Goal: Task Accomplishment & Management: Manage account settings

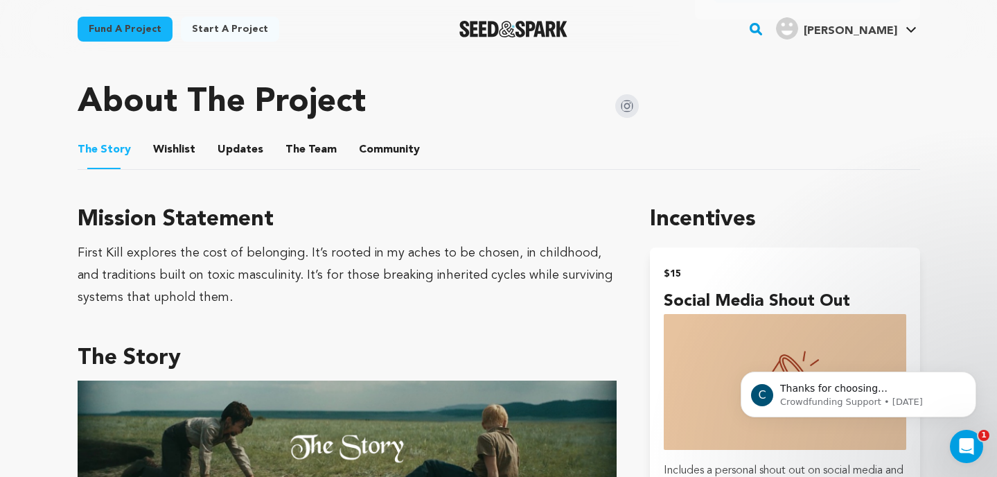
scroll to position [676, 0]
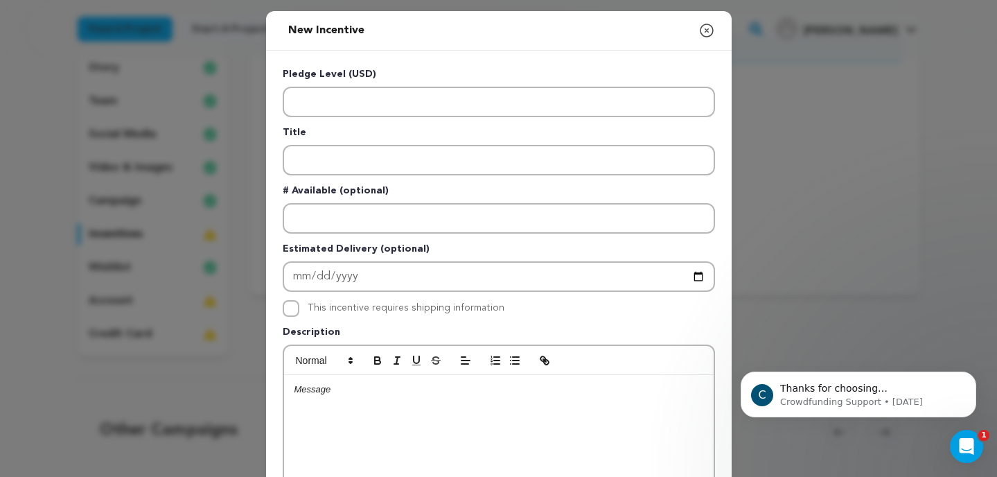
click at [709, 29] on icon "button" at bounding box center [707, 30] width 17 height 17
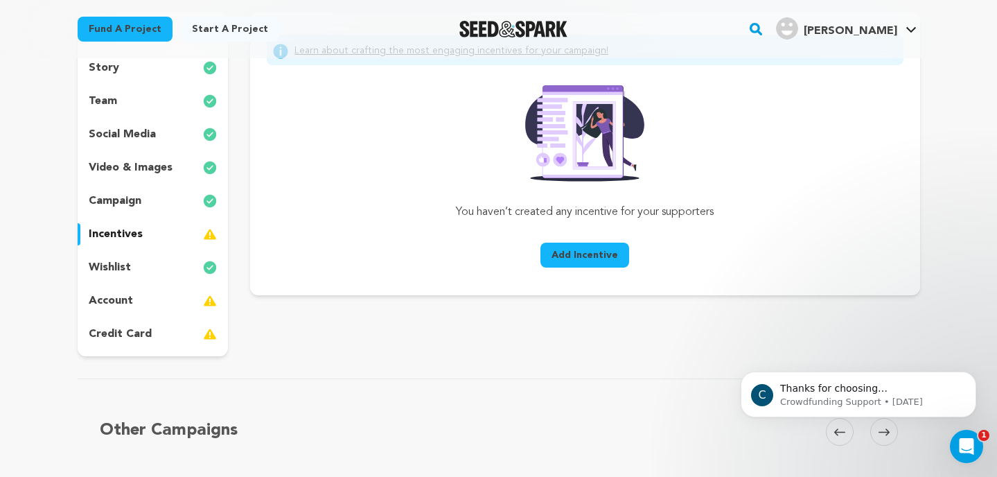
click at [597, 254] on span "Add Incentive" at bounding box center [585, 255] width 67 height 14
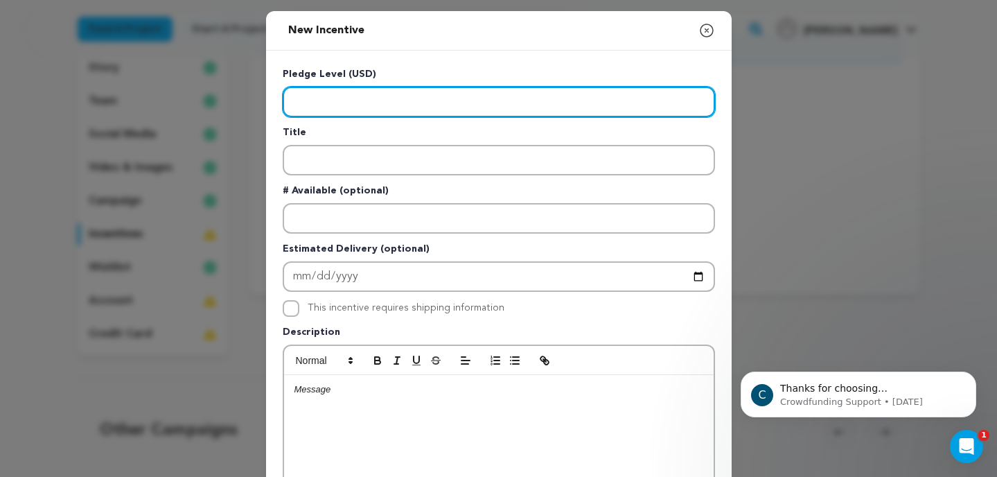
click at [407, 103] on input "Enter level" at bounding box center [499, 102] width 432 height 30
type input "10.00"
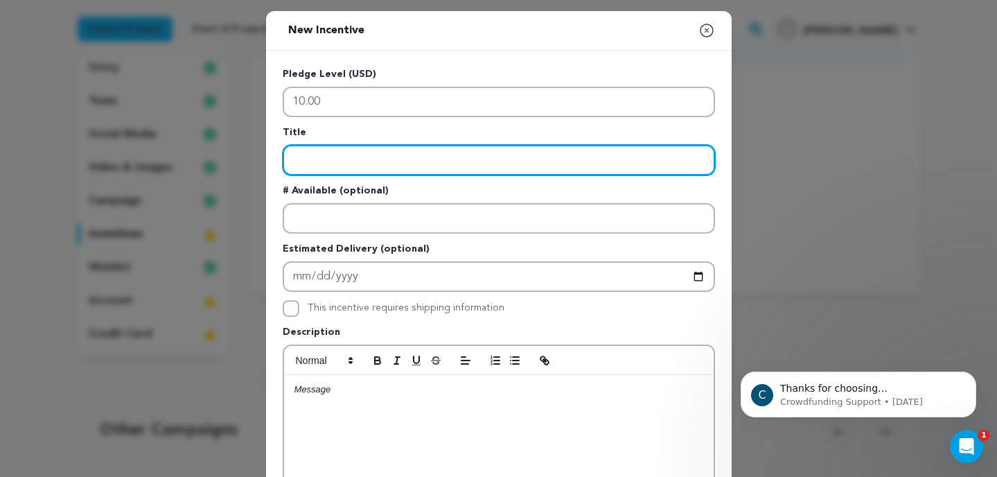
click at [353, 157] on input "Enter title" at bounding box center [499, 160] width 432 height 30
type input "Social Media Shout Out"
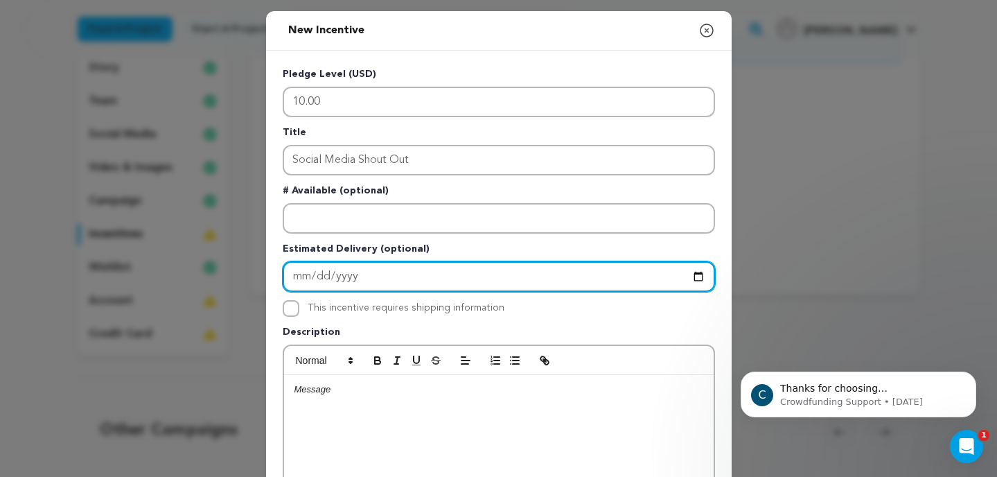
click at [376, 280] on input "Enter Estimated Delivery" at bounding box center [499, 276] width 432 height 30
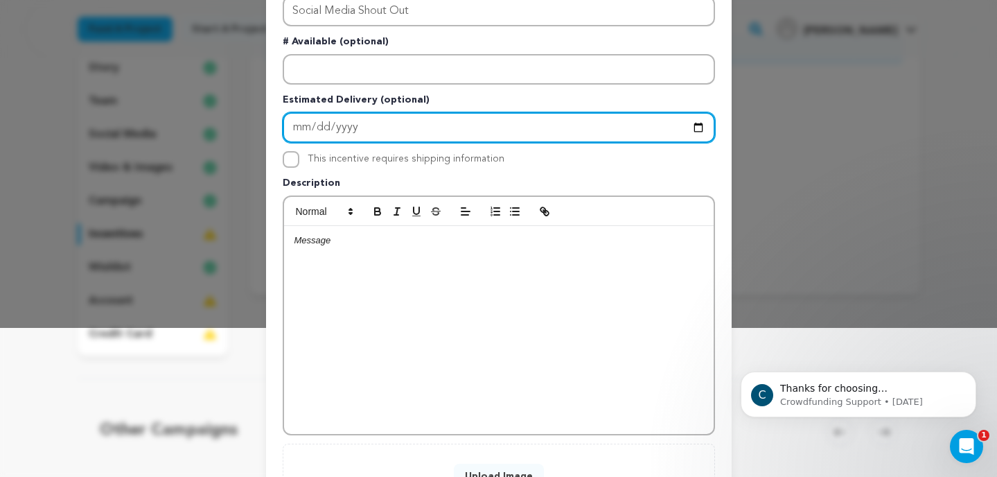
scroll to position [165, 0]
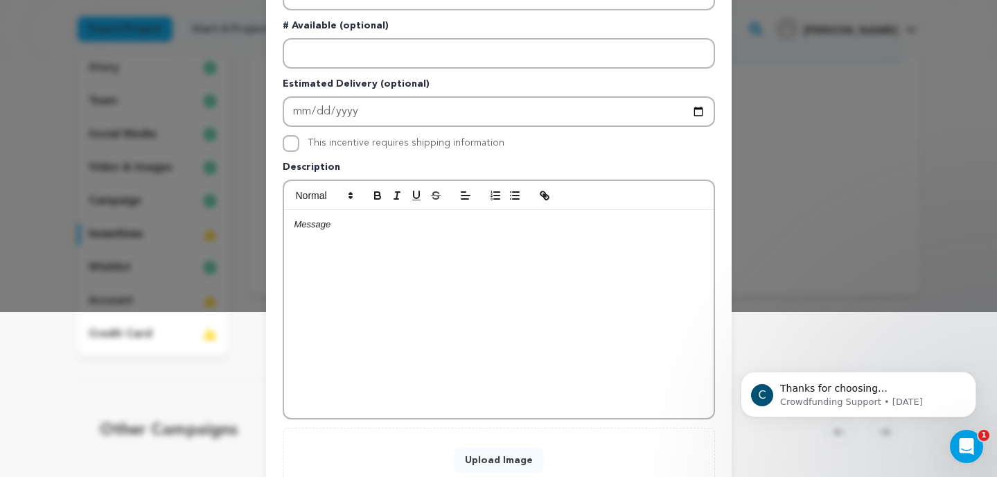
click at [354, 234] on div at bounding box center [499, 314] width 430 height 208
click at [399, 223] on p "We'll shout out our thanks on Instagram and Facebook for your sup" at bounding box center [499, 224] width 409 height 12
click at [630, 222] on p "We'll shout out our thanks for your support on Instagram and Facebook for your …" at bounding box center [499, 224] width 409 height 12
click at [295, 262] on div "We'll shout out our thanks for your support on Instagram and Facebook!" at bounding box center [499, 314] width 430 height 208
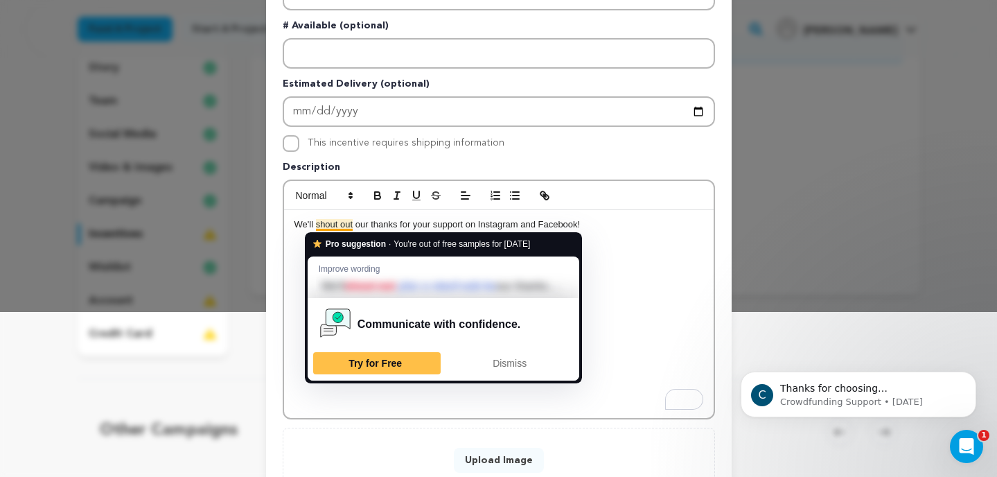
click at [341, 222] on p "We'll shout out our thanks for your support on Instagram and Facebook!" at bounding box center [499, 224] width 409 height 12
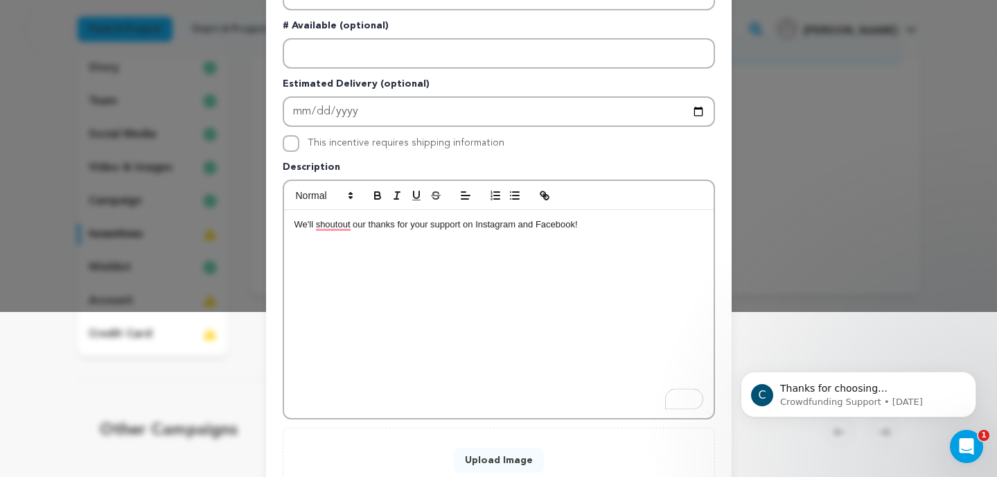
click at [373, 247] on div "We'll shoutout our thanks for your support on Instagram and Facebook!" at bounding box center [499, 314] width 430 height 208
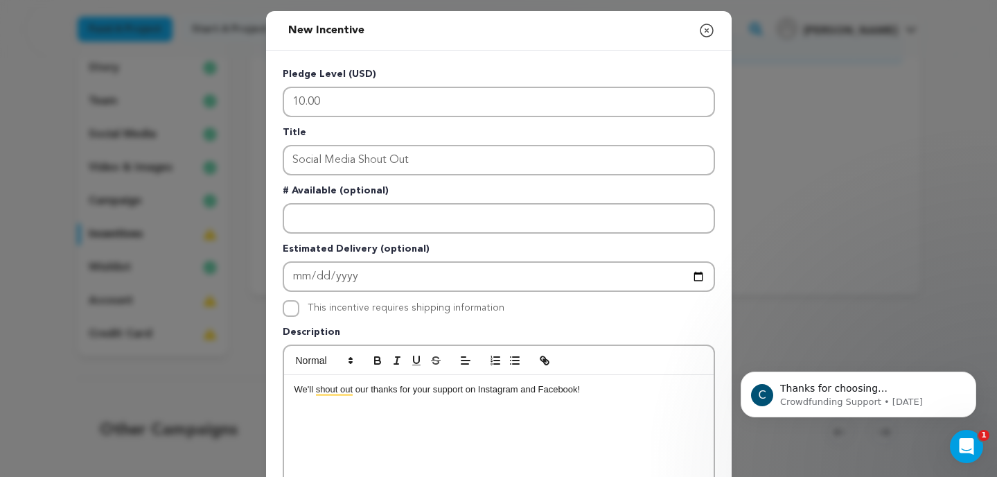
scroll to position [267, 0]
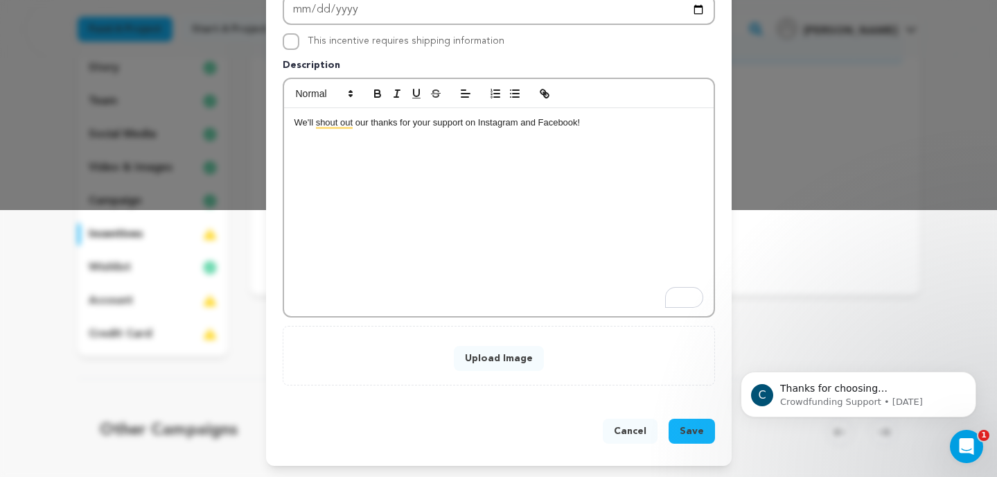
click at [493, 365] on button "Upload Image" at bounding box center [499, 358] width 90 height 25
click at [475, 360] on button "Upload Image" at bounding box center [499, 358] width 90 height 25
click at [510, 353] on button "Upload Image" at bounding box center [499, 358] width 90 height 25
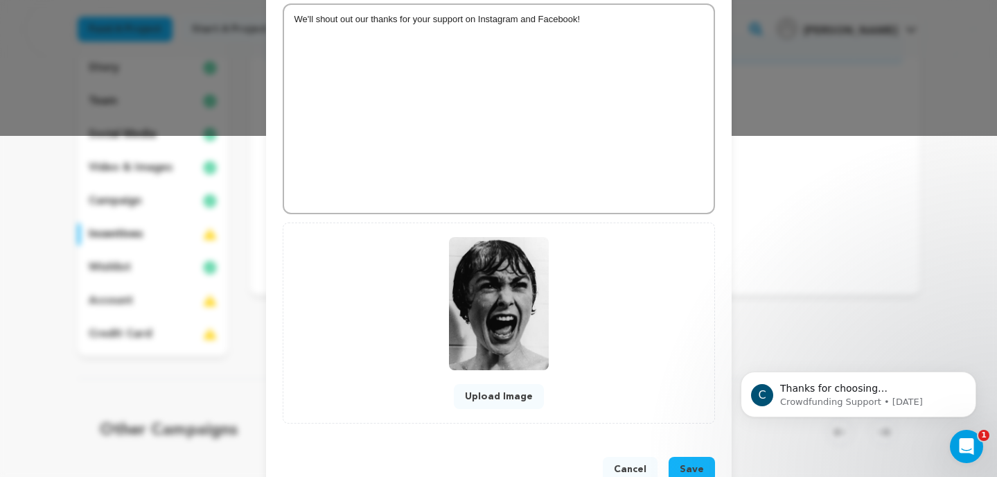
scroll to position [373, 0]
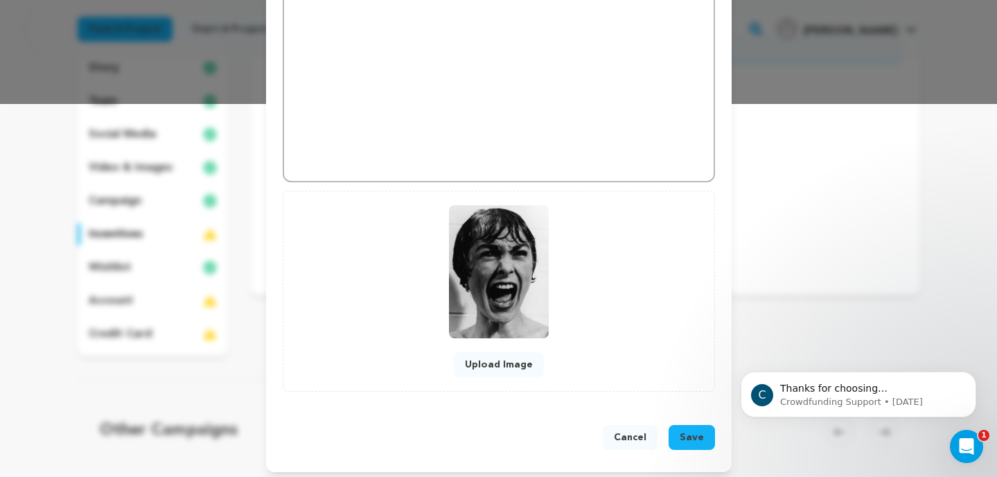
click at [694, 439] on span "Save" at bounding box center [692, 437] width 24 height 14
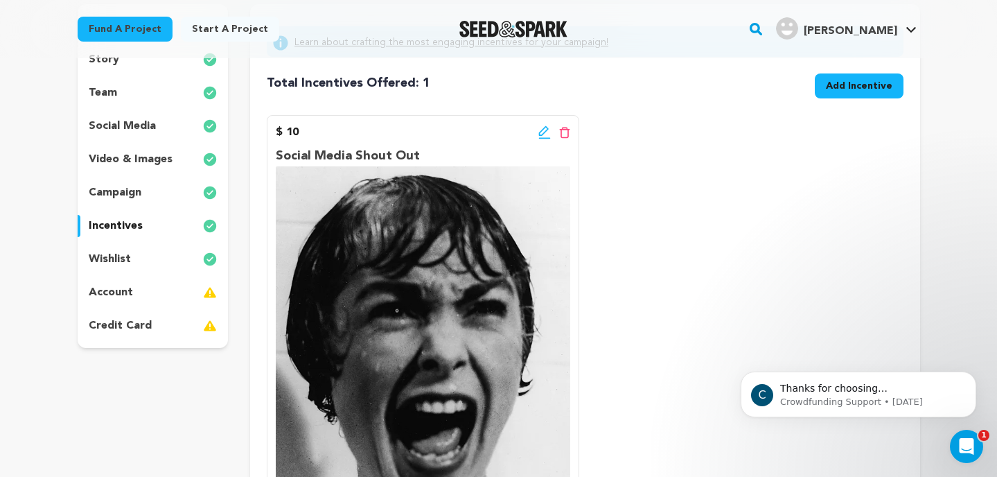
scroll to position [164, 0]
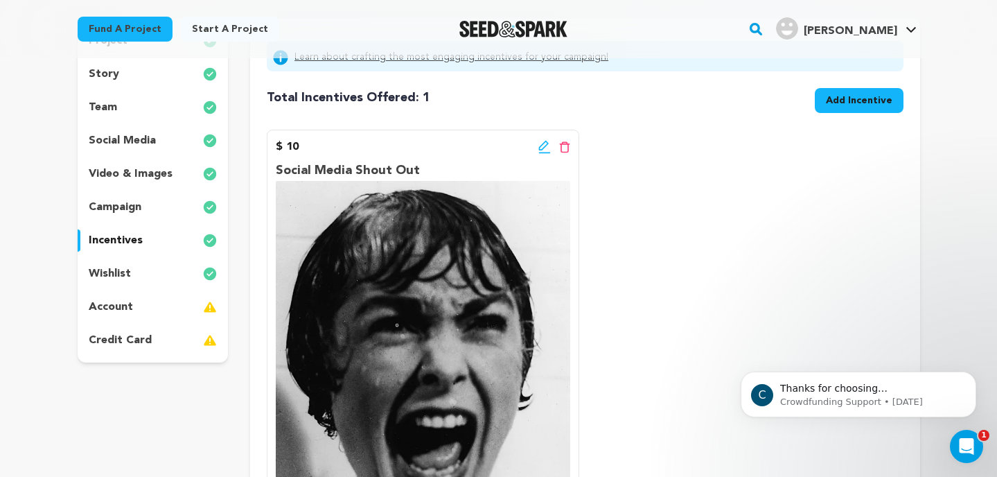
click at [850, 105] on span "Add Incentive" at bounding box center [859, 101] width 67 height 14
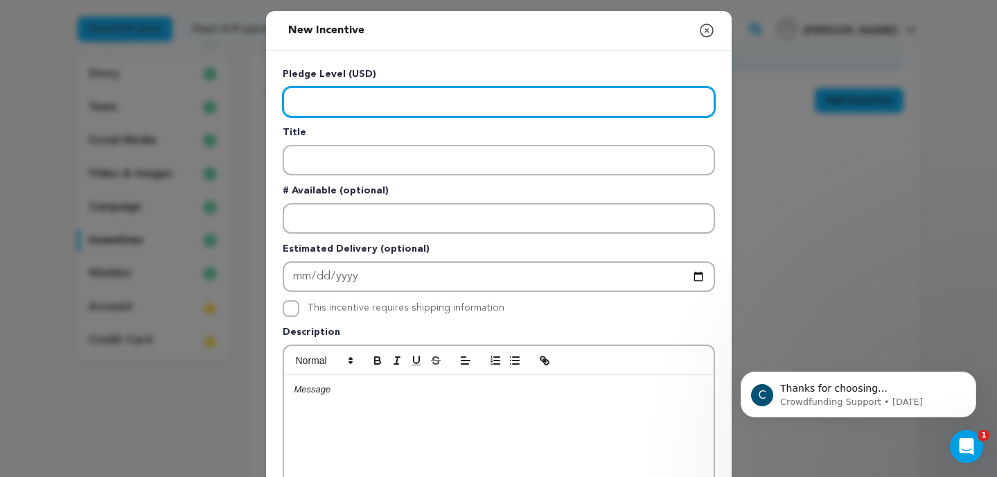
click at [336, 100] on input "Enter level" at bounding box center [499, 102] width 432 height 30
type input "20.00"
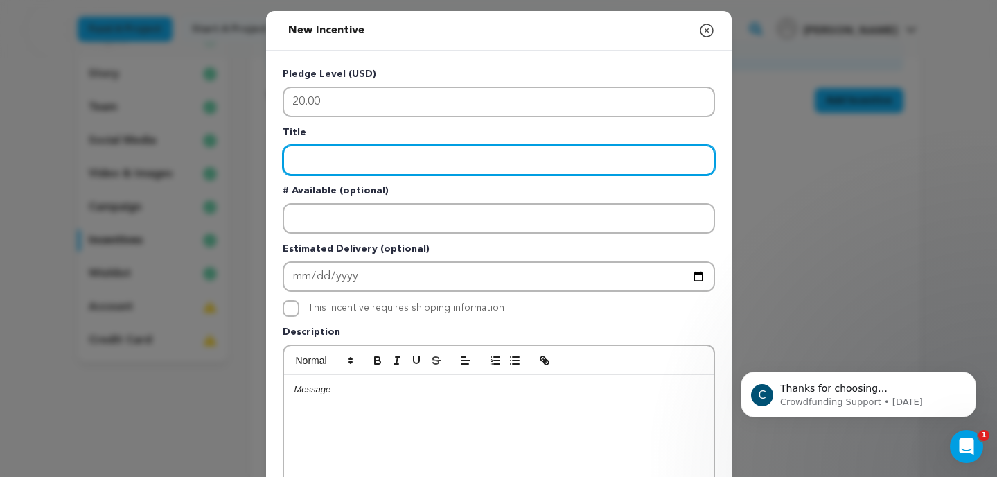
click at [335, 157] on input "Enter title" at bounding box center [499, 160] width 432 height 30
type input "First [PERSON_NAME] Spotify Playlist"
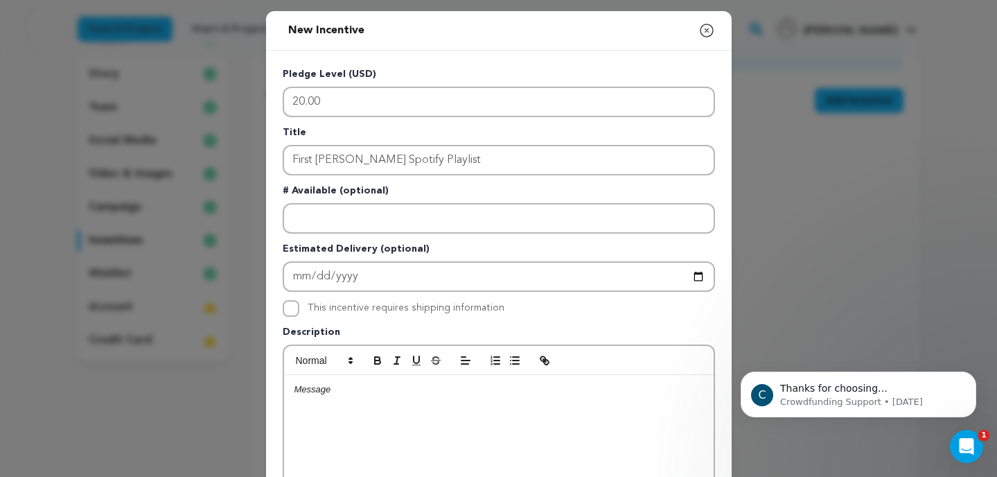
click at [342, 391] on p at bounding box center [499, 389] width 409 height 12
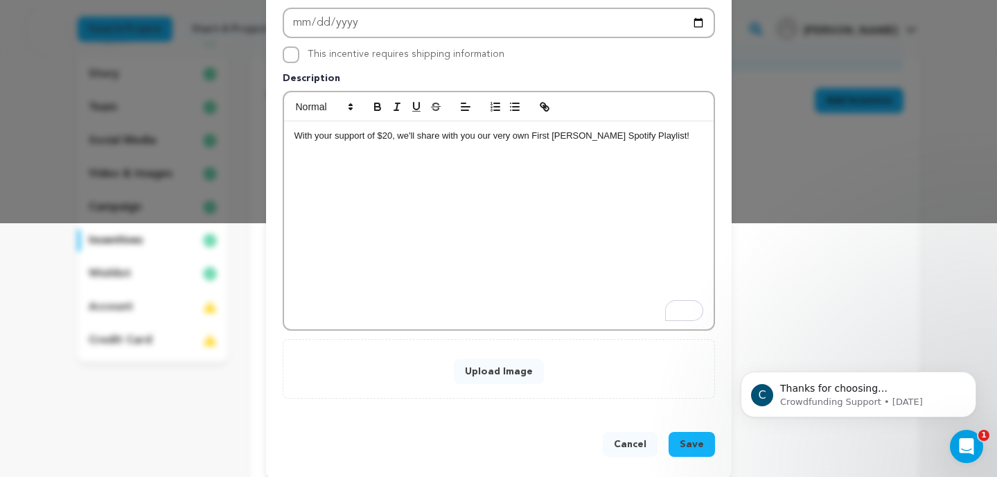
scroll to position [255, 0]
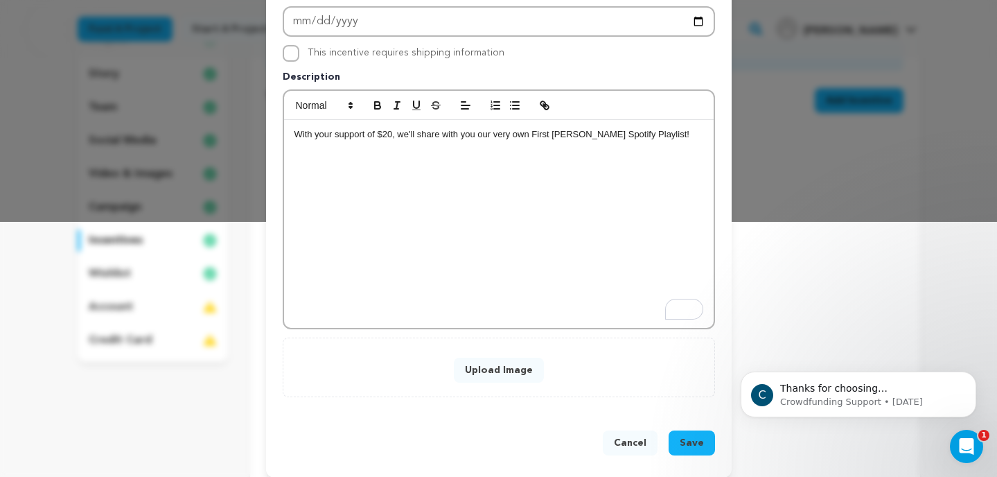
click at [499, 368] on button "Upload Image" at bounding box center [499, 370] width 90 height 25
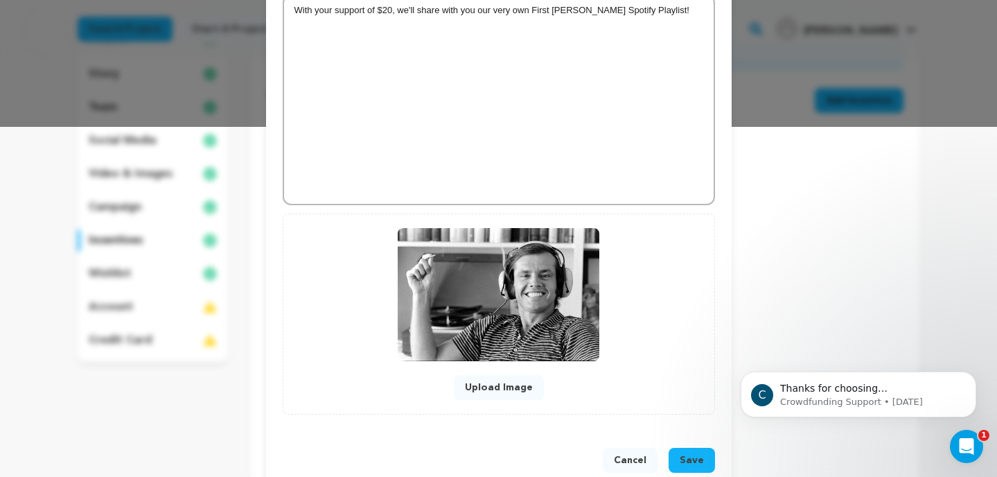
scroll to position [363, 0]
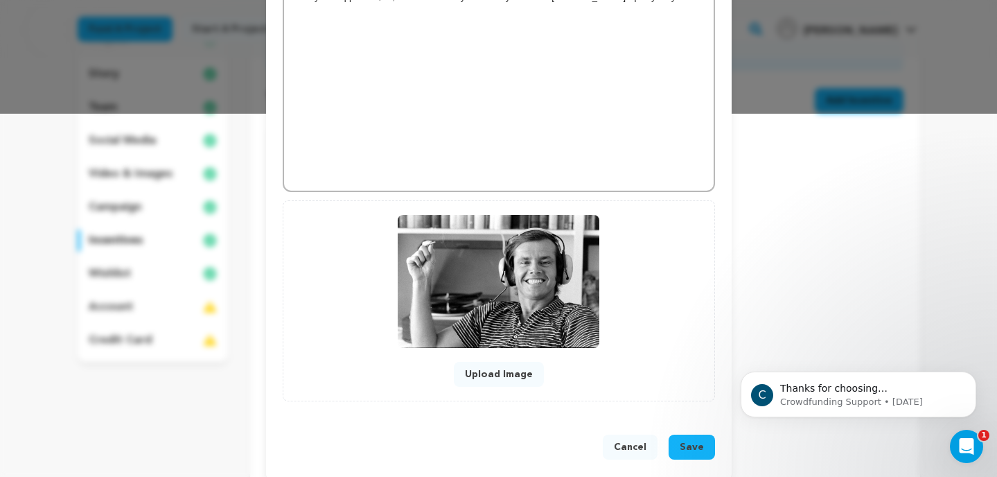
click at [701, 446] on span "Save" at bounding box center [692, 447] width 24 height 14
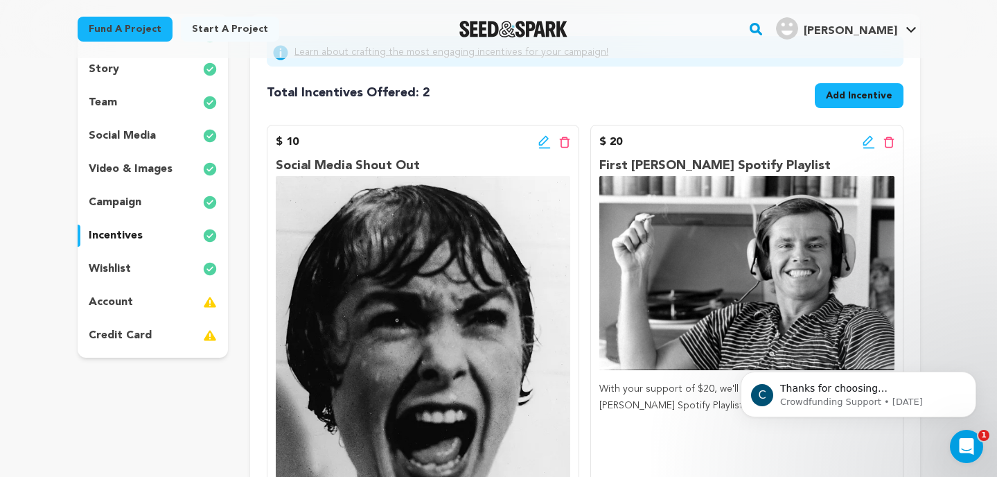
scroll to position [0, 0]
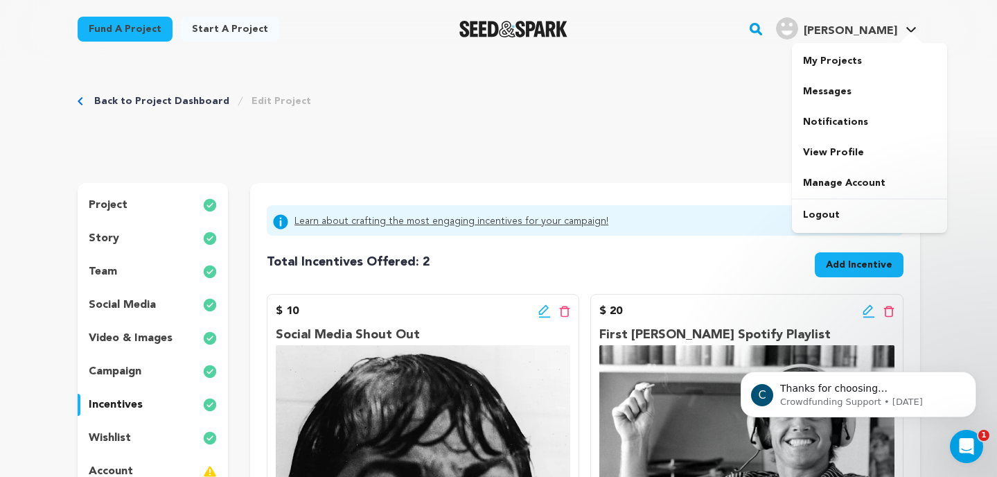
click at [908, 32] on div at bounding box center [912, 39] width 28 height 14
click at [843, 58] on link "My Projects" at bounding box center [869, 61] width 155 height 30
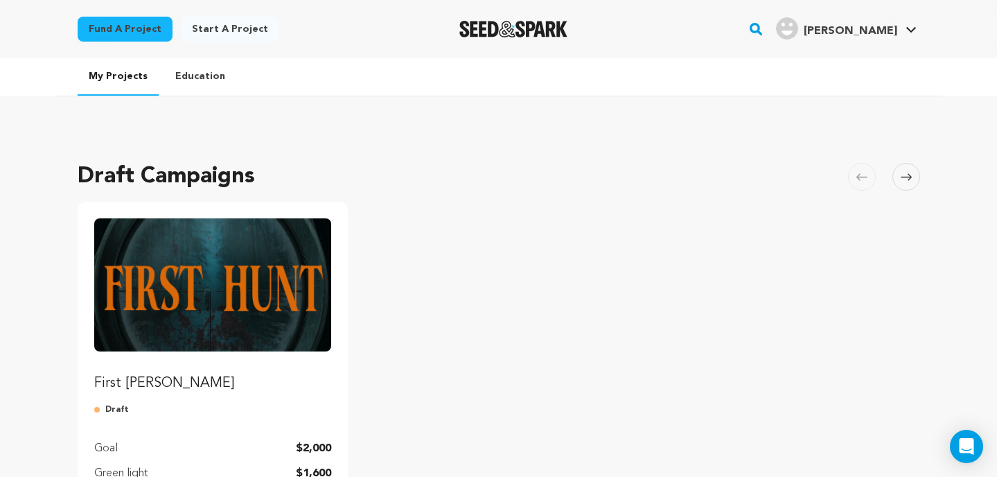
click at [234, 253] on img "Fund First Hunt" at bounding box center [213, 284] width 238 height 133
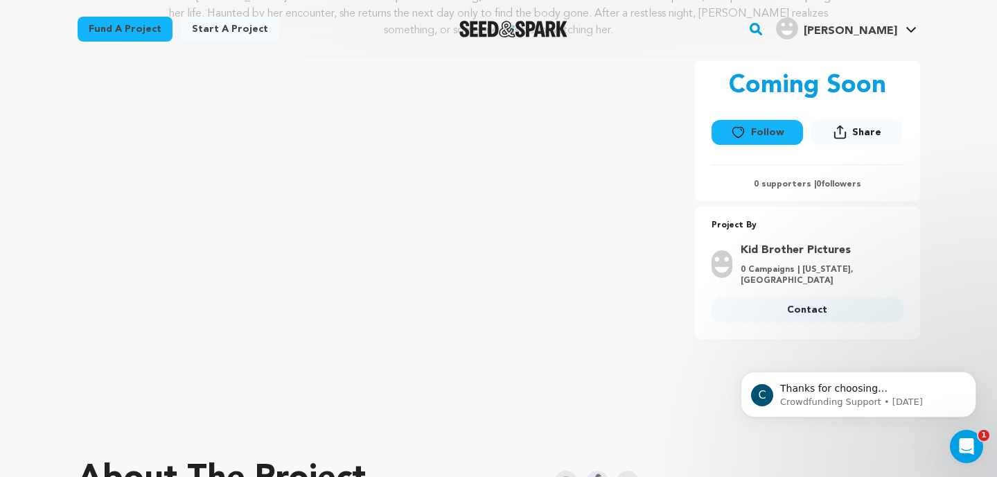
scroll to position [205, 0]
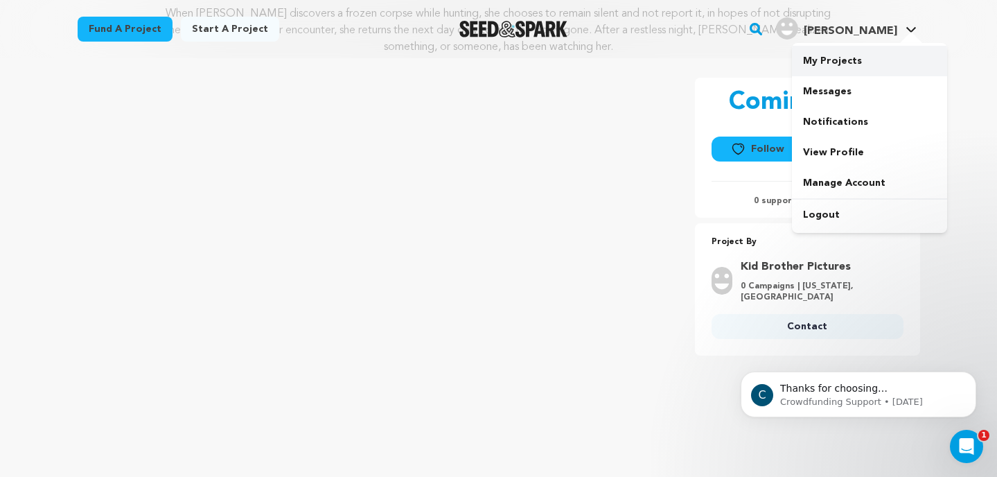
click at [843, 60] on link "My Projects" at bounding box center [869, 61] width 155 height 30
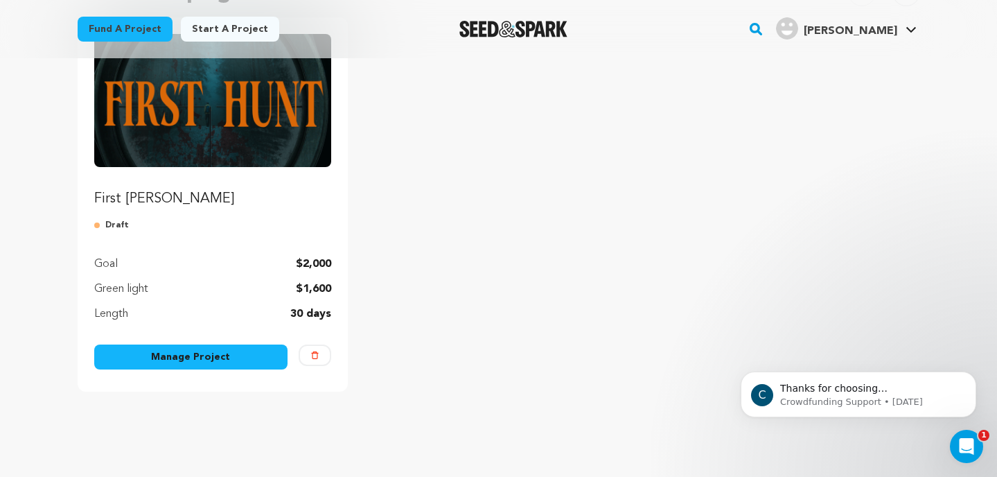
click at [200, 353] on link "Manage Project" at bounding box center [191, 356] width 194 height 25
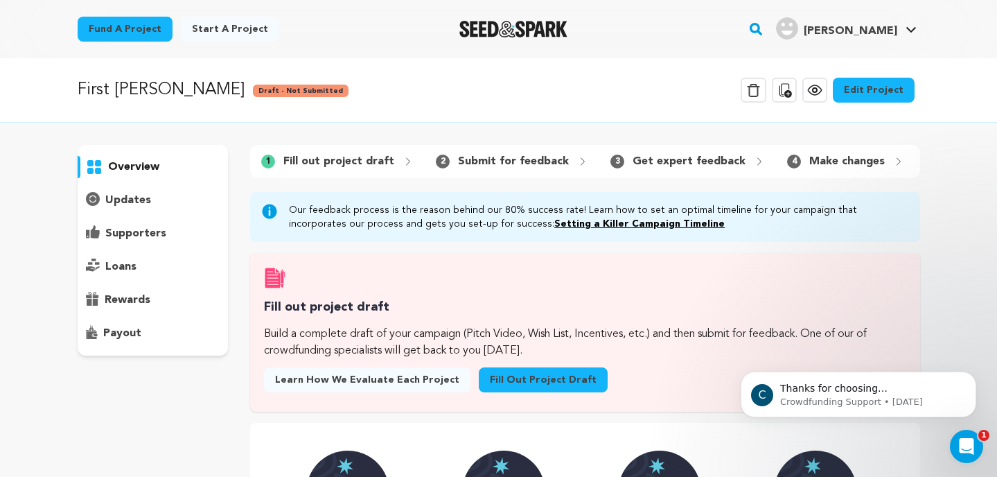
click at [872, 92] on link "Edit Project" at bounding box center [874, 90] width 82 height 25
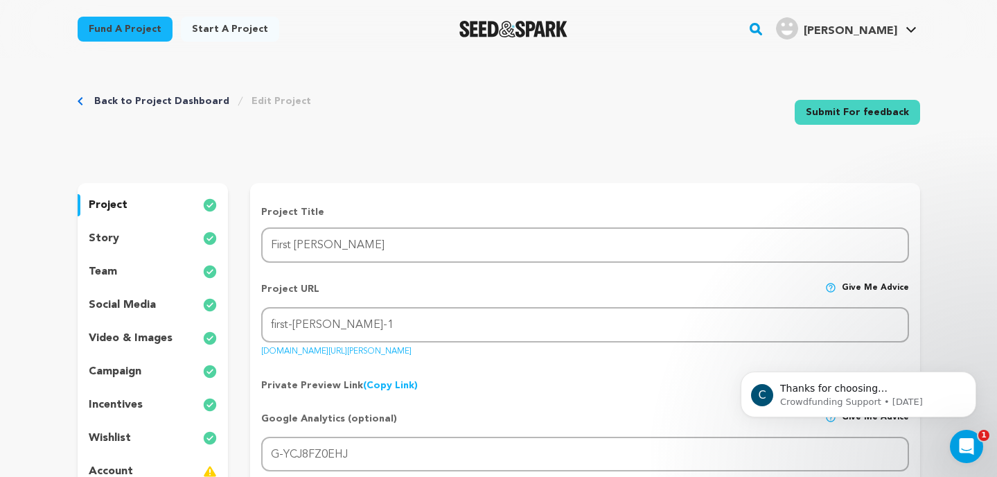
click at [115, 405] on p "incentives" at bounding box center [116, 404] width 54 height 17
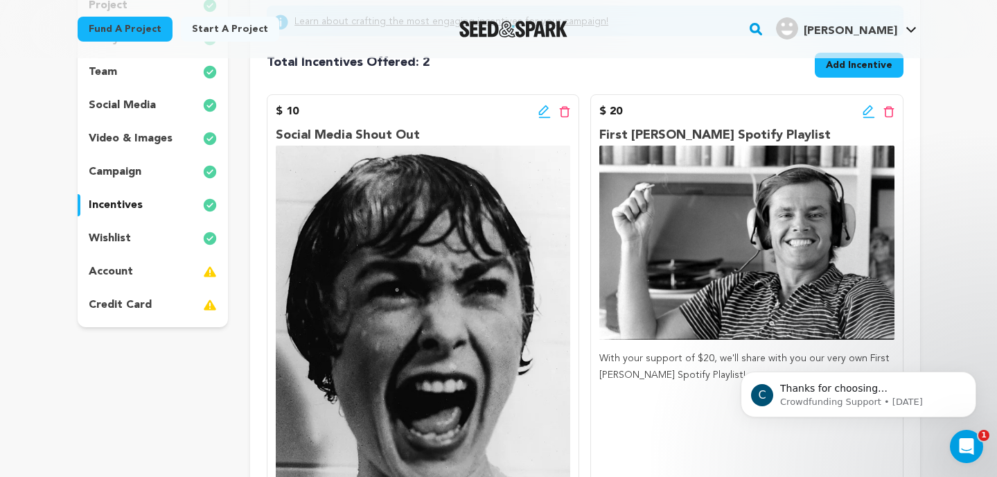
scroll to position [193, 0]
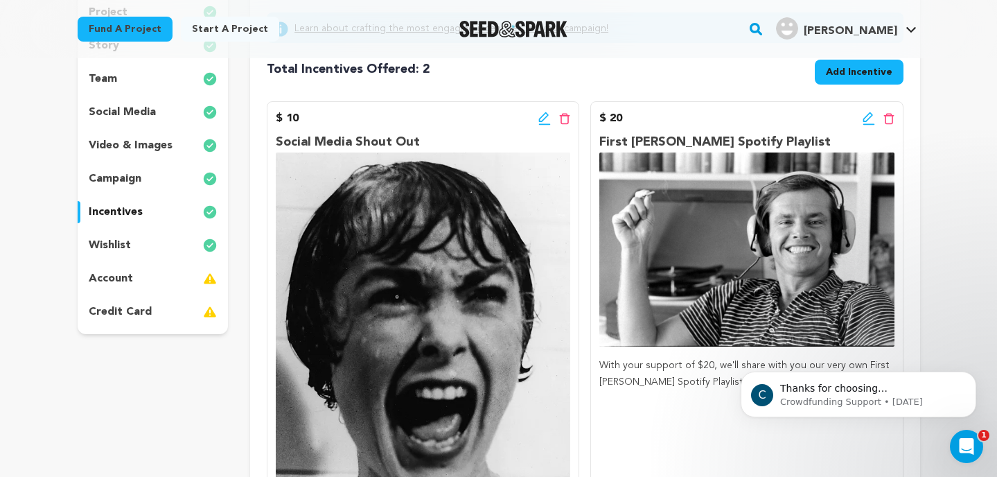
click at [849, 78] on span "Add Incentive" at bounding box center [859, 72] width 67 height 14
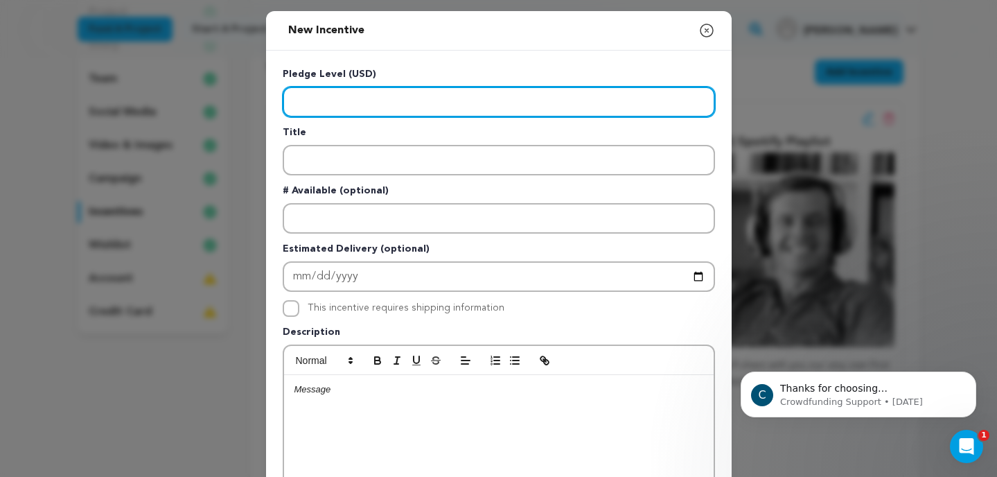
click at [356, 103] on input "Enter level" at bounding box center [499, 102] width 432 height 30
type input "30.00"
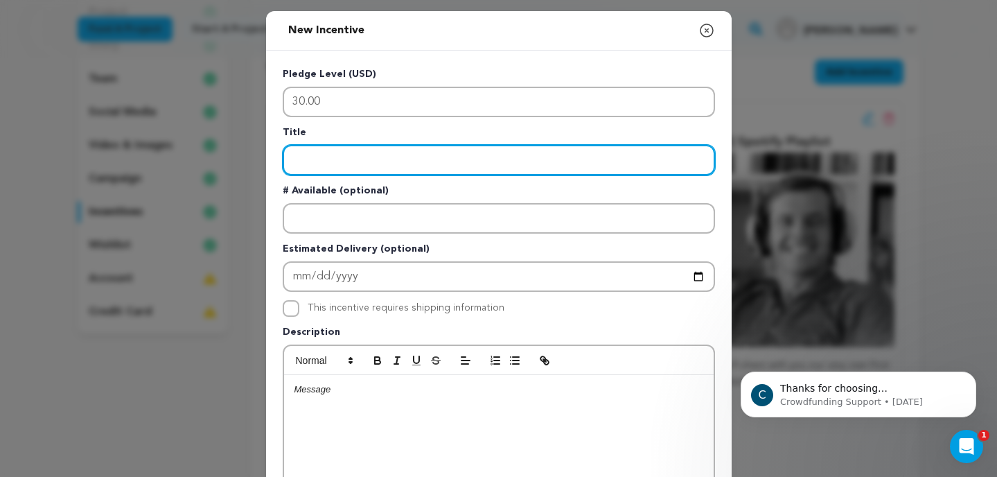
click at [322, 161] on input "Enter title" at bounding box center [499, 160] width 432 height 30
type input "Nora's Camera Roll"
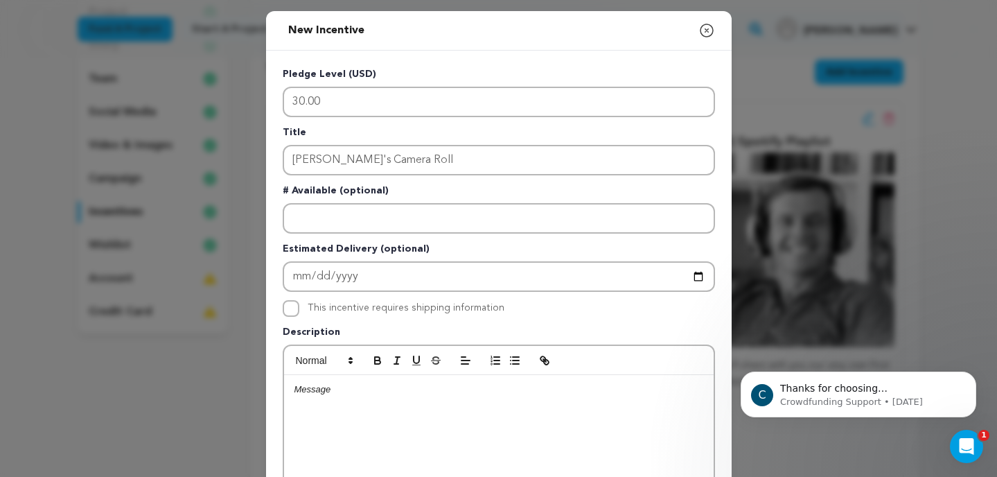
click at [335, 394] on p at bounding box center [499, 389] width 409 height 12
click at [620, 394] on p "Get an inside look at our film from Nora Touchette's very own camera roll. See …" at bounding box center [499, 396] width 409 height 26
drag, startPoint x: 408, startPoint y: 390, endPoint x: 370, endPoint y: 395, distance: 38.4
click at [370, 395] on p "Get an inside look at our film from Nora Touchette's very own camera roll. See …" at bounding box center [499, 396] width 409 height 26
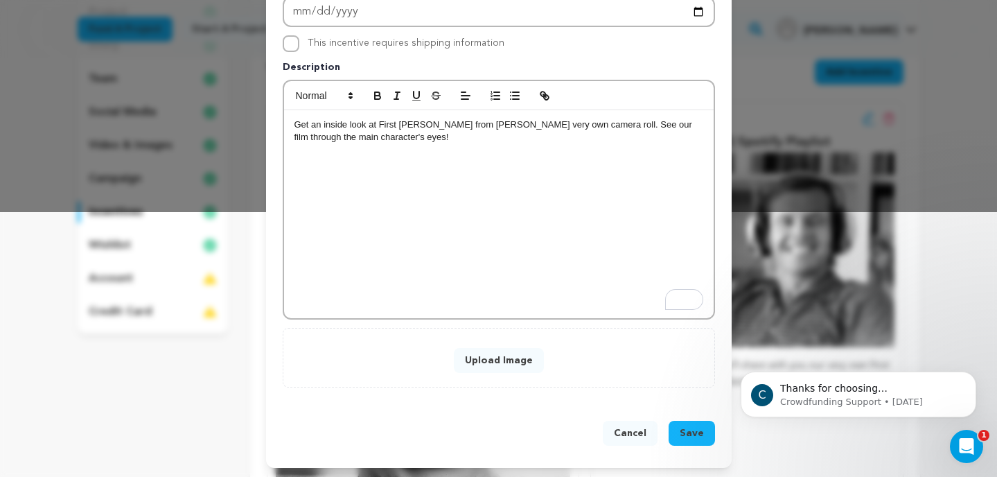
scroll to position [267, 0]
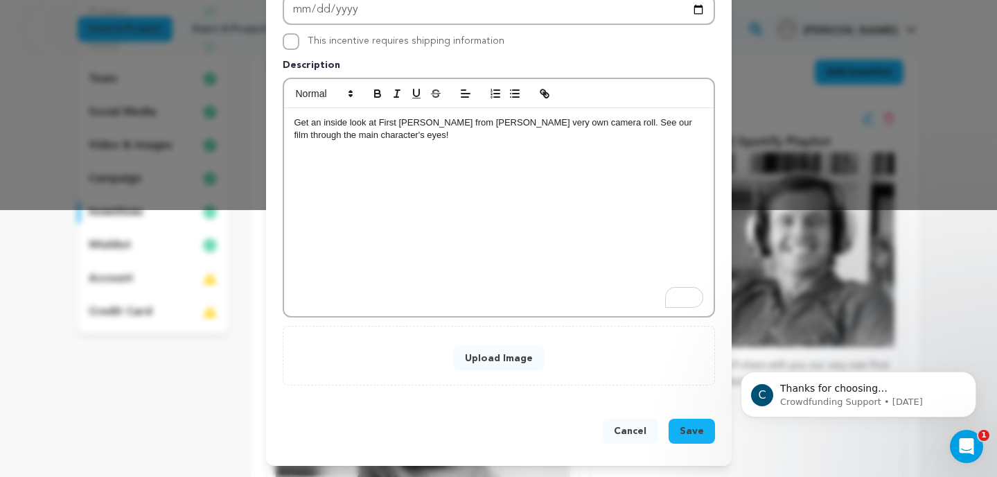
click at [494, 364] on button "Upload Image" at bounding box center [499, 358] width 90 height 25
click at [495, 359] on button "Upload Image" at bounding box center [499, 358] width 90 height 25
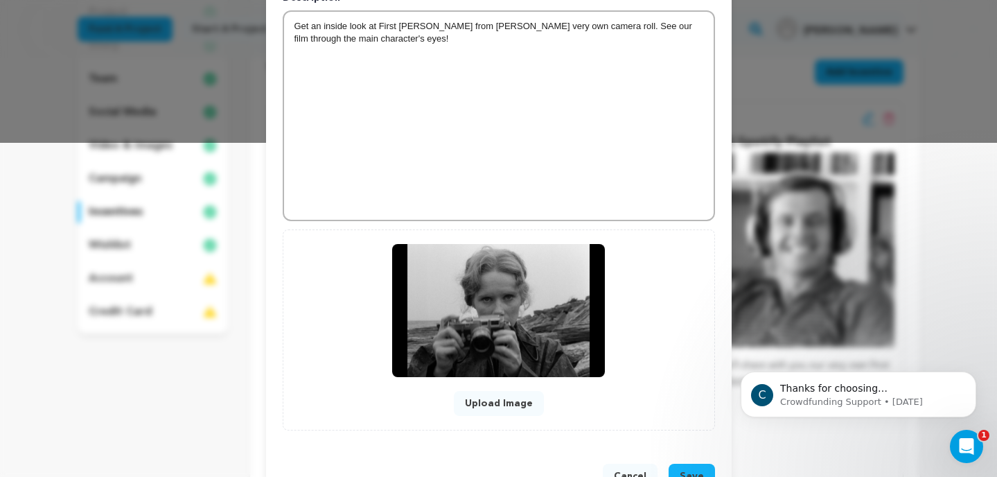
scroll to position [372, 0]
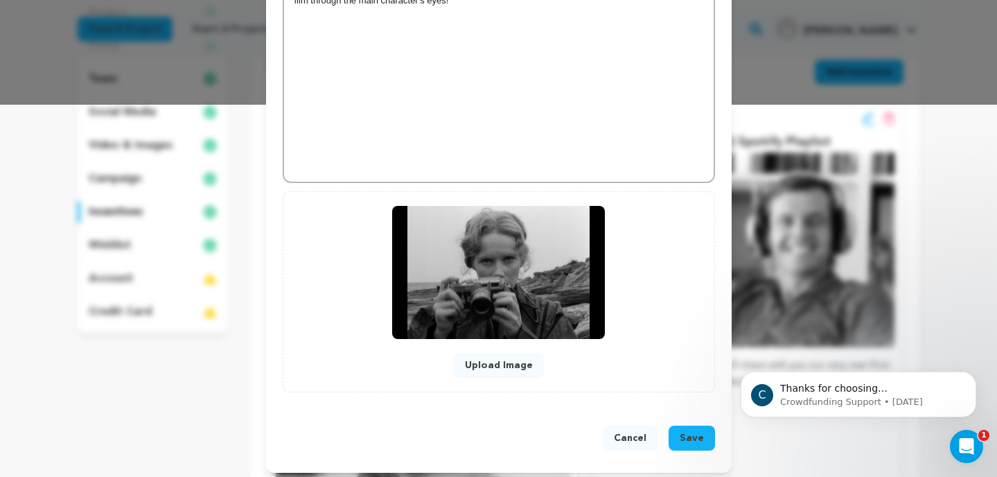
click at [692, 430] on button "Save" at bounding box center [692, 438] width 46 height 25
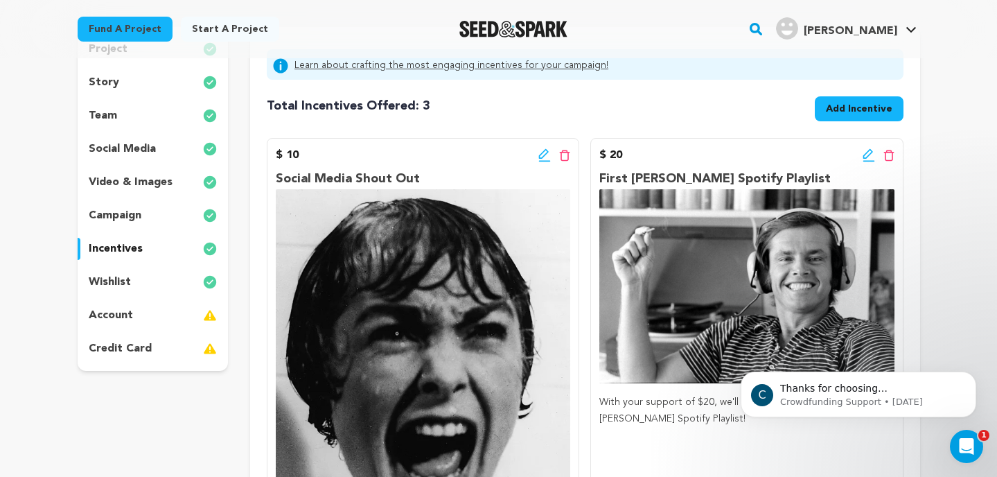
scroll to position [159, 0]
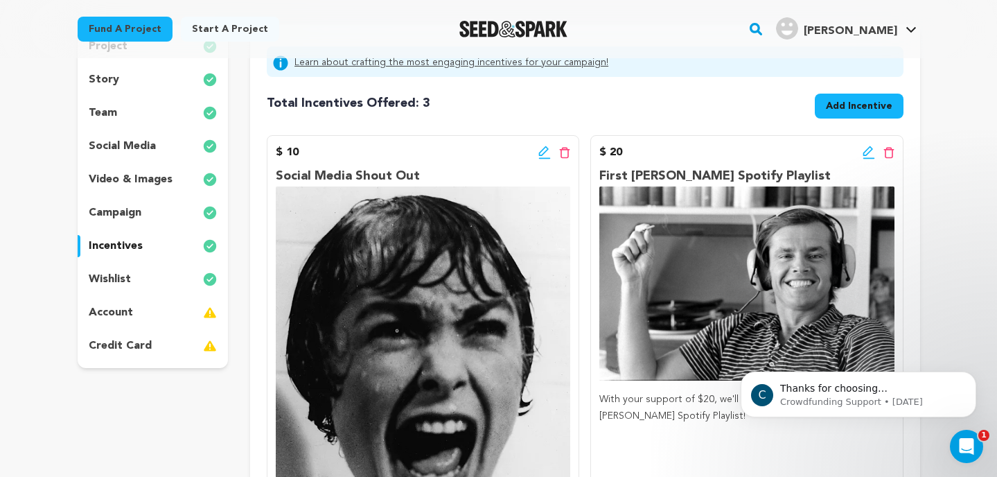
click at [882, 114] on button "Add Incentive" at bounding box center [859, 106] width 89 height 25
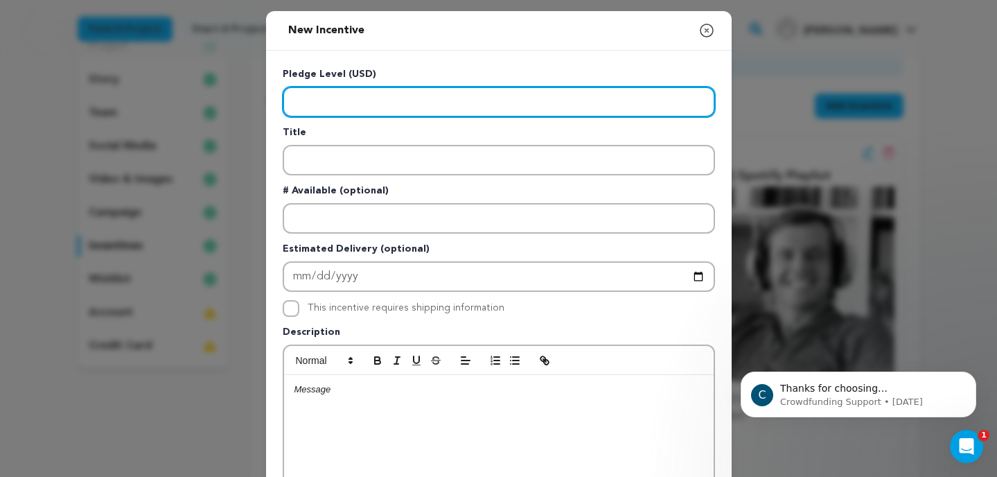
click at [545, 105] on input "Enter level" at bounding box center [499, 102] width 432 height 30
type input "50.00"
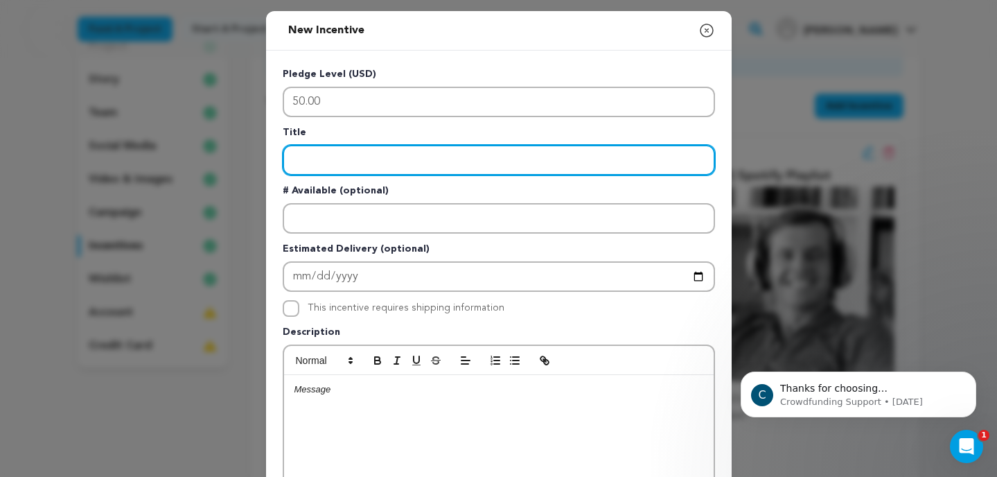
click at [503, 158] on input "Enter title" at bounding box center [499, 160] width 432 height 30
type input "Sneak Peak of First Hunt"
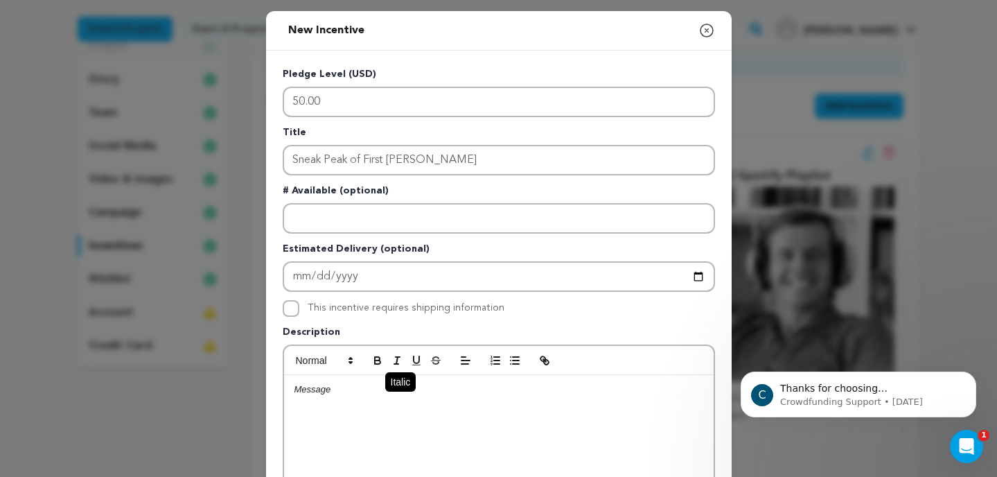
click at [387, 369] on button "button" at bounding box center [396, 360] width 19 height 17
click at [398, 359] on icon "button" at bounding box center [397, 360] width 12 height 12
click at [399, 358] on icon "button" at bounding box center [397, 360] width 12 height 12
click at [399, 390] on p "With your support of $50, you will receive a Sneak Peek" at bounding box center [499, 389] width 409 height 12
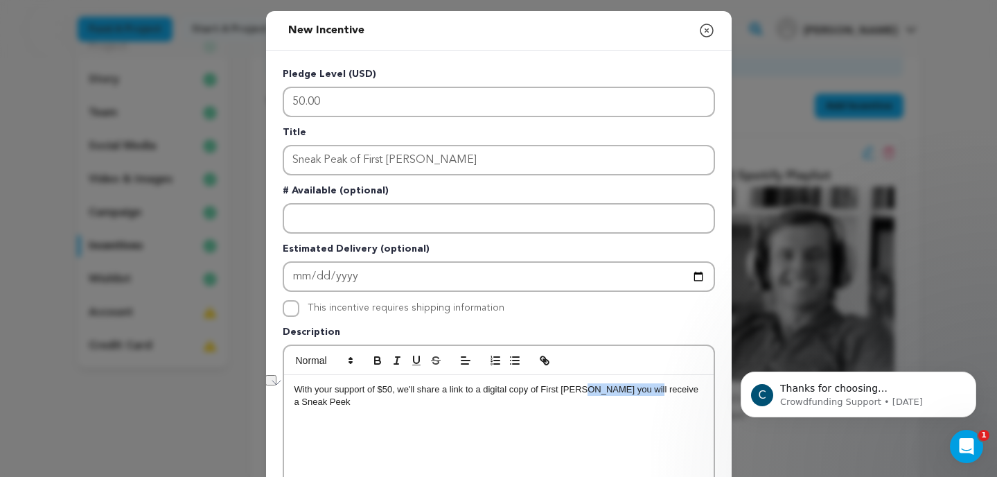
drag, startPoint x: 643, startPoint y: 391, endPoint x: 584, endPoint y: 393, distance: 59.0
click at [584, 393] on p "With your support of $50, we'll share a link to a digital copy of First Hunt yo…" at bounding box center [499, 396] width 409 height 26
click at [697, 392] on p "With your support of $50, we'll share a link to a digital copy of First Hunt, s…" at bounding box center [499, 396] width 409 height 26
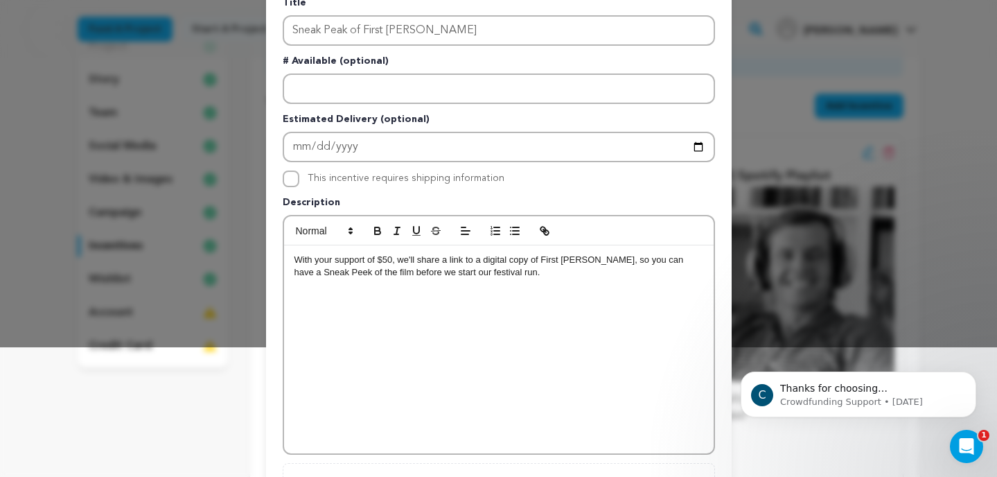
scroll to position [0, 0]
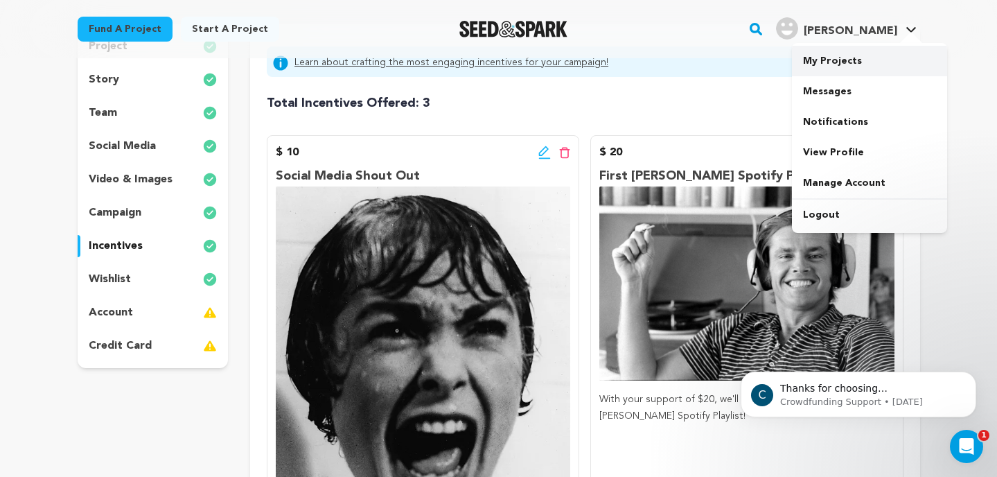
click at [857, 57] on link "My Projects" at bounding box center [869, 61] width 155 height 30
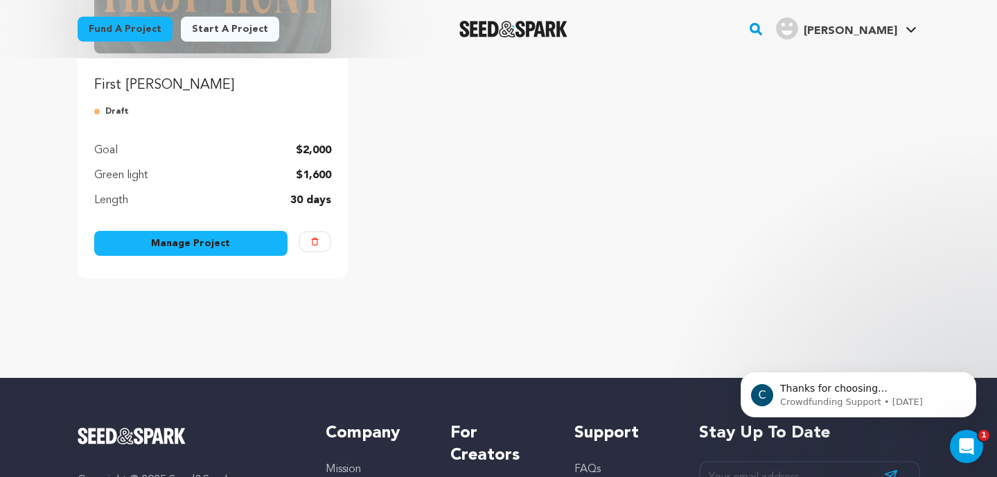
scroll to position [300, 0]
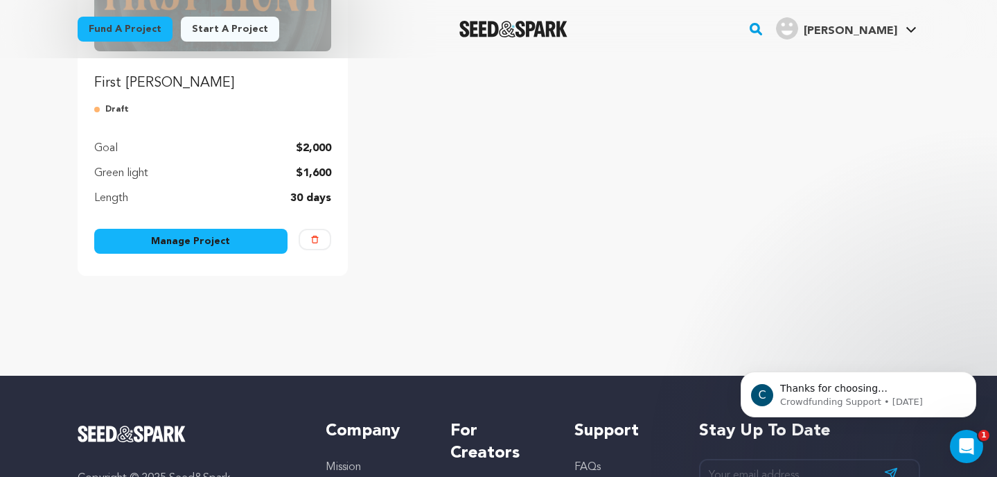
click at [219, 252] on link "Manage Project" at bounding box center [191, 241] width 194 height 25
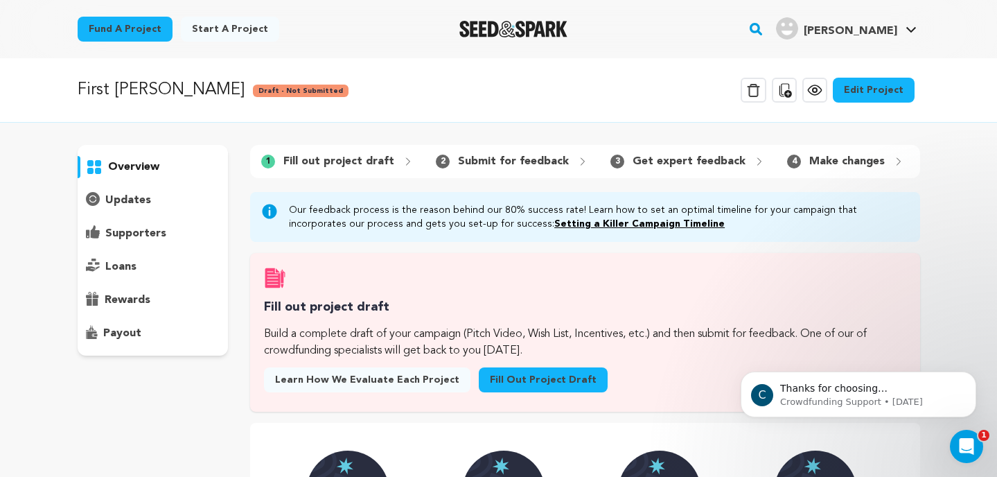
click at [866, 95] on link "Edit Project" at bounding box center [874, 90] width 82 height 25
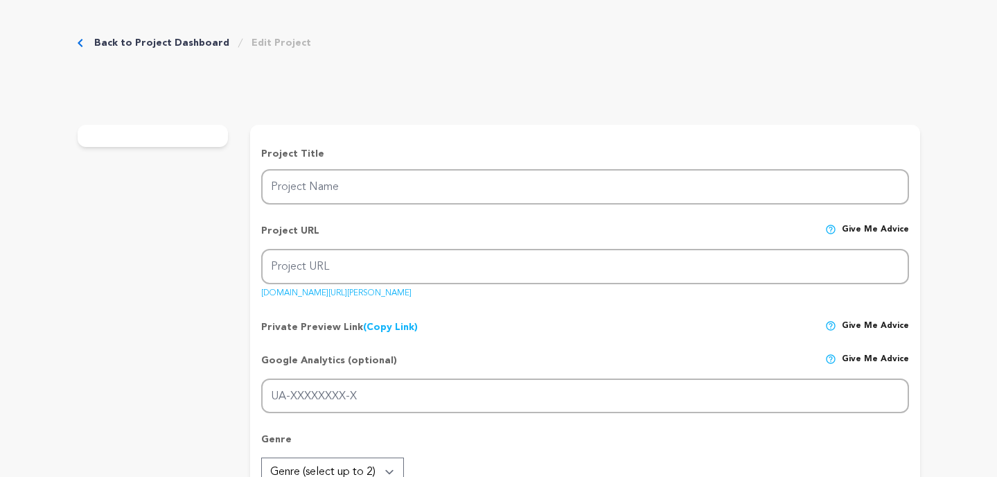
type input "First [PERSON_NAME]"
type input "first-[PERSON_NAME]-1"
type input "G-YCJ8FZ0EHJ"
type input "When [PERSON_NAME] finds a dead boy, she’s drawn by a connection deeper than fe…"
type textarea "When [PERSON_NAME] discovers a frozen corpse while hunting, she chooses to rema…"
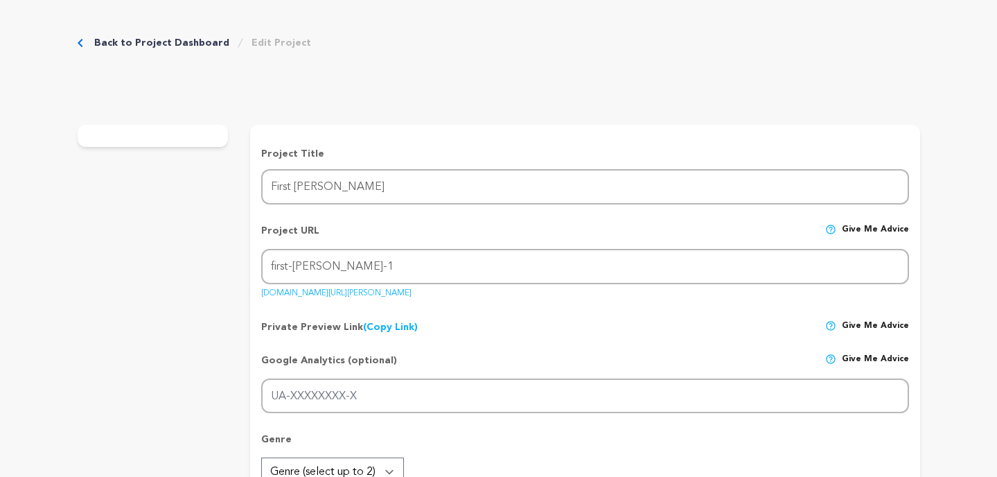
type textarea "Kid Brother Pictures' goal is to produce high-production-value [US_STATE]-based…"
type textarea "The Green Knight, 2022, short film. [URL][DOMAIN_NAME]"
radio input "true"
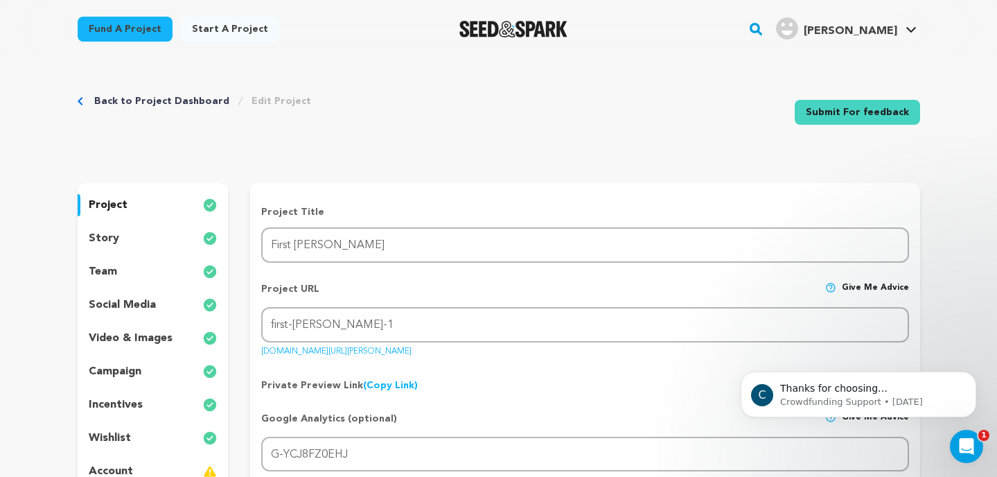
click at [125, 399] on p "incentives" at bounding box center [116, 404] width 54 height 17
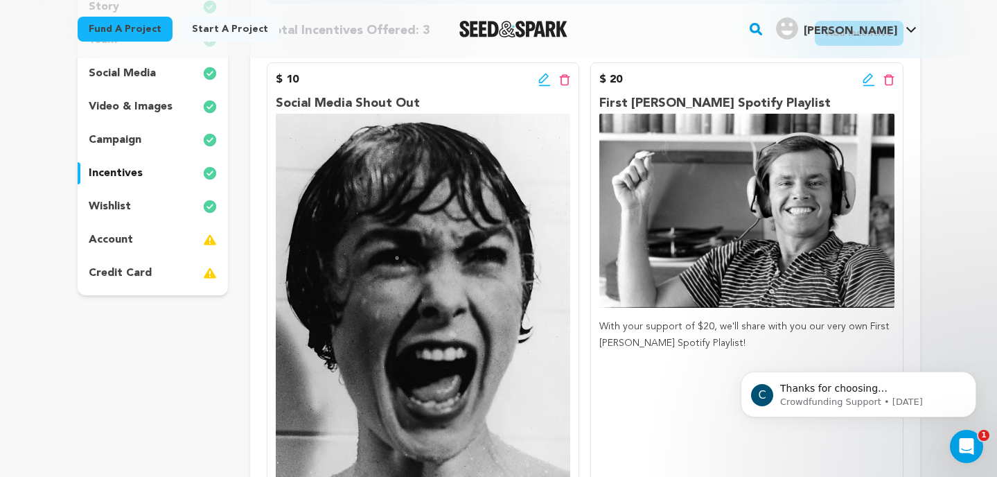
scroll to position [104, 0]
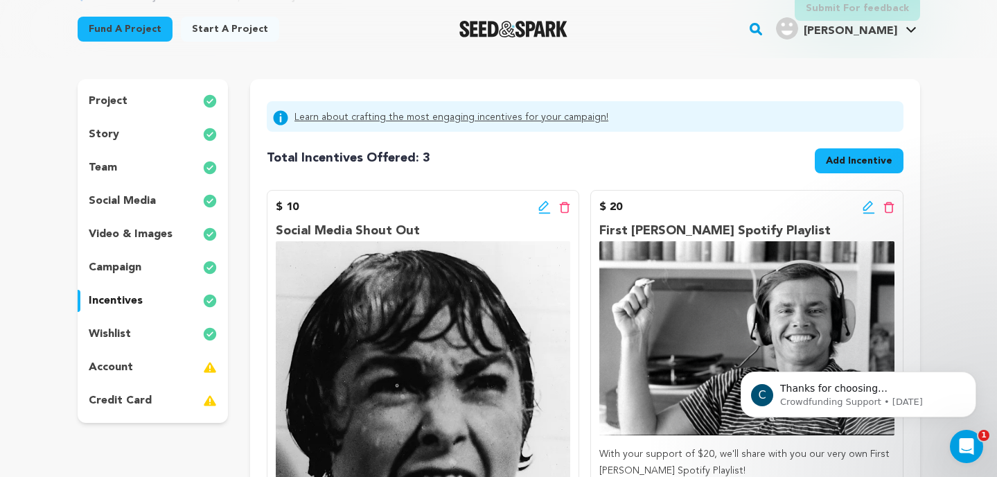
click at [855, 157] on span "Add Incentive" at bounding box center [859, 161] width 67 height 14
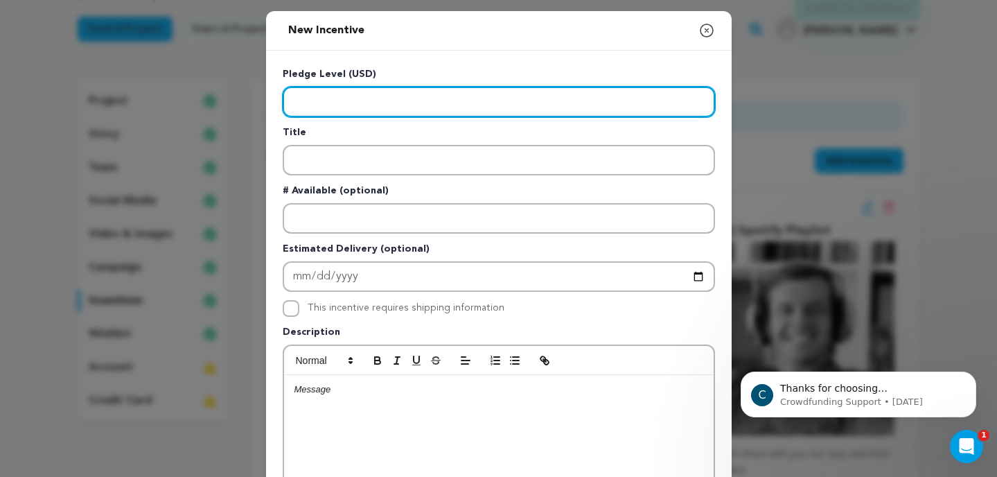
click at [426, 105] on input "Enter level" at bounding box center [499, 102] width 432 height 30
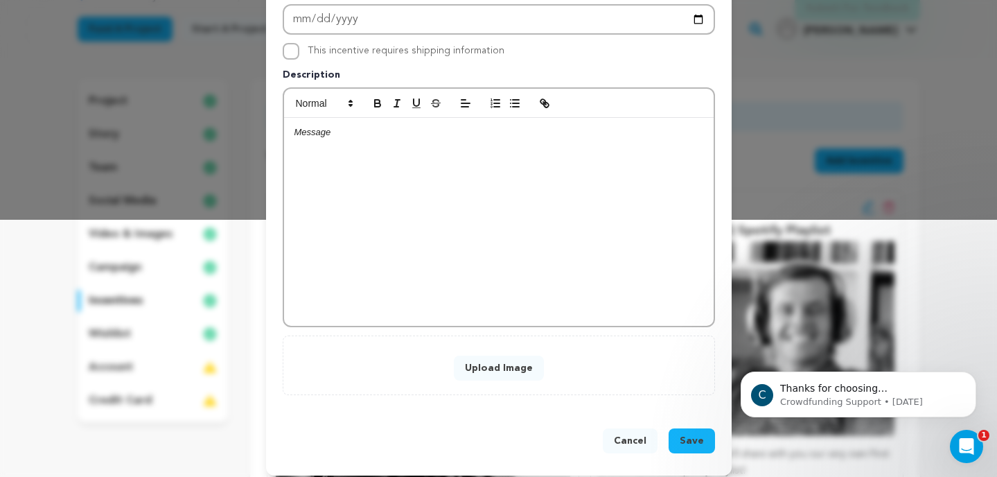
scroll to position [267, 0]
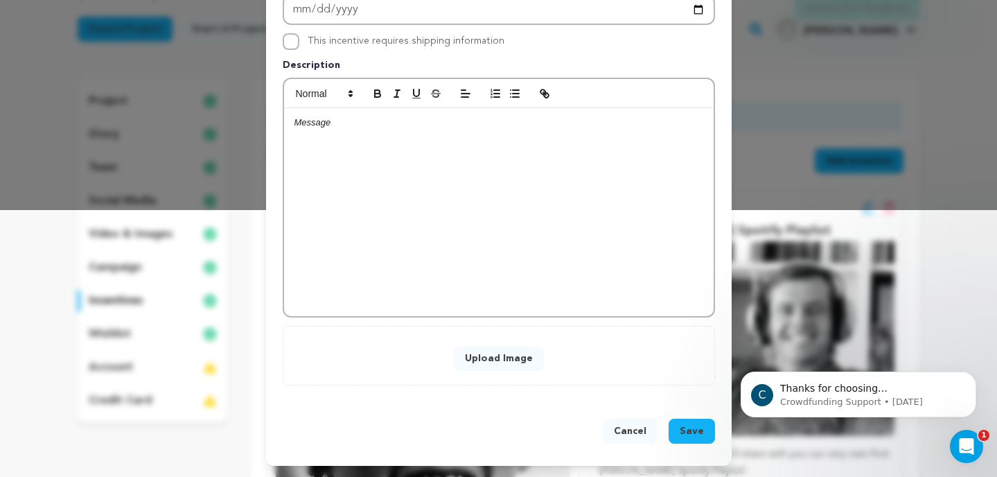
type input "50.00"
click at [644, 433] on button "Cancel" at bounding box center [630, 431] width 55 height 25
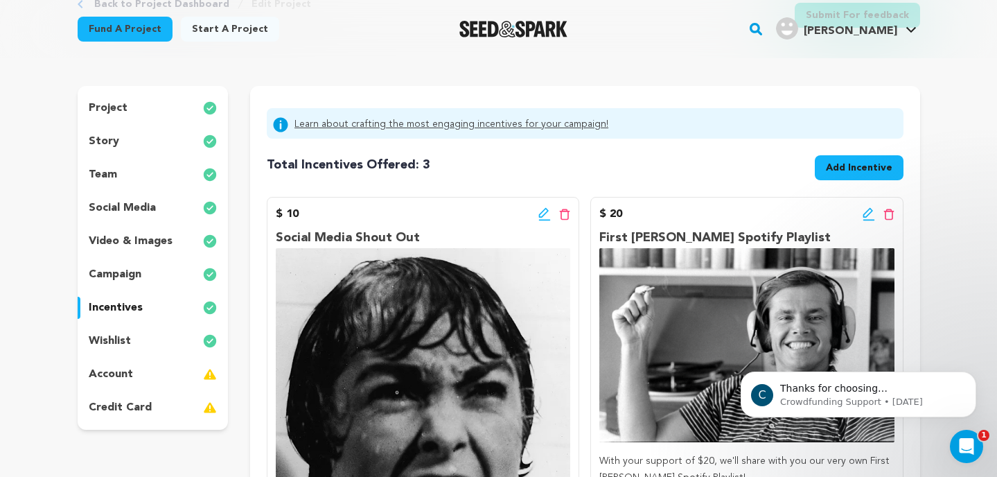
scroll to position [0, 0]
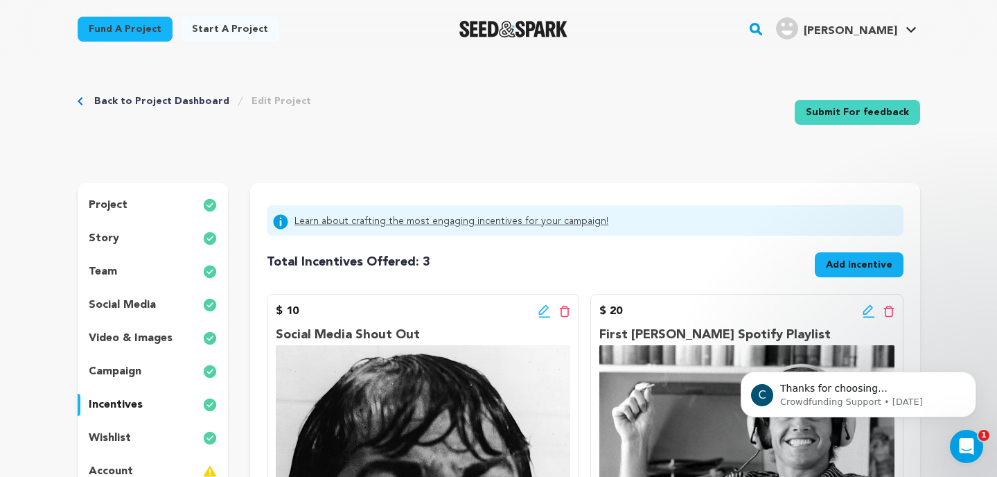
click at [840, 263] on span "Add Incentive" at bounding box center [859, 265] width 67 height 14
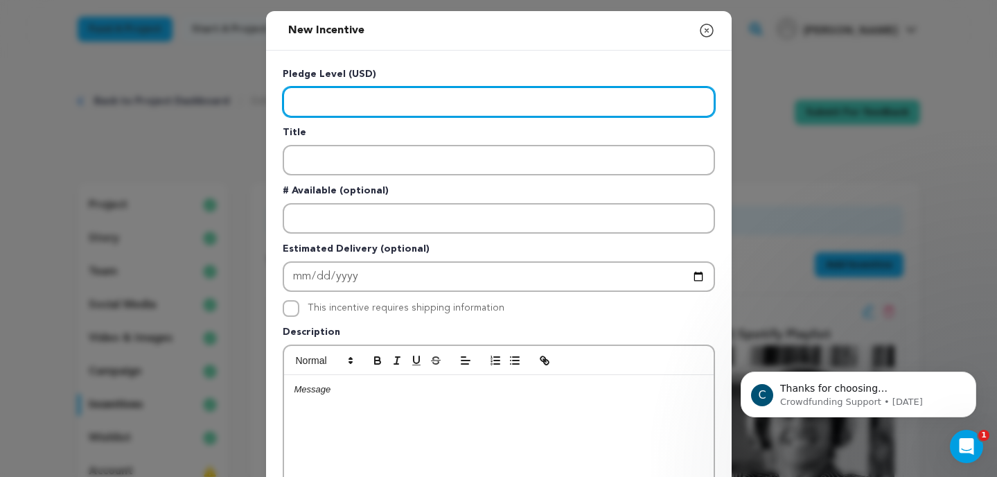
click at [436, 107] on input "Enter level" at bounding box center [499, 102] width 432 height 30
type input "50.00"
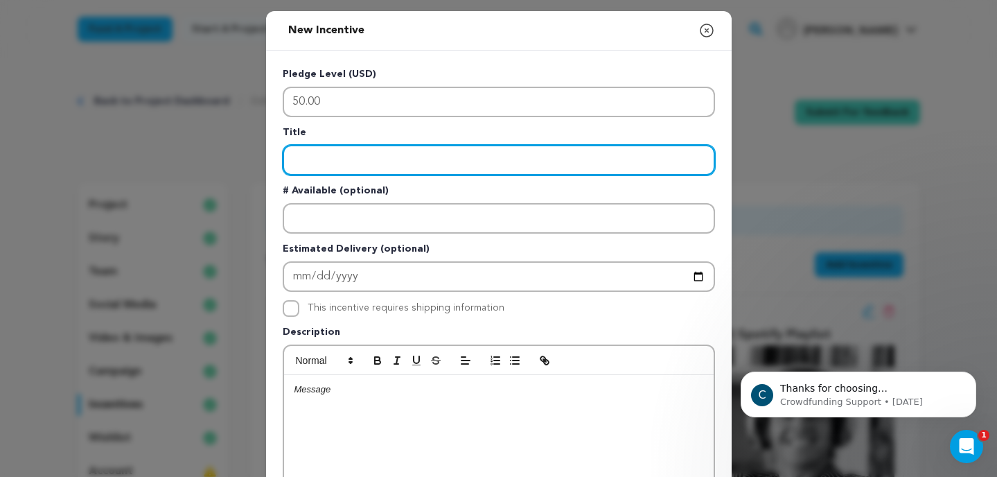
click at [417, 154] on input "Enter title" at bounding box center [499, 160] width 432 height 30
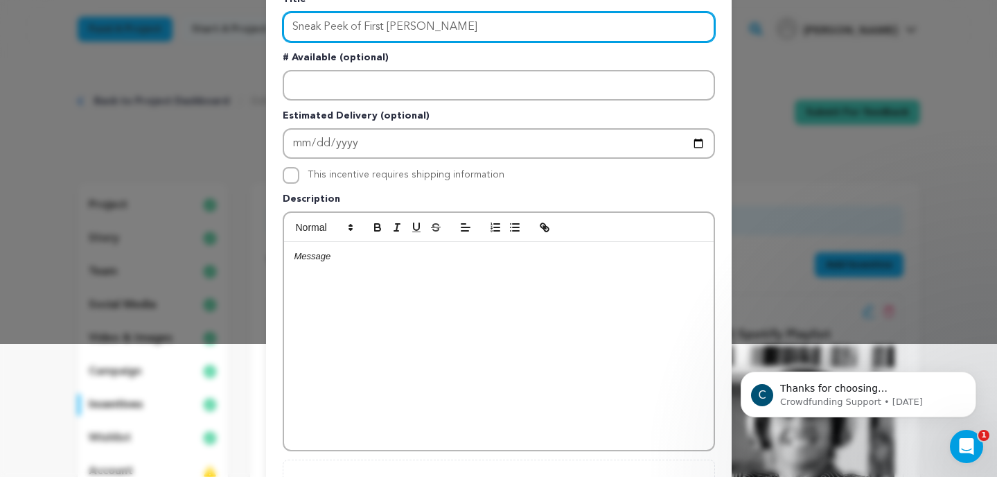
scroll to position [146, 0]
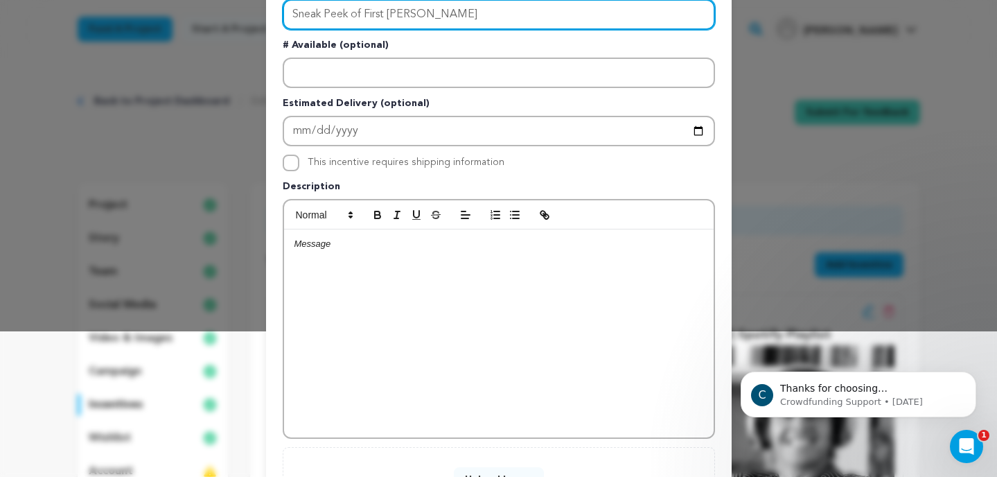
type input "Sneak Peek of First [PERSON_NAME]"
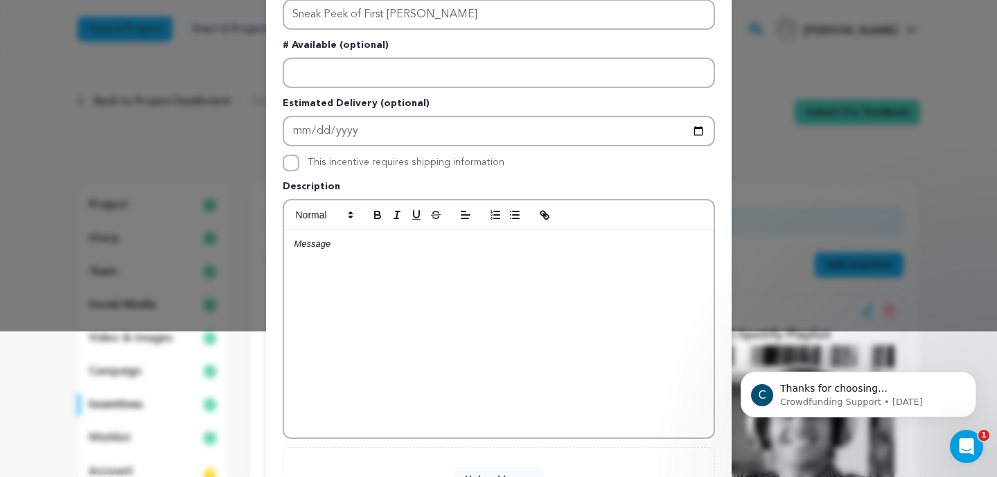
click at [349, 242] on p at bounding box center [499, 244] width 409 height 12
click at [571, 244] on p "With your support of $50, you'll receive a link to our finished film for a snea…" at bounding box center [499, 251] width 409 height 26
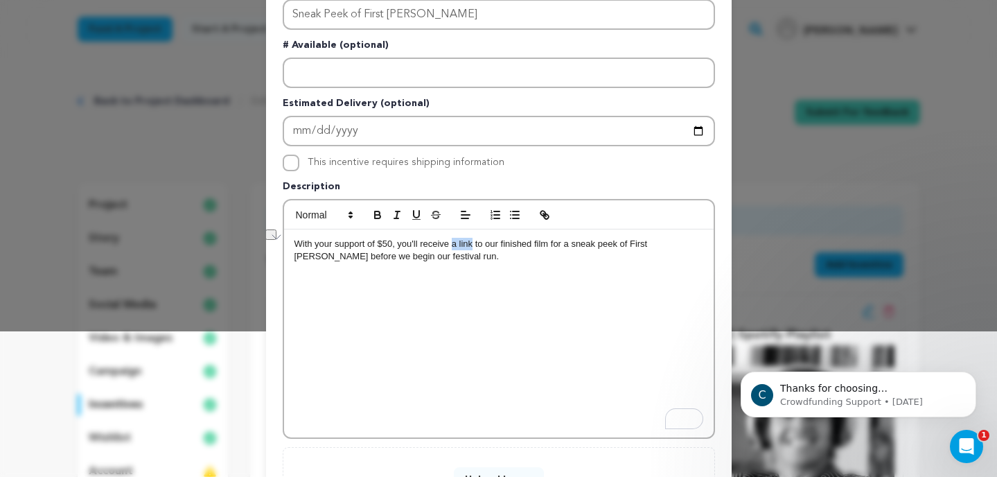
drag, startPoint x: 473, startPoint y: 246, endPoint x: 453, endPoint y: 250, distance: 21.1
click at [453, 250] on p "With your support of $50, you'll receive a link to our finished film for a snea…" at bounding box center [499, 251] width 409 height 26
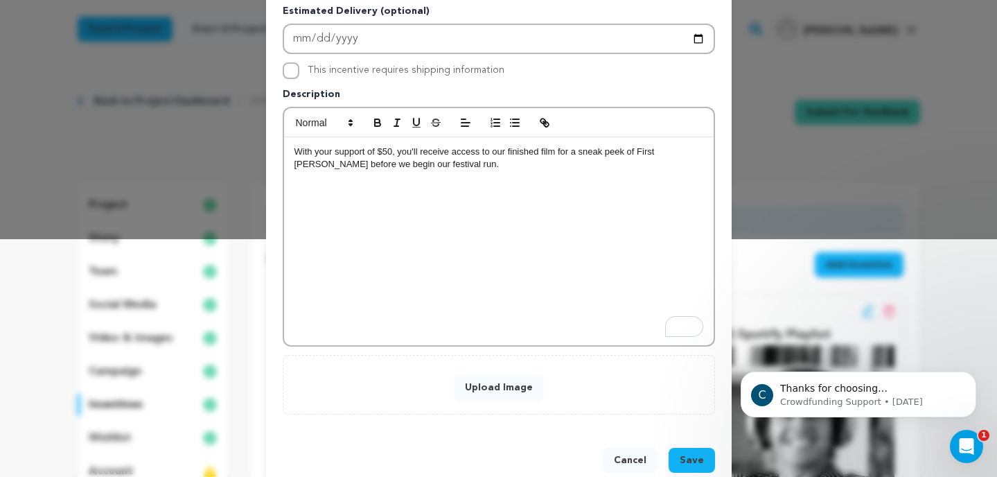
scroll to position [267, 0]
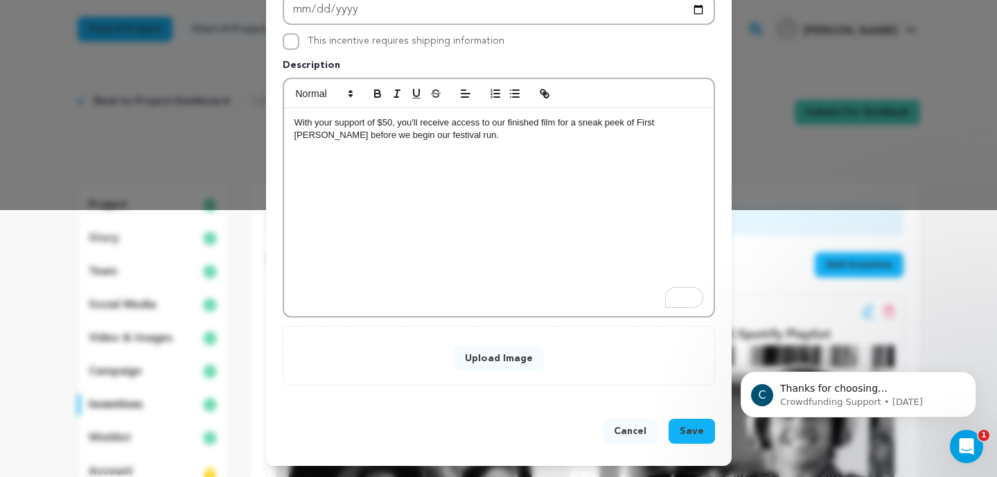
click at [526, 362] on button "Upload Image" at bounding box center [499, 358] width 90 height 25
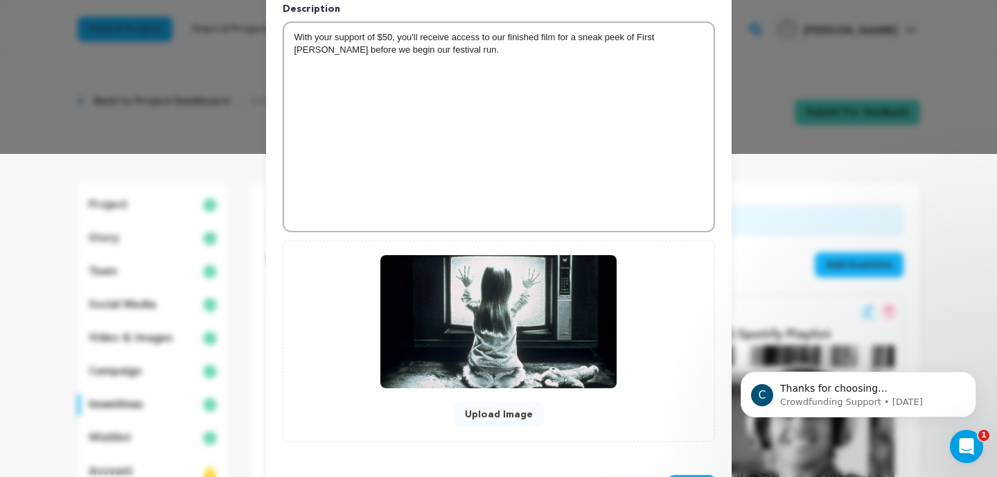
scroll to position [379, 0]
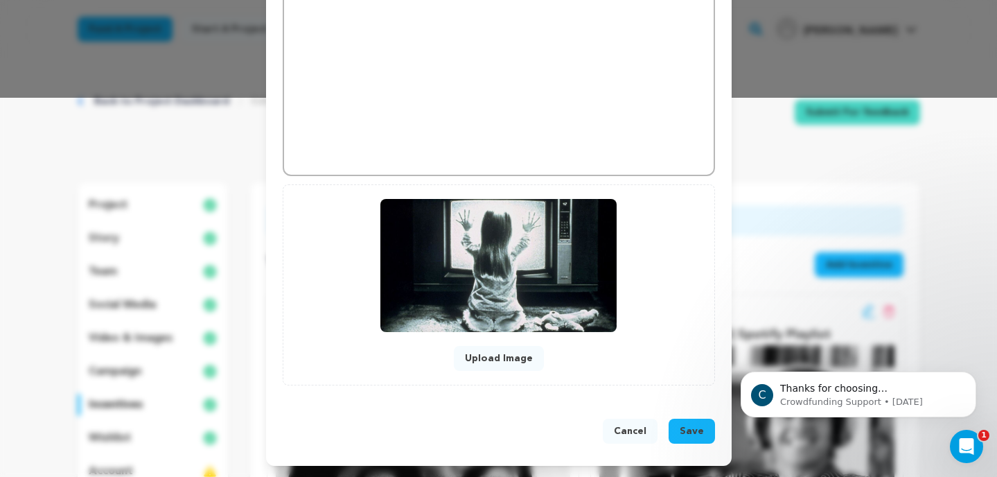
click at [694, 429] on span "Save" at bounding box center [692, 431] width 24 height 14
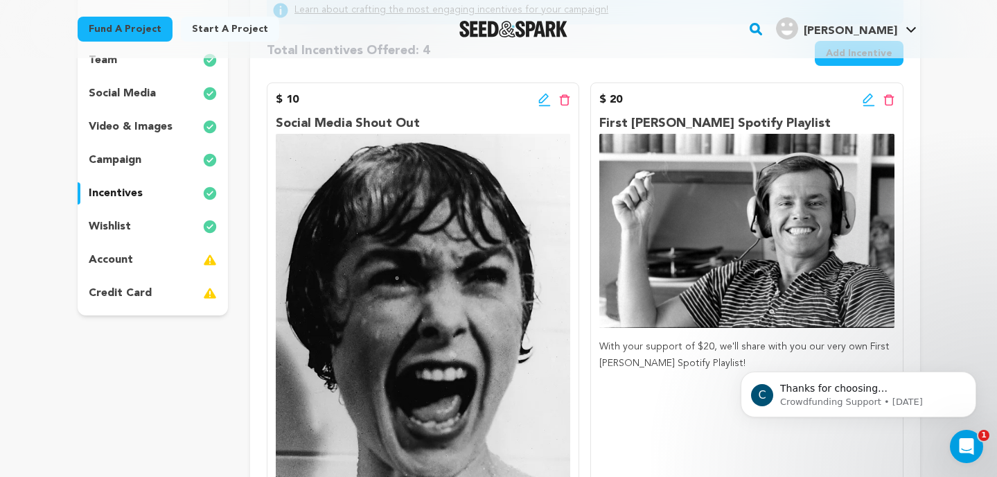
scroll to position [203, 0]
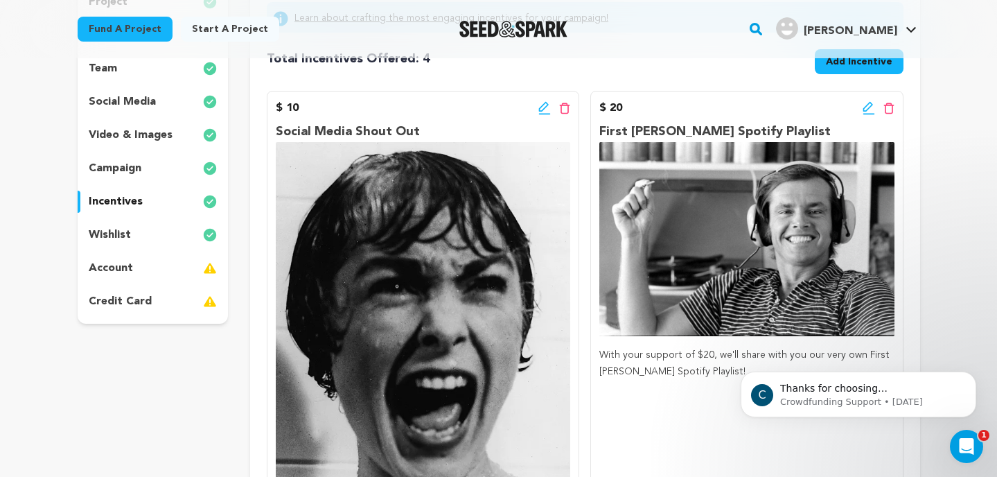
click at [387, 139] on p "Social Media Shout Out" at bounding box center [423, 132] width 295 height 20
click at [390, 121] on div "$ 10 Edit incentive button Delete incentive button Social Media Shout Out We'll…" at bounding box center [423, 339] width 313 height 497
click at [390, 136] on p "Social Media Shout Out" at bounding box center [423, 132] width 295 height 20
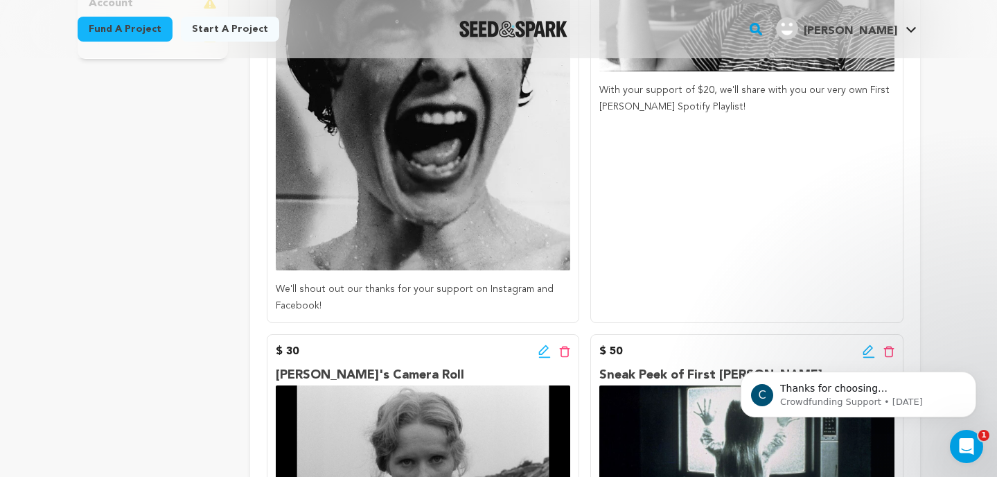
scroll to position [516, 0]
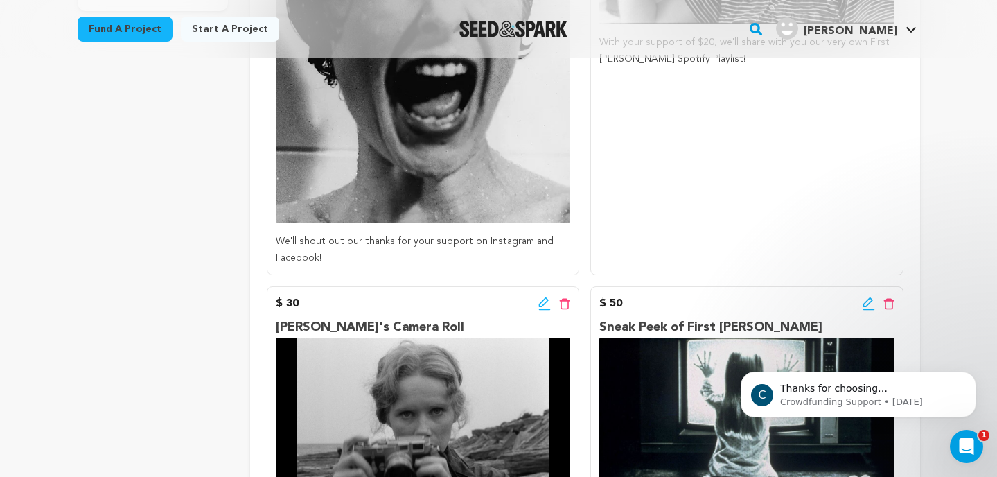
click at [408, 229] on div "Social Media Shout Out We'll shout out our thanks for your support on Instagram…" at bounding box center [423, 37] width 295 height 457
click at [413, 253] on p "We'll shout out our thanks for your support on Instagram and Facebook!" at bounding box center [423, 250] width 295 height 33
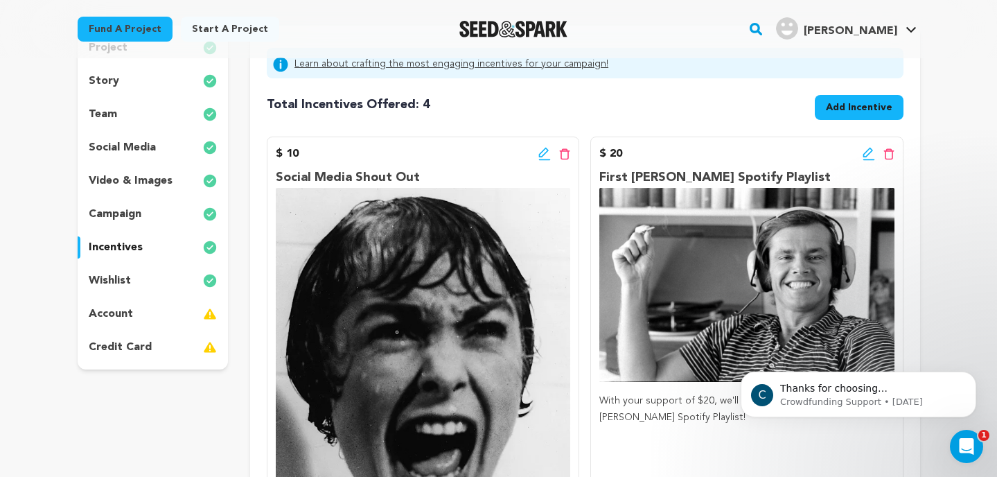
scroll to position [139, 0]
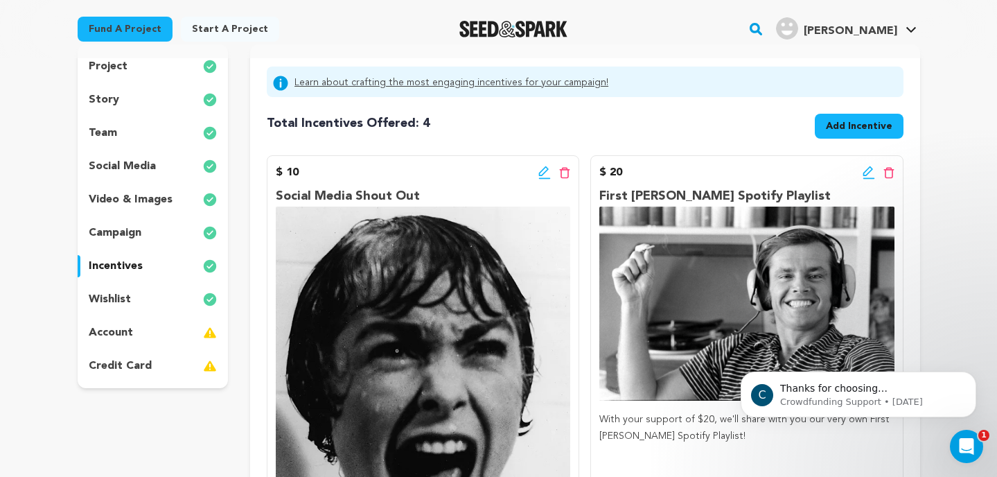
click at [545, 164] on div "Edit incentive button Delete incentive button" at bounding box center [555, 172] width 32 height 17
click at [544, 174] on icon at bounding box center [545, 173] width 12 height 14
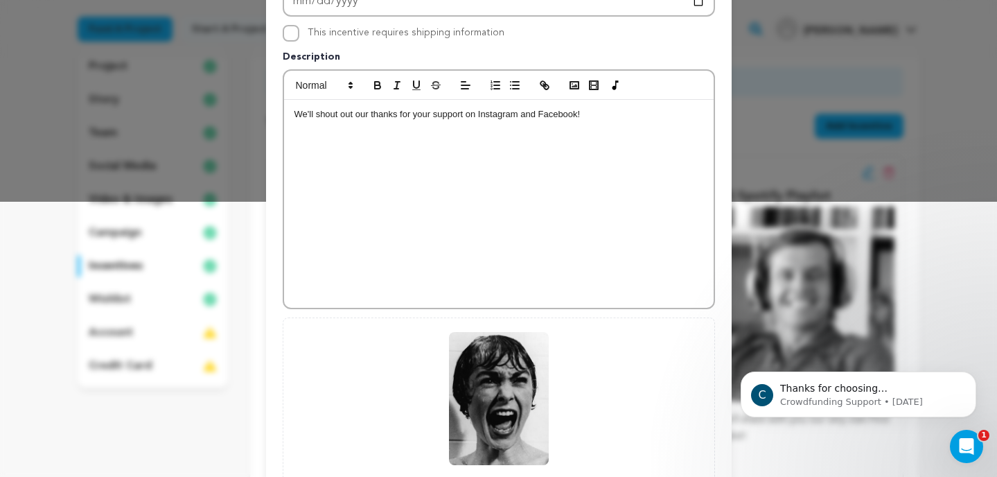
scroll to position [408, 0]
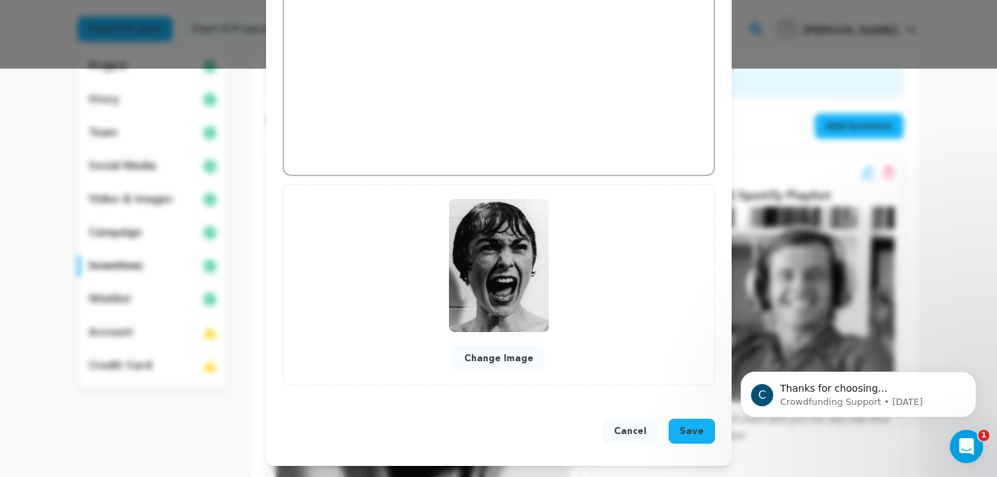
click at [523, 361] on button "Change Image" at bounding box center [498, 358] width 91 height 25
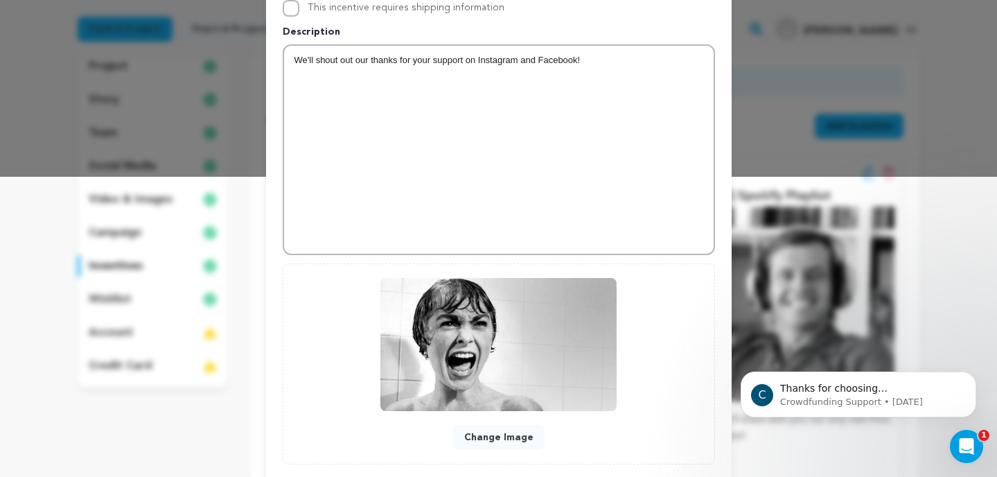
scroll to position [379, 0]
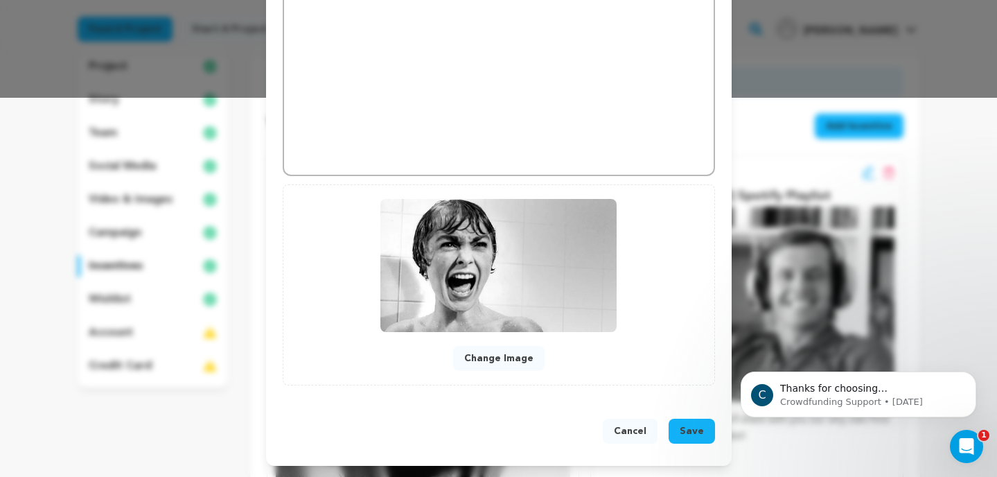
click at [689, 429] on span "Save" at bounding box center [692, 431] width 24 height 14
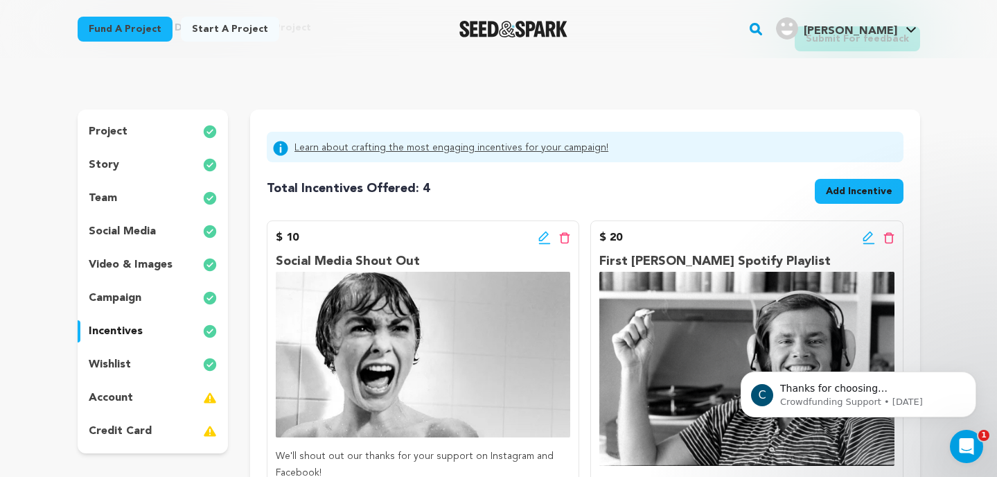
scroll to position [51, 0]
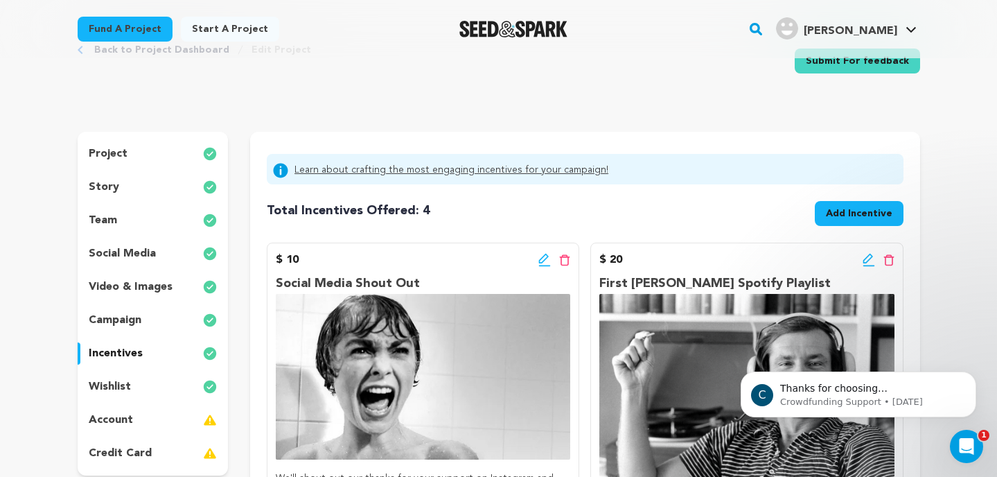
click at [860, 222] on button "Add Incentive" at bounding box center [859, 213] width 89 height 25
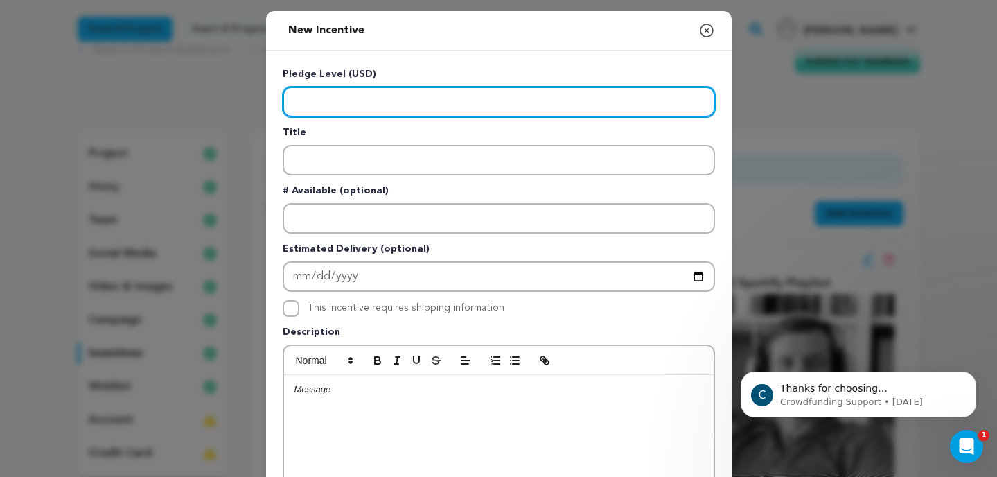
click at [501, 101] on input "Enter level" at bounding box center [499, 102] width 432 height 30
click at [384, 101] on input "Enter level" at bounding box center [499, 102] width 432 height 30
click at [317, 100] on input "Enter level" at bounding box center [499, 102] width 432 height 30
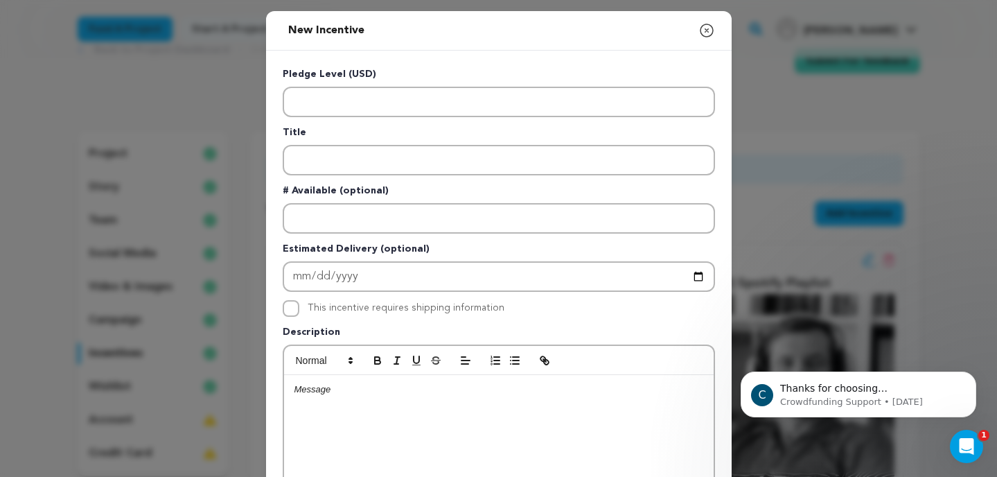
click at [703, 38] on icon "button" at bounding box center [707, 30] width 17 height 17
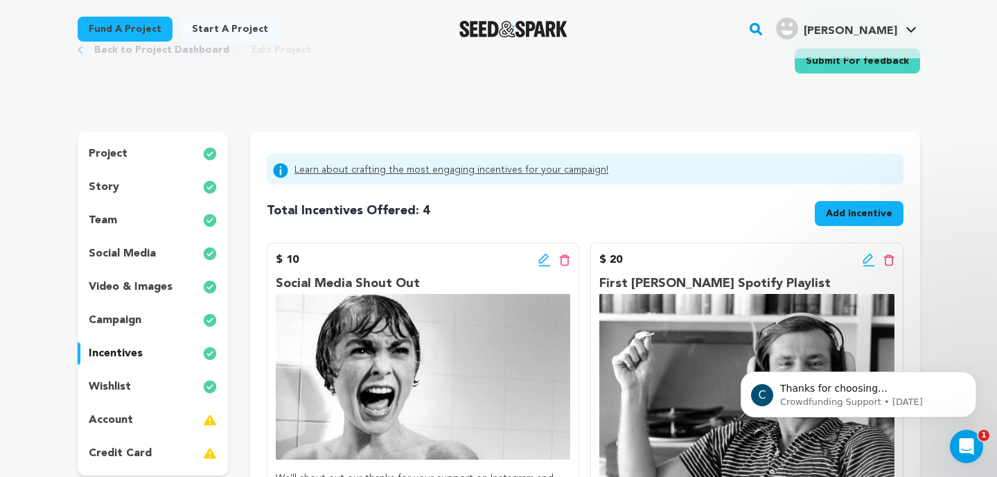
click at [825, 209] on button "Add Incentive" at bounding box center [859, 213] width 89 height 25
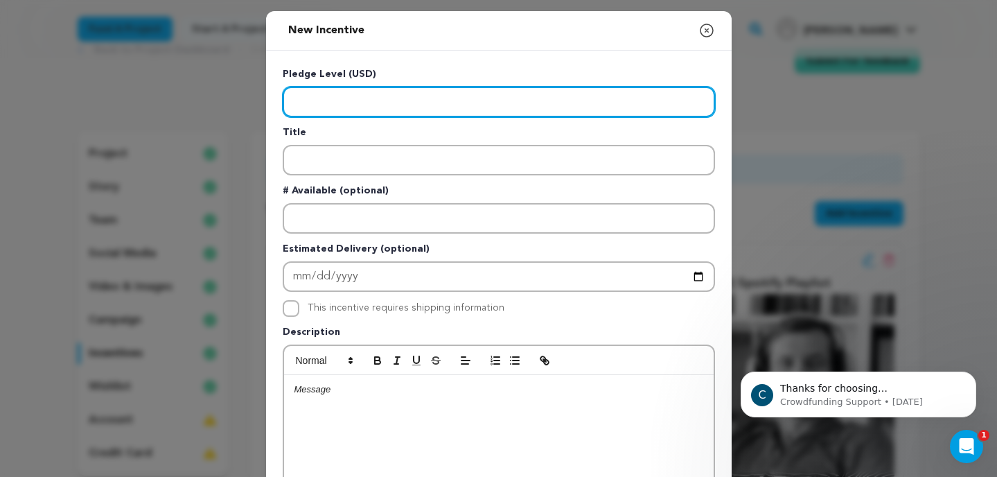
click at [444, 95] on input "Enter level" at bounding box center [499, 102] width 432 height 30
click at [374, 91] on input "Enter level" at bounding box center [499, 102] width 432 height 30
click at [367, 102] on input "Enter level" at bounding box center [499, 102] width 432 height 30
drag, startPoint x: 331, startPoint y: 104, endPoint x: 288, endPoint y: 104, distance: 42.3
click at [289, 104] on input "Enter level" at bounding box center [499, 102] width 432 height 30
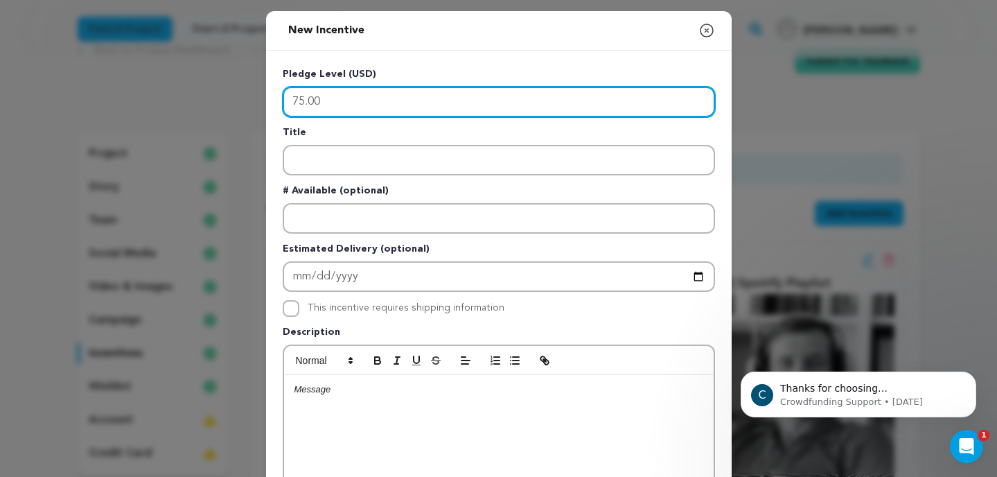
type input "75.00"
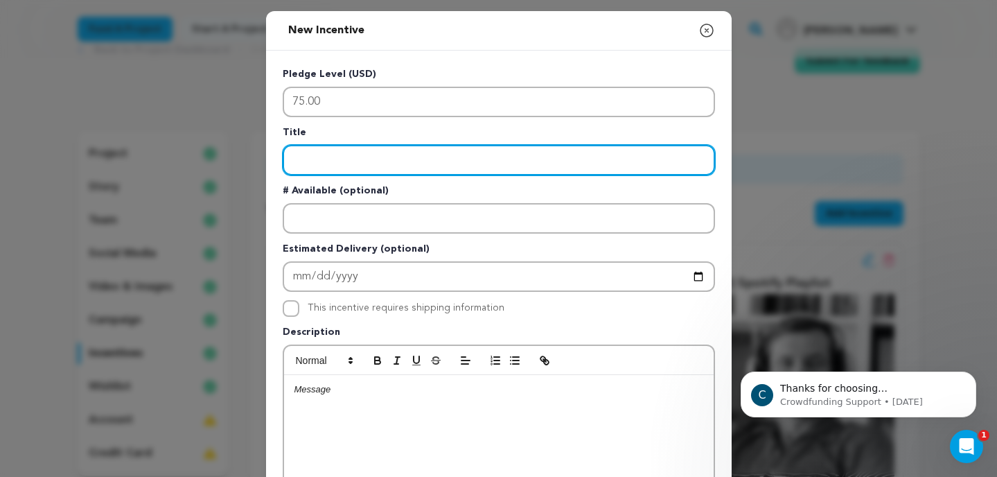
click at [306, 163] on input "Enter title" at bounding box center [499, 160] width 432 height 30
type input "Exclusive Behind the Scenes Content"
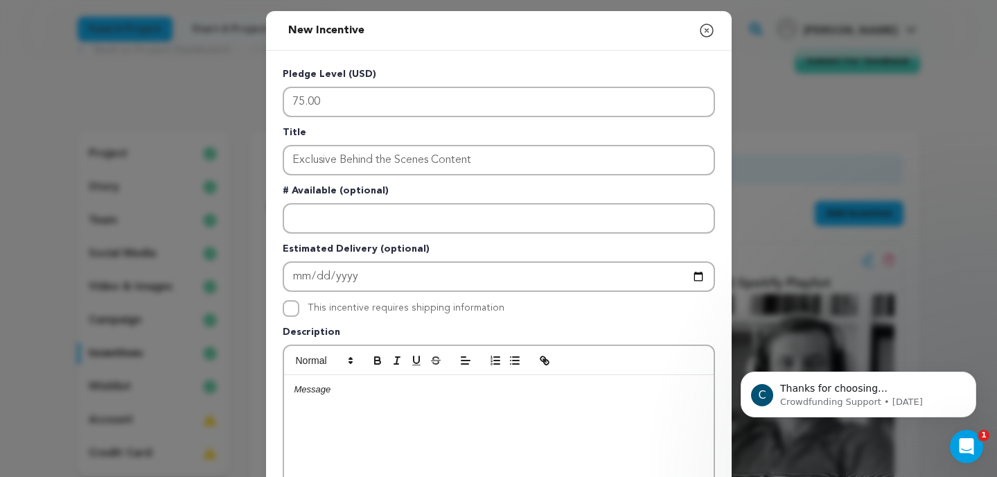
click at [338, 396] on p at bounding box center [499, 389] width 409 height 12
click at [405, 403] on p "With your support of $75.00, you will receive exclusive behind-the-scenes conte…" at bounding box center [499, 396] width 409 height 26
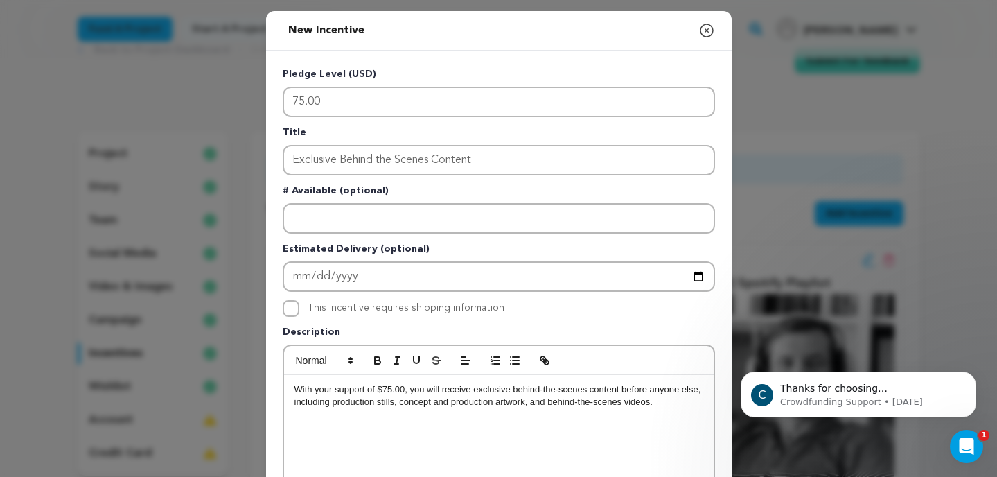
click at [683, 410] on div "With your support of $75.00, you will receive exclusive behind-the-scenes conte…" at bounding box center [499, 479] width 430 height 208
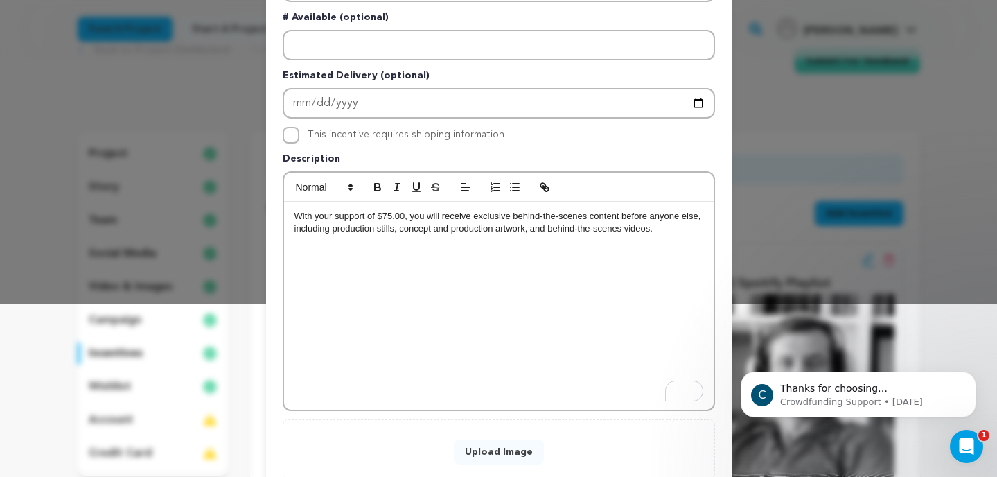
scroll to position [186, 0]
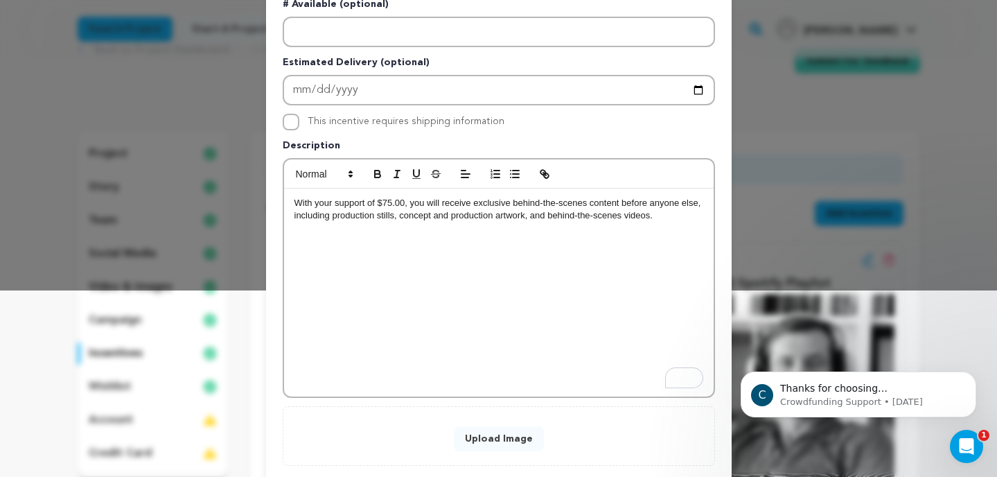
click at [514, 432] on button "Upload Image" at bounding box center [499, 438] width 90 height 25
click at [478, 438] on button "Upload Image" at bounding box center [499, 438] width 90 height 25
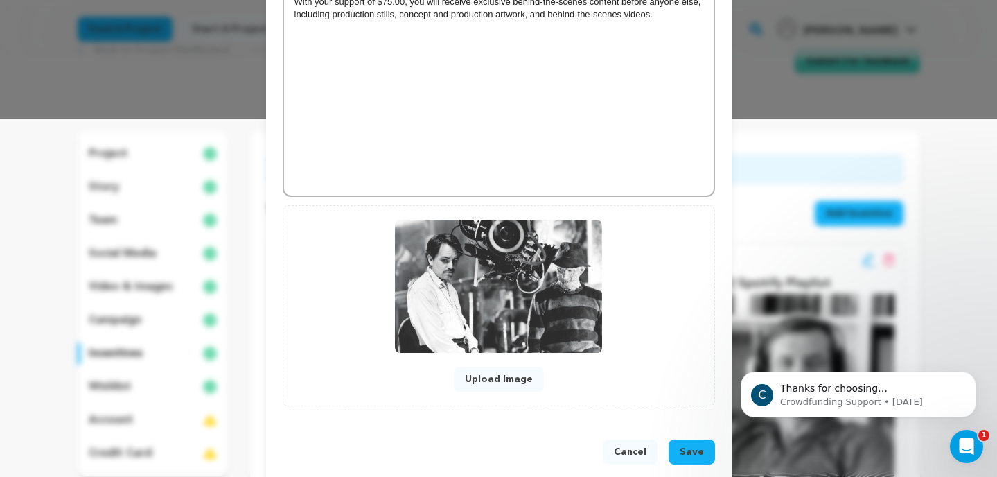
scroll to position [369, 0]
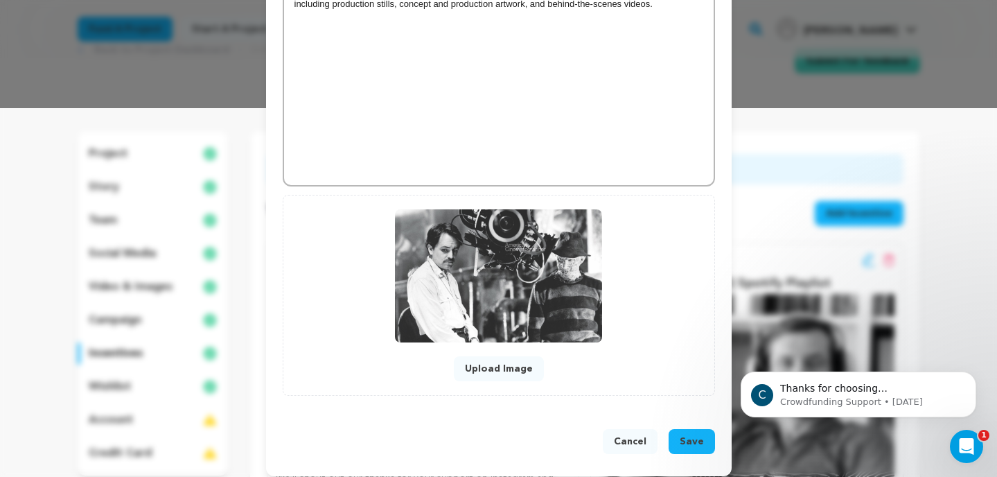
click at [688, 440] on span "Save" at bounding box center [692, 442] width 24 height 14
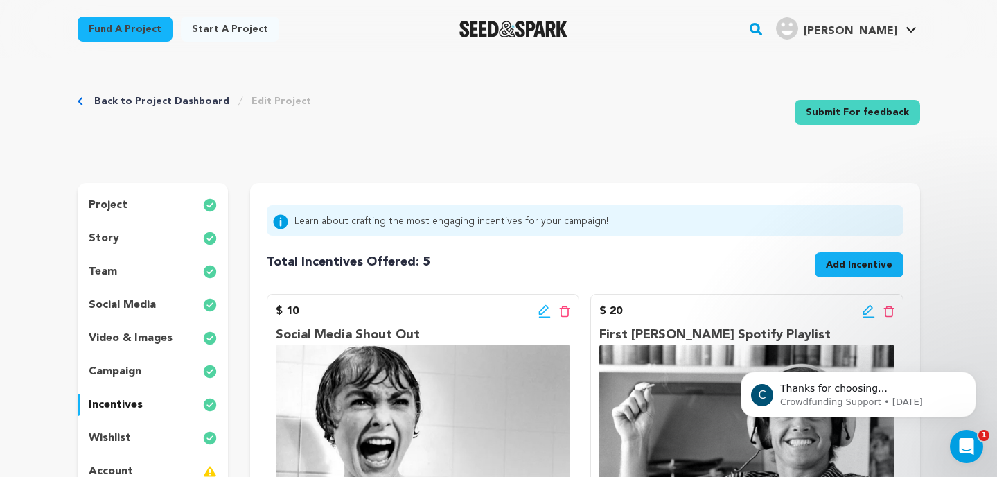
scroll to position [12, 0]
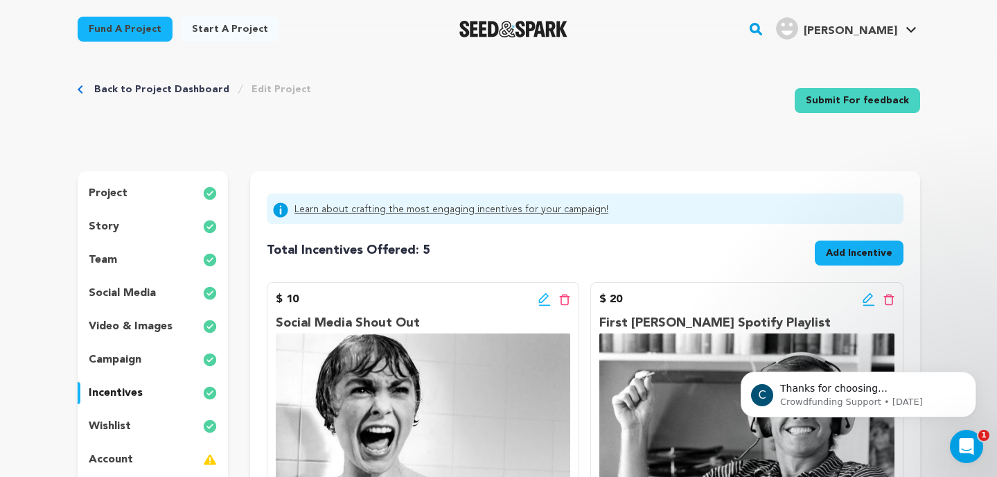
click at [848, 263] on button "Add Incentive" at bounding box center [859, 253] width 89 height 25
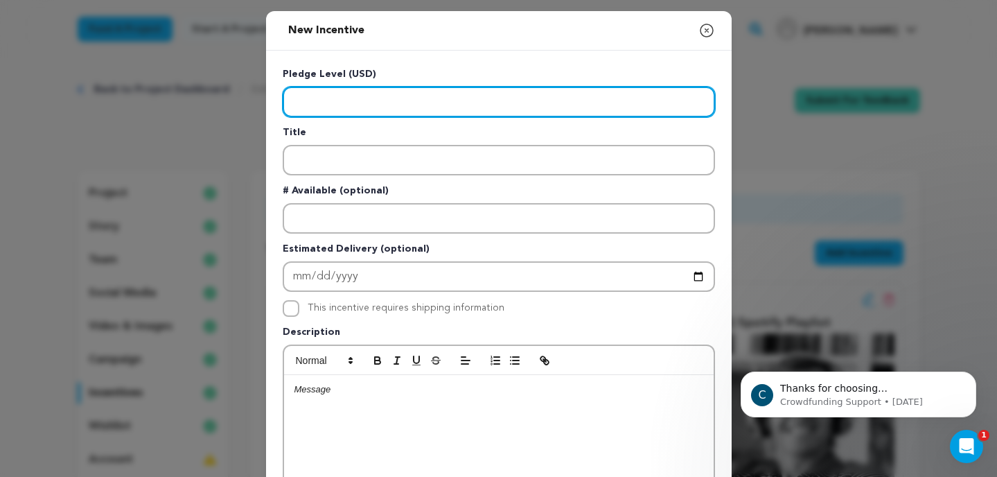
click at [591, 102] on input "Enter level" at bounding box center [499, 102] width 432 height 30
type input "100.00"
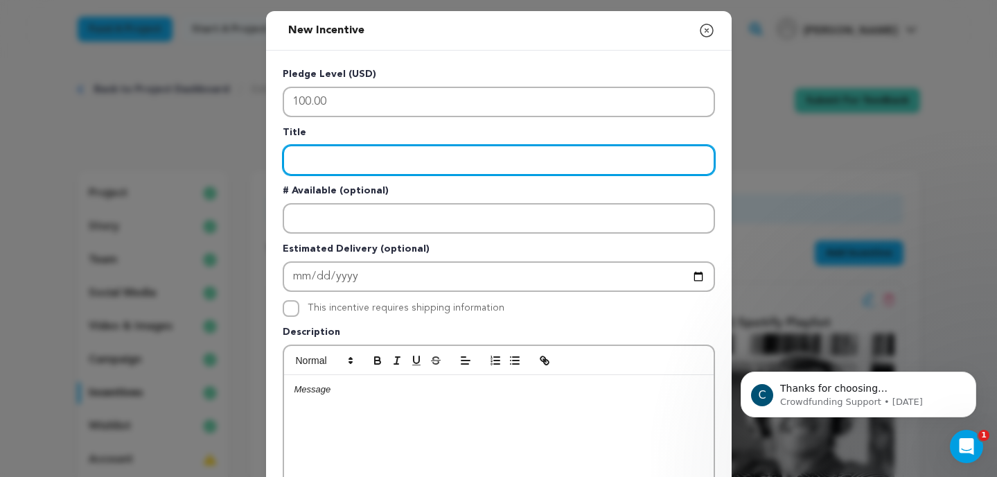
click at [533, 161] on input "Enter title" at bounding box center [499, 160] width 432 height 30
type input "Q&A with the Directors"
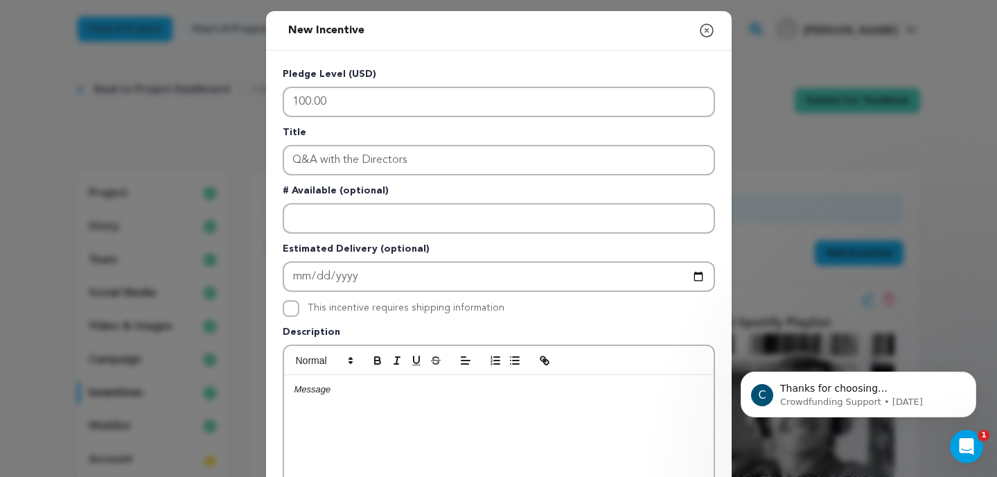
click at [385, 394] on p "To enrich screen reader interactions, please activate Accessibility in Grammarl…" at bounding box center [499, 389] width 409 height 12
click at [477, 391] on p "With your support of $100, you will receive an invitation to" at bounding box center [499, 389] width 409 height 12
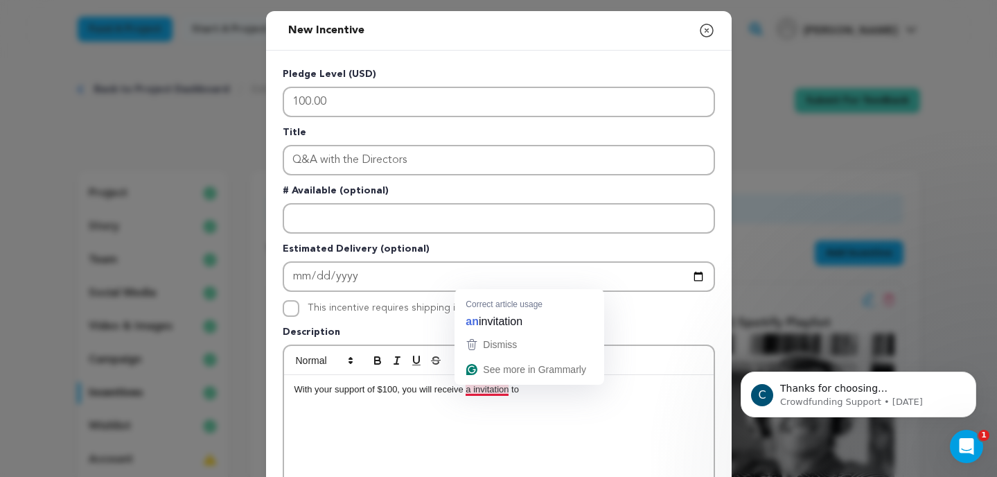
click at [525, 394] on p "With your support of $100, you will receive a invitation to" at bounding box center [499, 389] width 409 height 12
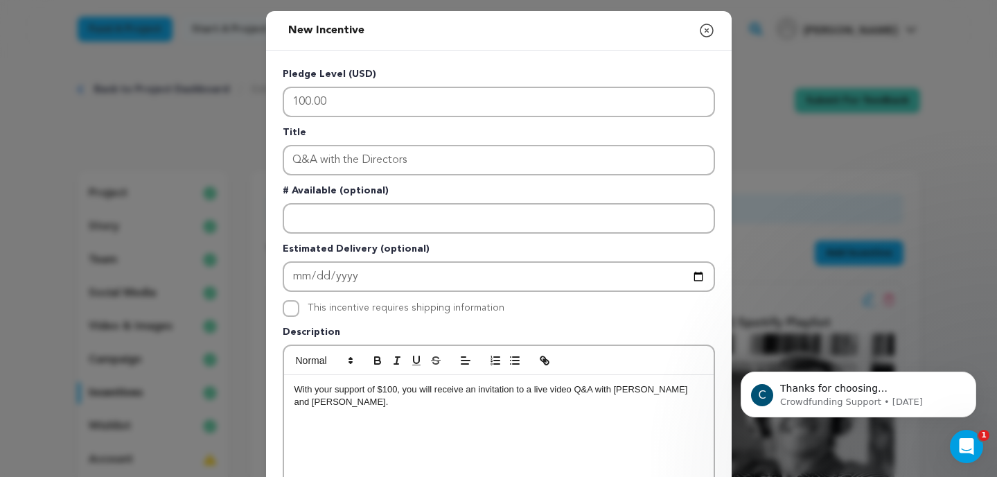
click at [690, 393] on p "With your support of $100, you will receive an invitation to a live video Q&A w…" at bounding box center [499, 396] width 409 height 26
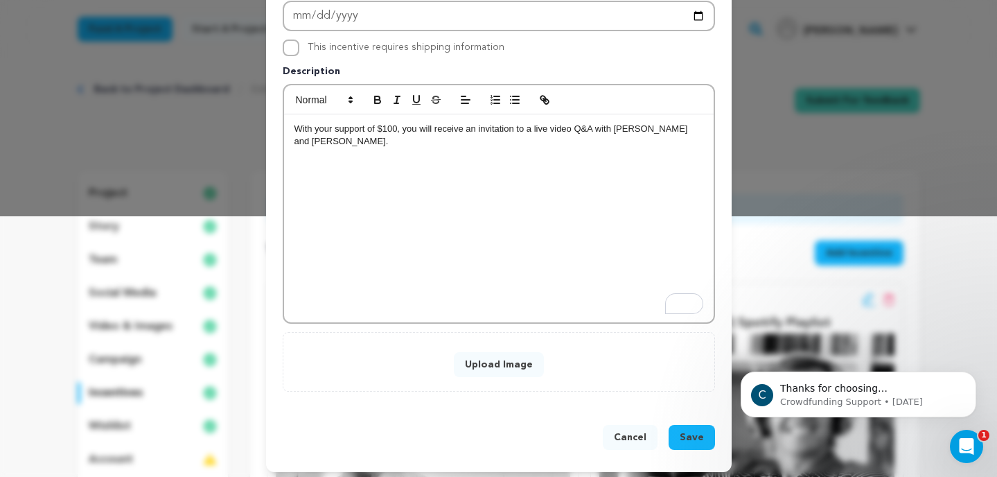
scroll to position [267, 0]
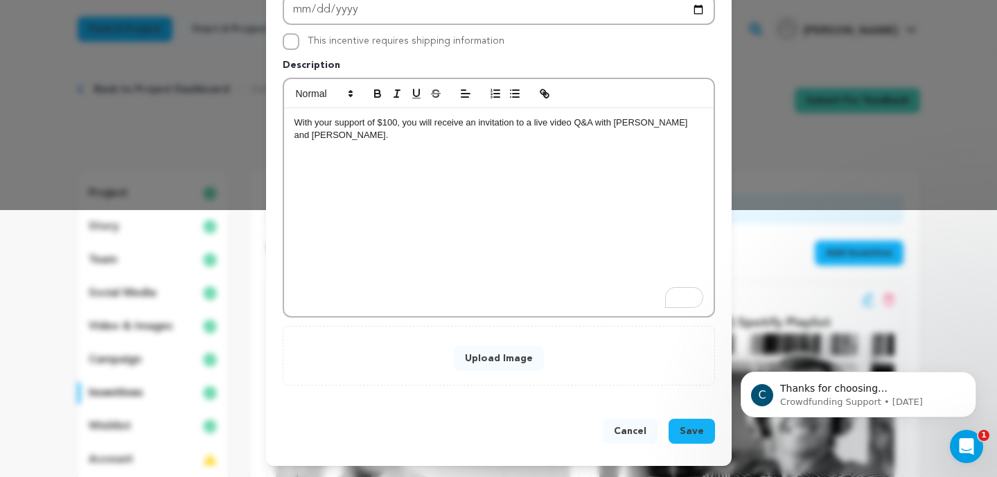
click at [510, 363] on button "Upload Image" at bounding box center [499, 358] width 90 height 25
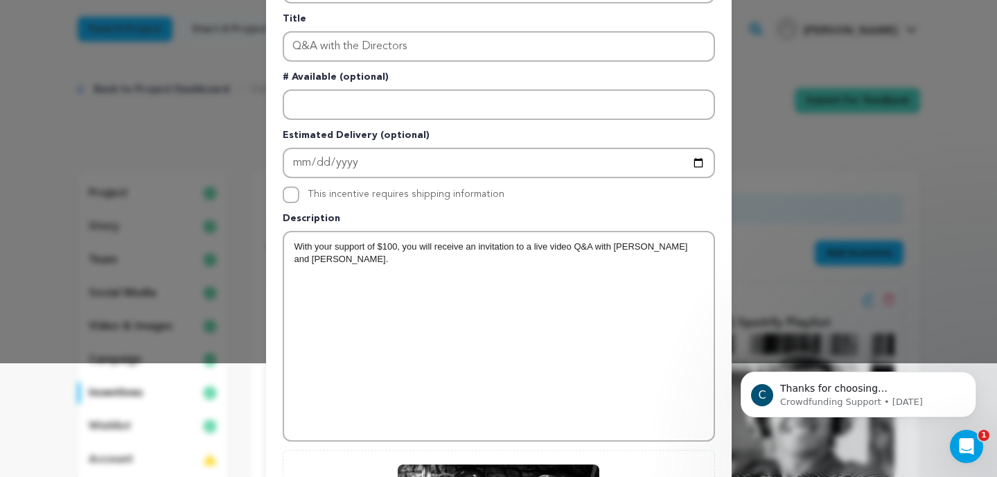
scroll to position [379, 0]
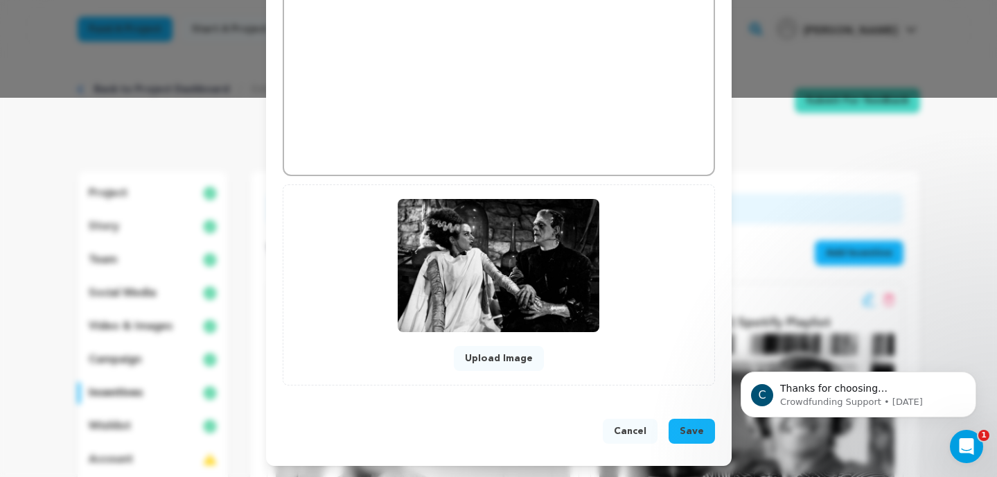
click at [696, 436] on span "Save" at bounding box center [692, 431] width 24 height 14
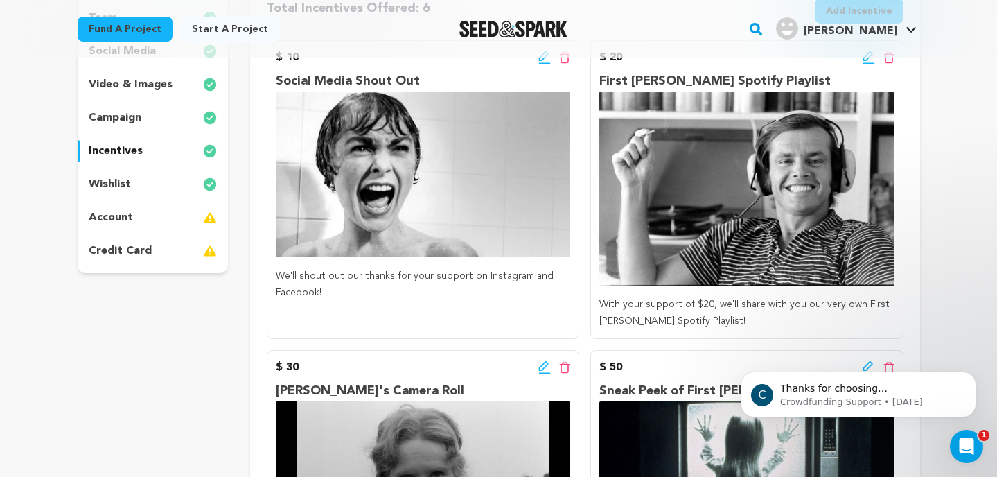
scroll to position [217, 0]
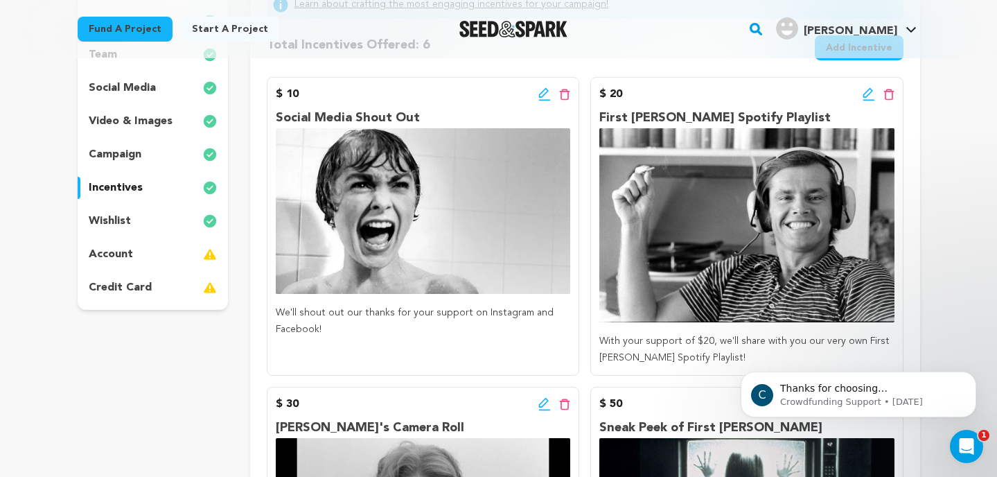
click at [871, 94] on icon at bounding box center [869, 94] width 12 height 14
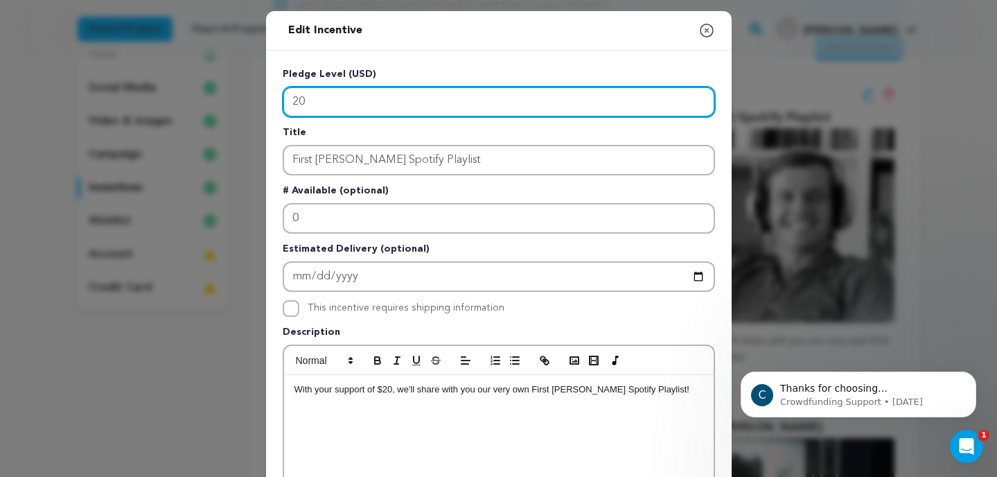
click at [390, 103] on input "20" at bounding box center [499, 102] width 432 height 30
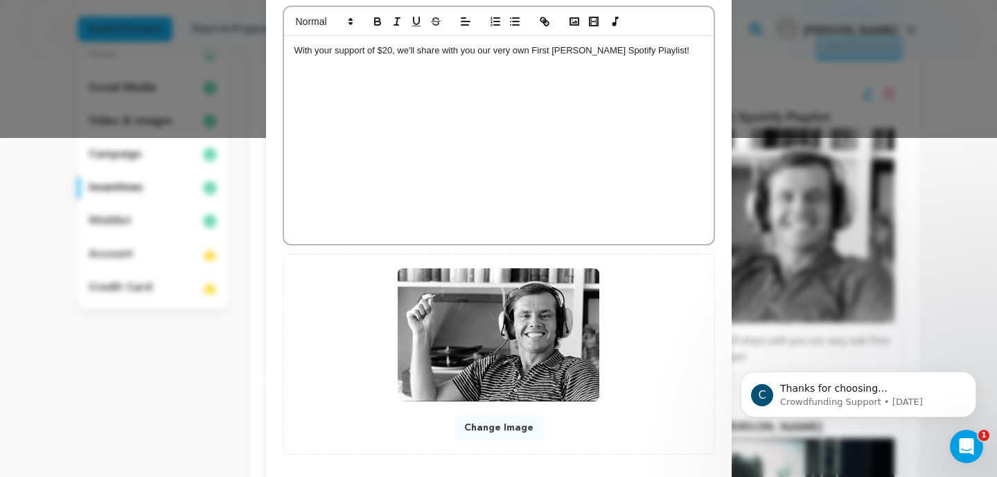
scroll to position [408, 0]
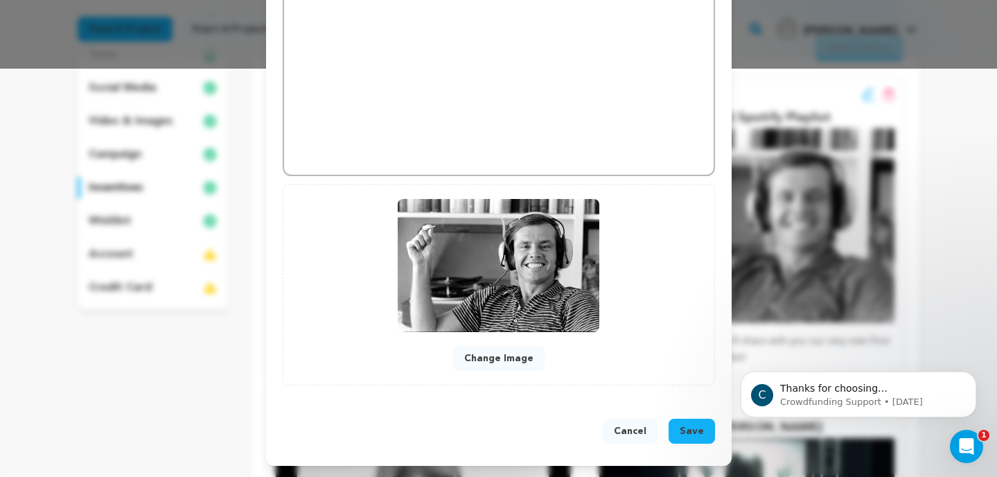
type input "25"
click at [683, 425] on span "Save" at bounding box center [692, 431] width 24 height 14
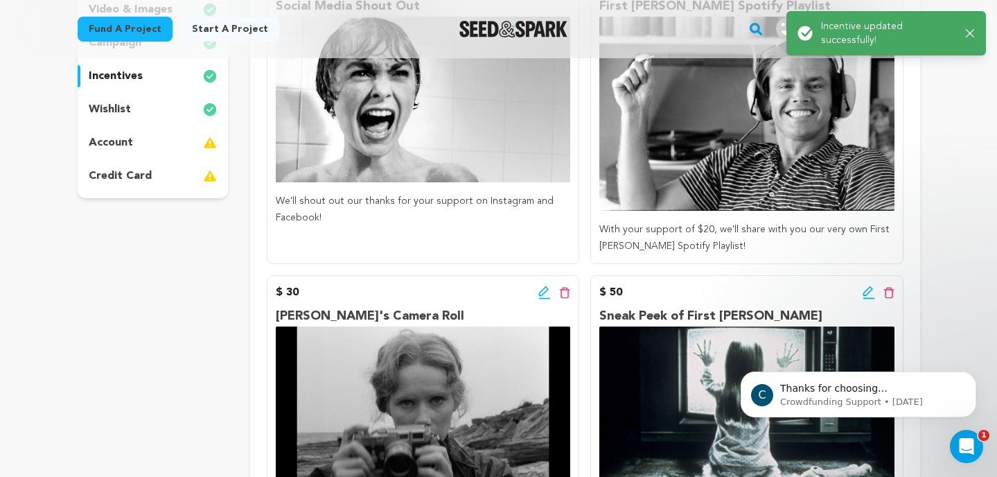
scroll to position [358, 0]
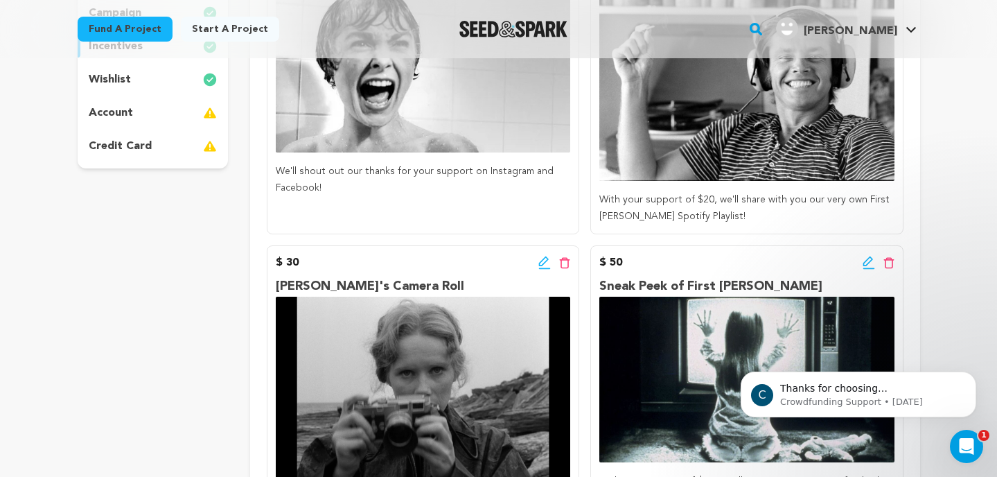
click at [543, 265] on icon at bounding box center [545, 263] width 12 height 14
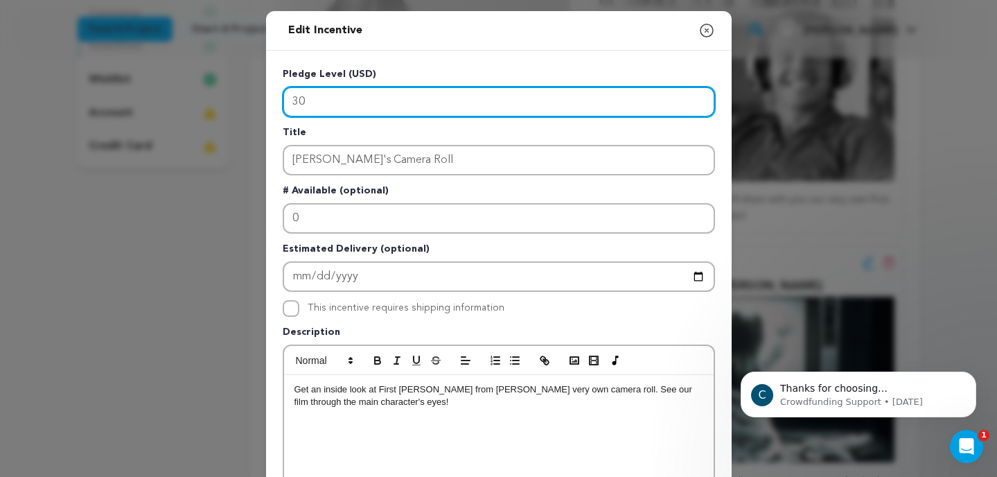
click at [311, 96] on input "30" at bounding box center [499, 102] width 432 height 30
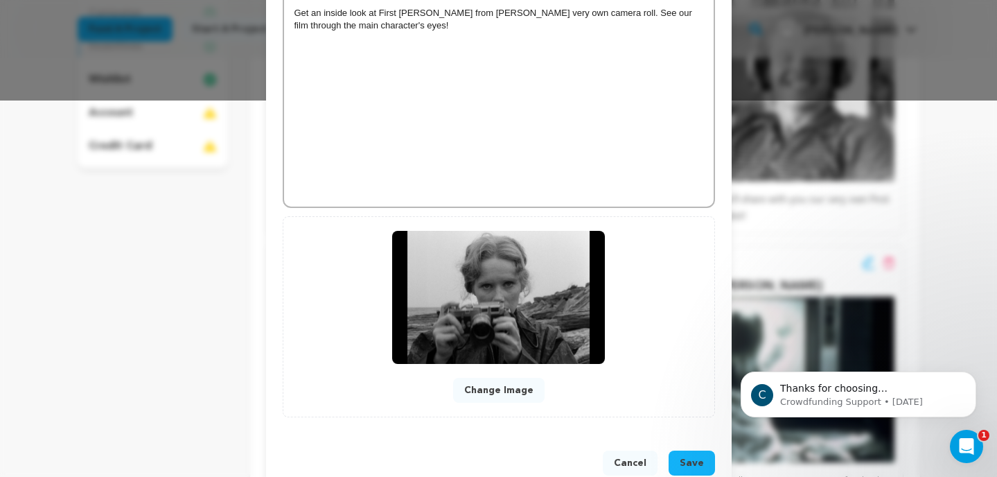
scroll to position [408, 0]
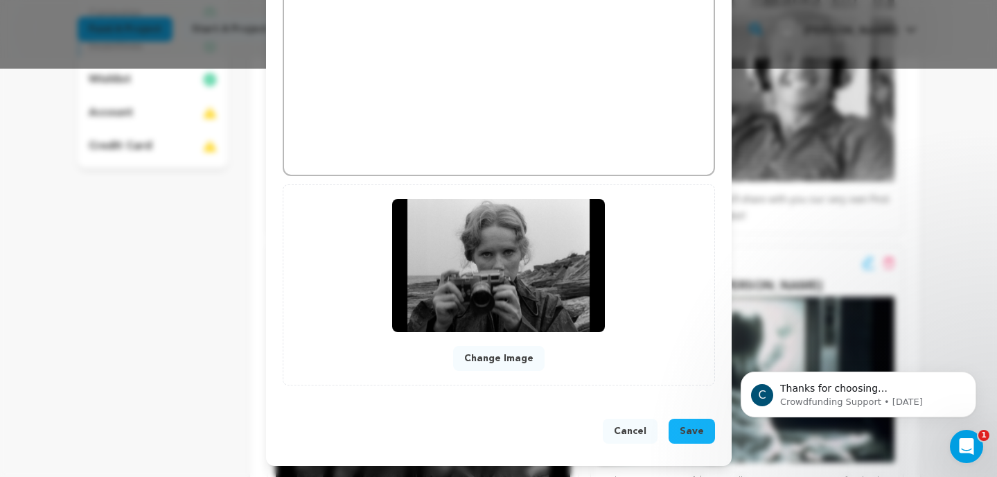
type input "35"
click at [684, 423] on button "Save" at bounding box center [692, 431] width 46 height 25
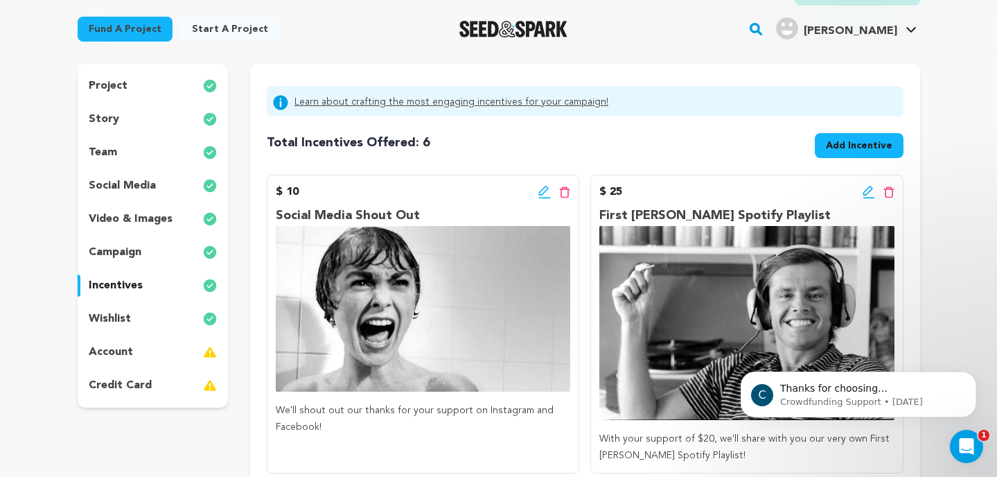
scroll to position [118, 0]
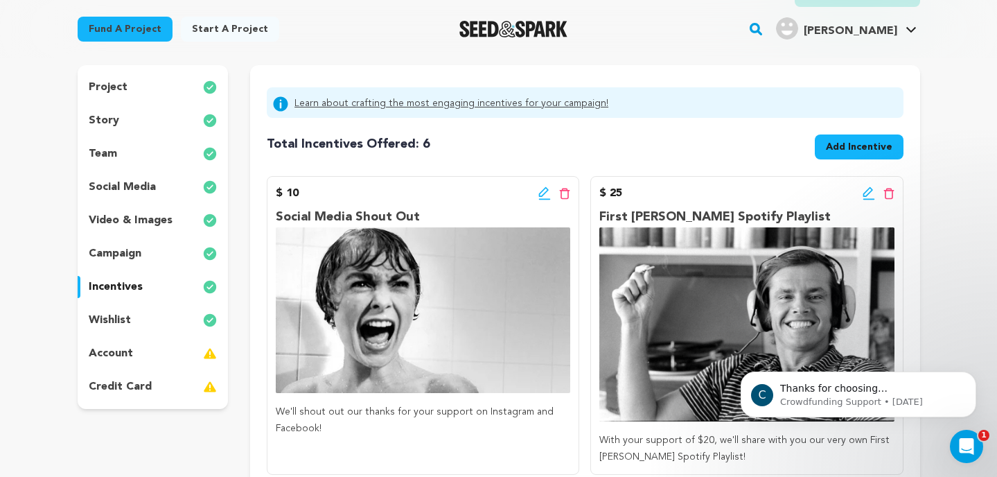
click at [843, 149] on span "Add Incentive" at bounding box center [859, 147] width 67 height 14
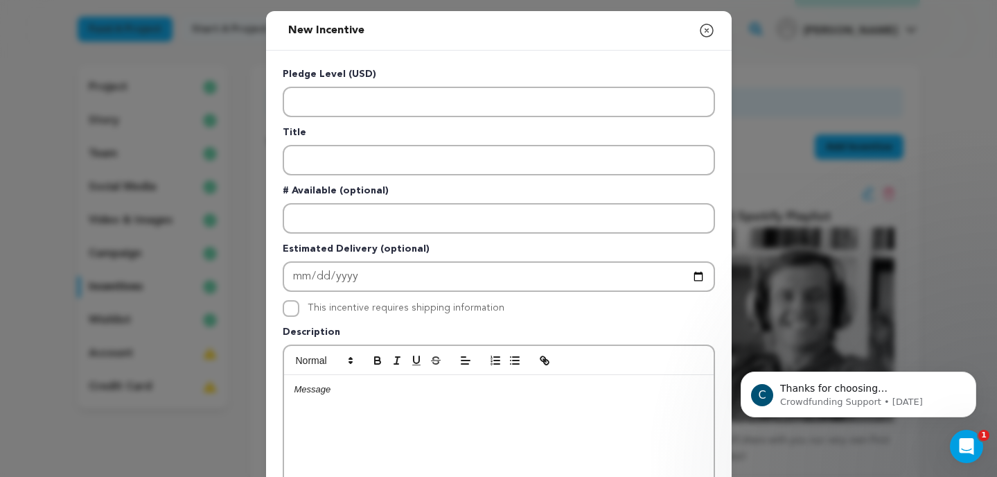
click at [703, 34] on icon "button" at bounding box center [707, 30] width 17 height 17
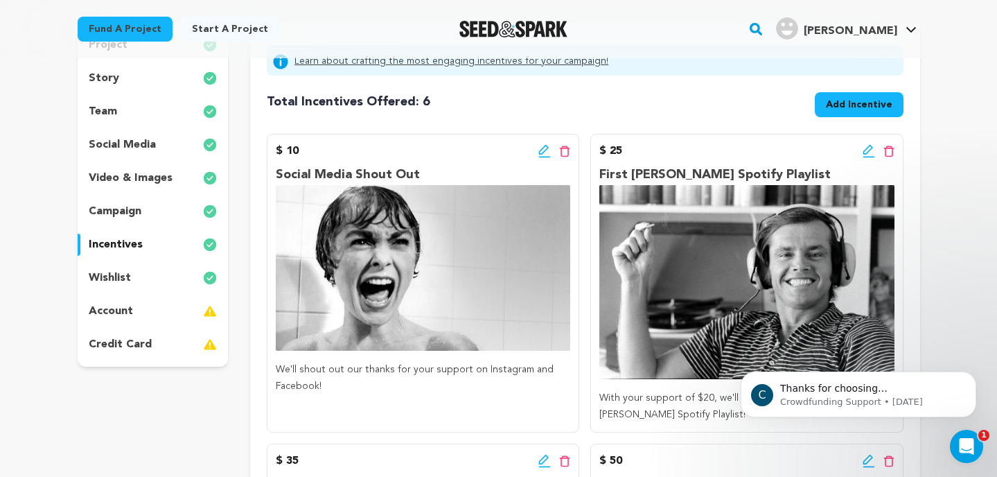
scroll to position [164, 0]
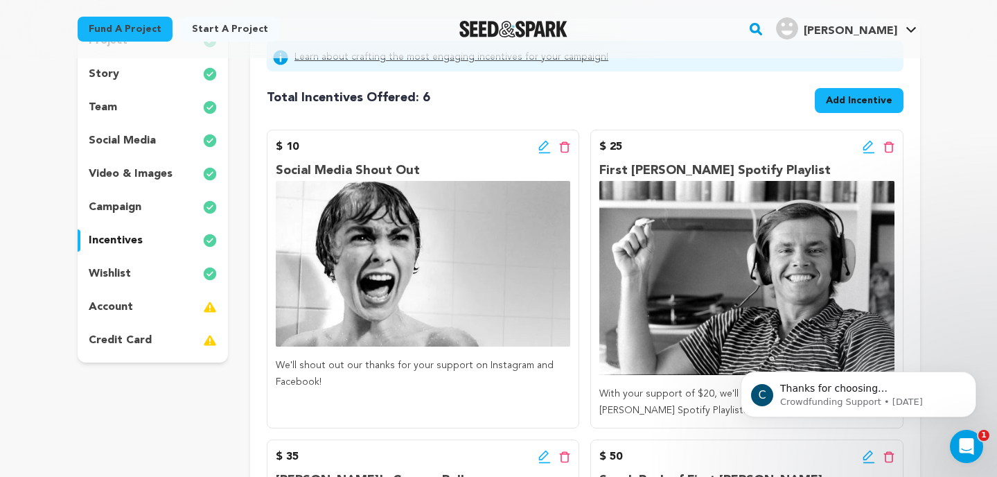
click at [112, 82] on p "story" at bounding box center [104, 74] width 30 height 17
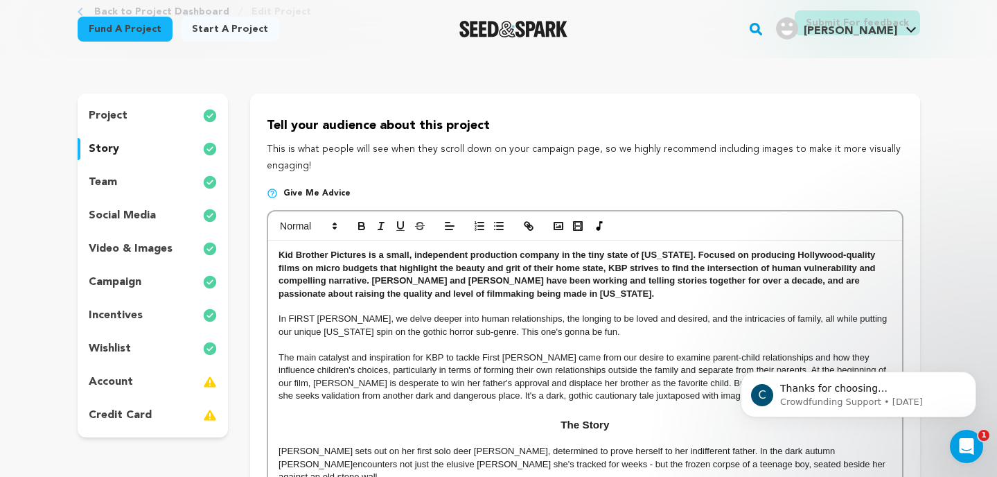
scroll to position [97, 0]
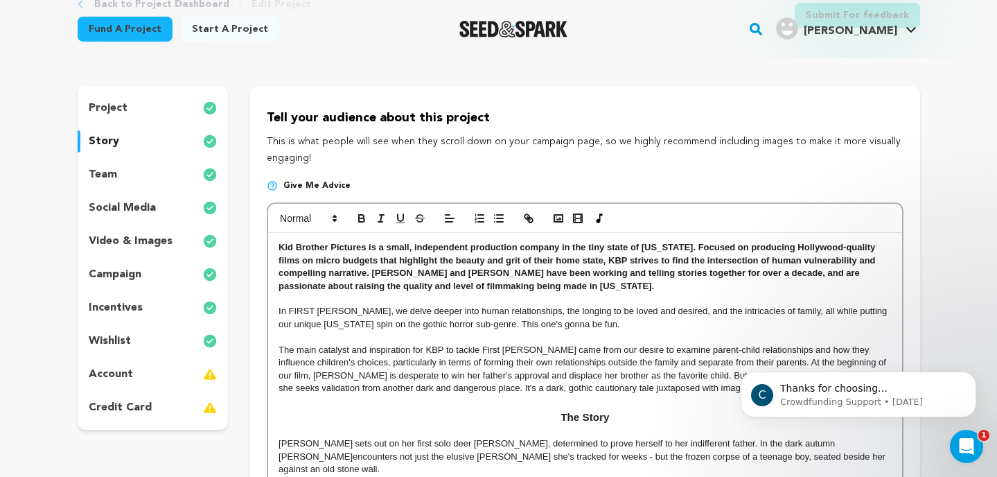
click at [119, 268] on p "campaign" at bounding box center [115, 274] width 53 height 17
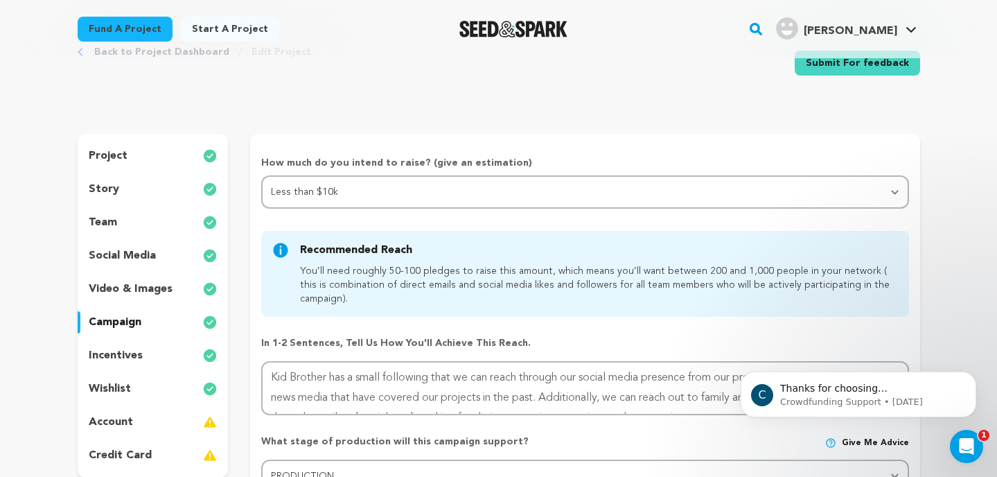
scroll to position [48, 0]
click at [139, 322] on p "campaign" at bounding box center [115, 323] width 53 height 17
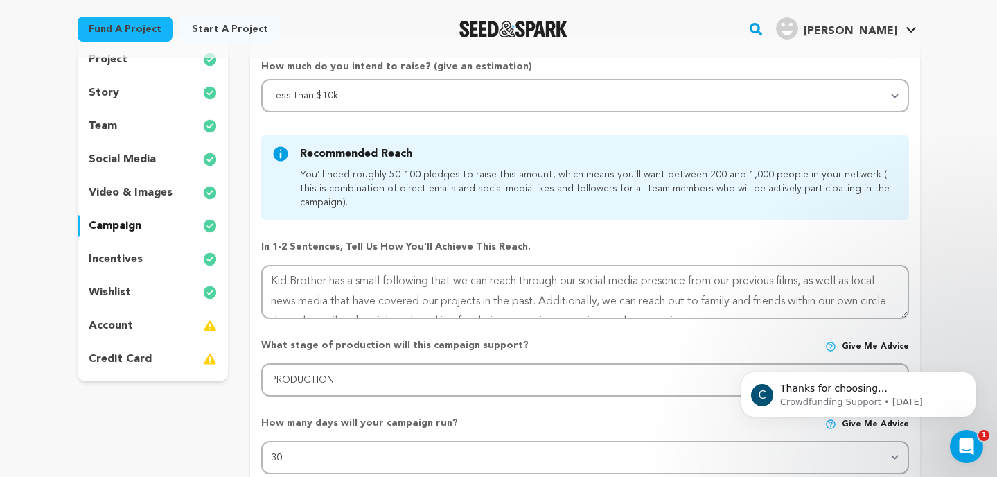
scroll to position [148, 0]
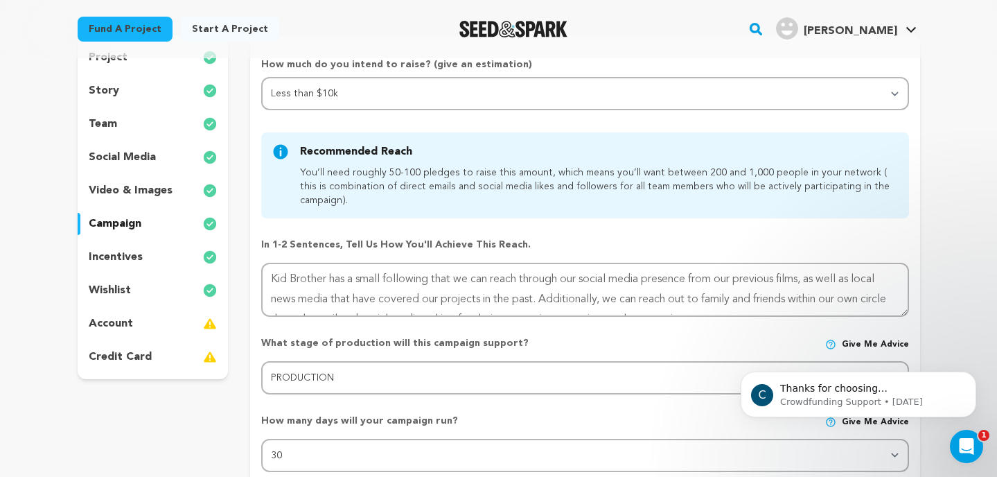
click at [130, 295] on div "wishlist" at bounding box center [153, 290] width 151 height 22
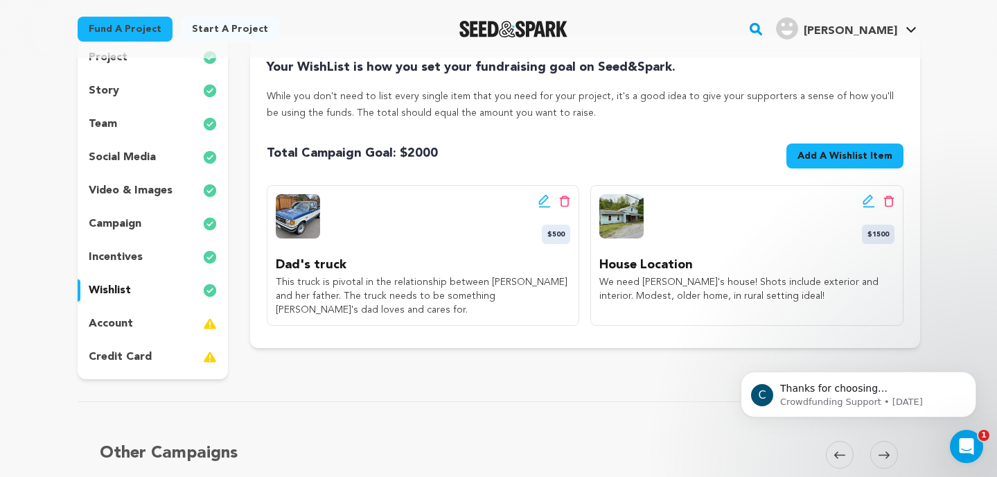
click at [864, 202] on icon at bounding box center [869, 201] width 12 height 14
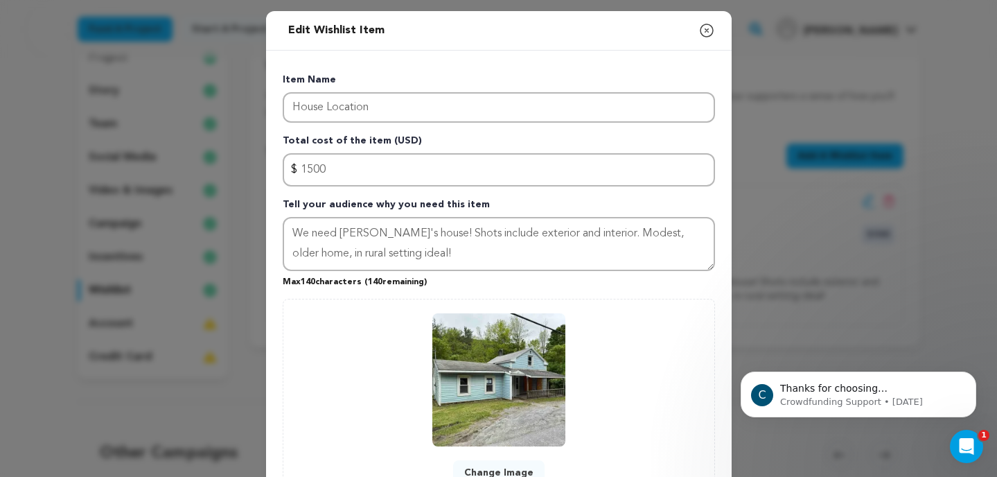
click at [707, 37] on icon "button" at bounding box center [707, 30] width 17 height 17
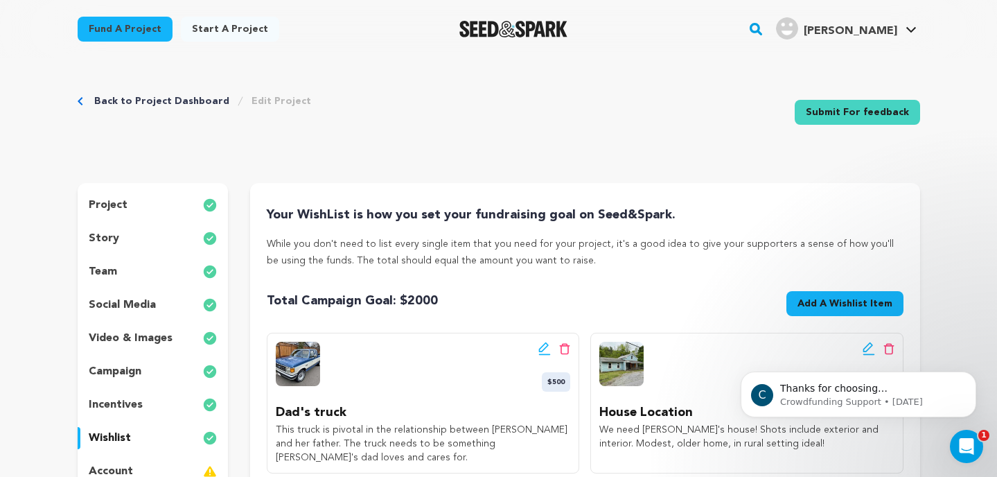
click at [116, 207] on p "project" at bounding box center [108, 205] width 39 height 17
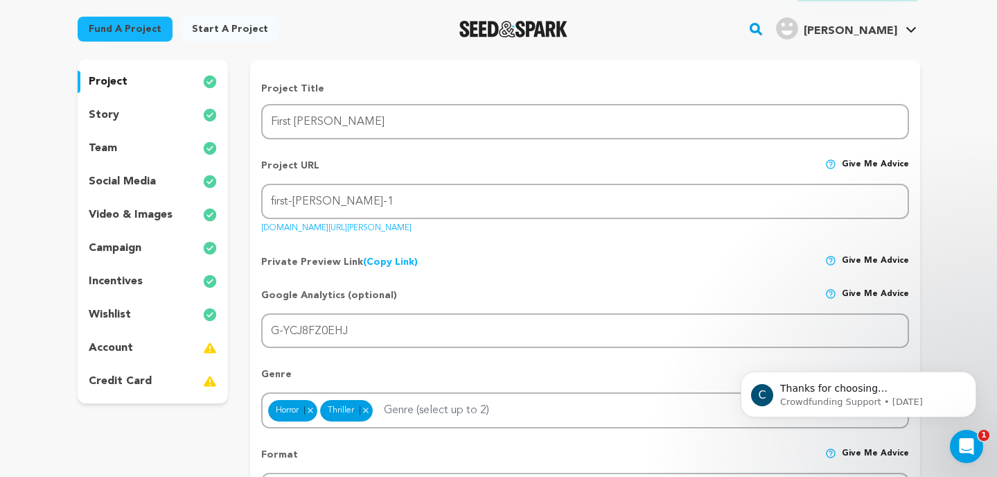
scroll to position [119, 0]
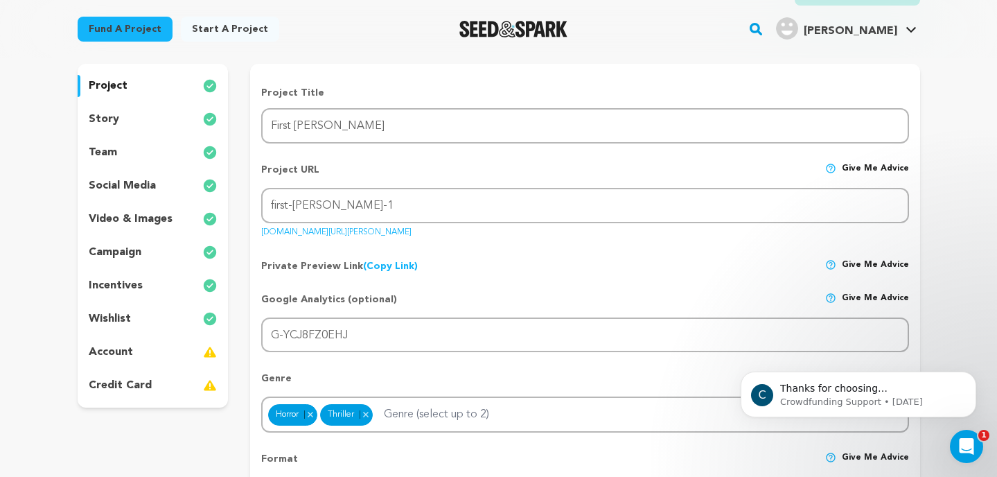
click at [116, 182] on p "social media" at bounding box center [122, 185] width 67 height 17
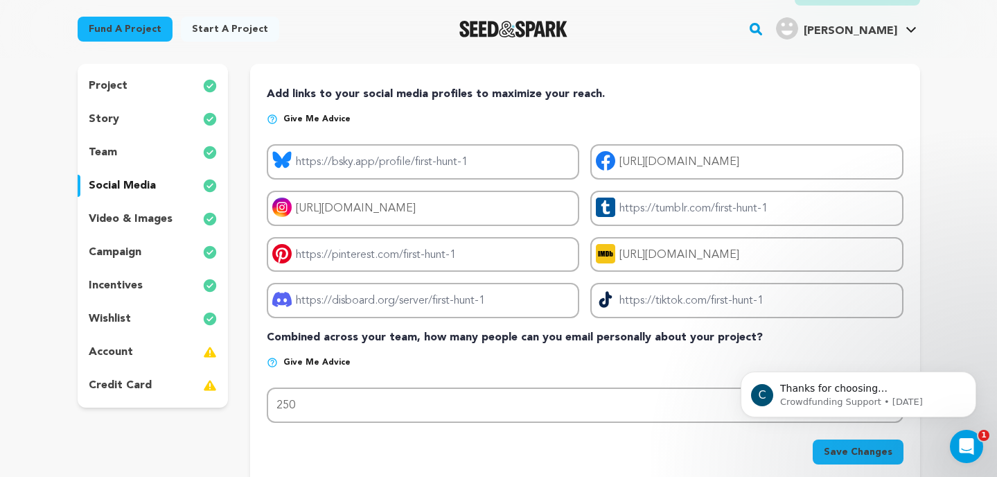
click at [131, 216] on p "video & images" at bounding box center [131, 219] width 84 height 17
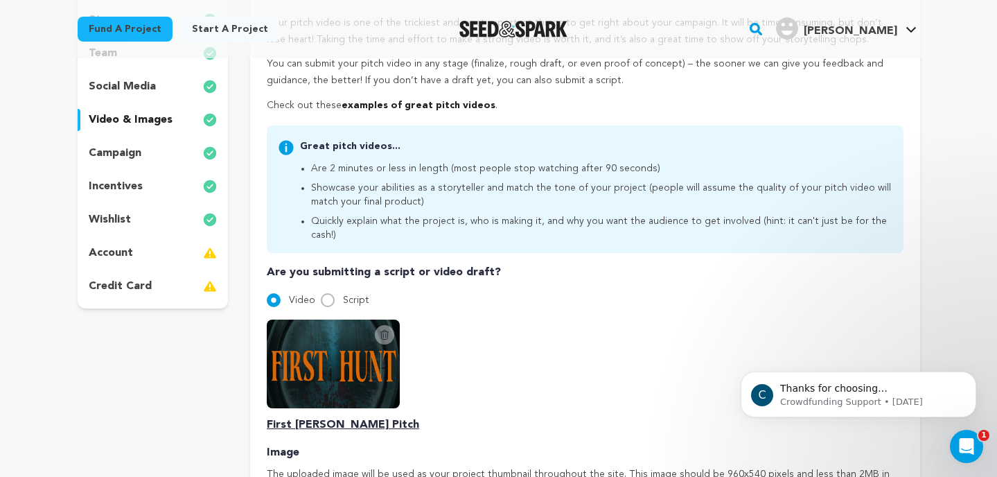
scroll to position [208, 0]
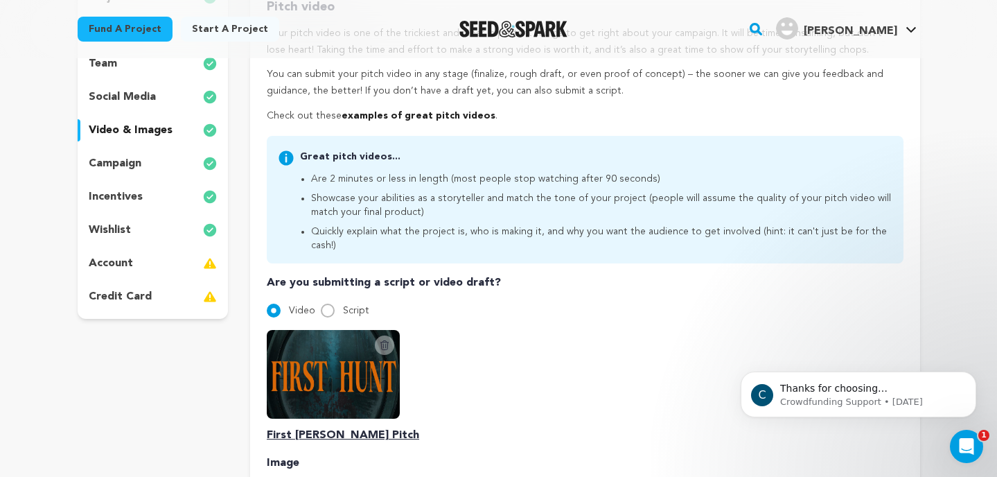
click at [146, 255] on div "account" at bounding box center [153, 263] width 151 height 22
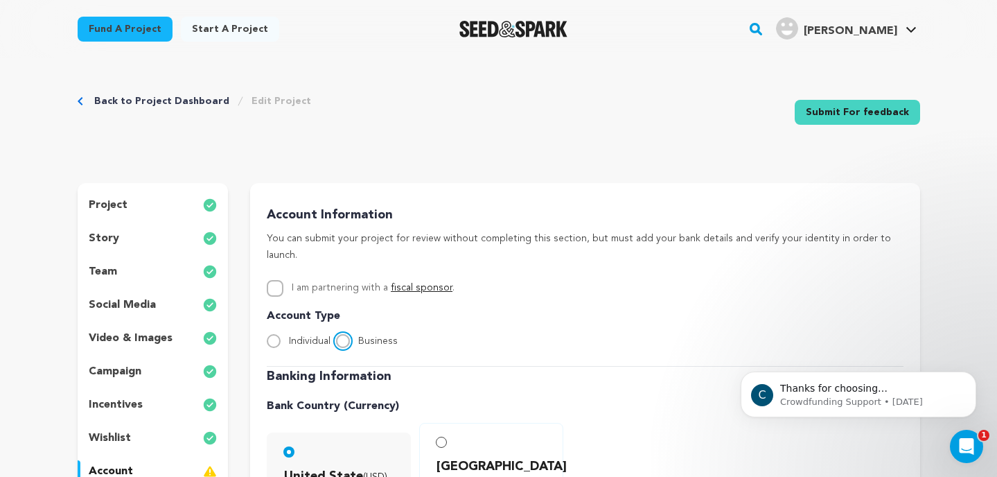
click at [342, 334] on input "Business" at bounding box center [343, 341] width 14 height 14
radio input "true"
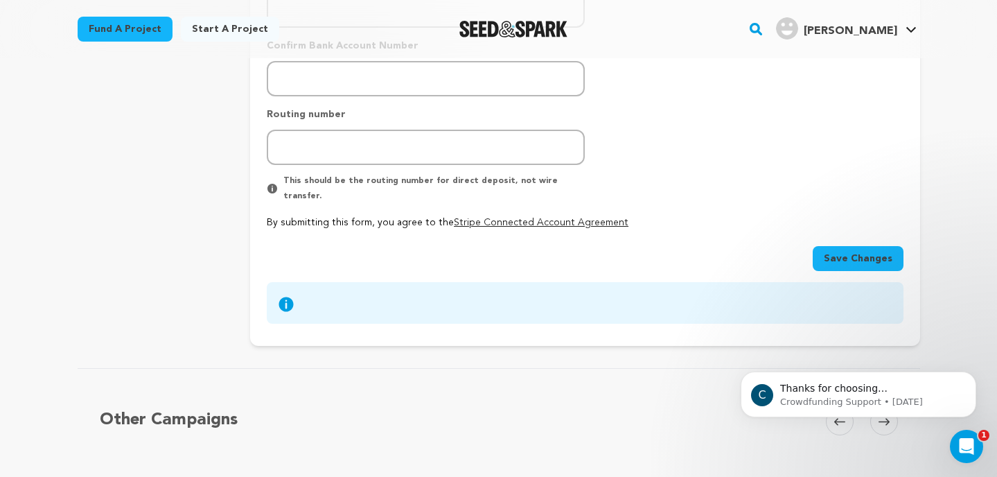
scroll to position [552, 0]
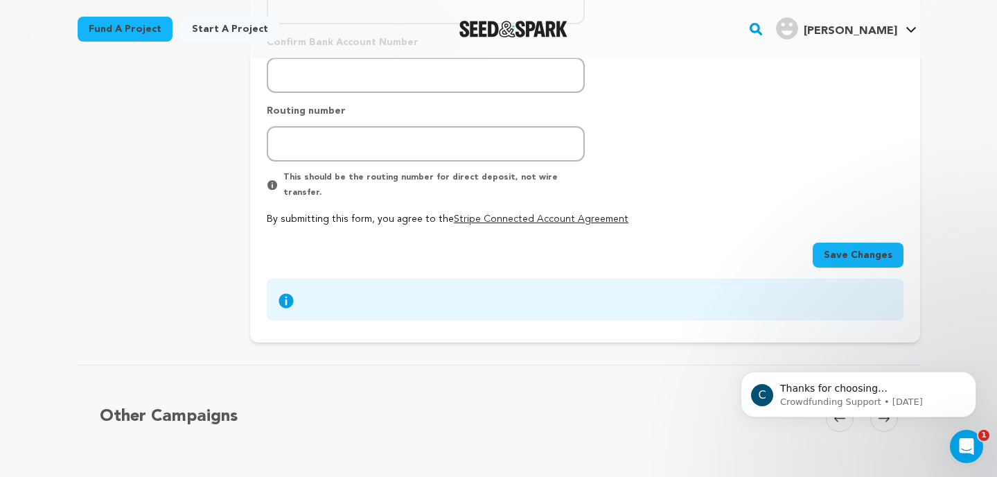
click at [843, 248] on span "Save Changes" at bounding box center [858, 255] width 69 height 14
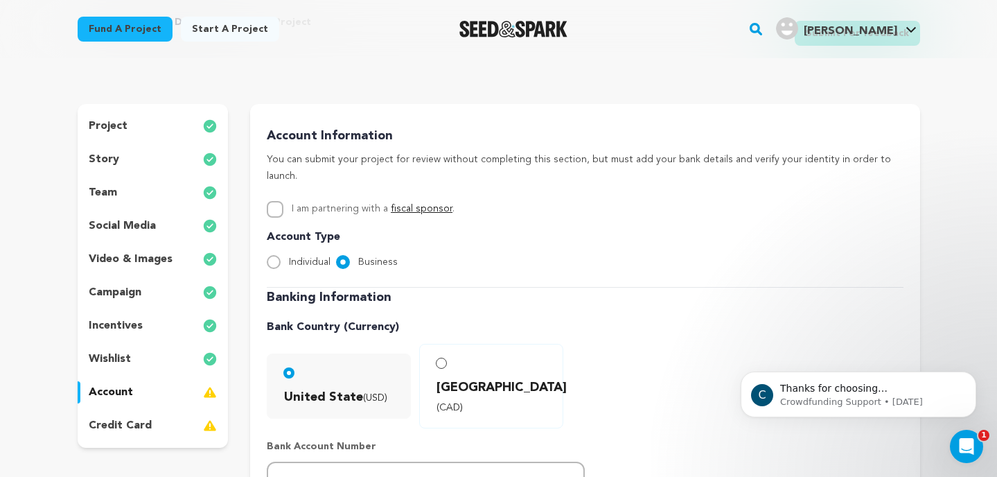
scroll to position [51, 0]
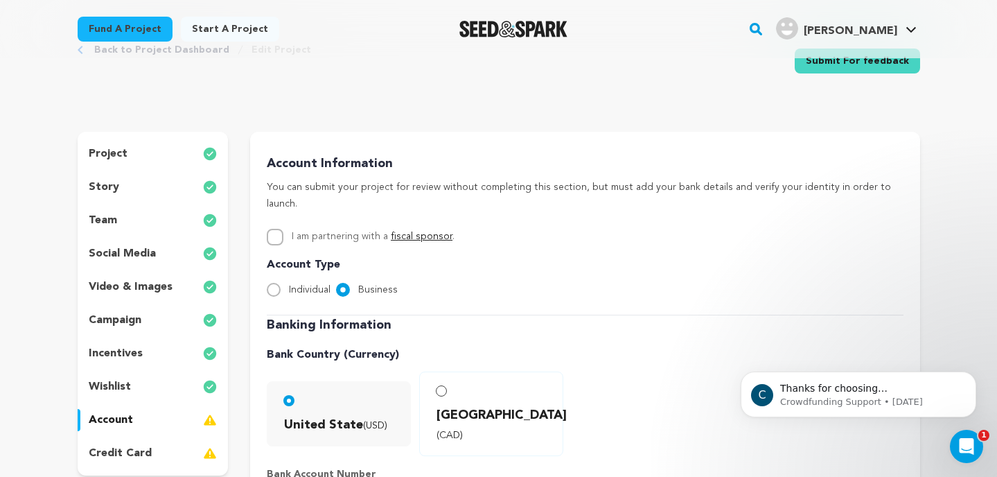
click at [123, 356] on p "incentives" at bounding box center [116, 353] width 54 height 17
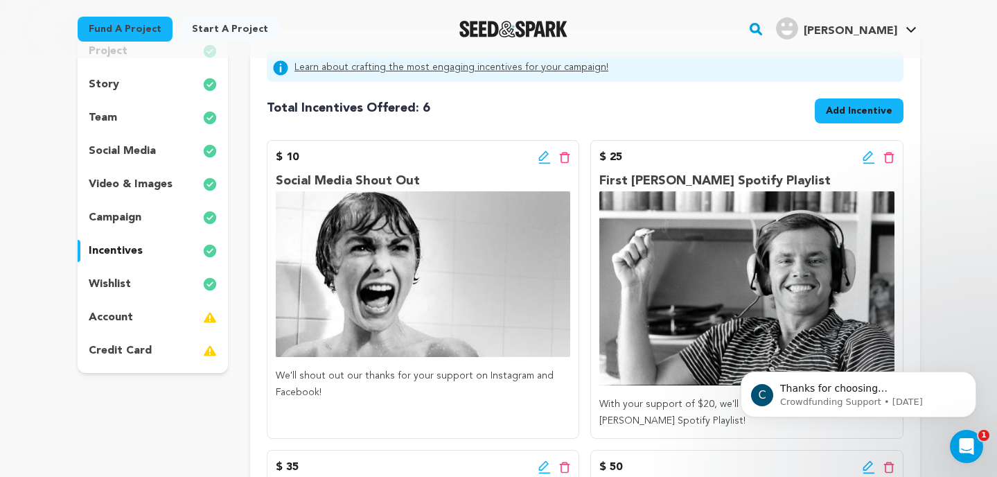
scroll to position [139, 0]
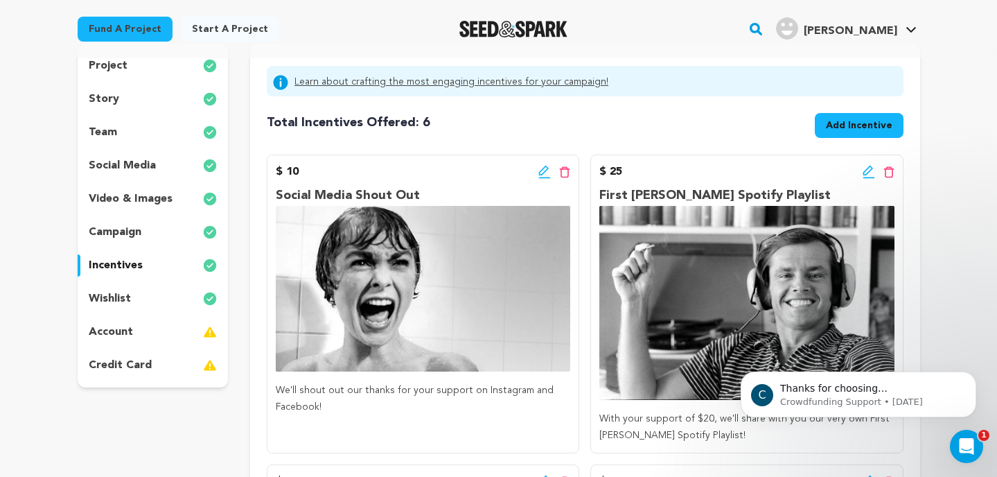
click at [862, 125] on span "Add Incentive" at bounding box center [859, 126] width 67 height 14
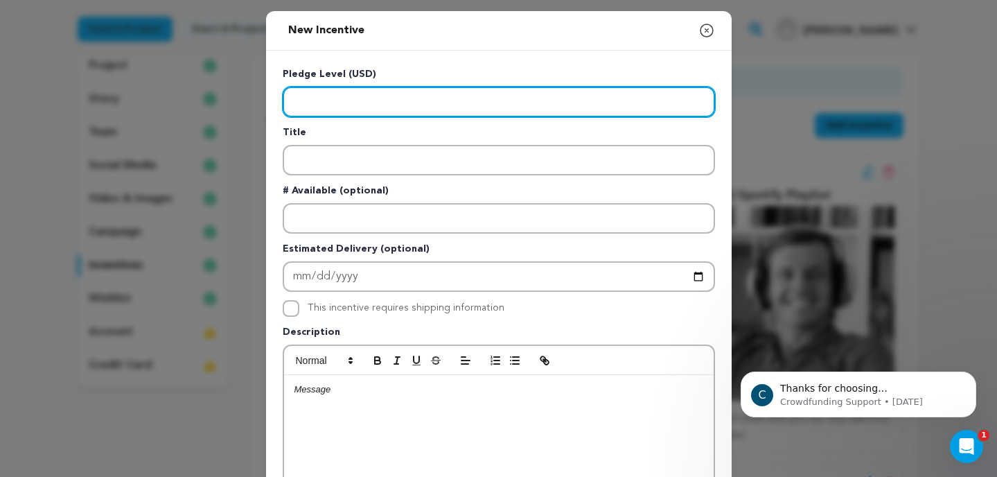
click at [552, 104] on input "Enter level" at bounding box center [499, 102] width 432 height 30
type input "1"
type input "250.00"
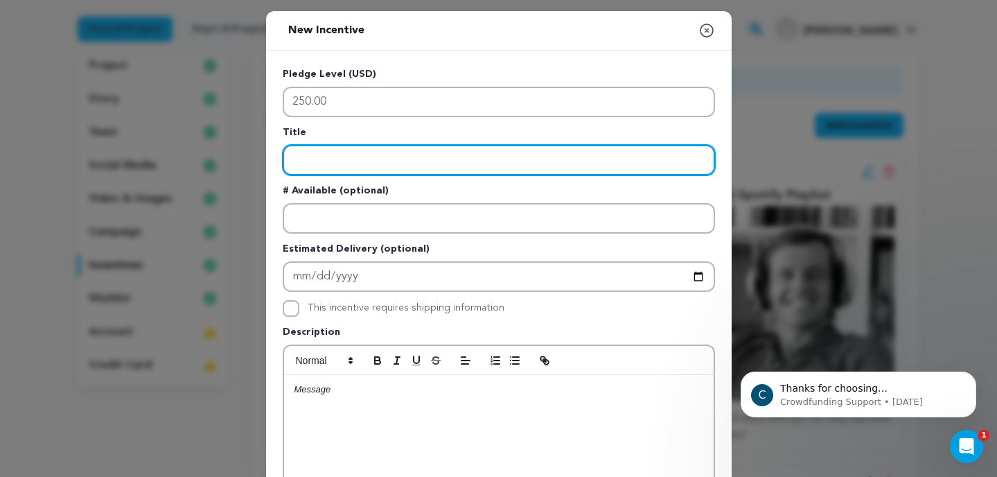
click at [485, 162] on input "Enter title" at bounding box center [499, 160] width 432 height 30
type input "Focus Group Participant"
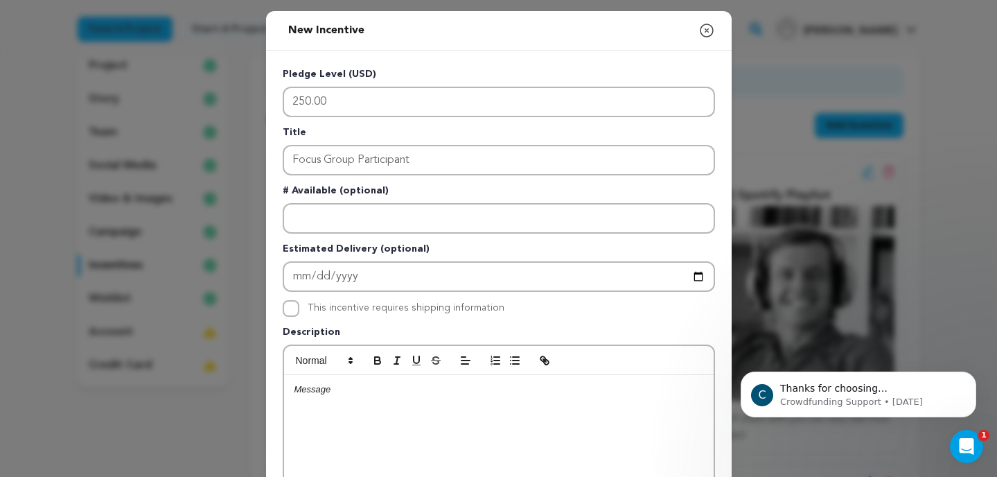
click at [366, 392] on p at bounding box center [499, 389] width 409 height 12
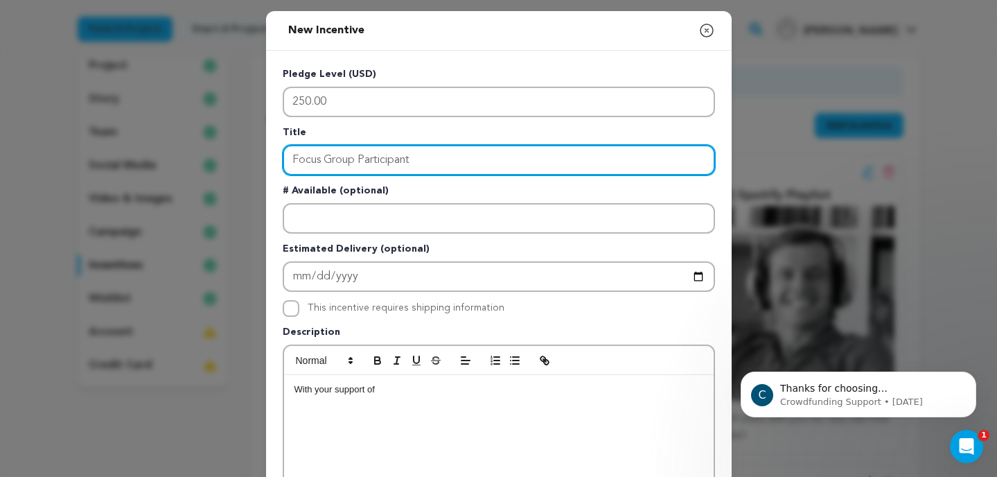
click at [360, 159] on input "Focus Group Participant" at bounding box center [499, 160] width 432 height 30
type input "Focus Group Test Screening Participant"
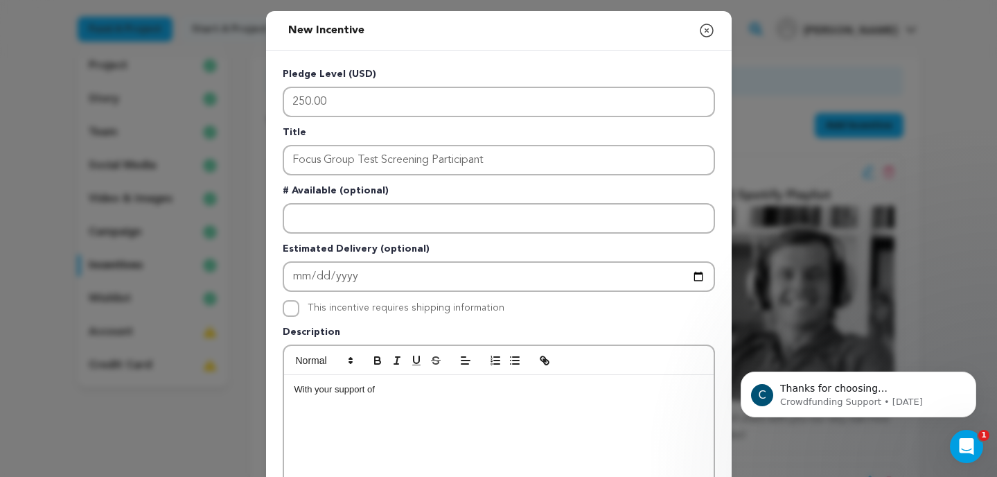
click at [390, 393] on p "With your support of" at bounding box center [499, 389] width 409 height 12
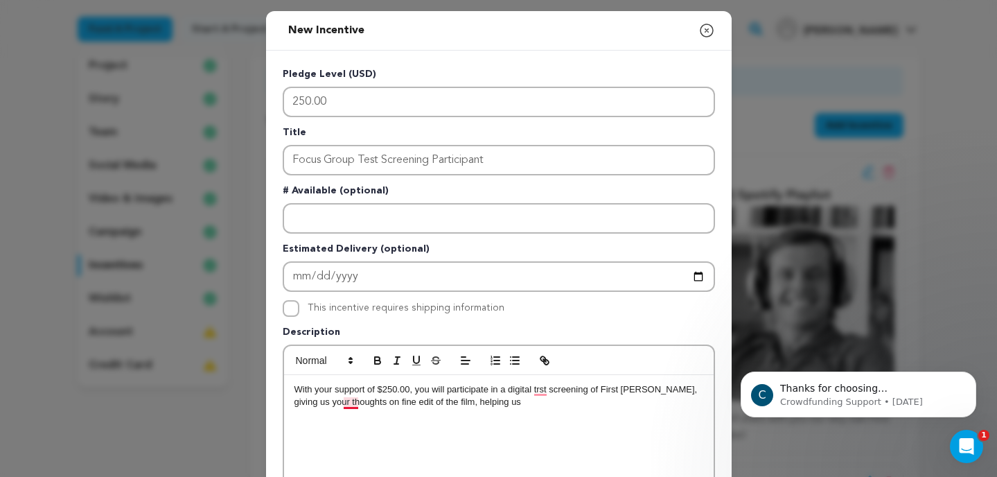
click at [344, 403] on p "With your support of $250.00, you will participate in a digital trst screening …" at bounding box center [499, 396] width 409 height 26
click at [491, 403] on p "With your support of $250.00, you will participate in a digital trst screening …" at bounding box center [499, 396] width 409 height 26
click at [480, 404] on p "With your support of $250.00, you will participate in a digital test screening …" at bounding box center [499, 396] width 409 height 26
click at [641, 392] on p "With your support of $250.00, you will participate in a digital test screening …" at bounding box center [499, 396] width 409 height 26
drag, startPoint x: 663, startPoint y: 405, endPoint x: 626, endPoint y: 408, distance: 36.9
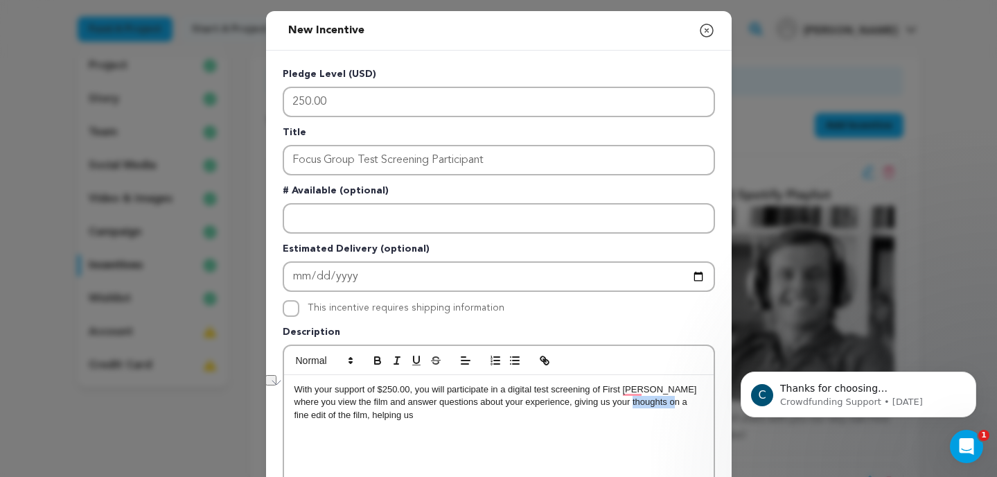
click at [626, 408] on p "With your support of $250.00, you will participate in a digital test screening …" at bounding box center [499, 402] width 409 height 38
click at [677, 403] on p "With your support of $250.00, you will participate in a digital test screening …" at bounding box center [499, 402] width 409 height 38
click at [678, 403] on p "With your support of $250.00, you will participate in a digital test screening …" at bounding box center [499, 402] width 409 height 38
drag, startPoint x: 627, startPoint y: 408, endPoint x: 308, endPoint y: 419, distance: 318.3
click at [308, 419] on p "With your support of $250.00, you will participate in a digital test screening …" at bounding box center [499, 402] width 409 height 38
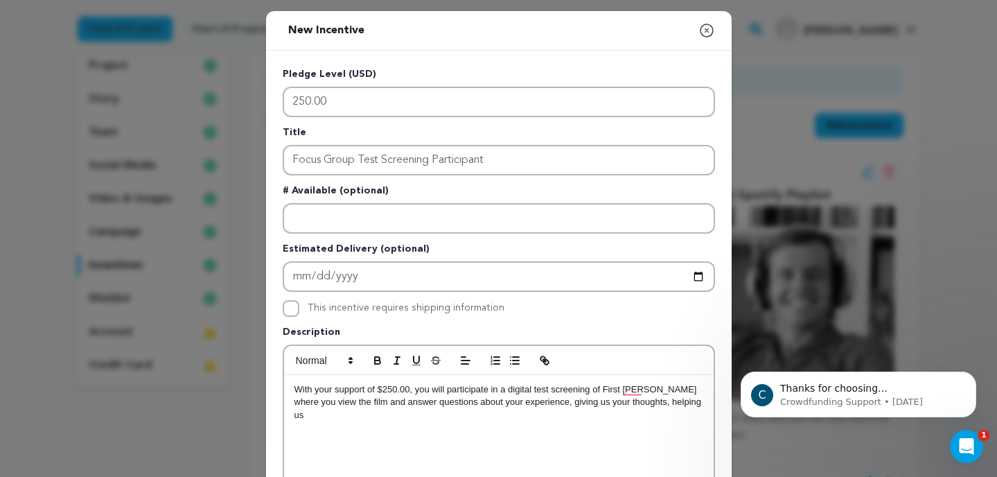
click at [627, 404] on p "With your support of $250.00, you will participate in a digital test screening …" at bounding box center [499, 402] width 409 height 38
click at [696, 403] on p "With your support of $250.00, you will participate in a digital test screening …" at bounding box center [499, 402] width 409 height 38
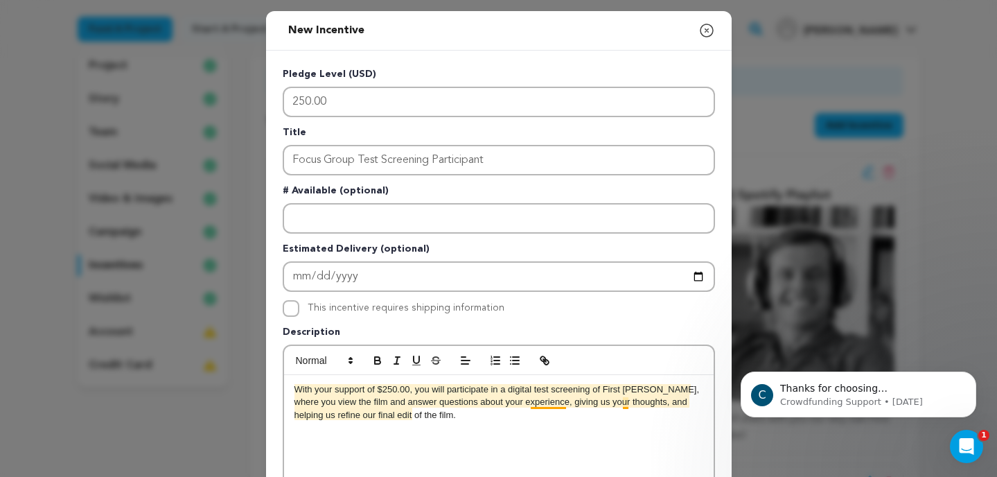
click at [553, 408] on p "With your support of $250.00, you will participate in a digital test screening …" at bounding box center [499, 402] width 409 height 38
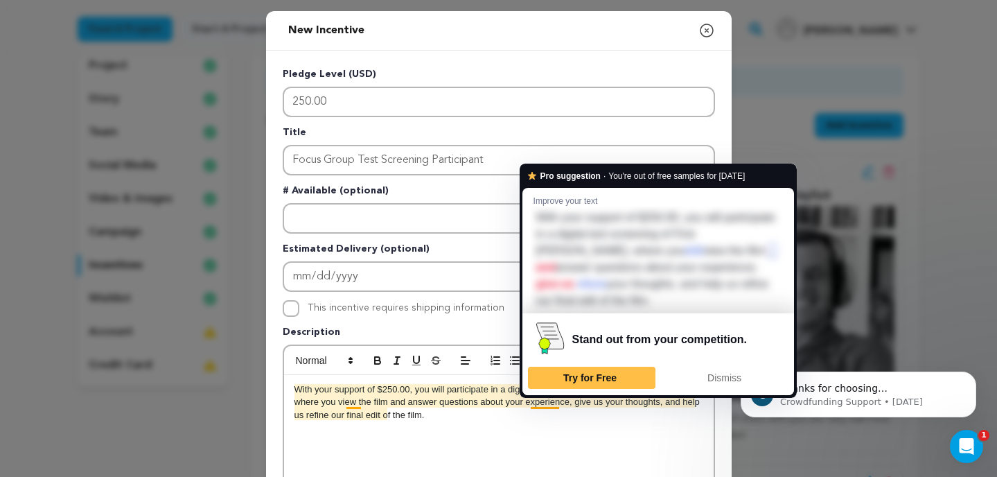
click at [549, 403] on p "With your support of $250.00, you will participate in a digital test screening …" at bounding box center [499, 402] width 409 height 38
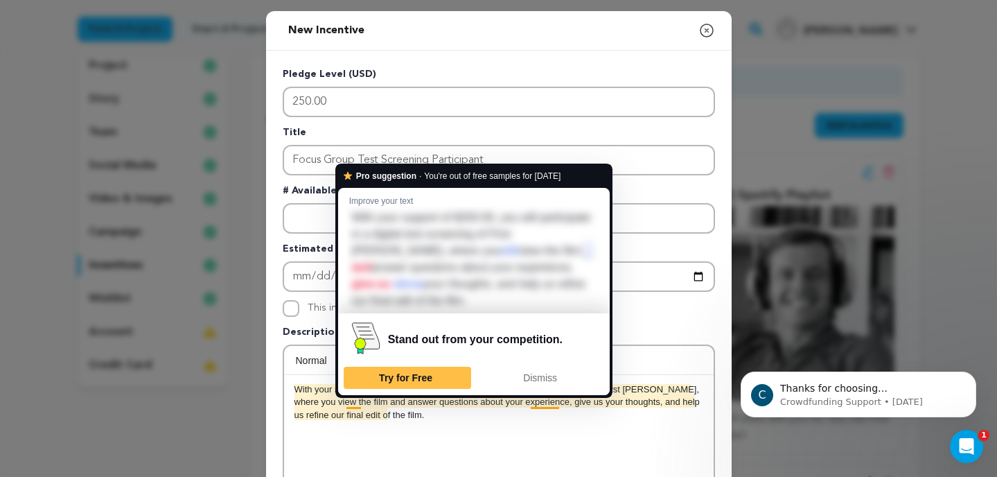
click at [360, 407] on p "With your support of $250.00, you will participate in a digital test screening …" at bounding box center [499, 402] width 409 height 38
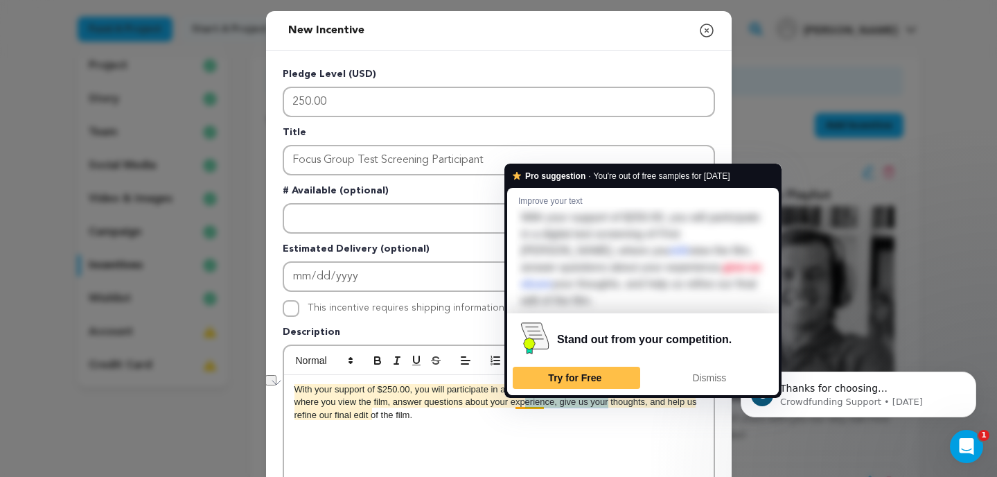
drag, startPoint x: 600, startPoint y: 408, endPoint x: 519, endPoint y: 405, distance: 81.1
click at [518, 405] on p "With your support of $250.00, you will participate in a digital test screening …" at bounding box center [499, 402] width 409 height 38
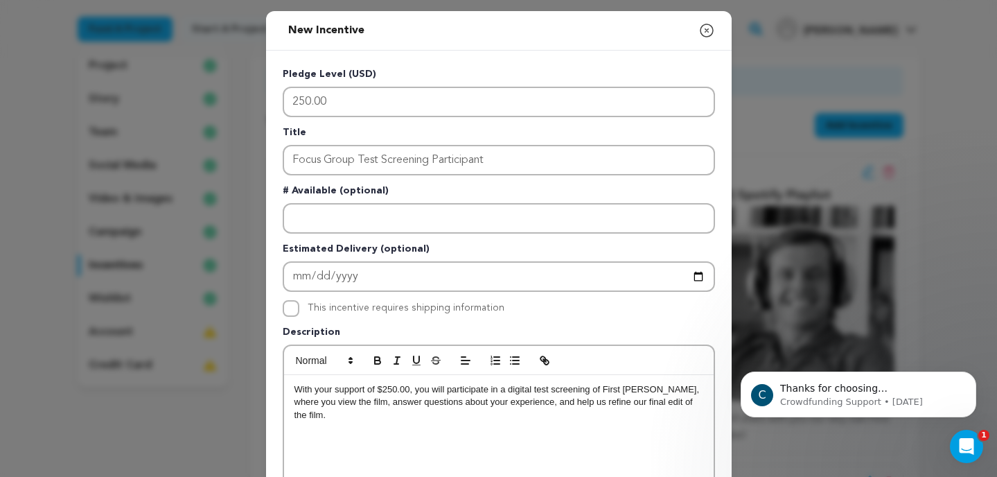
click at [689, 399] on p "With your support of $250.00, you will participate in a digital test screening …" at bounding box center [499, 402] width 409 height 38
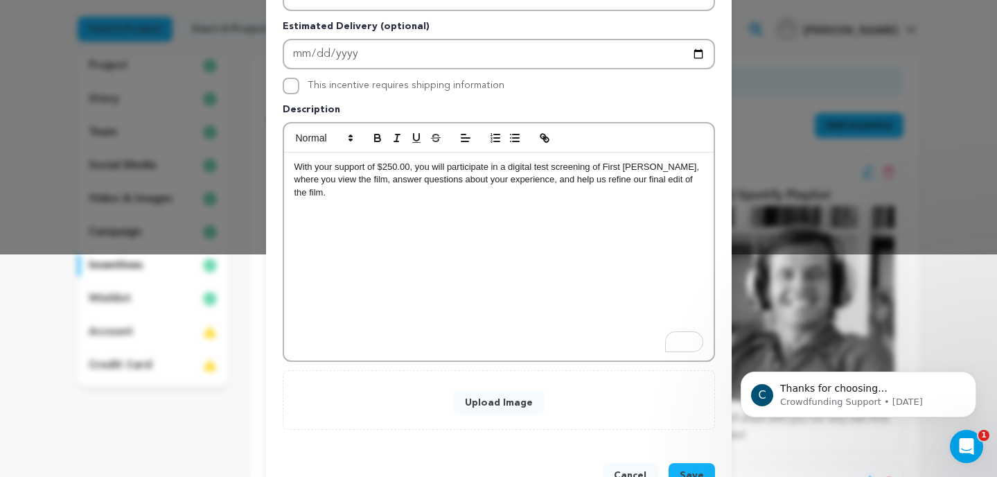
scroll to position [223, 0]
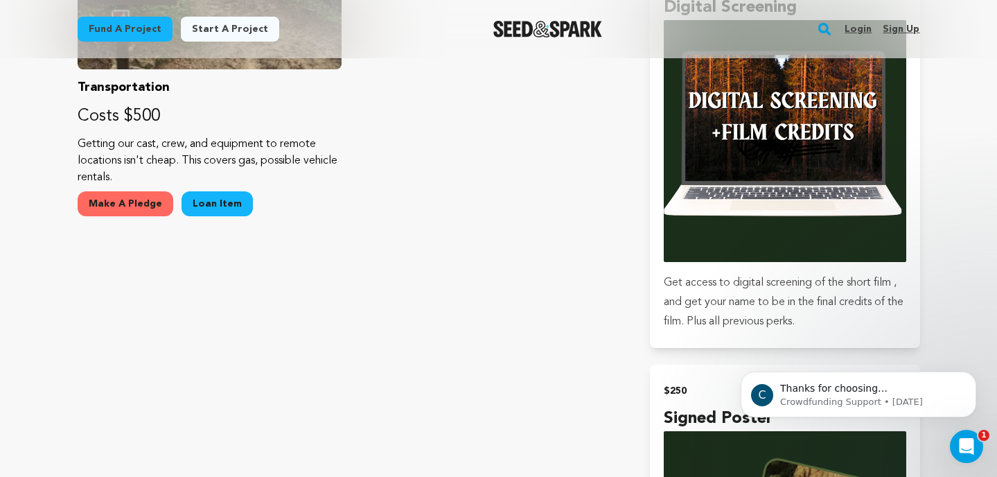
scroll to position [2621, 0]
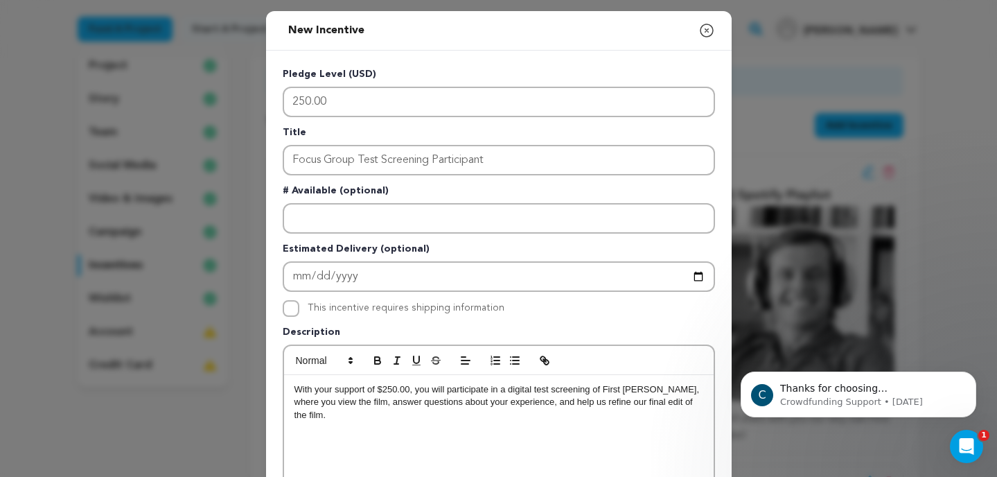
scroll to position [223, 0]
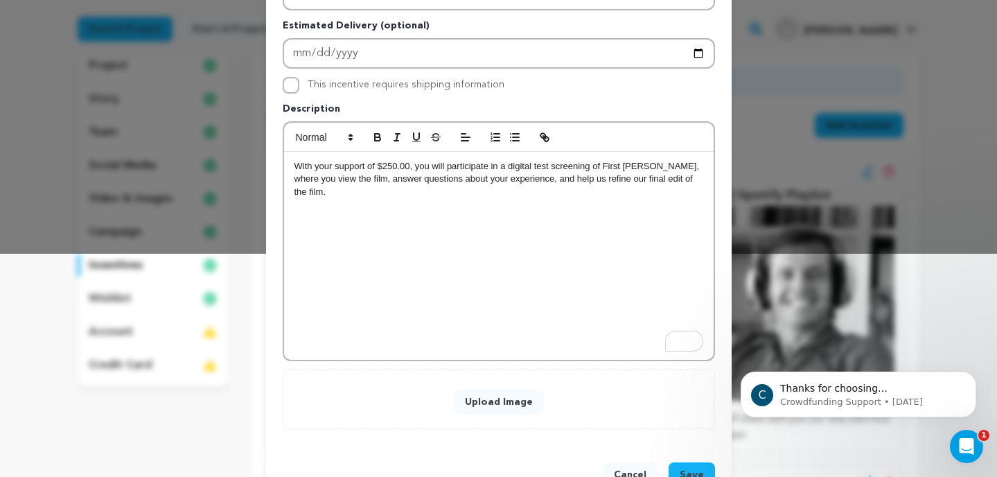
click at [478, 401] on button "Upload Image" at bounding box center [499, 402] width 90 height 25
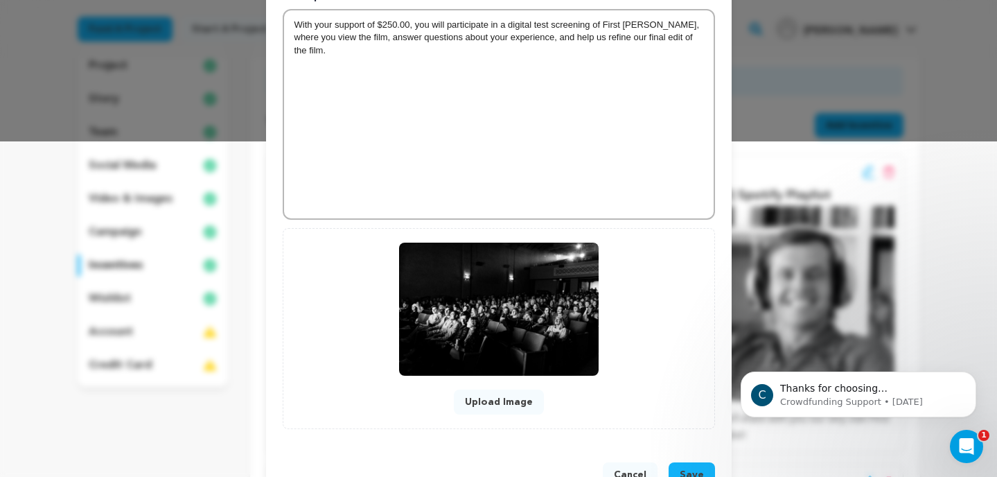
scroll to position [379, 0]
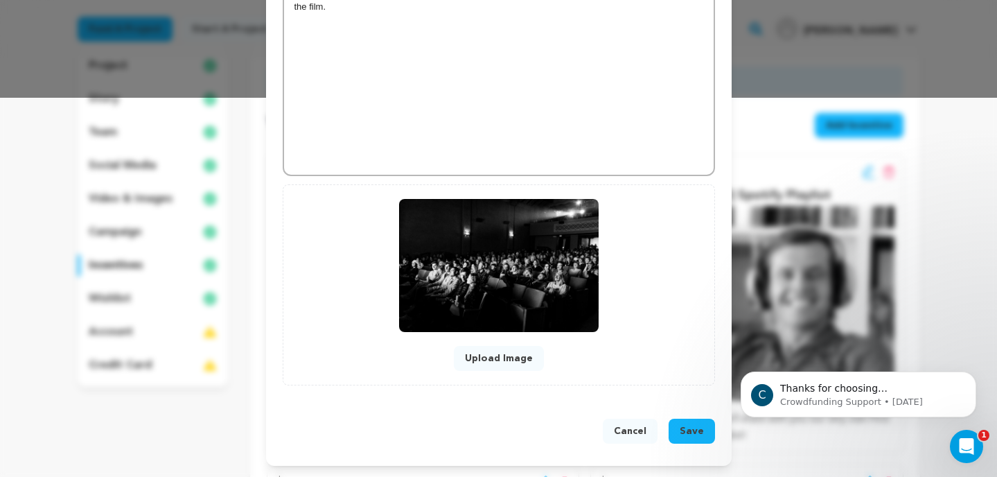
click at [695, 427] on span "Save" at bounding box center [692, 431] width 24 height 14
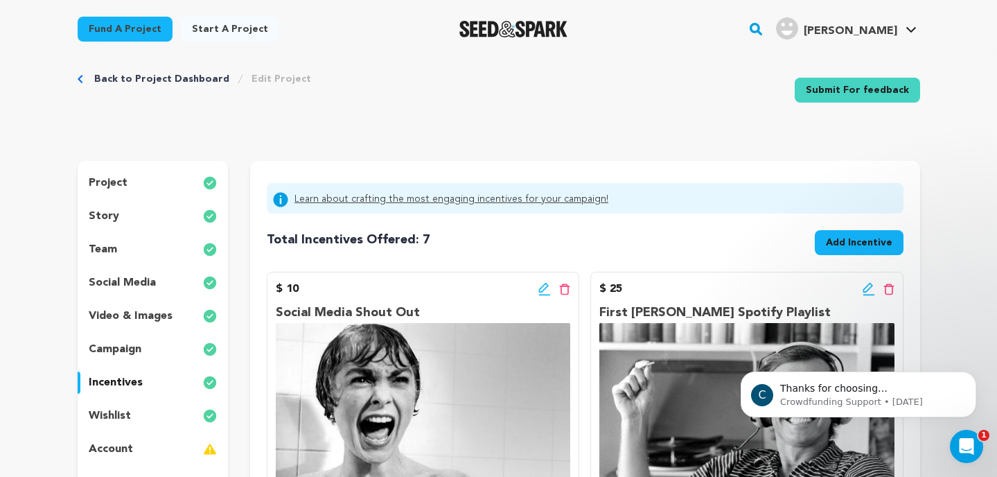
scroll to position [0, 0]
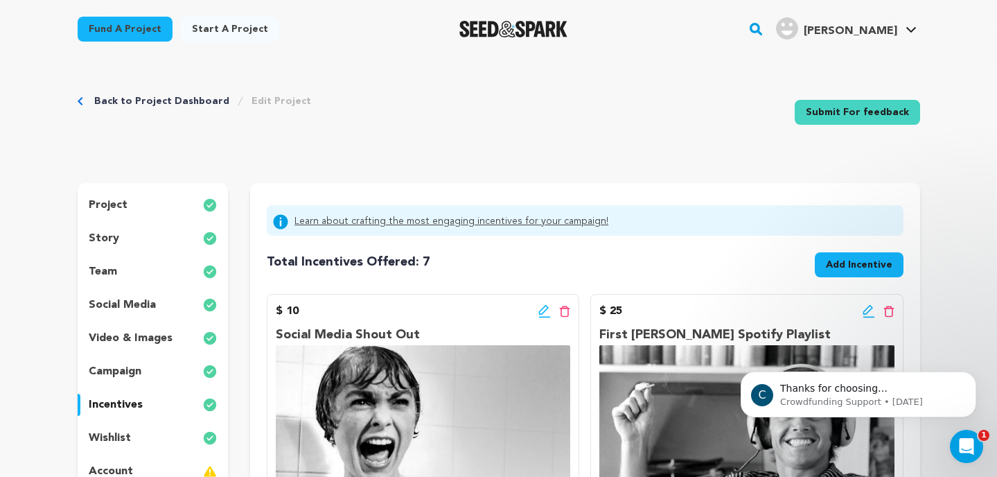
click at [856, 261] on span "Add Incentive" at bounding box center [859, 265] width 67 height 14
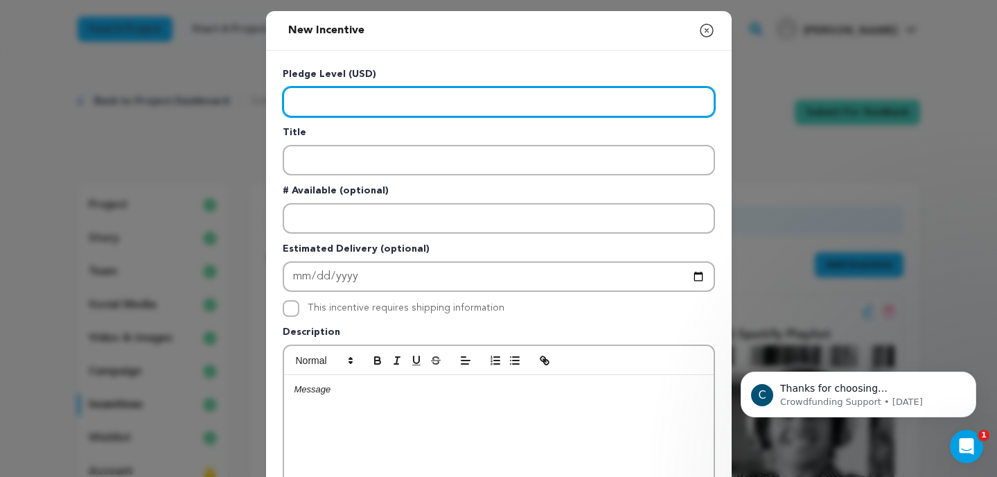
click at [435, 97] on input "Enter level" at bounding box center [499, 102] width 432 height 30
type input "1000.00"
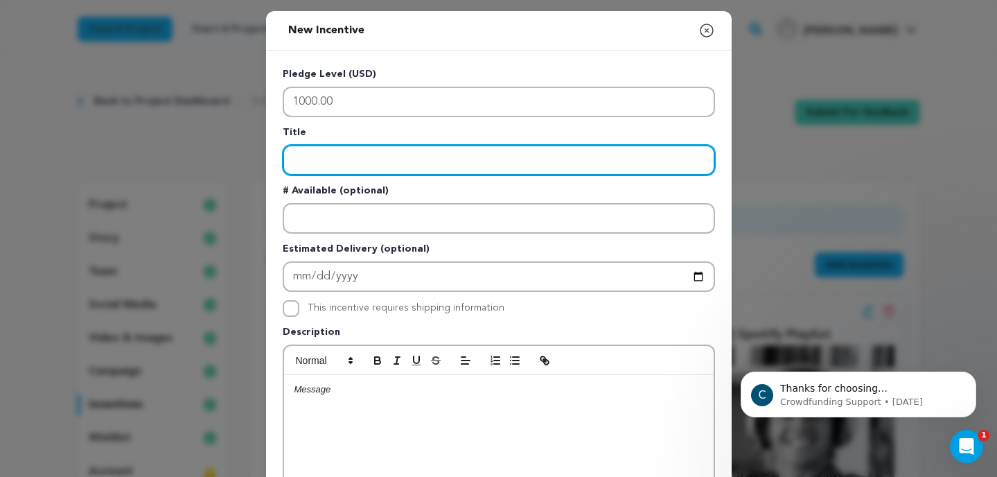
click at [421, 161] on input "Enter title" at bounding box center [499, 160] width 432 height 30
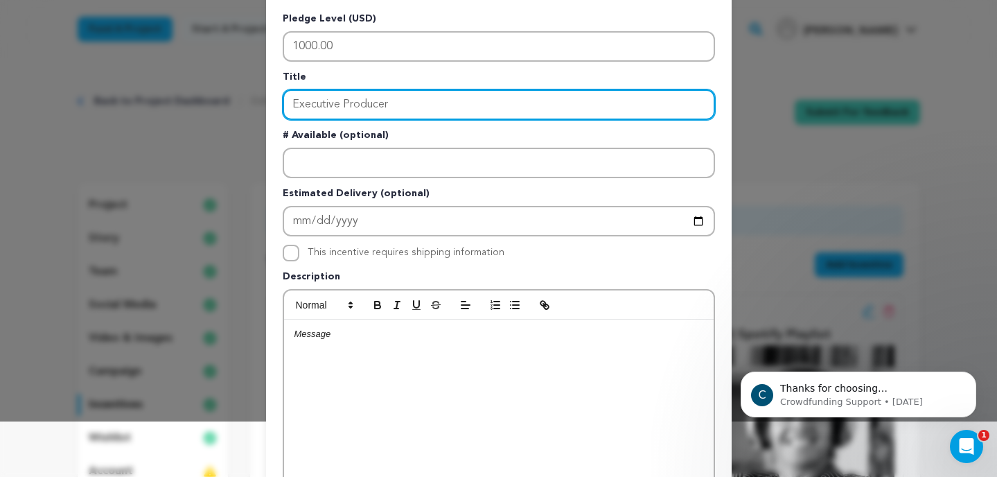
scroll to position [80, 0]
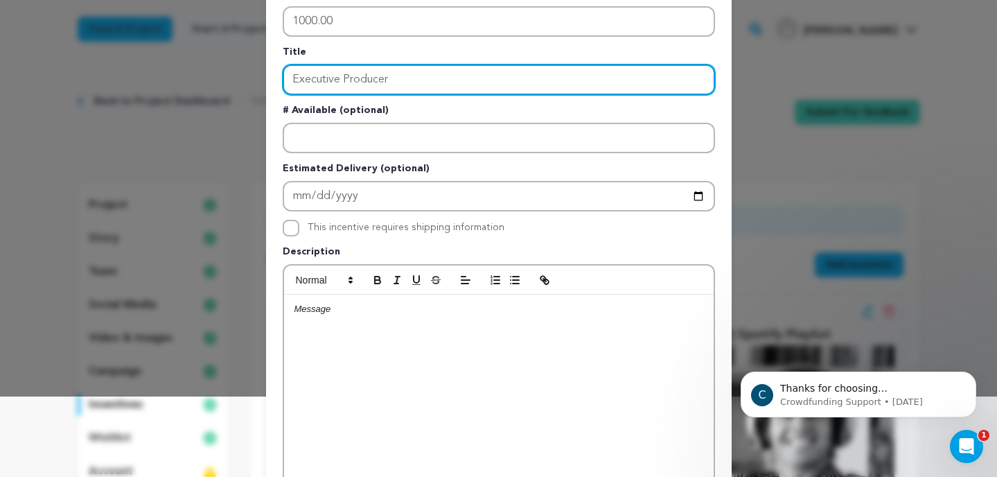
type input "Executive Producer"
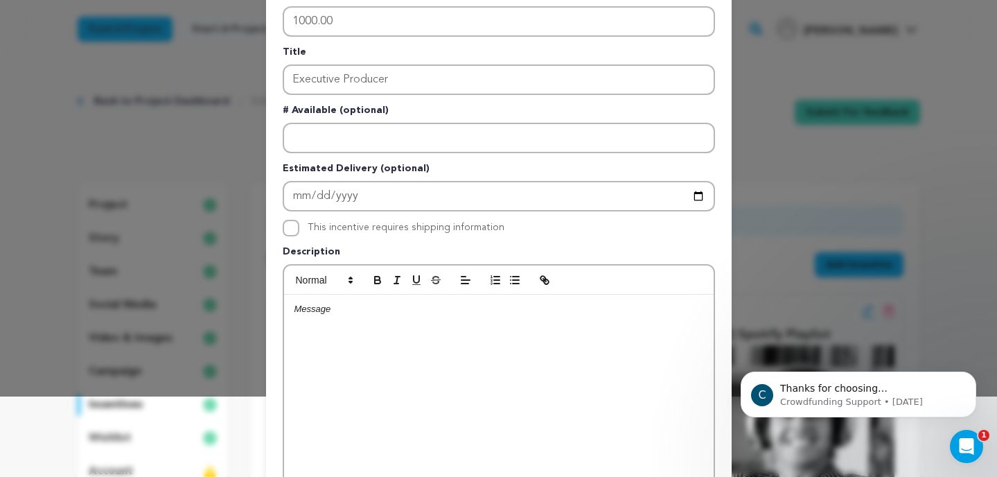
click at [324, 308] on p at bounding box center [499, 309] width 409 height 12
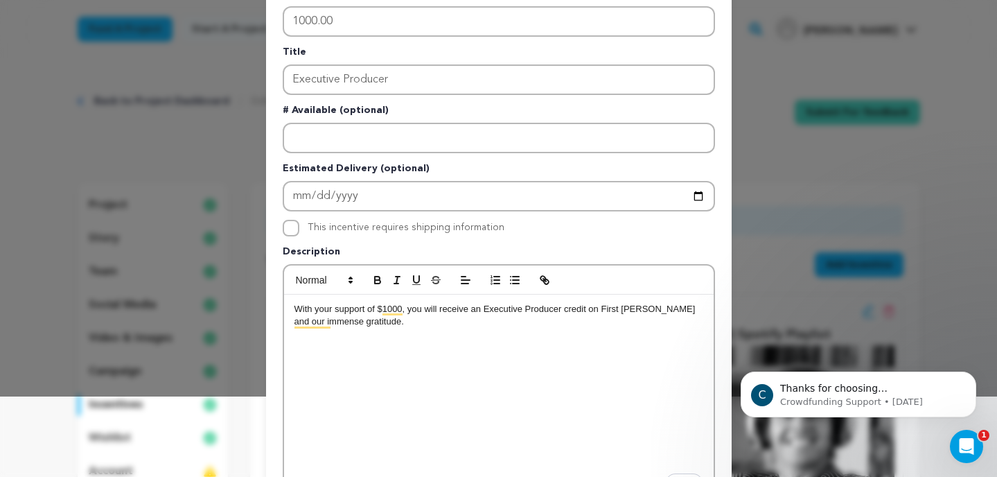
click at [361, 335] on div "With your support of $1000, you will receive an Executive Producer credit on Fi…" at bounding box center [499, 399] width 430 height 208
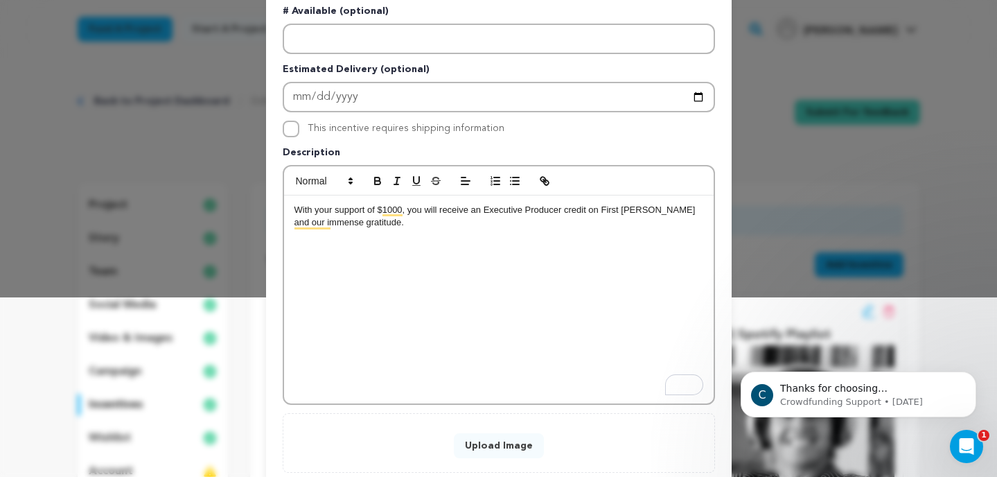
scroll to position [182, 0]
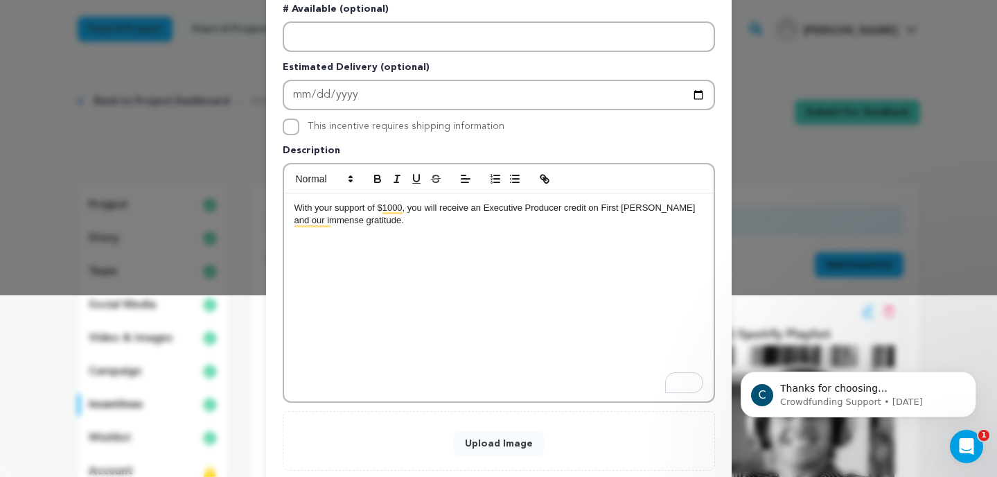
click at [415, 225] on p "With your support of $1000, you will receive an Executive Producer credit on Fi…" at bounding box center [499, 215] width 409 height 26
drag, startPoint x: 674, startPoint y: 222, endPoint x: 374, endPoint y: 222, distance: 299.4
click at [374, 222] on p "With your support of $1000, you will receive an Executive Producer credit on Fi…" at bounding box center [499, 221] width 409 height 38
copy p "You will also receive all other incentives up to this level of financial suppor…"
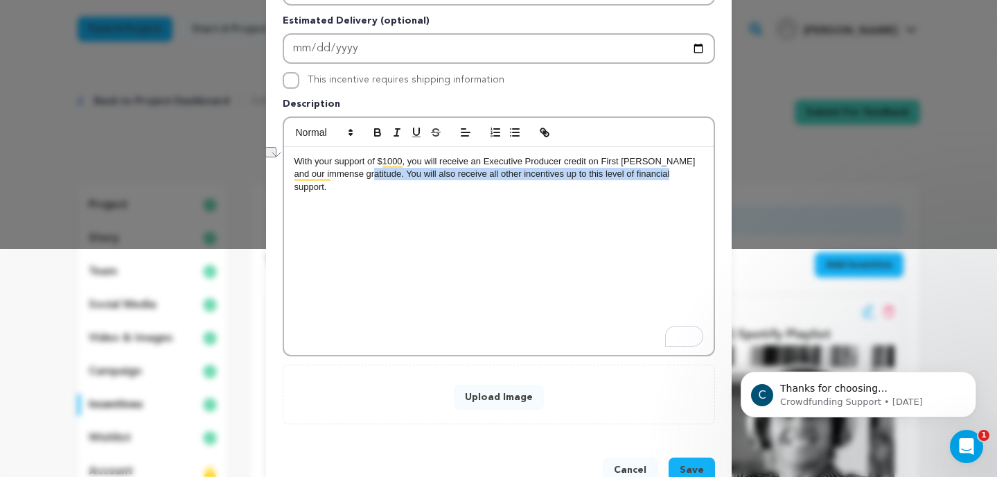
scroll to position [247, 0]
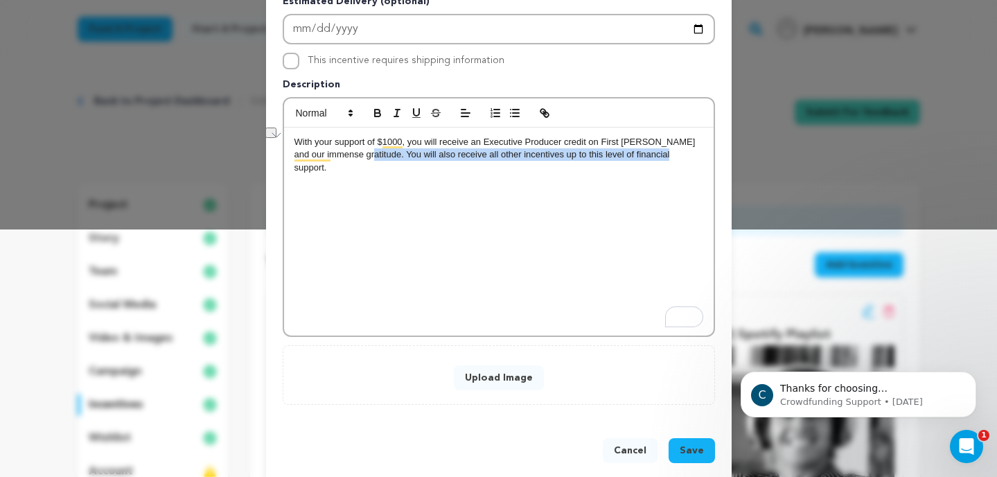
click at [505, 386] on button "Upload Image" at bounding box center [499, 377] width 90 height 25
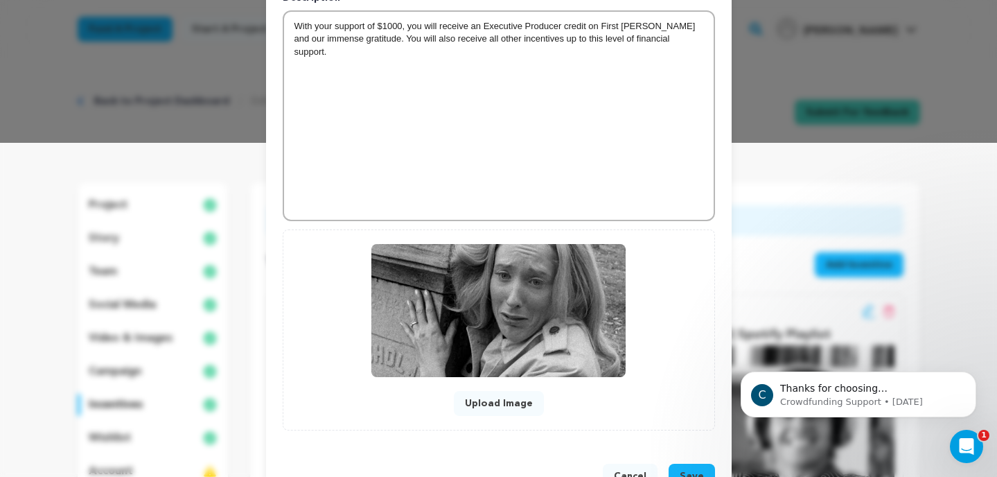
scroll to position [379, 0]
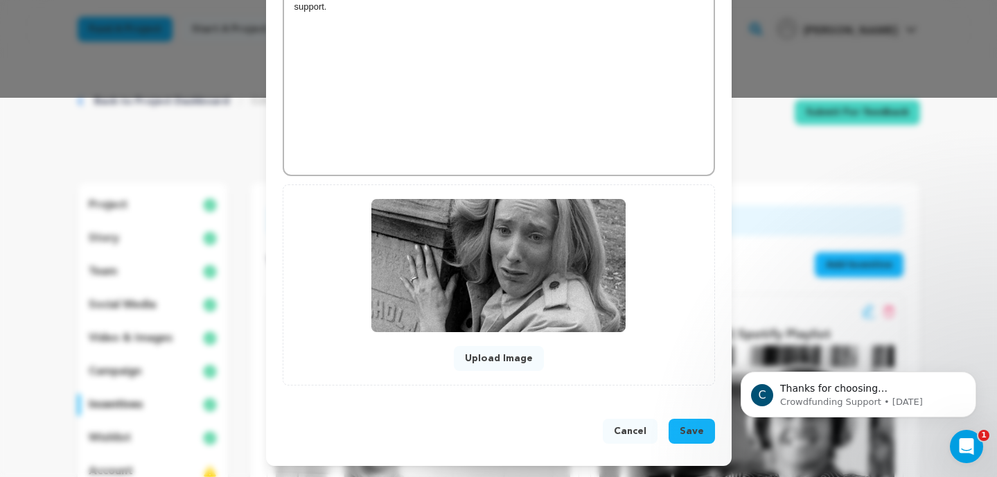
click at [697, 427] on span "Save" at bounding box center [692, 431] width 24 height 14
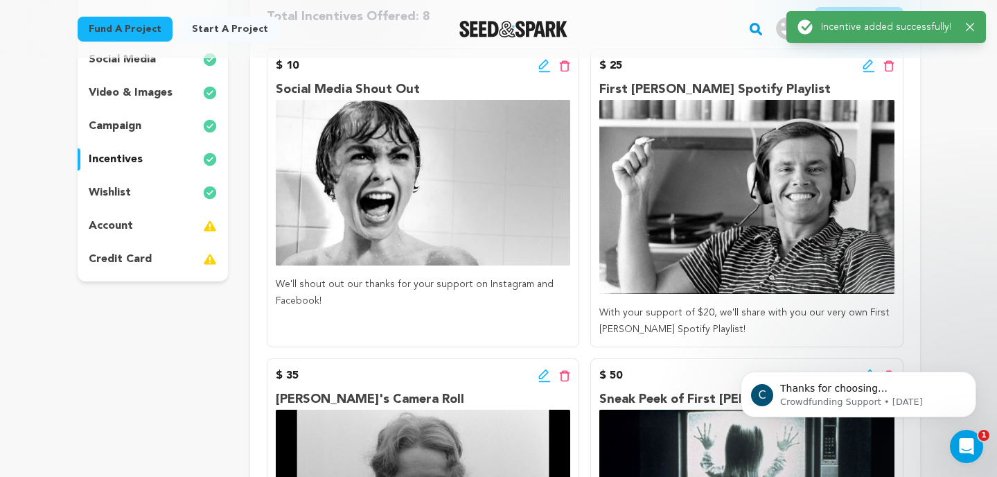
scroll to position [250, 0]
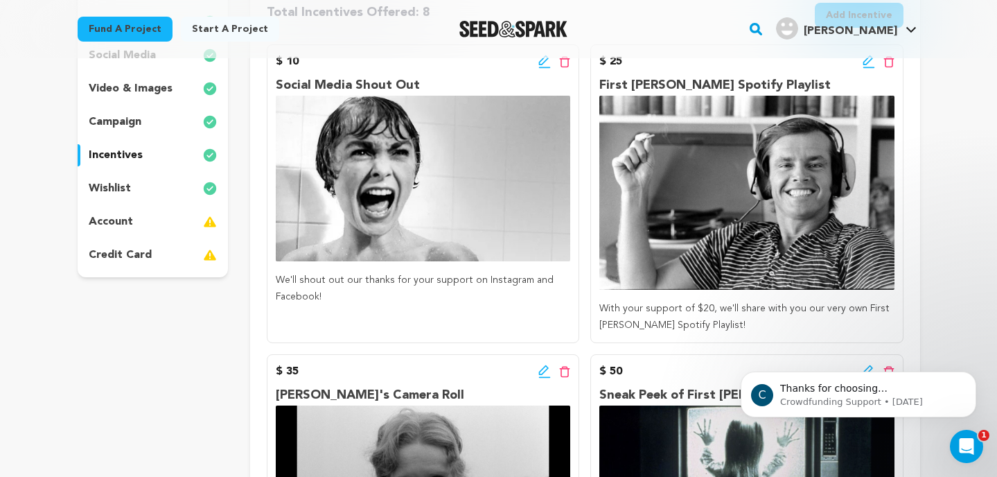
click at [865, 64] on icon at bounding box center [868, 60] width 10 height 10
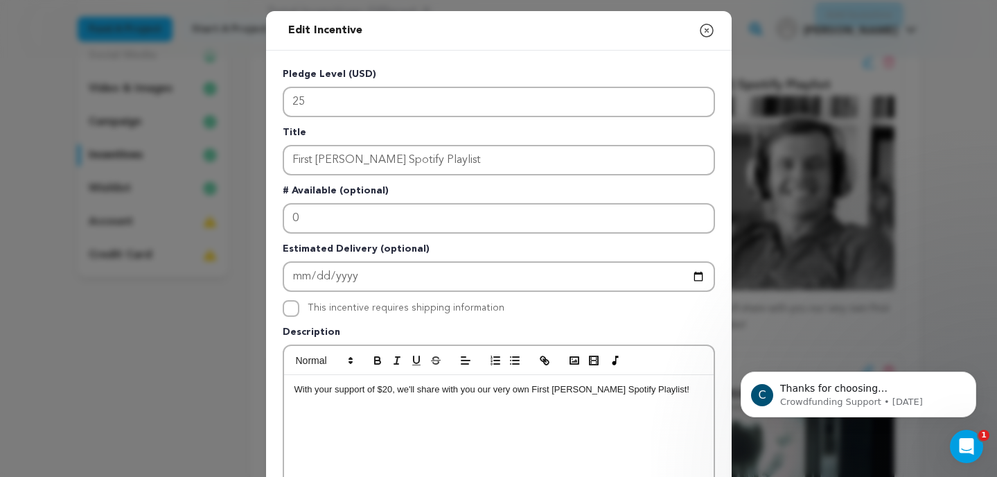
click at [661, 386] on p "With your support of $20, we'll share with you our very own First [PERSON_NAME]…" at bounding box center [499, 389] width 409 height 12
paste div
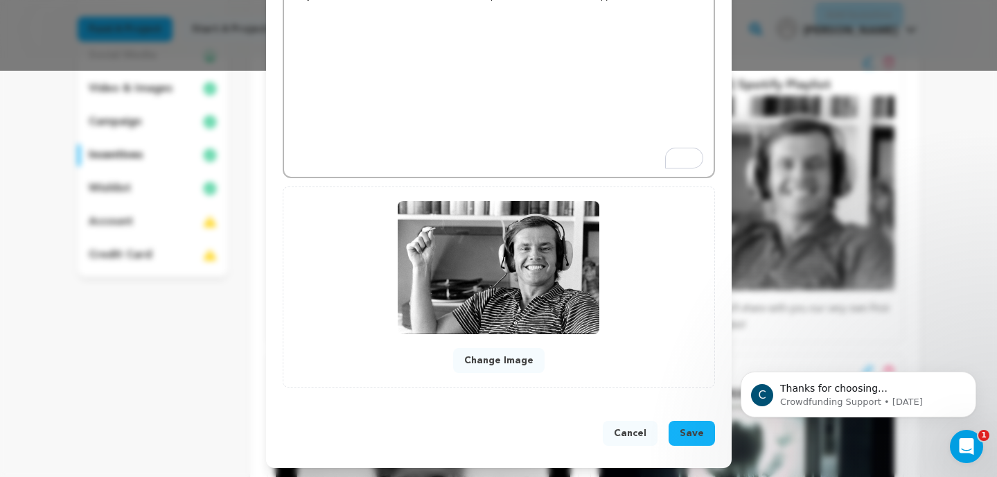
scroll to position [408, 0]
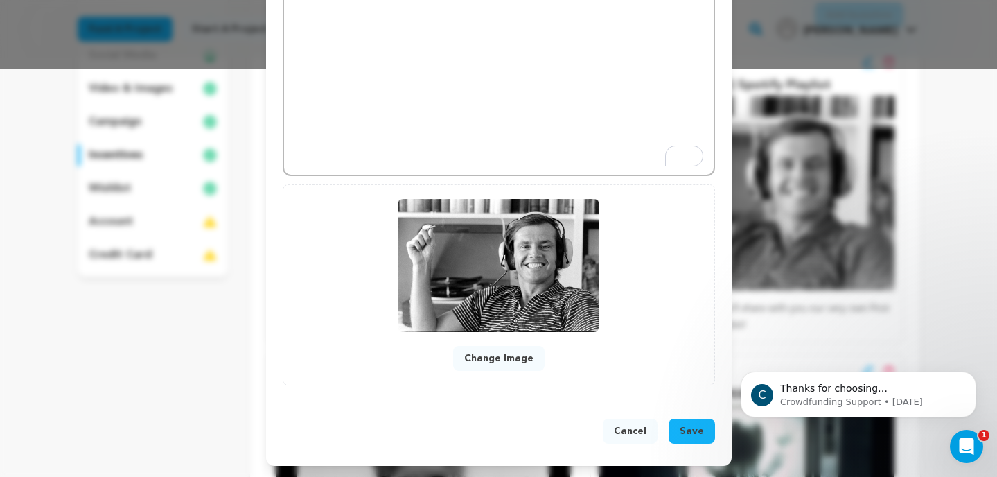
click at [692, 429] on span "Save" at bounding box center [692, 431] width 24 height 14
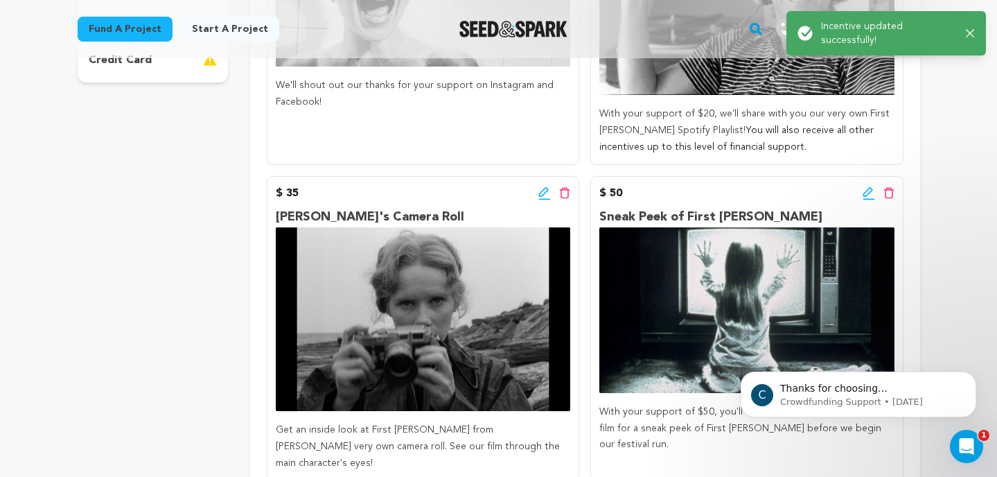
scroll to position [495, 0]
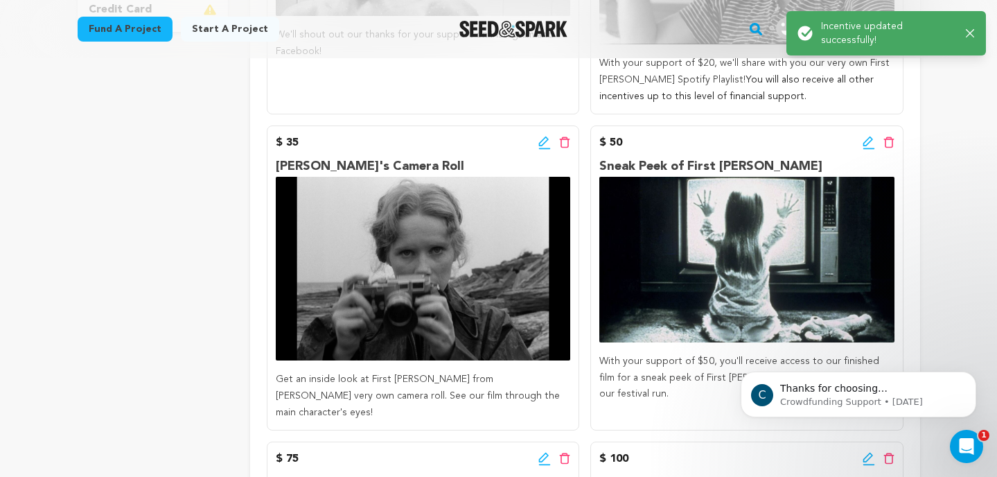
click at [545, 146] on icon at bounding box center [545, 143] width 12 height 14
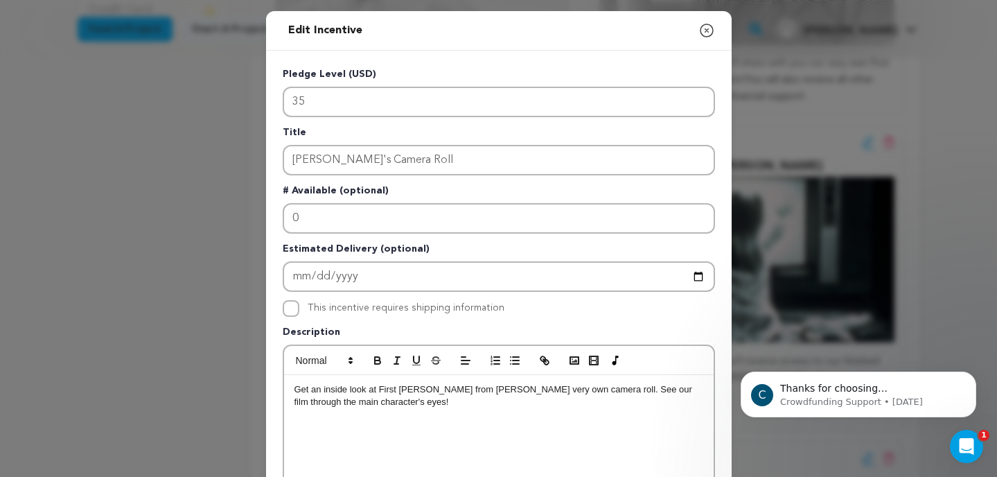
click at [507, 401] on p "Get an inside look at First Hunt from Nora Touchette's very own camera roll. Se…" at bounding box center [499, 396] width 409 height 26
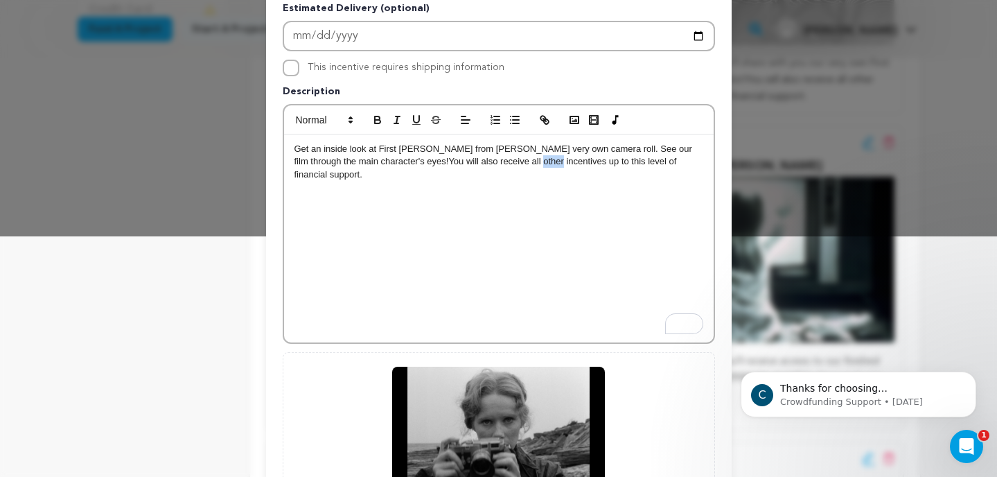
drag, startPoint x: 500, startPoint y: 163, endPoint x: 482, endPoint y: 166, distance: 18.4
click at [482, 166] on span "You will also receive all other incentives up to this level of financial suppor…" at bounding box center [487, 167] width 385 height 23
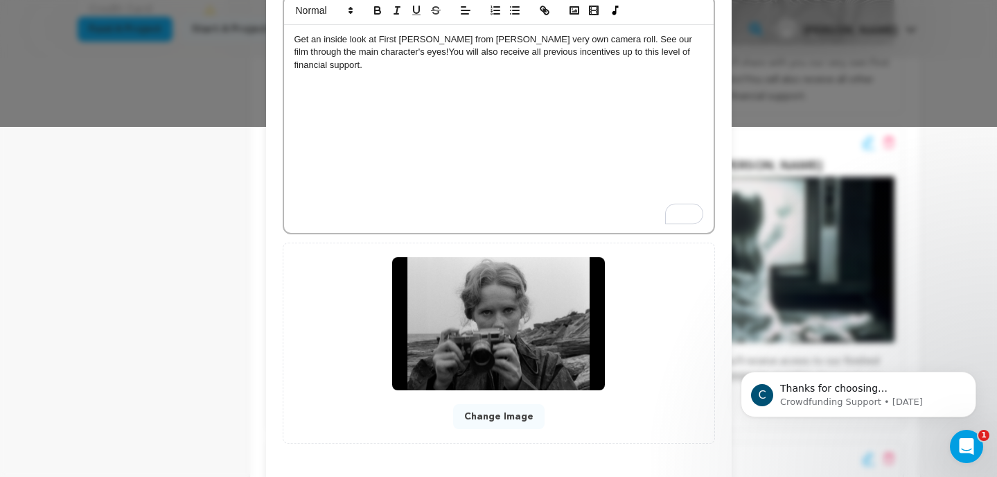
scroll to position [287, 0]
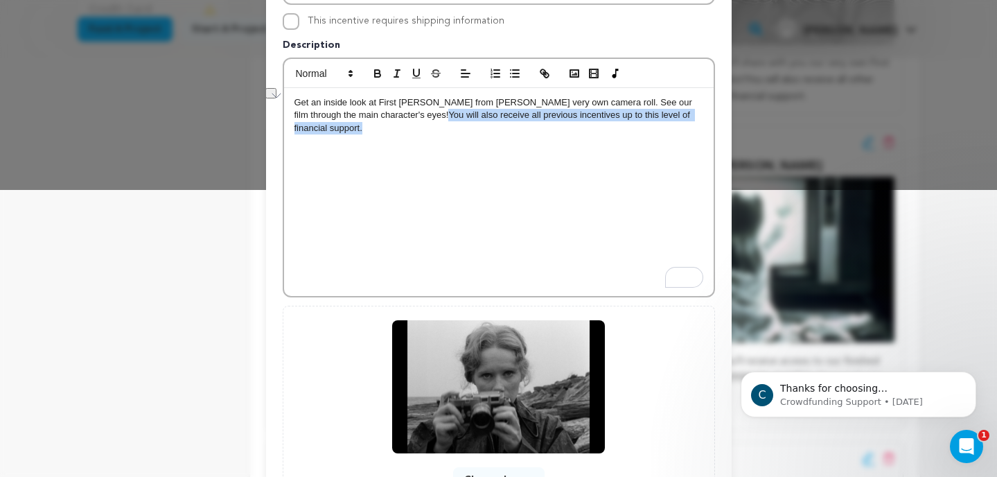
drag, startPoint x: 701, startPoint y: 115, endPoint x: 387, endPoint y: 115, distance: 314.0
click at [387, 115] on p "Get an inside look at First Hunt from Nora Touchette's very own camera roll. Se…" at bounding box center [499, 115] width 409 height 38
copy span "You will also receive all previous incentives up to this level of financial sup…"
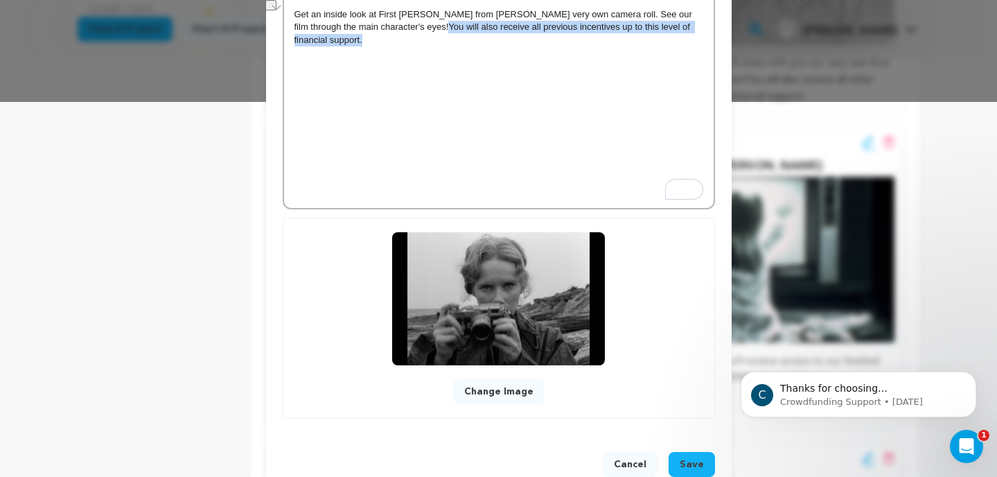
scroll to position [401, 0]
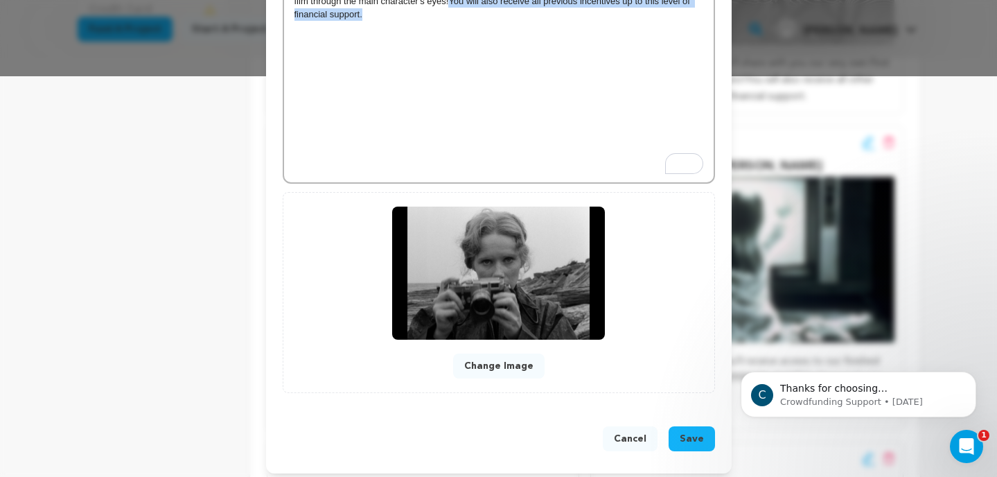
click at [694, 433] on span "Save" at bounding box center [692, 439] width 24 height 14
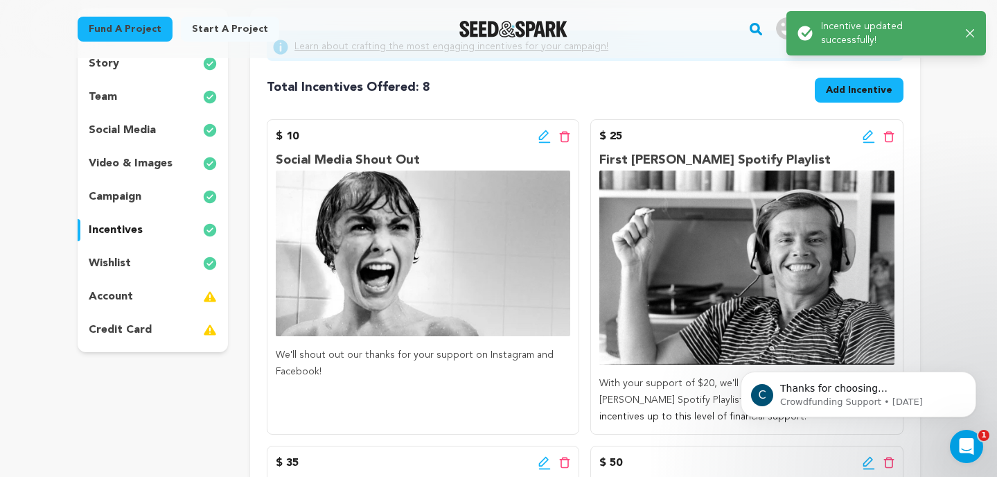
scroll to position [198, 0]
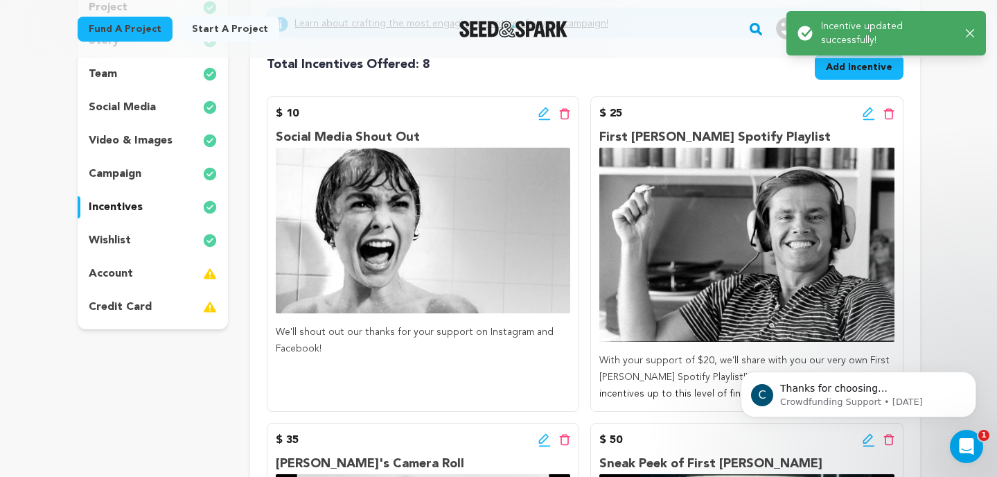
click at [868, 100] on div "$ 25 Edit incentive button Delete incentive button First Hunt Spotify Playlist …" at bounding box center [747, 253] width 313 height 315
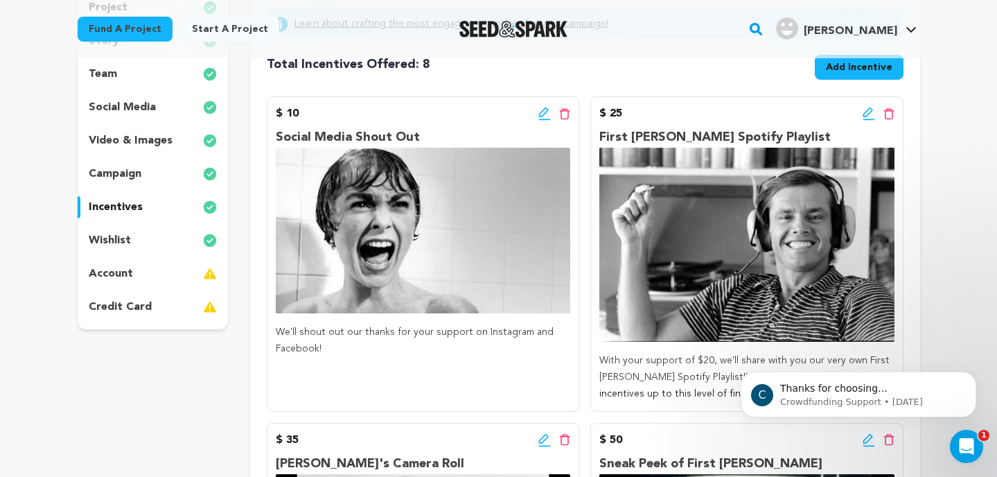
click at [869, 109] on icon at bounding box center [869, 114] width 12 height 14
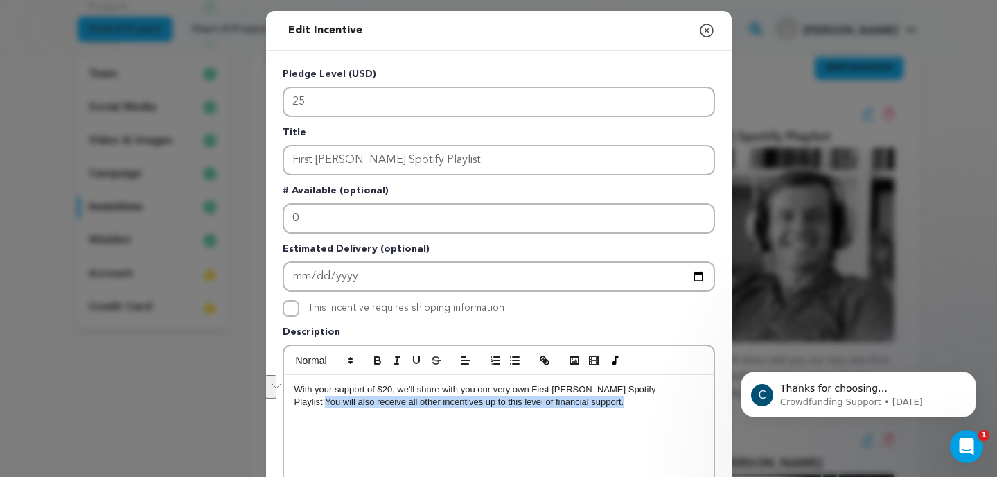
drag, startPoint x: 546, startPoint y: 405, endPoint x: 638, endPoint y: 394, distance: 92.8
click at [638, 394] on p "With your support of $20, we'll share with you our very own First Hunt Spotify …" at bounding box center [499, 396] width 409 height 26
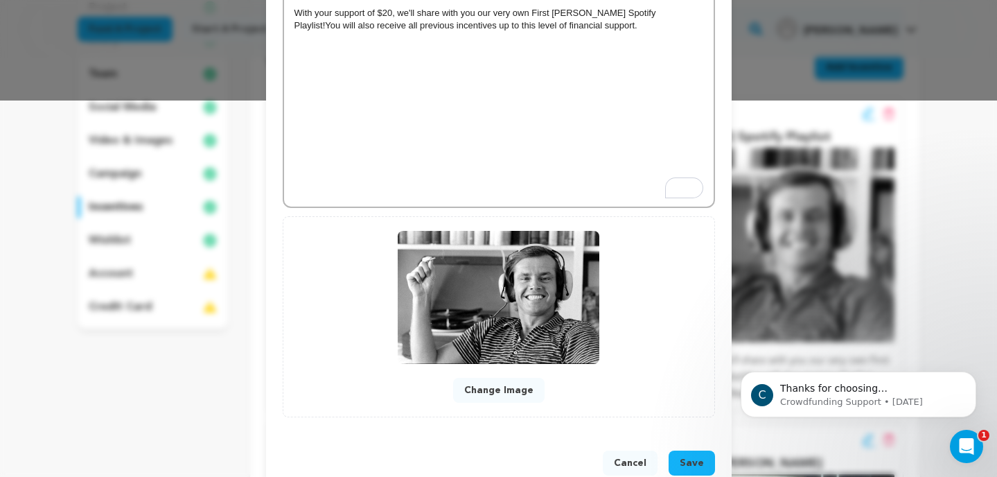
scroll to position [387, 0]
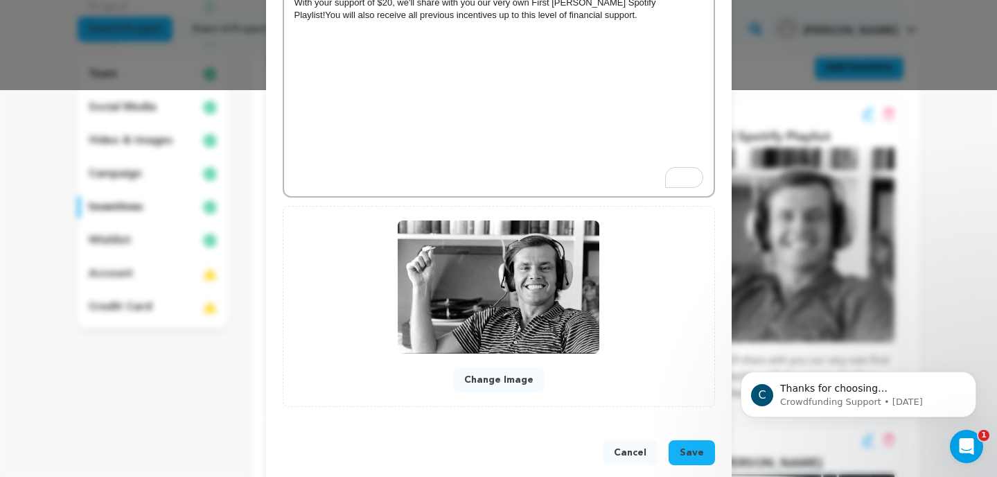
click at [701, 453] on span "Save" at bounding box center [692, 453] width 24 height 14
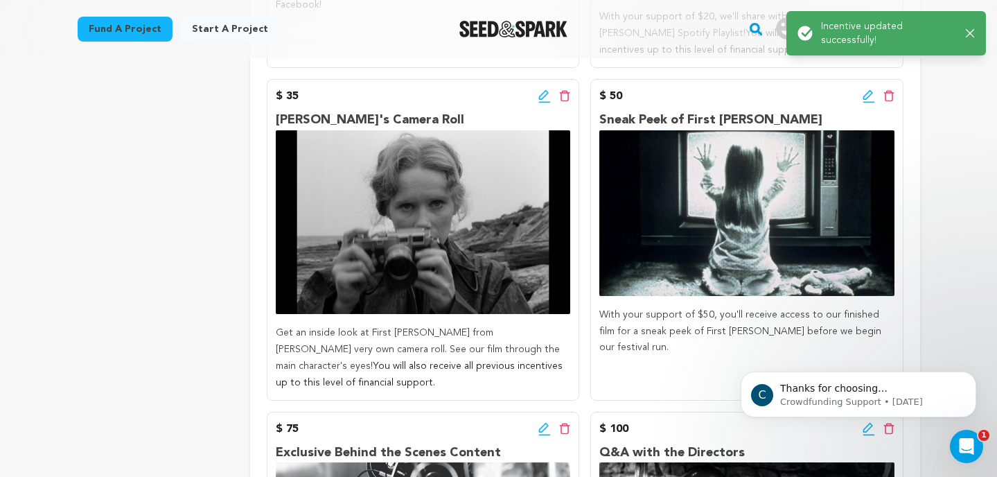
scroll to position [550, 0]
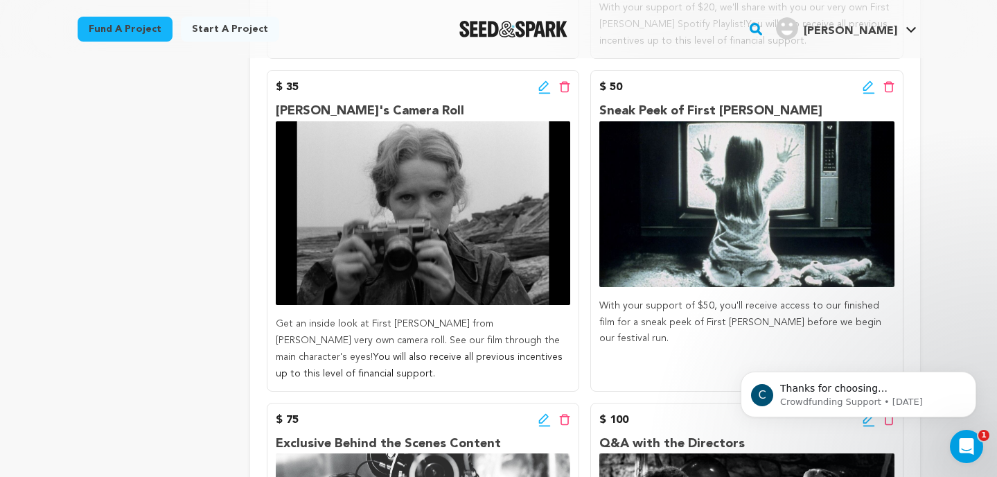
click at [866, 89] on icon at bounding box center [869, 87] width 12 height 14
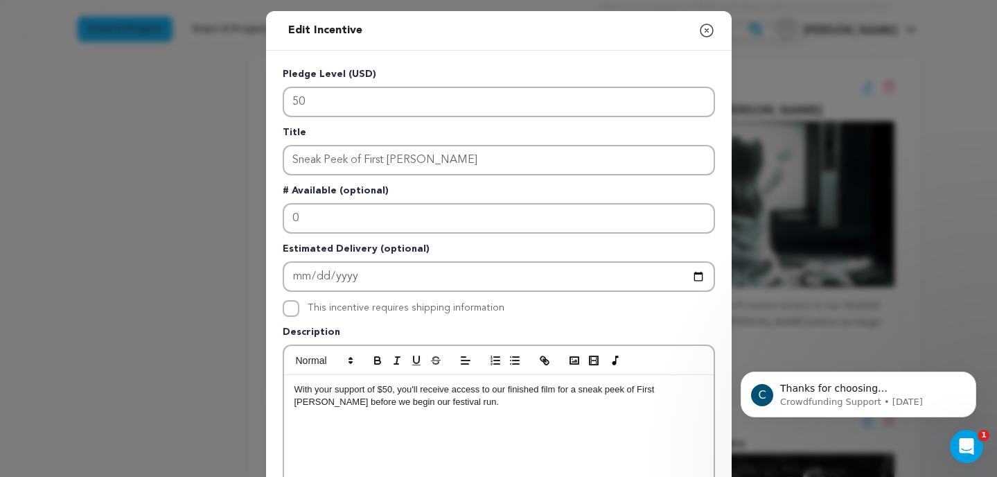
click at [532, 401] on p "With your support of $50, you'll receive access to our finished film for a snea…" at bounding box center [499, 396] width 409 height 26
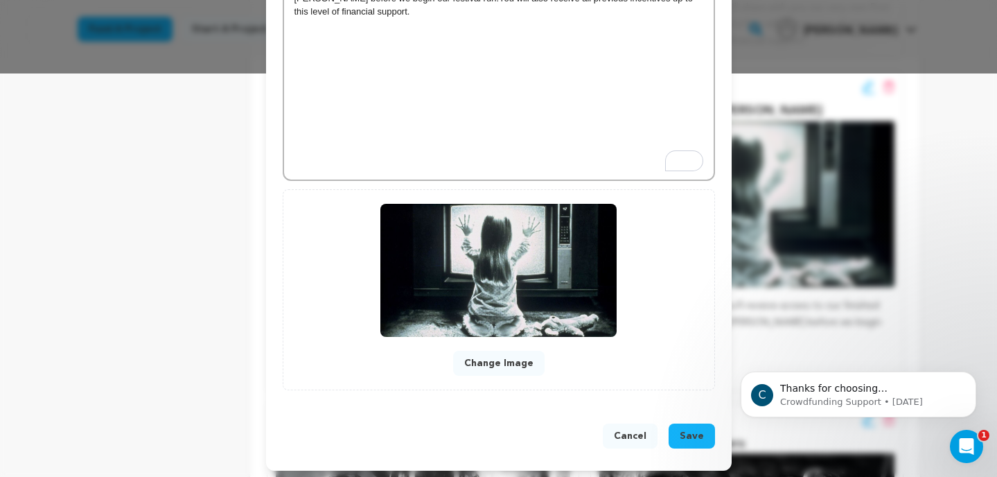
scroll to position [408, 0]
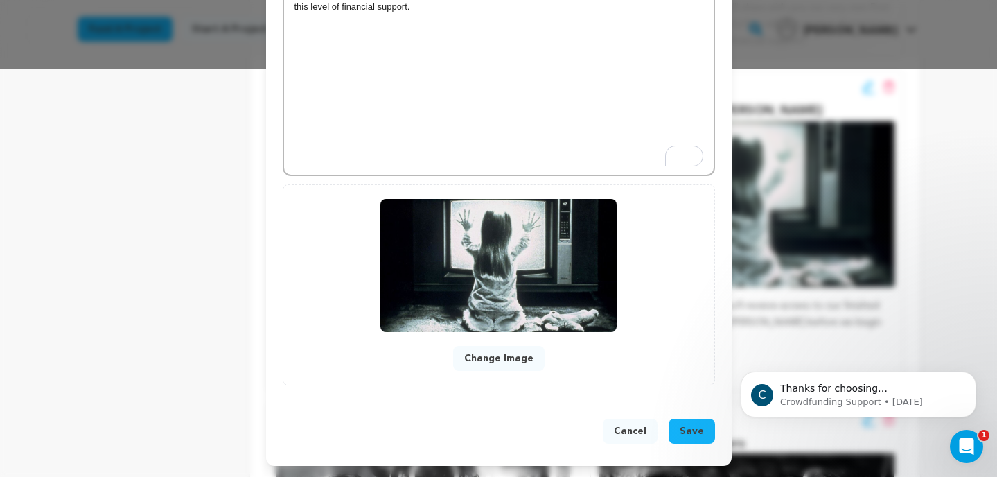
click at [688, 428] on span "Save" at bounding box center [692, 431] width 24 height 14
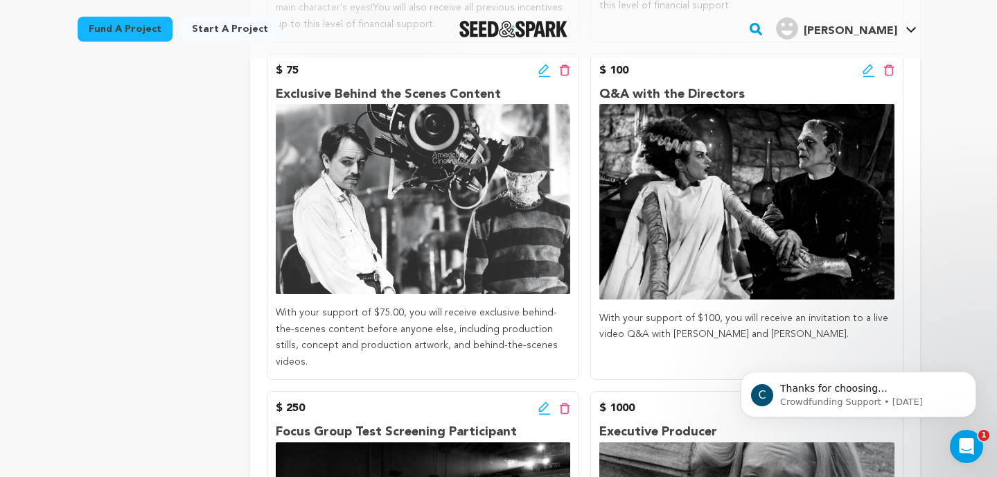
scroll to position [870, 0]
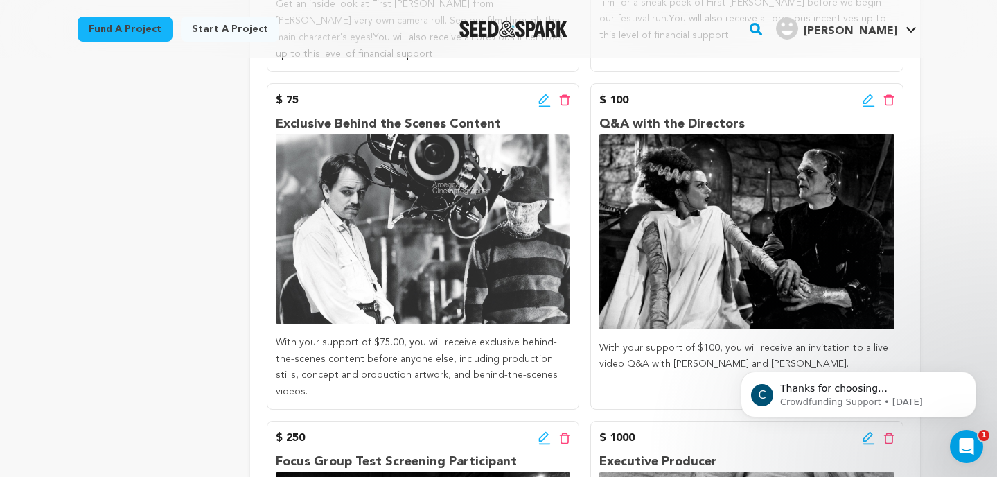
click at [539, 105] on icon at bounding box center [545, 101] width 12 height 14
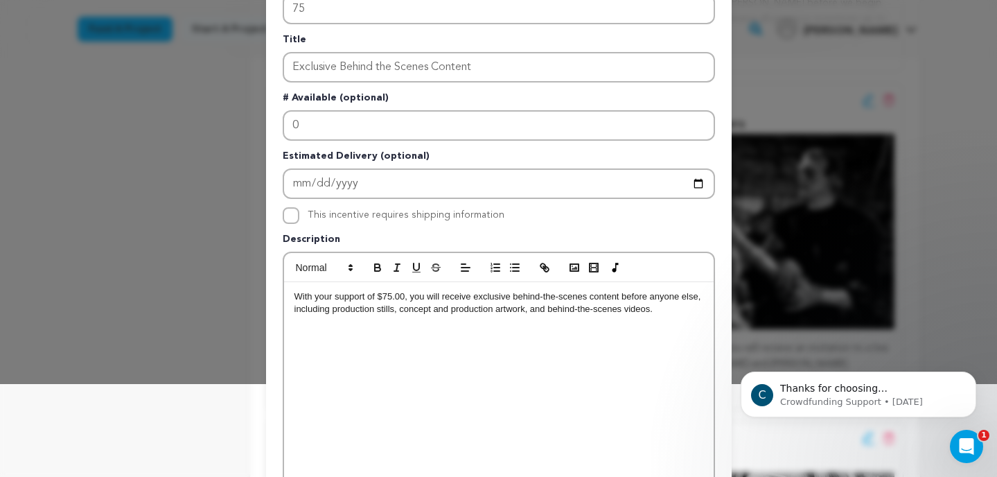
scroll to position [143, 0]
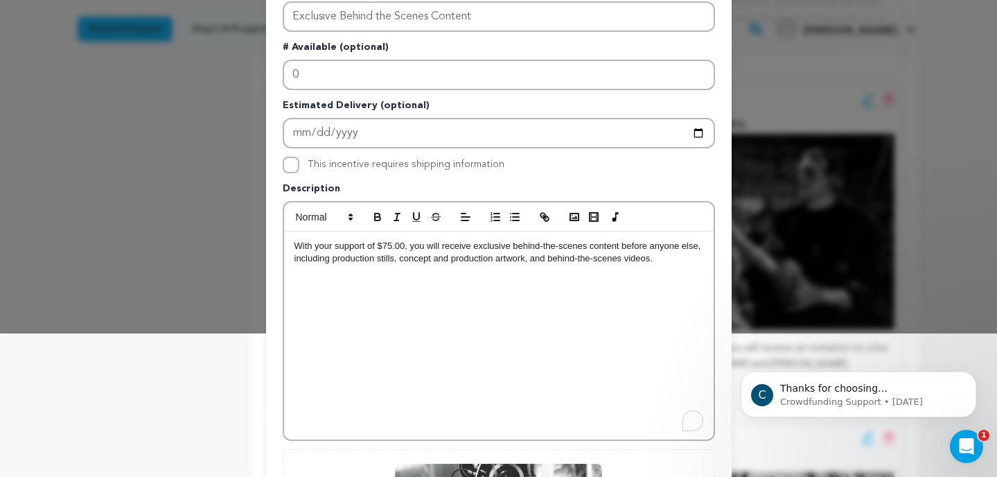
click at [670, 256] on p "With your support of $75.00, you will receive exclusive behind-the-scenes conte…" at bounding box center [499, 253] width 409 height 26
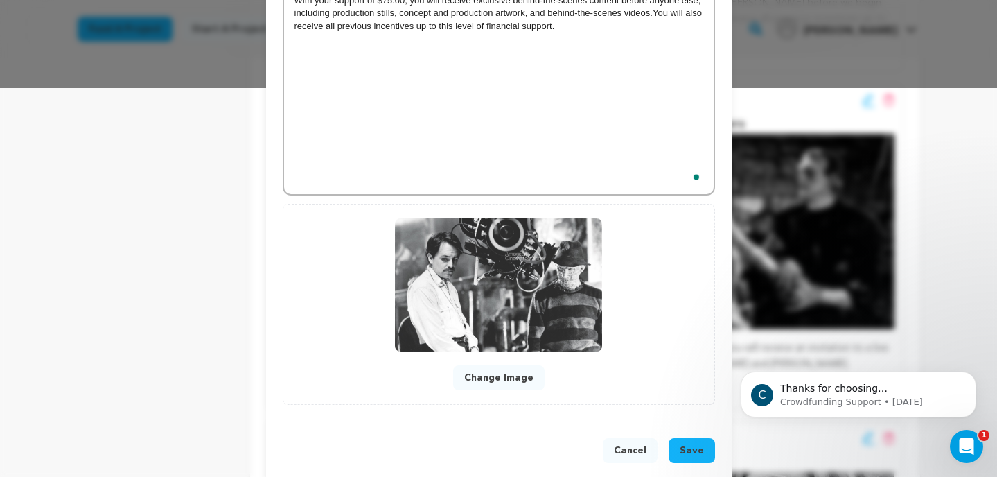
scroll to position [408, 0]
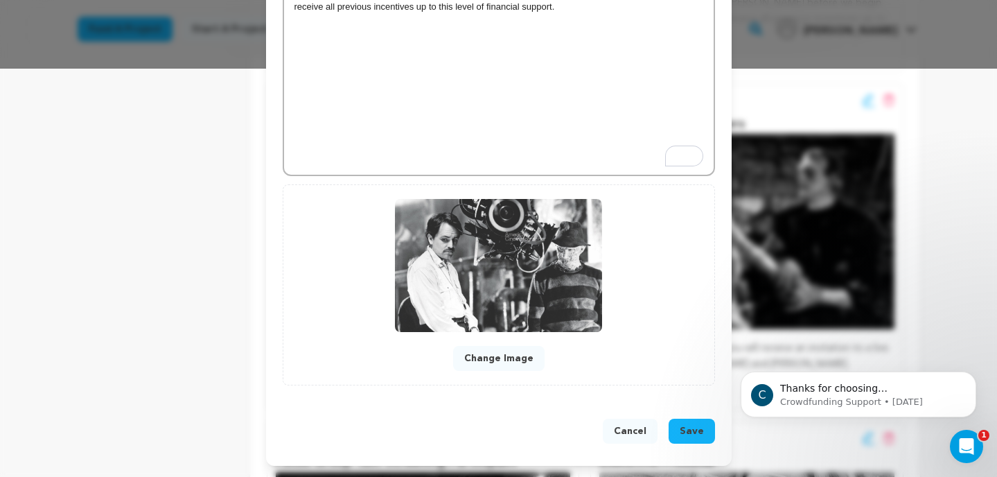
click at [678, 429] on button "Save" at bounding box center [692, 431] width 46 height 25
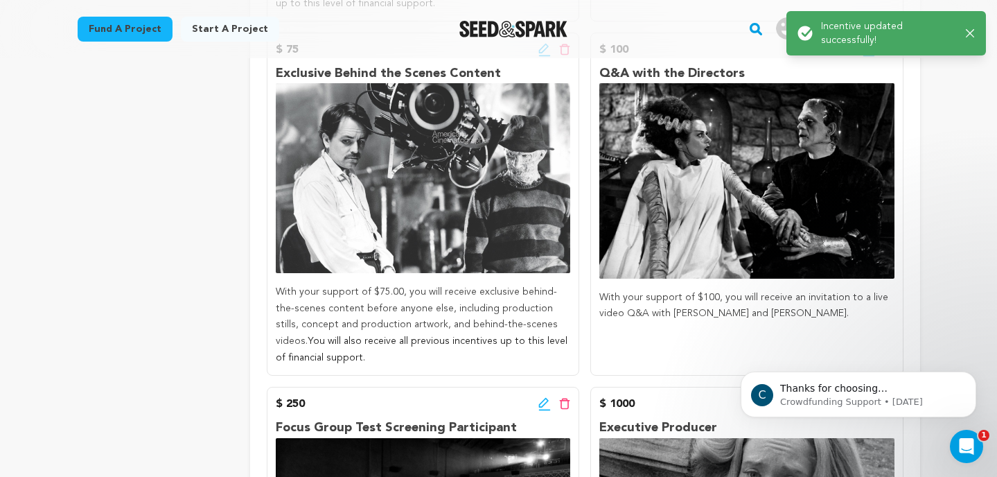
scroll to position [877, 0]
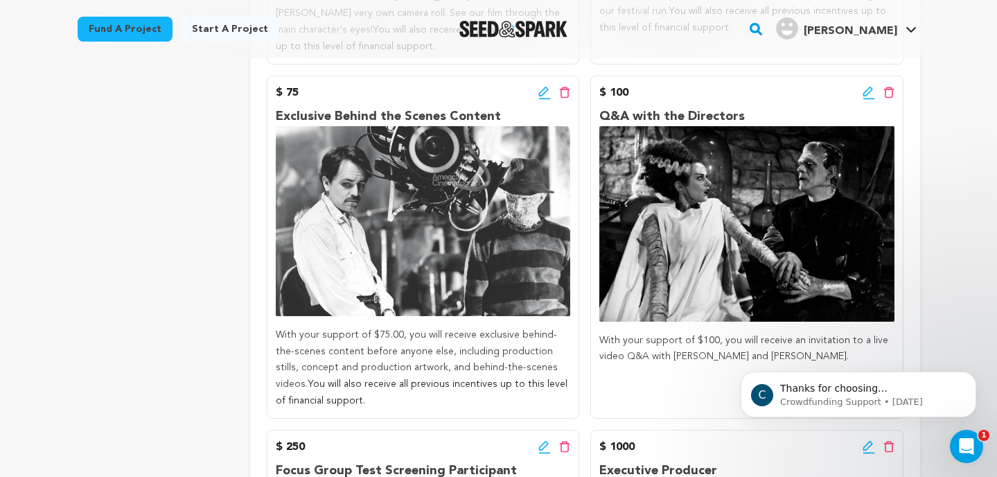
click at [864, 96] on icon at bounding box center [869, 93] width 12 height 14
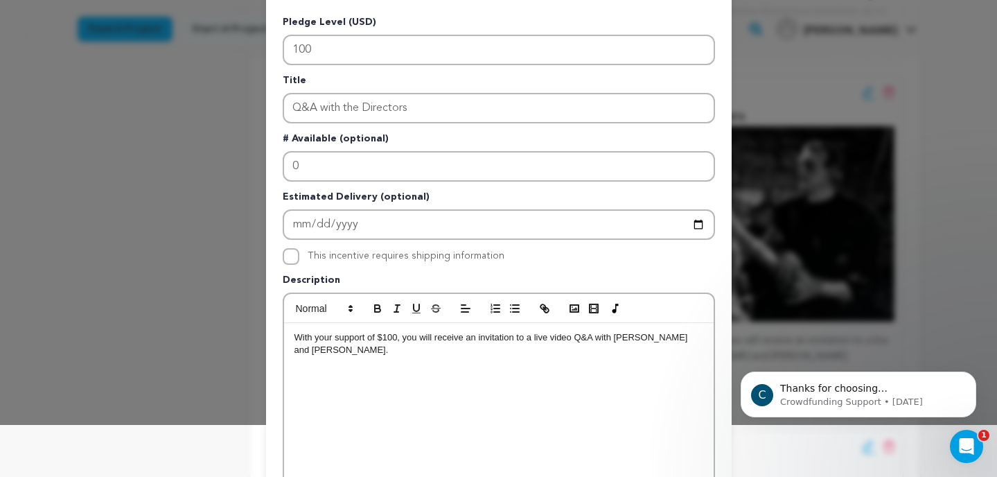
scroll to position [69, 0]
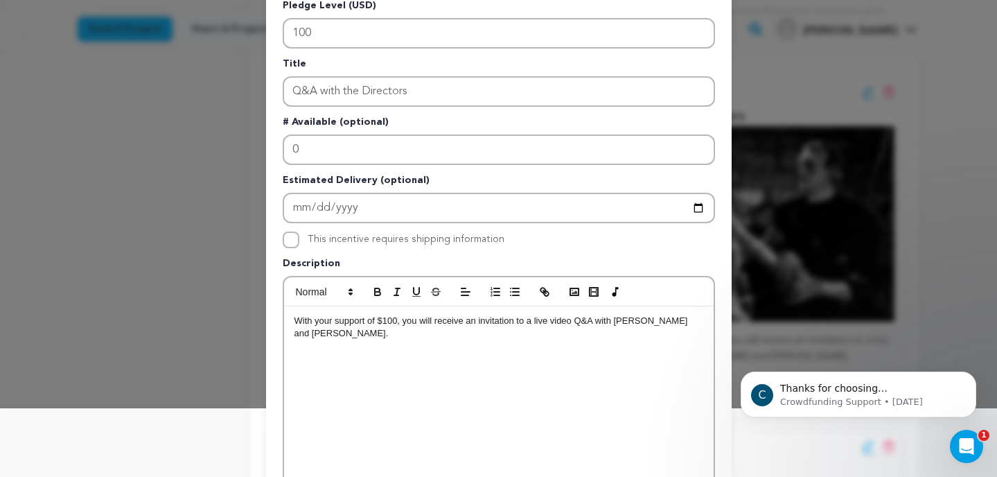
click at [699, 322] on p "With your support of $100, you will receive an invitation to a live video Q&A w…" at bounding box center [499, 328] width 409 height 26
paste div
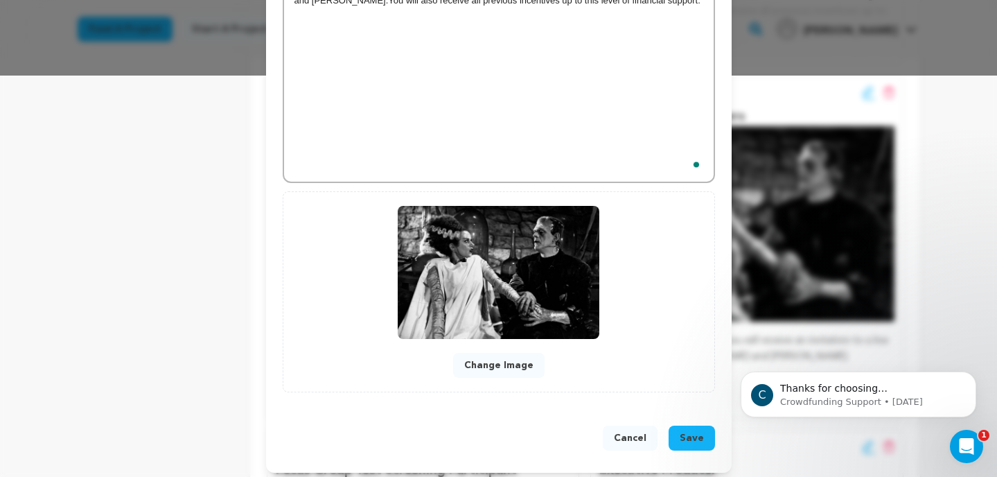
scroll to position [408, 0]
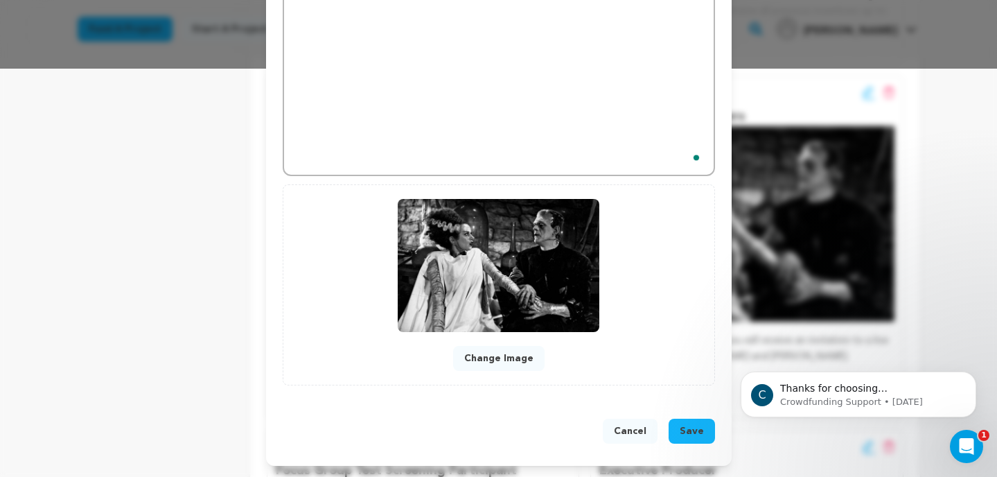
click at [691, 428] on span "Save" at bounding box center [692, 431] width 24 height 14
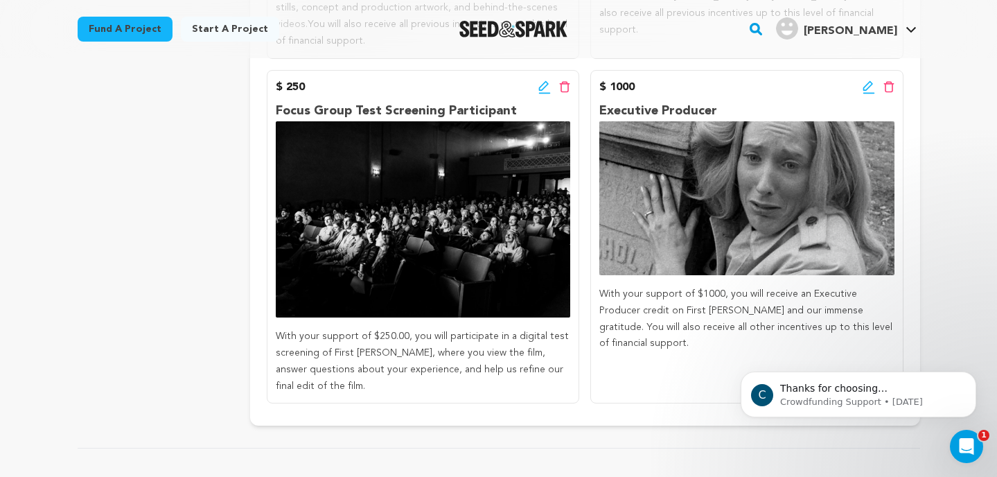
scroll to position [1230, 0]
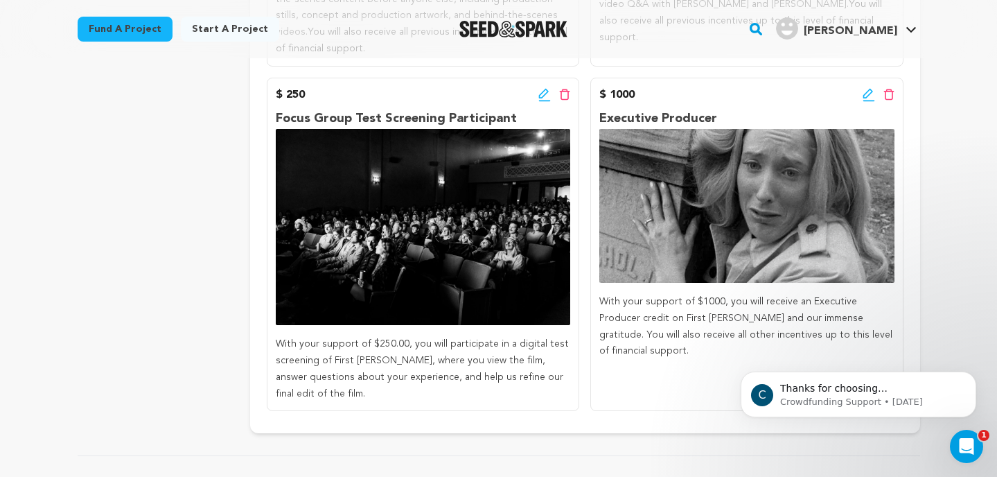
click at [543, 98] on icon at bounding box center [545, 95] width 12 height 14
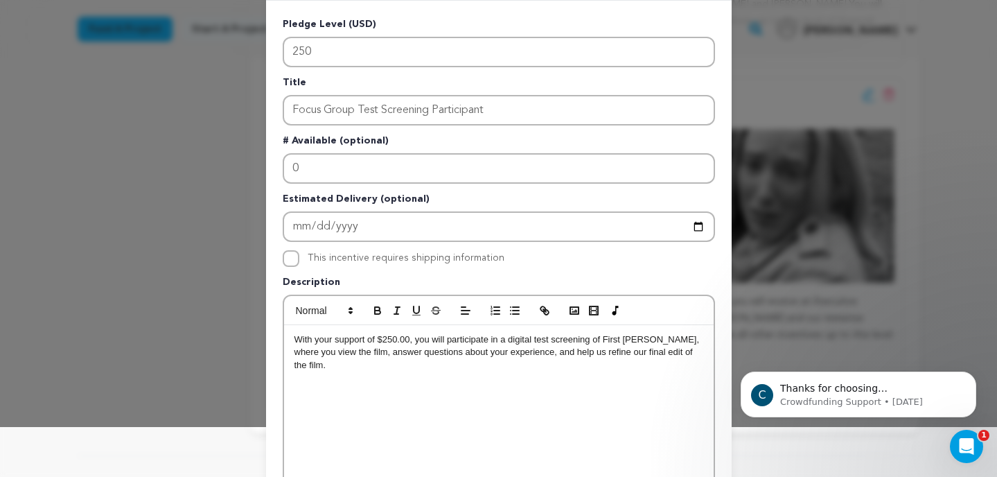
scroll to position [98, 0]
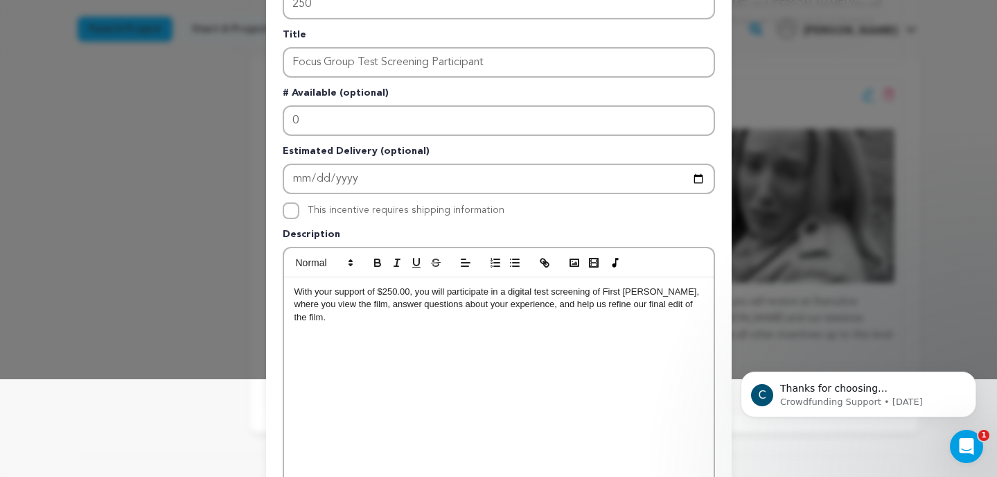
click at [692, 302] on p "With your support of $250.00, you will participate in a digital test screening …" at bounding box center [499, 305] width 409 height 38
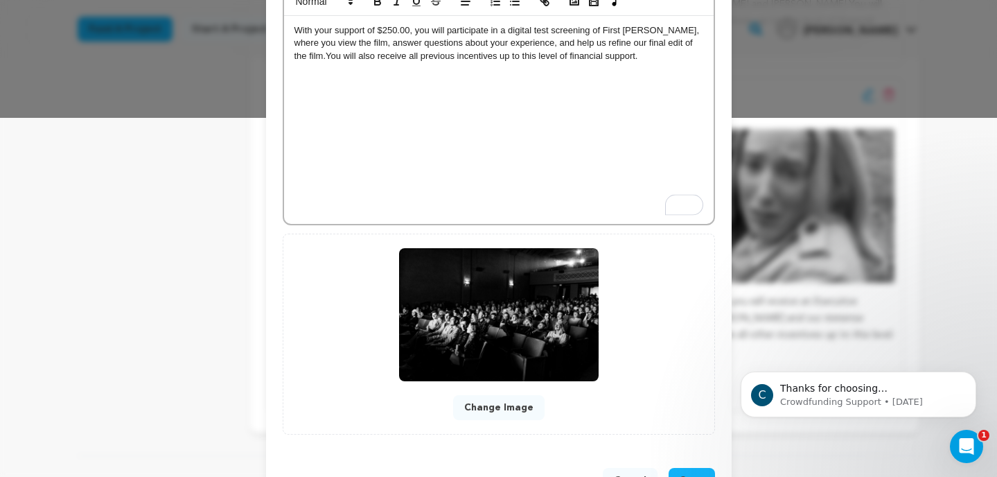
scroll to position [383, 0]
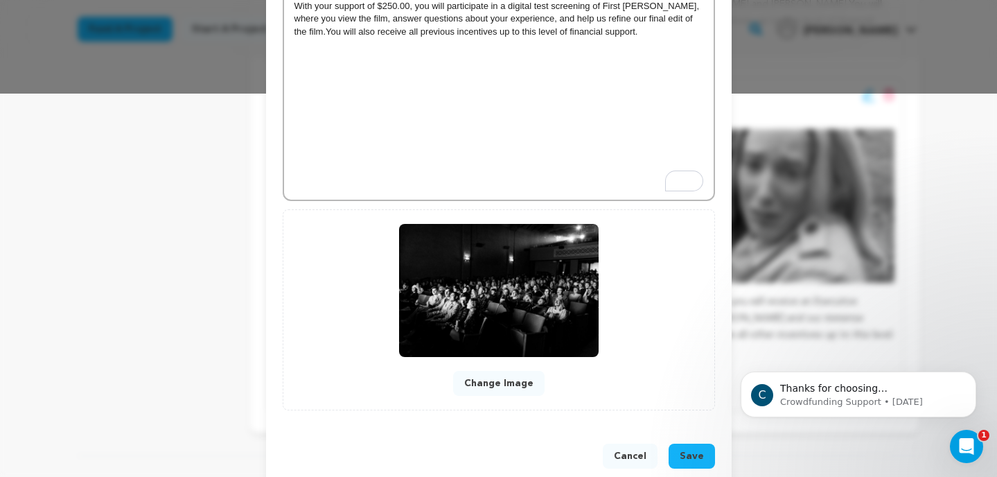
click at [690, 448] on button "Save" at bounding box center [692, 456] width 46 height 25
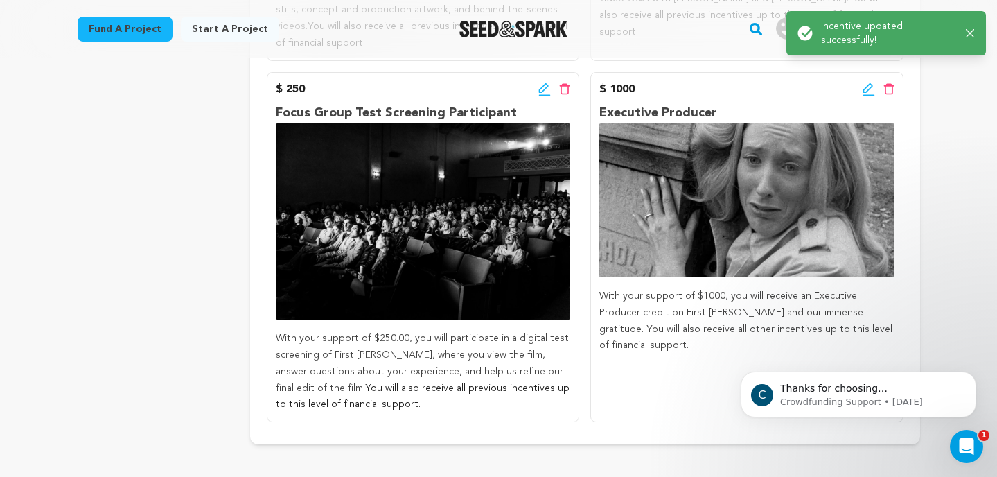
scroll to position [1212, 0]
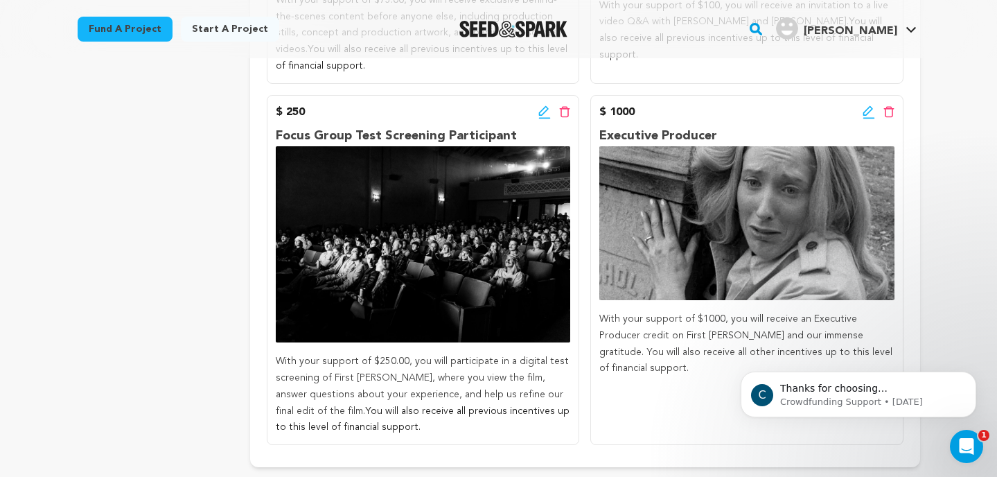
click at [871, 113] on icon at bounding box center [869, 112] width 12 height 14
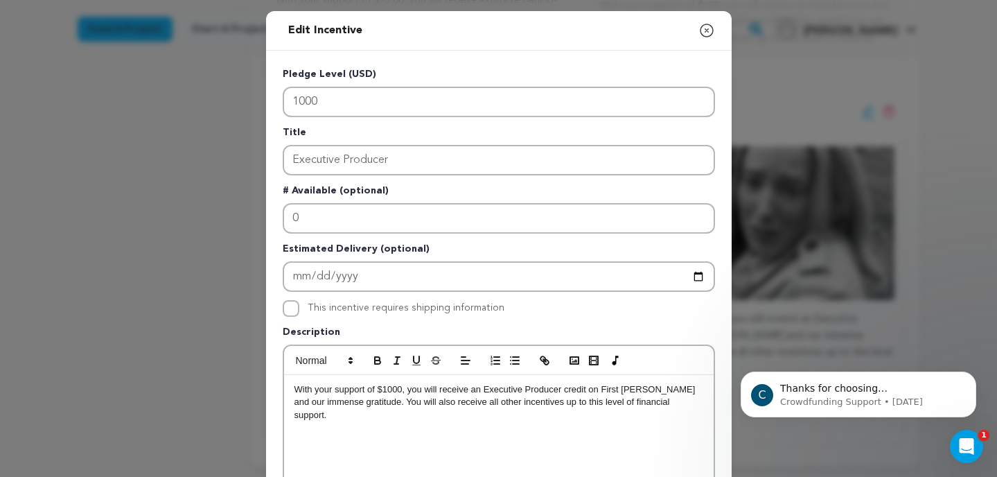
click at [678, 401] on p "With your support of $1000, you will receive an Executive Producer credit on Fi…" at bounding box center [499, 402] width 409 height 38
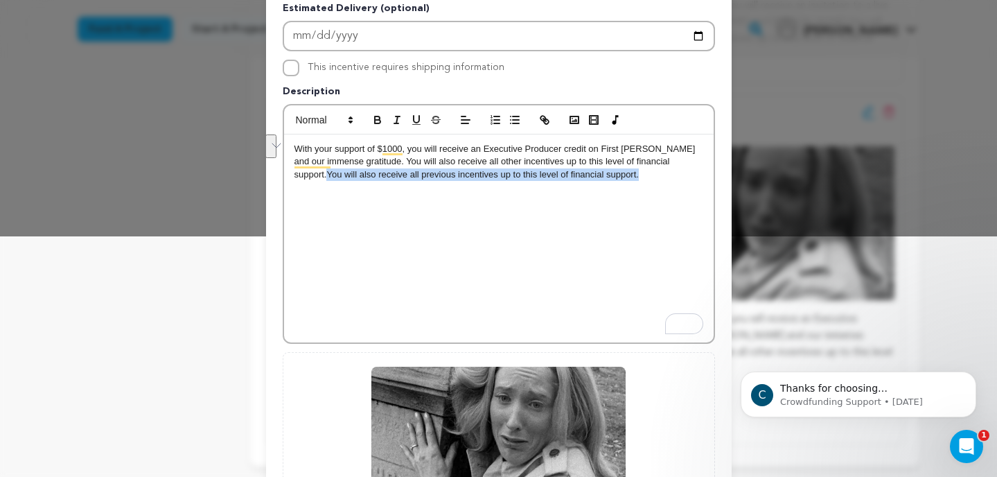
drag, startPoint x: 676, startPoint y: 166, endPoint x: 676, endPoint y: 175, distance: 9.7
click at [676, 175] on p "With your support of $1000, you will receive an Executive Producer credit on Fi…" at bounding box center [499, 162] width 409 height 38
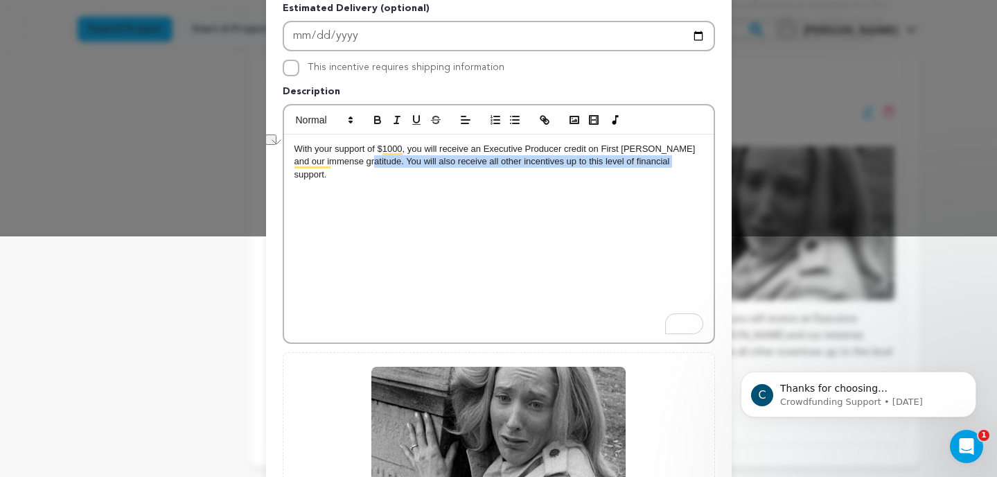
drag, startPoint x: 676, startPoint y: 164, endPoint x: 376, endPoint y: 167, distance: 300.1
click at [376, 167] on p "With your support of $1000, you will receive an Executive Producer credit on Fi…" at bounding box center [499, 162] width 409 height 38
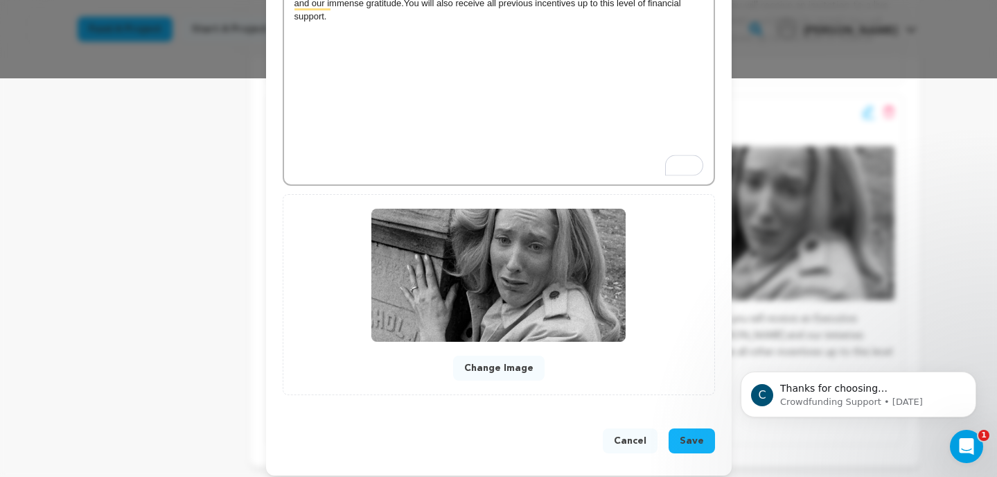
scroll to position [408, 0]
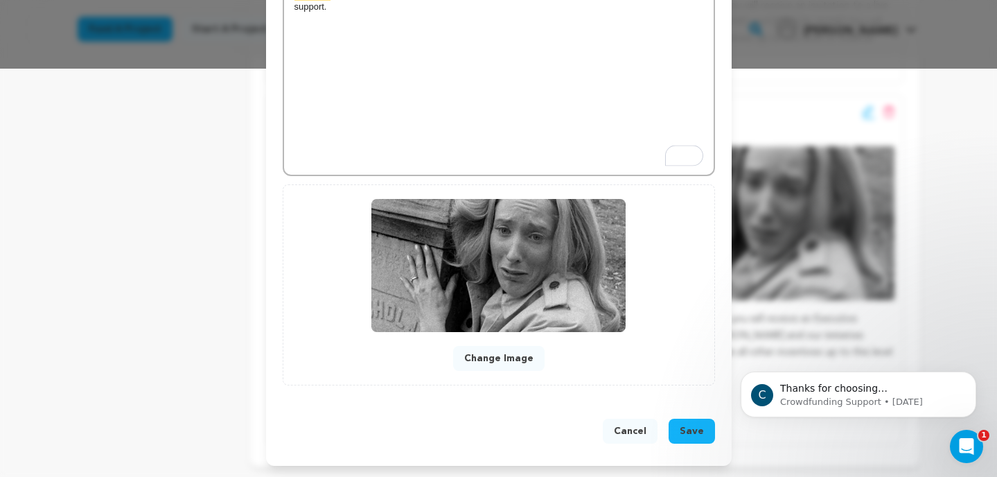
click at [702, 432] on span "Save" at bounding box center [692, 431] width 24 height 14
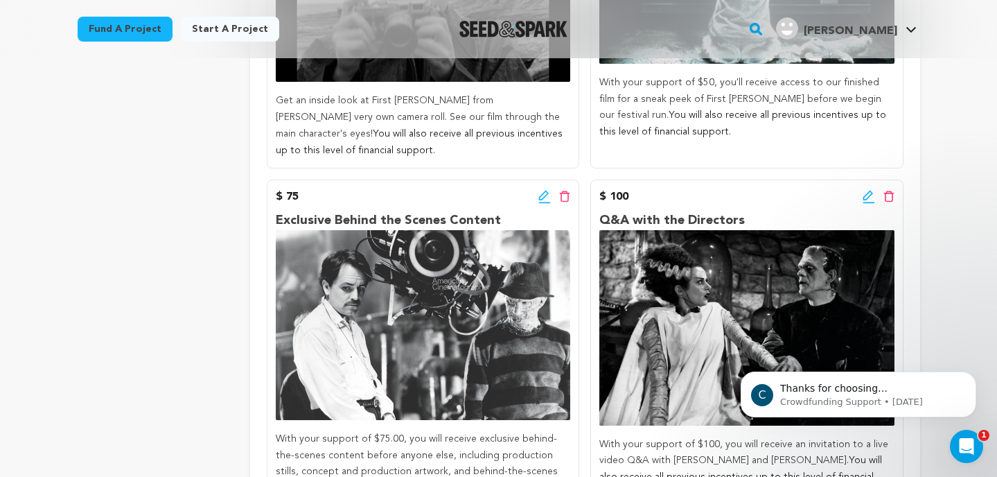
scroll to position [792, 0]
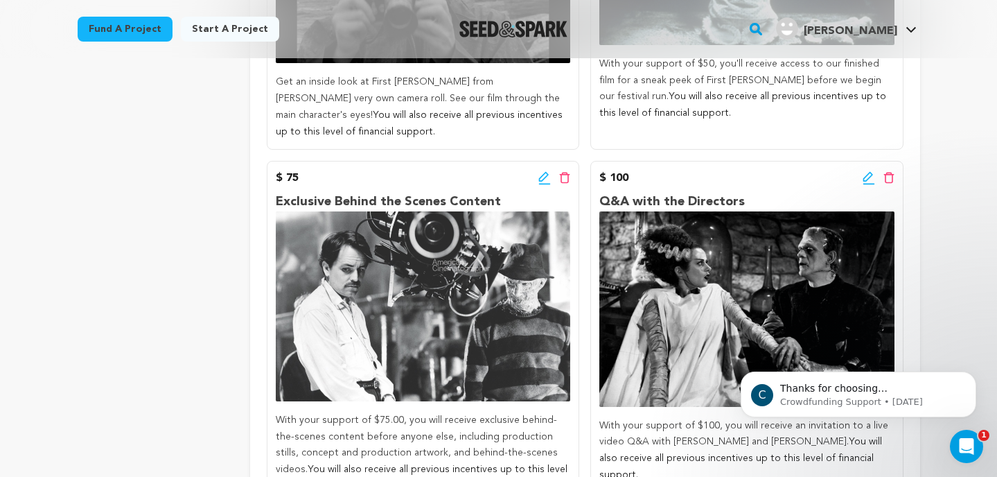
click at [868, 179] on icon at bounding box center [869, 178] width 12 height 14
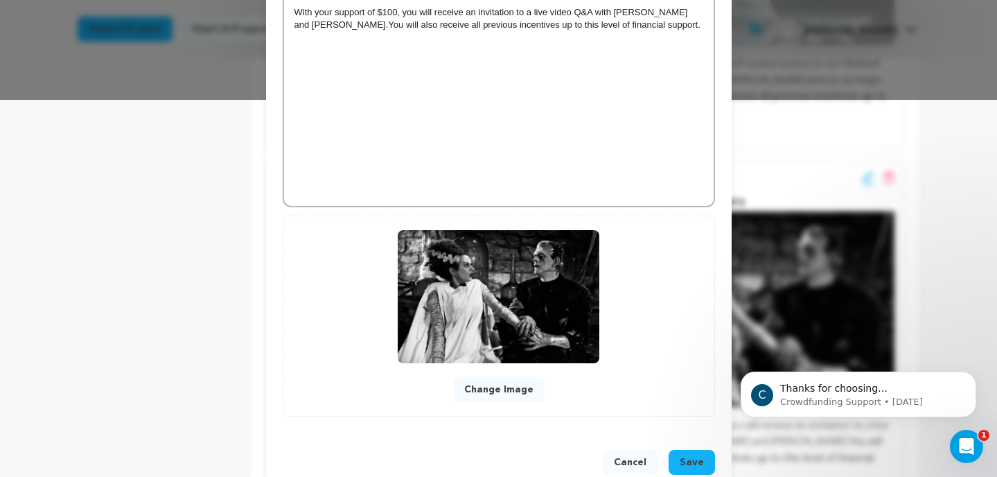
scroll to position [408, 0]
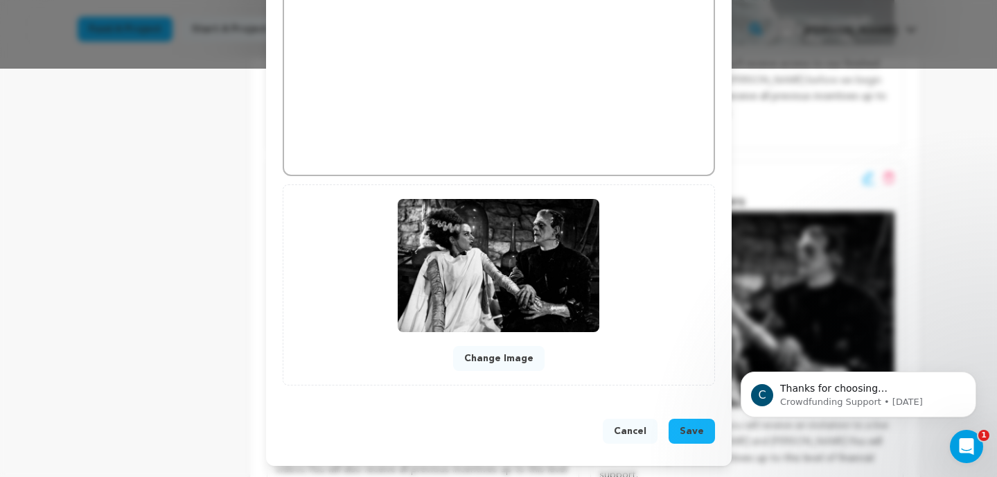
click at [523, 365] on button "Change Image" at bounding box center [498, 358] width 91 height 25
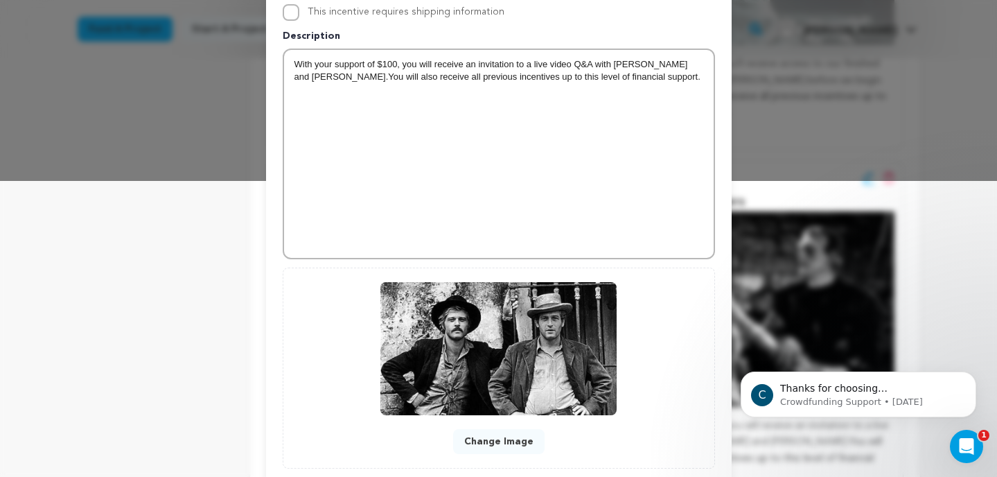
scroll to position [210, 0]
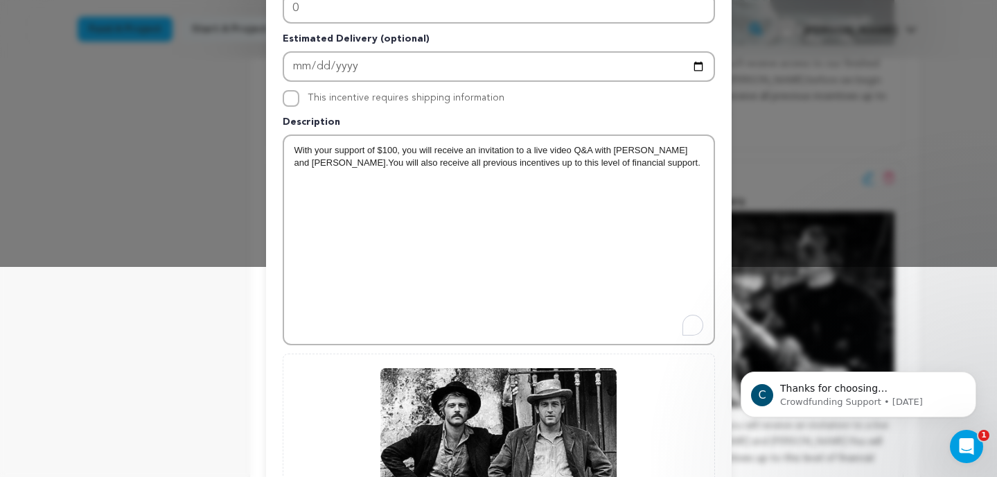
click at [652, 151] on p "With your support of $100, you will receive an invitation to a live video Q&A w…" at bounding box center [499, 157] width 409 height 26
click at [647, 150] on p "With your support of $100, you will receive an invitation to a live video Q&A w…" at bounding box center [499, 157] width 409 height 26
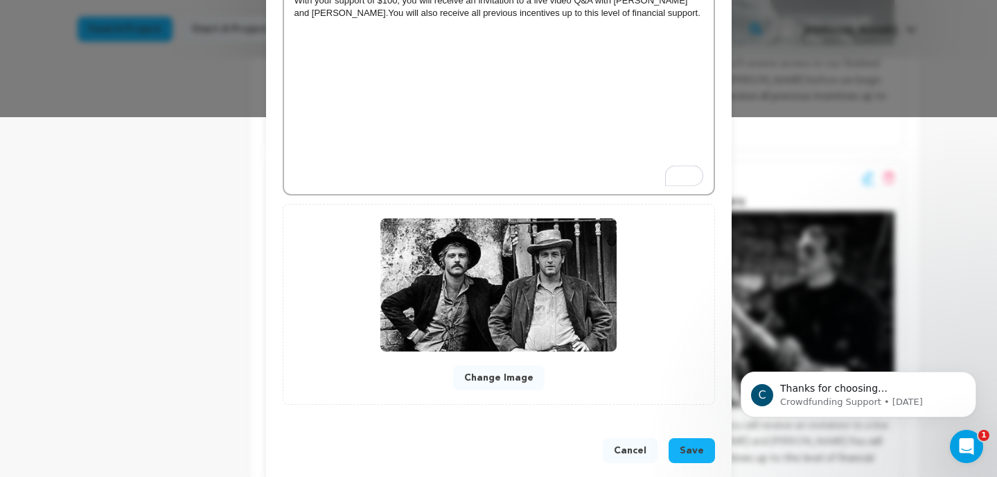
scroll to position [362, 0]
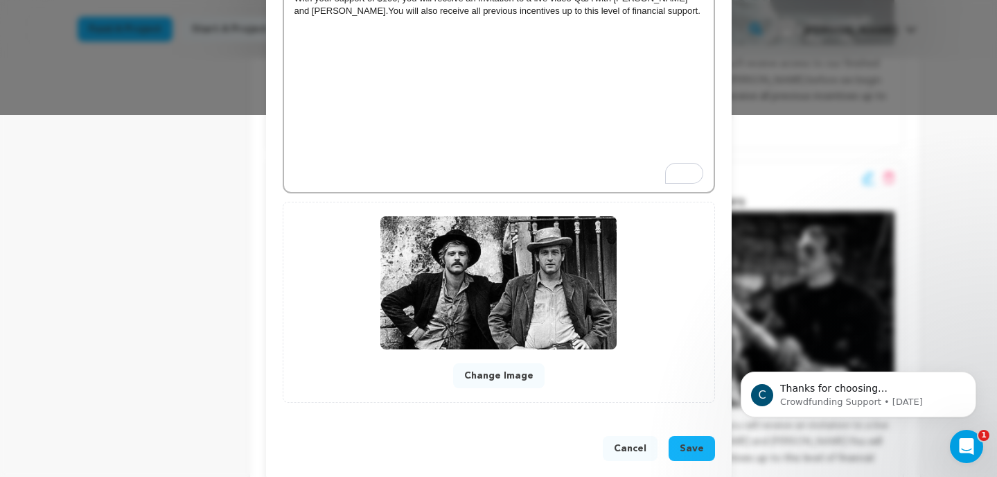
click at [699, 446] on span "Save" at bounding box center [692, 449] width 24 height 14
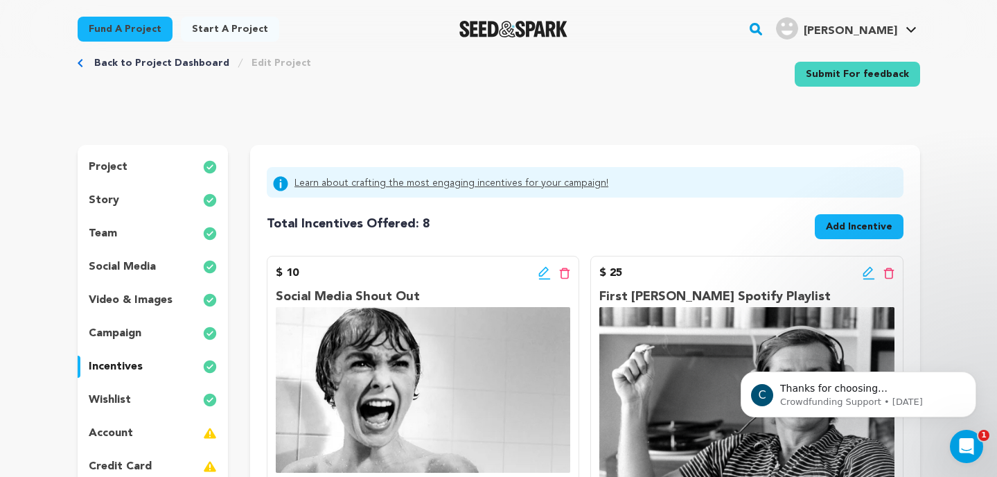
scroll to position [0, 0]
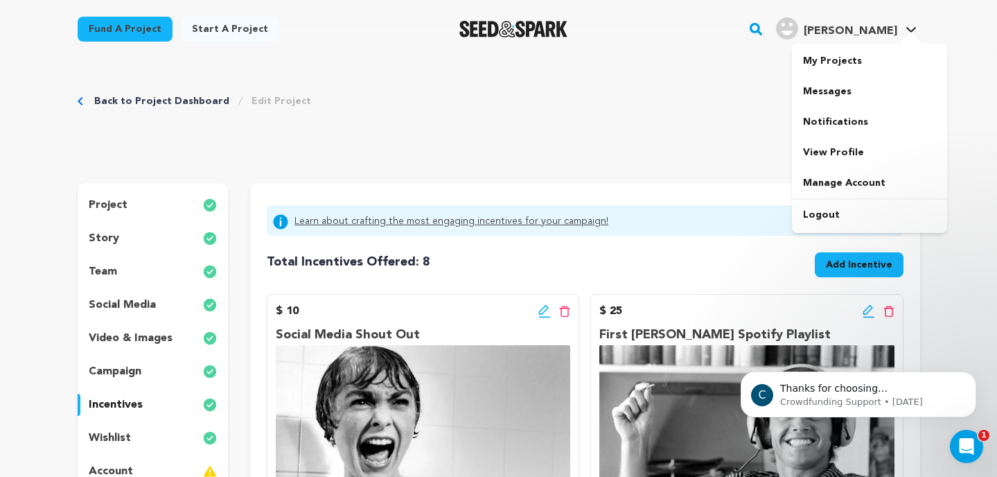
click at [915, 28] on icon at bounding box center [912, 30] width 10 height 6
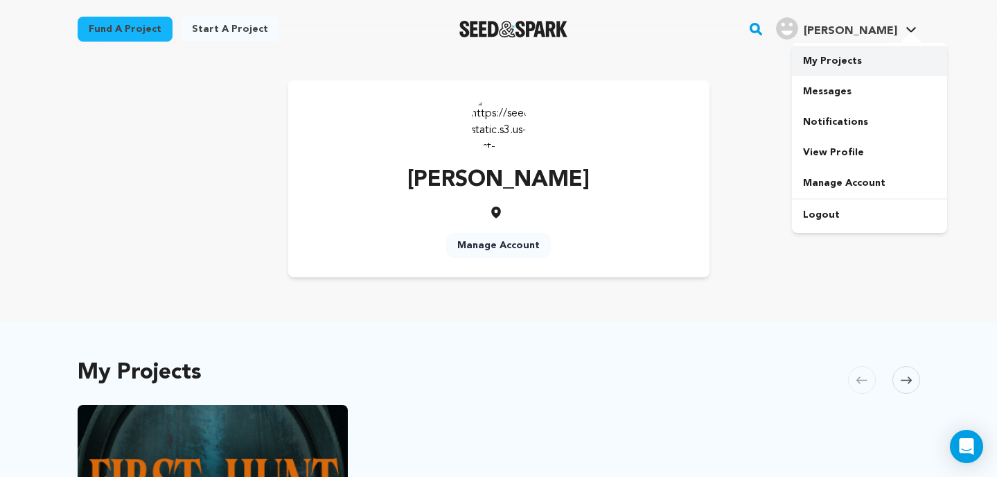
click at [866, 59] on link "My Projects" at bounding box center [869, 61] width 155 height 30
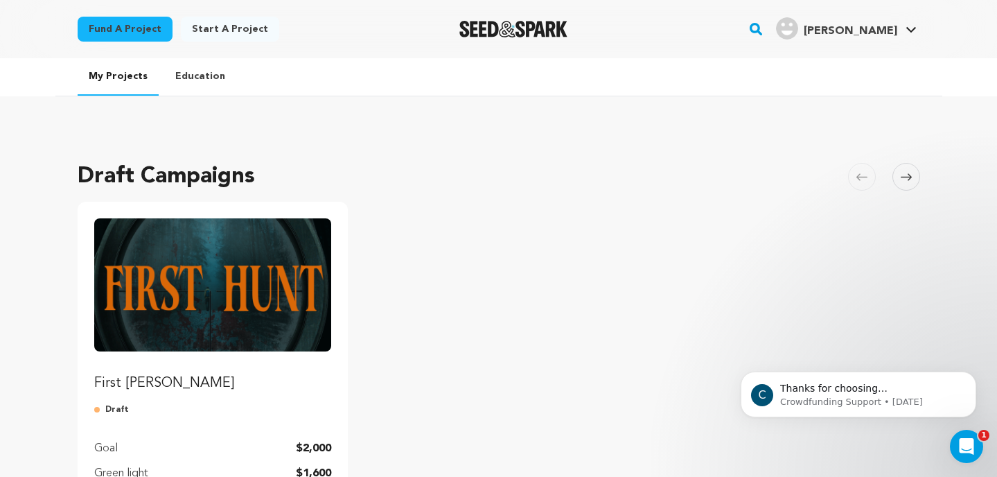
click at [263, 250] on img "Fund First Hunt" at bounding box center [213, 284] width 238 height 133
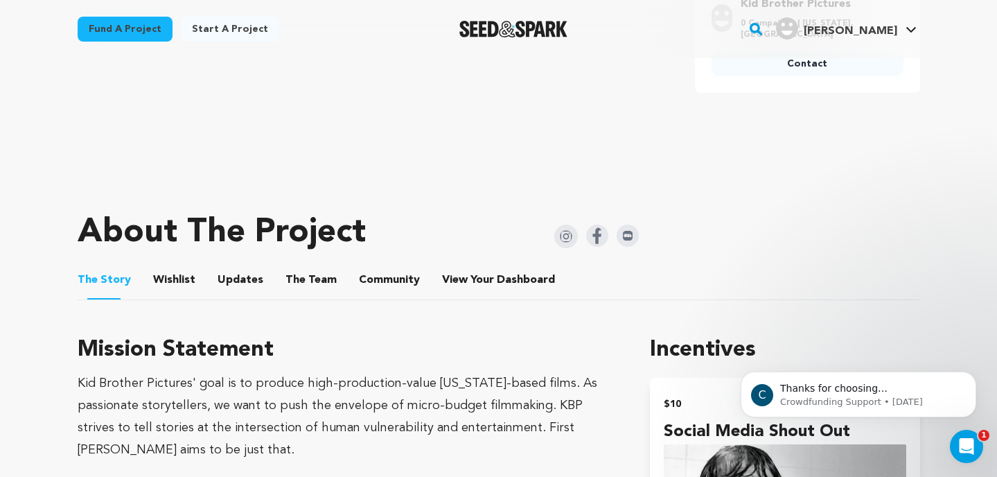
scroll to position [471, 0]
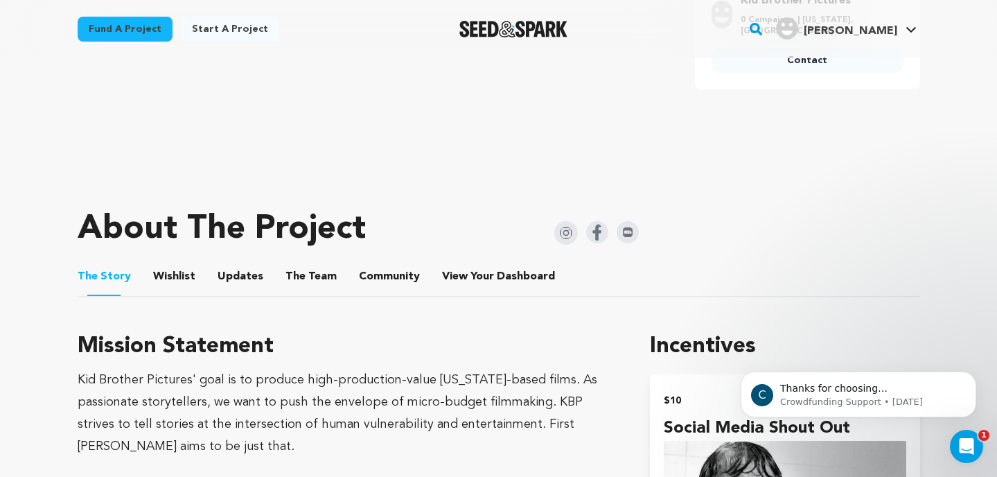
click at [182, 277] on button "Wishlist" at bounding box center [173, 279] width 33 height 33
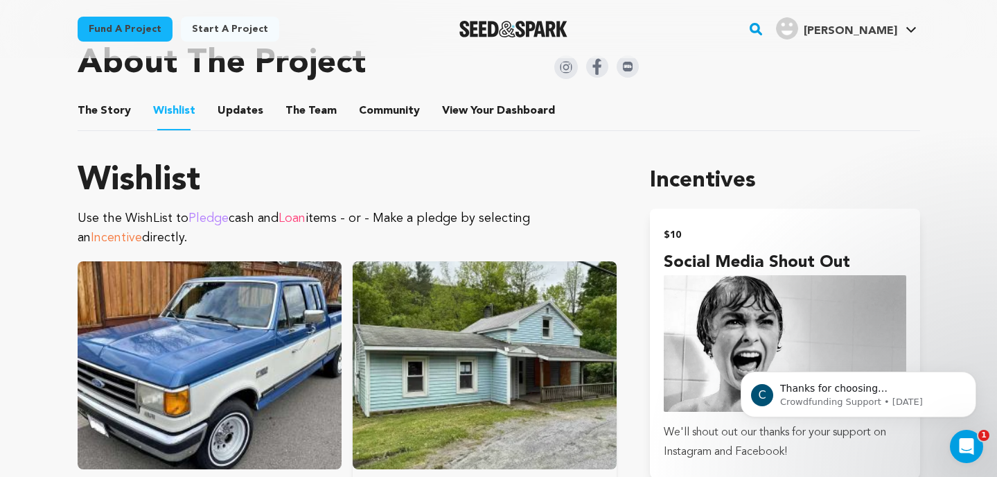
scroll to position [636, 0]
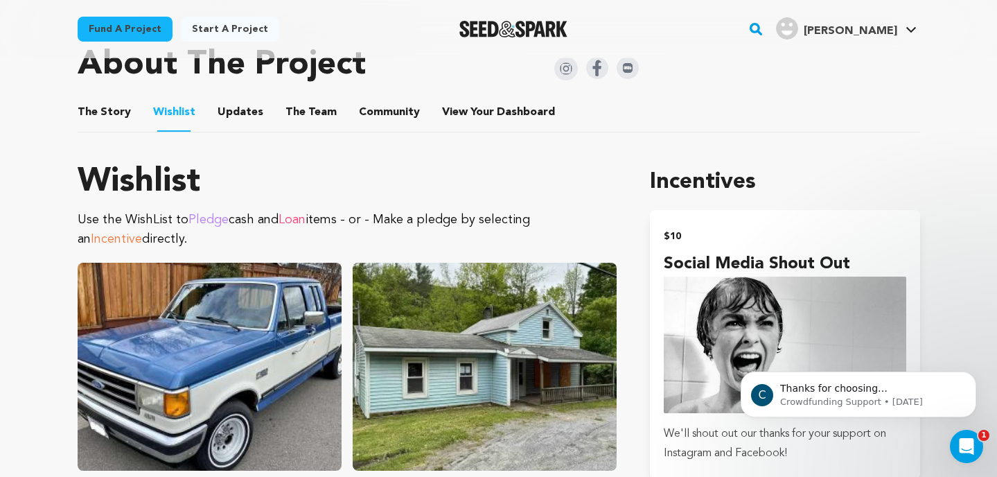
click at [235, 110] on button "Updates" at bounding box center [240, 114] width 33 height 33
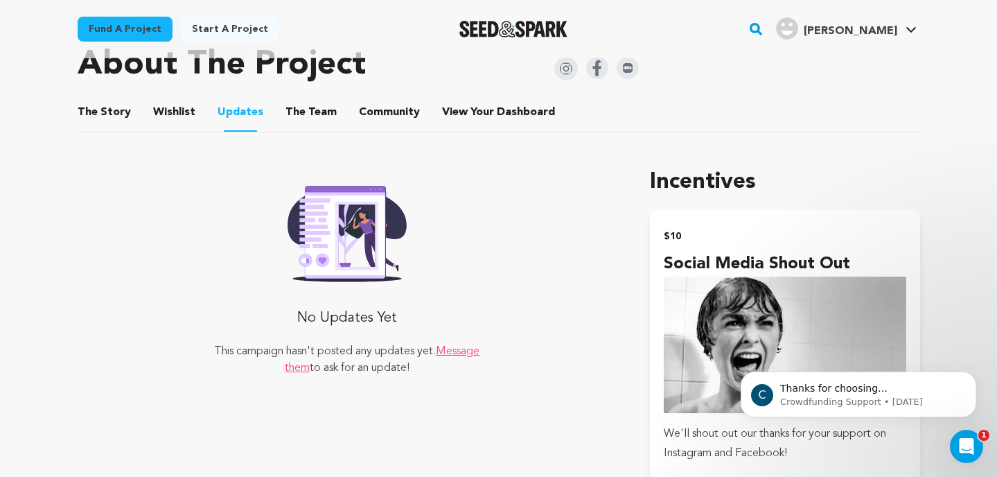
click at [295, 120] on button "The Team" at bounding box center [311, 114] width 33 height 33
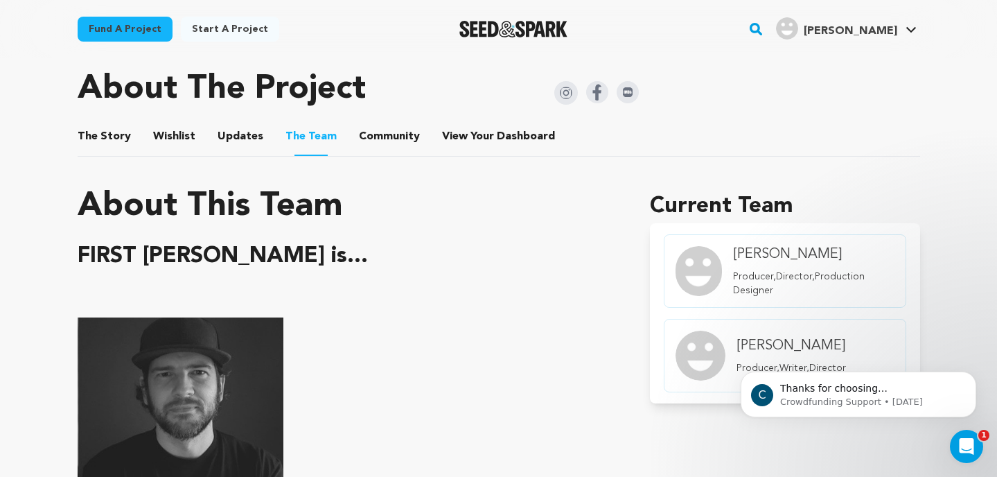
scroll to position [597, 0]
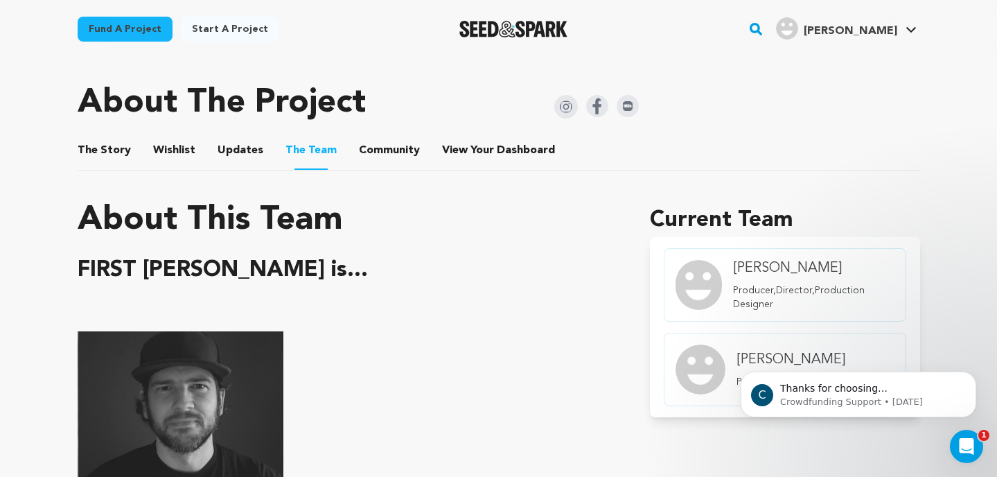
click at [373, 155] on button "Community" at bounding box center [389, 153] width 33 height 33
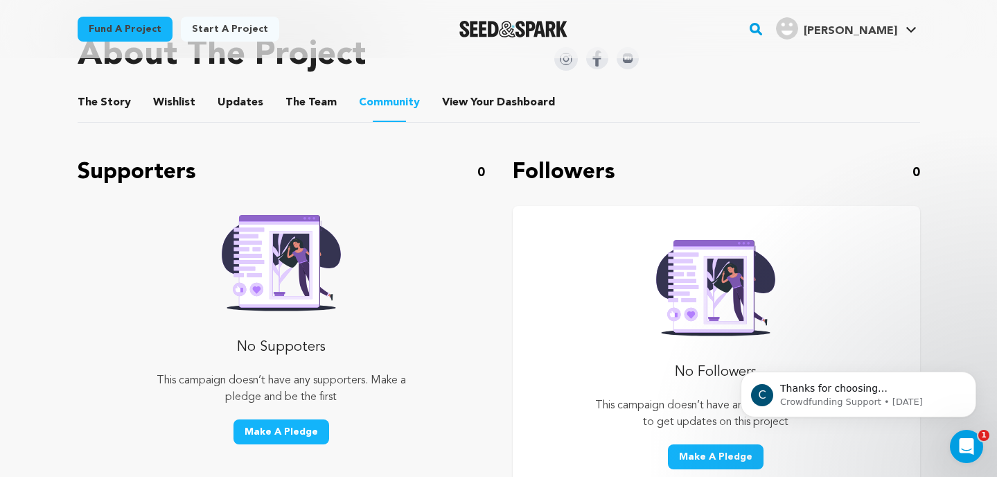
scroll to position [578, 0]
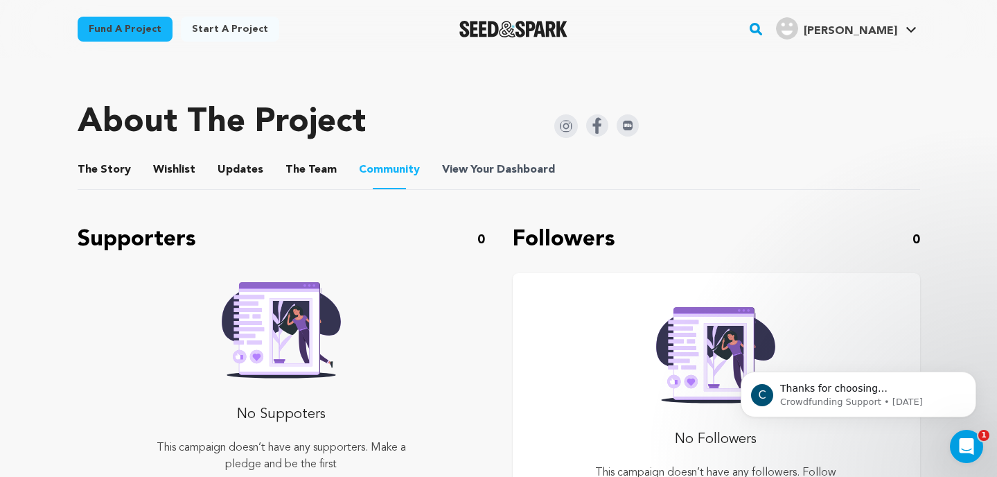
click at [500, 167] on span "Dashboard" at bounding box center [526, 169] width 58 height 17
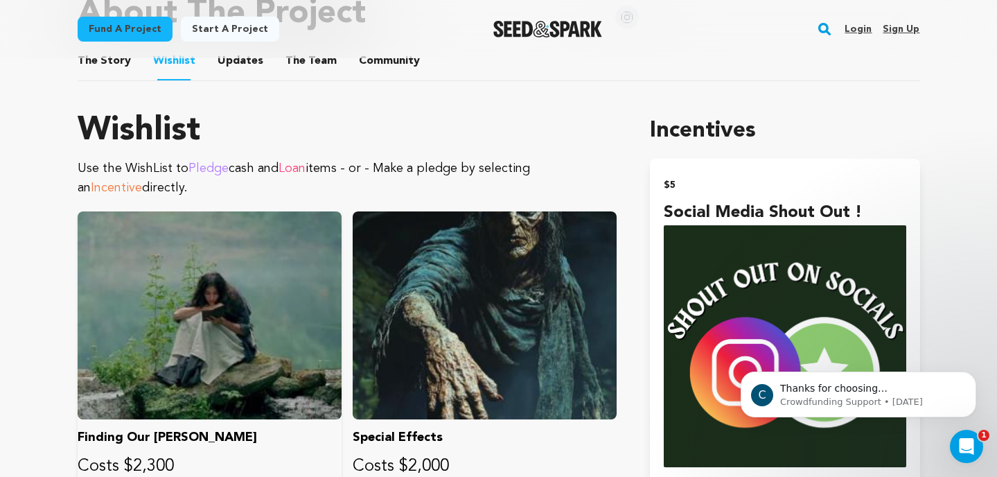
scroll to position [816, 0]
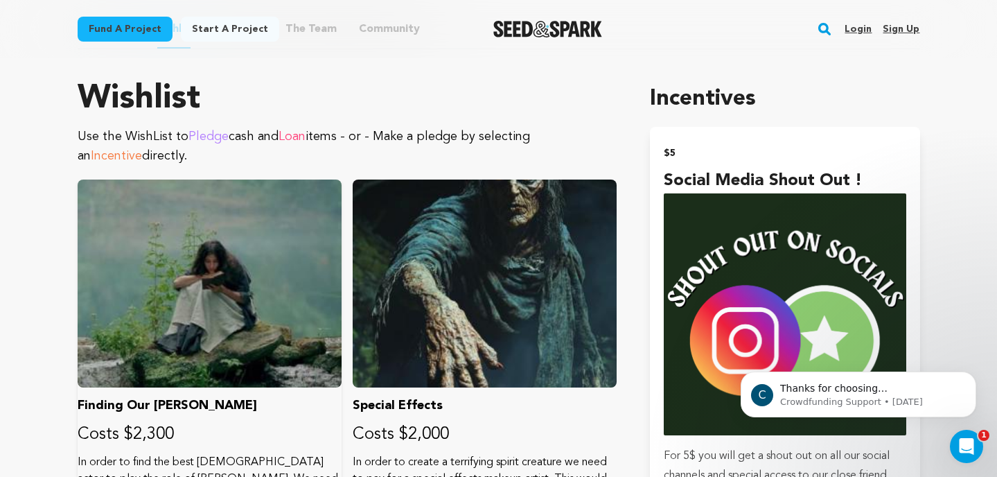
click at [301, 186] on div at bounding box center [210, 284] width 264 height 208
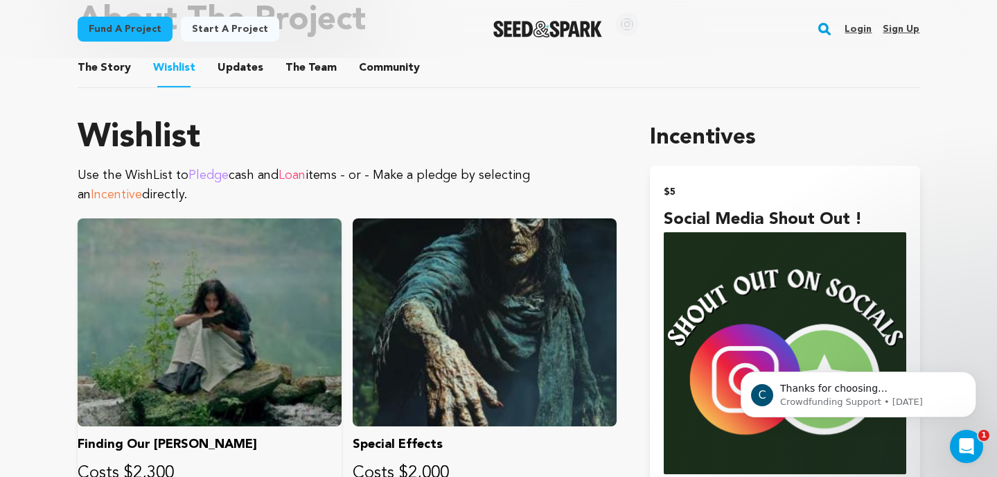
scroll to position [886, 0]
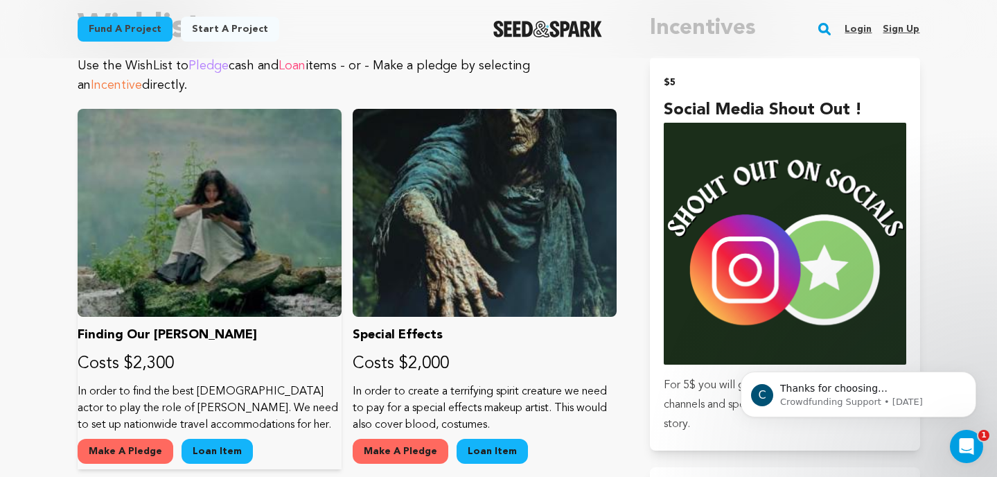
click at [245, 249] on div at bounding box center [210, 213] width 264 height 208
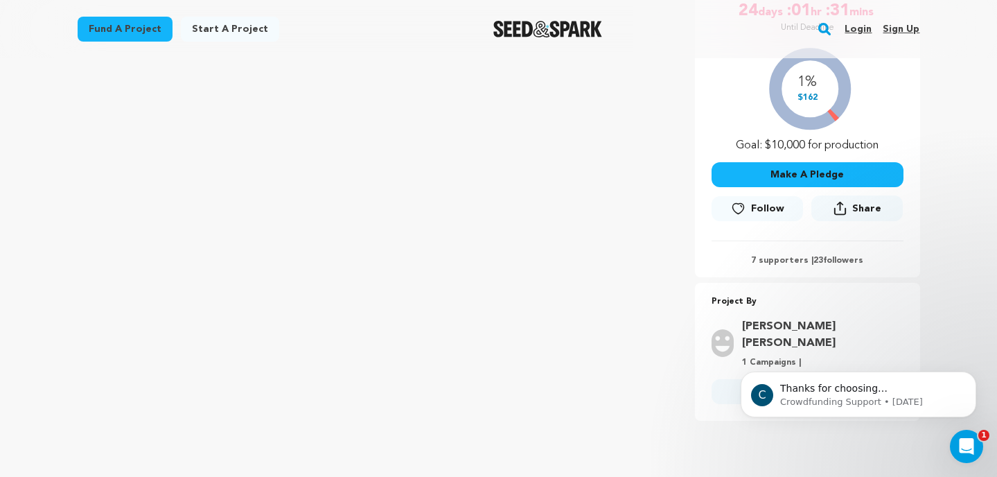
scroll to position [226, 0]
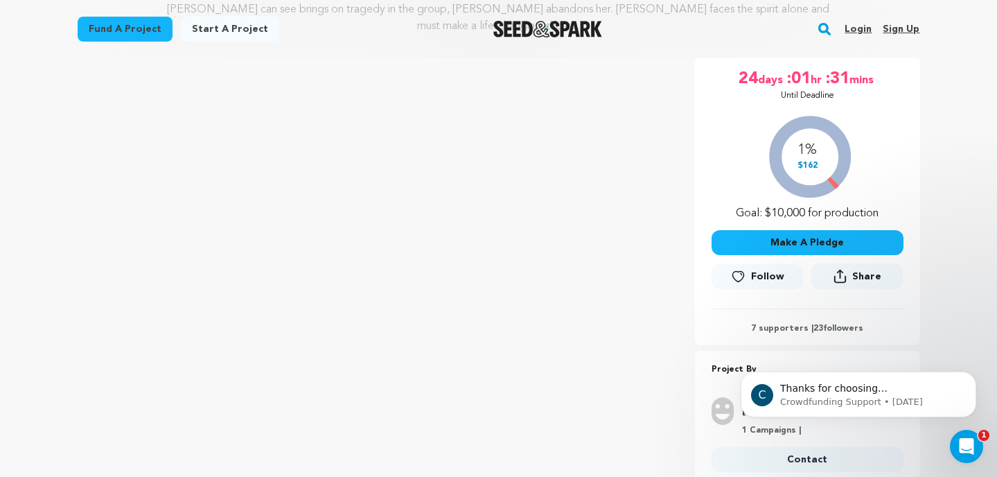
click at [737, 270] on icon at bounding box center [738, 277] width 15 height 14
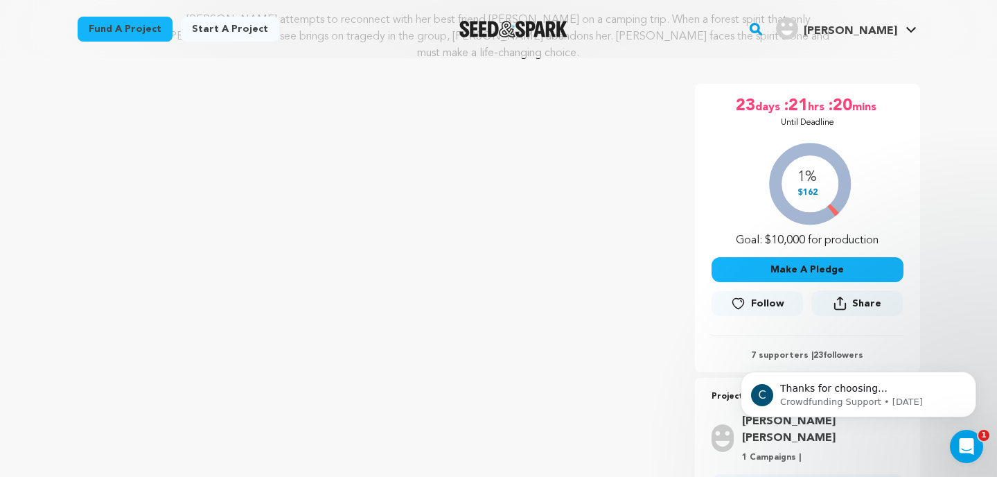
scroll to position [193, 0]
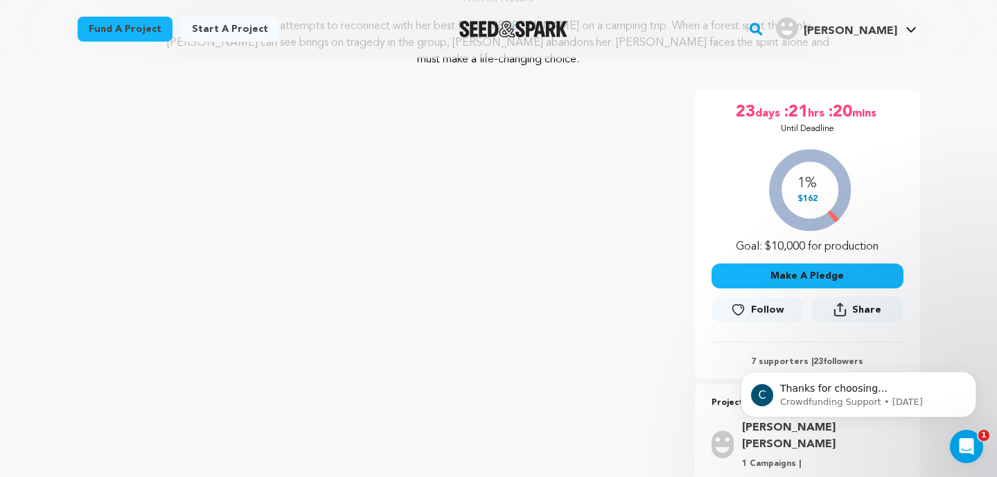
click at [748, 297] on button "Follow" at bounding box center [757, 309] width 91 height 25
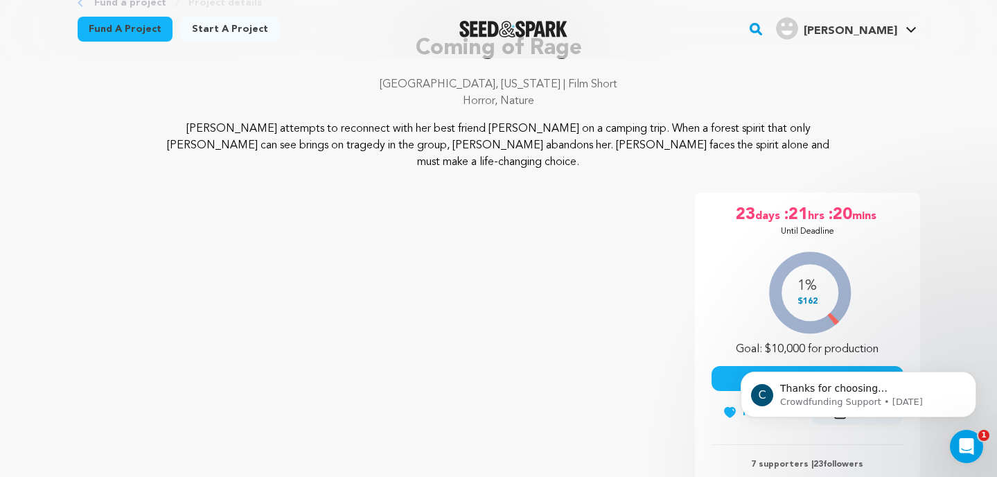
scroll to position [96, 0]
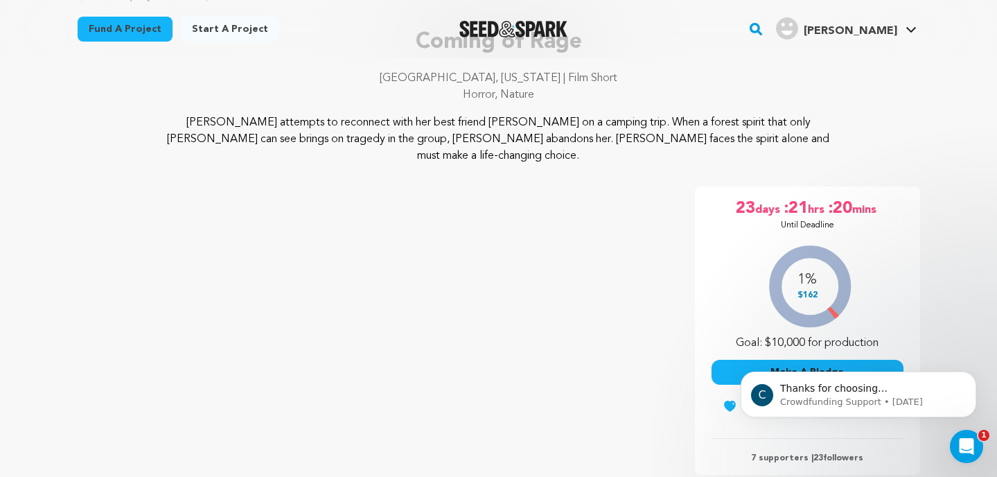
click at [764, 23] on rect "button" at bounding box center [756, 29] width 17 height 17
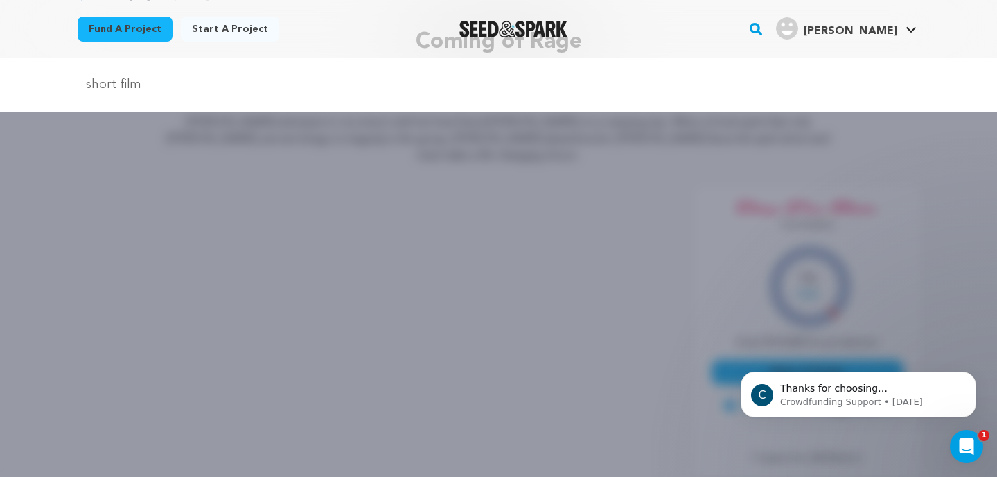
type input "short film"
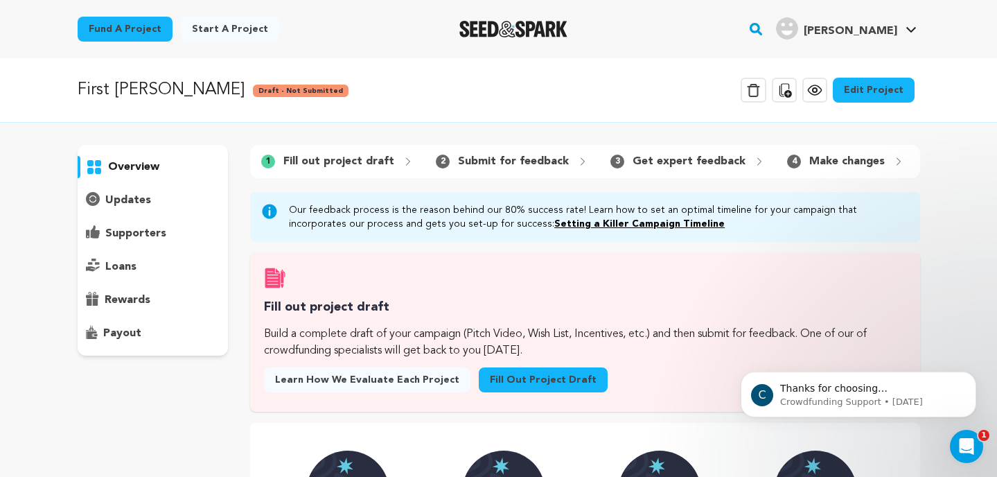
click at [861, 98] on link "Edit Project" at bounding box center [874, 90] width 82 height 25
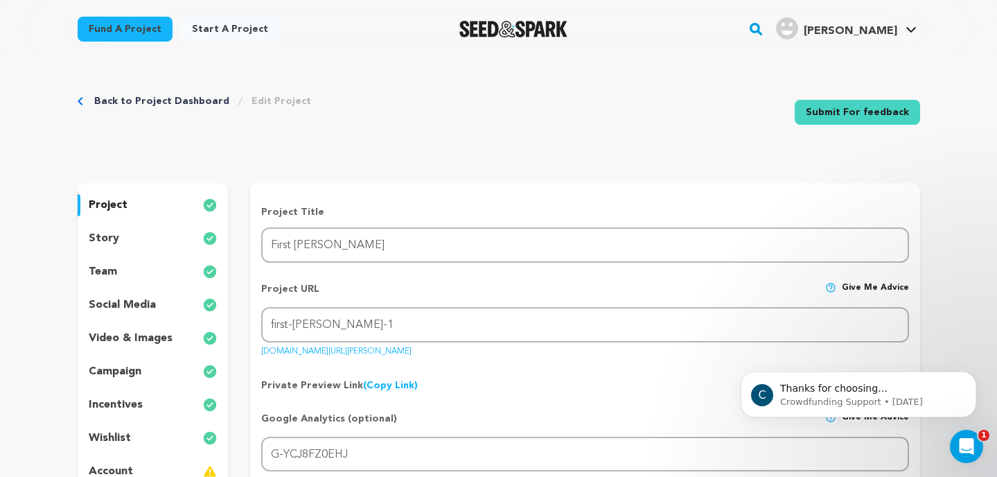
click at [122, 238] on div "story" at bounding box center [153, 238] width 151 height 22
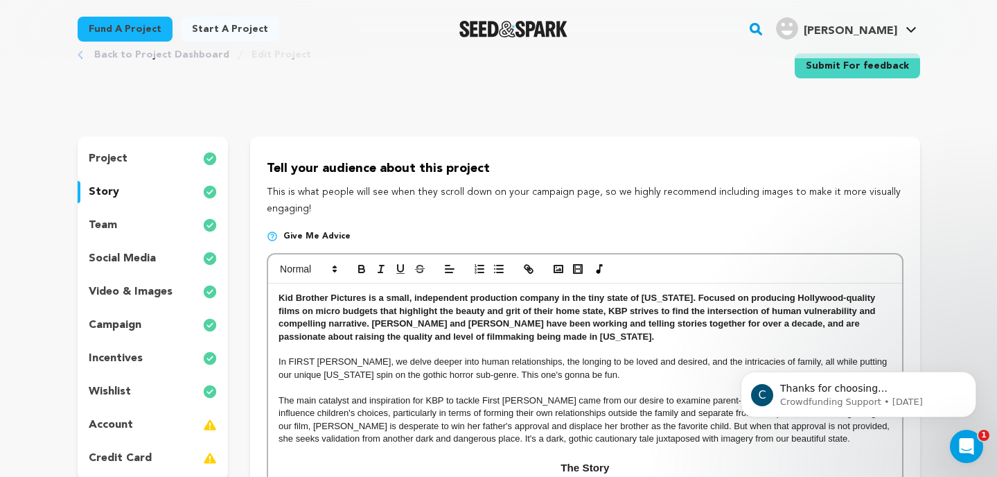
scroll to position [69, 0]
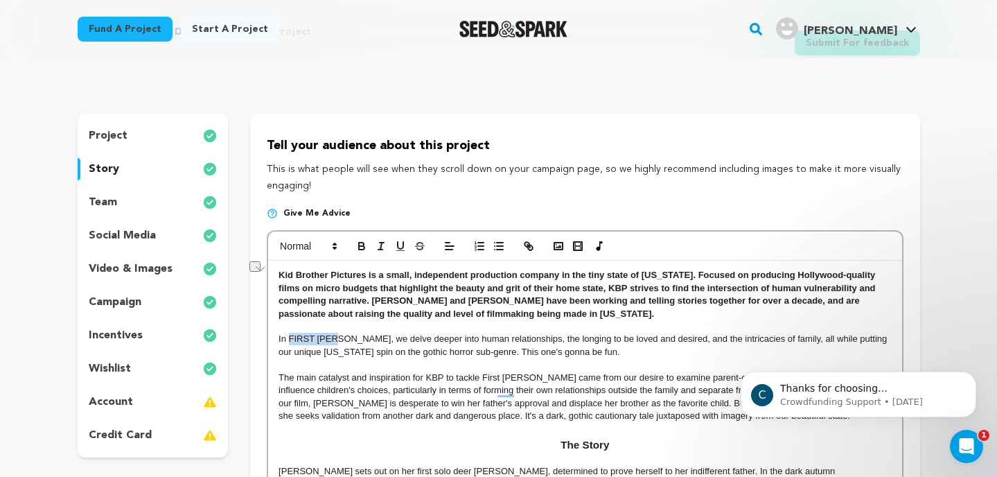
drag, startPoint x: 341, startPoint y: 342, endPoint x: 290, endPoint y: 343, distance: 51.3
click at [290, 343] on p "In FIRST HUNT, we delve deeper into human relationships, the longing to be love…" at bounding box center [585, 346] width 613 height 26
copy p "FIRST HUNT"
drag, startPoint x: 522, startPoint y: 377, endPoint x: 484, endPoint y: 377, distance: 37.4
click at [484, 377] on p "The main catalyst and inspiration for KBP to tackle First Hunt came from our de…" at bounding box center [585, 397] width 613 height 51
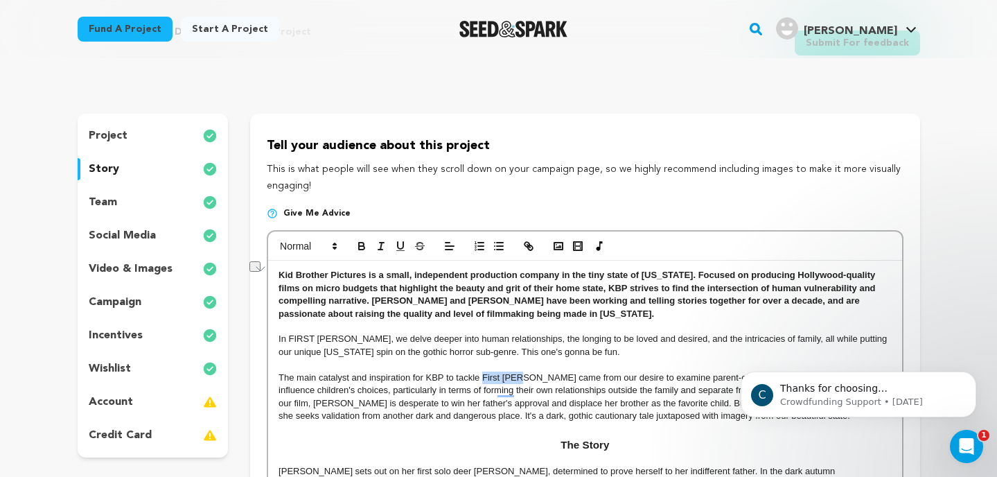
paste div
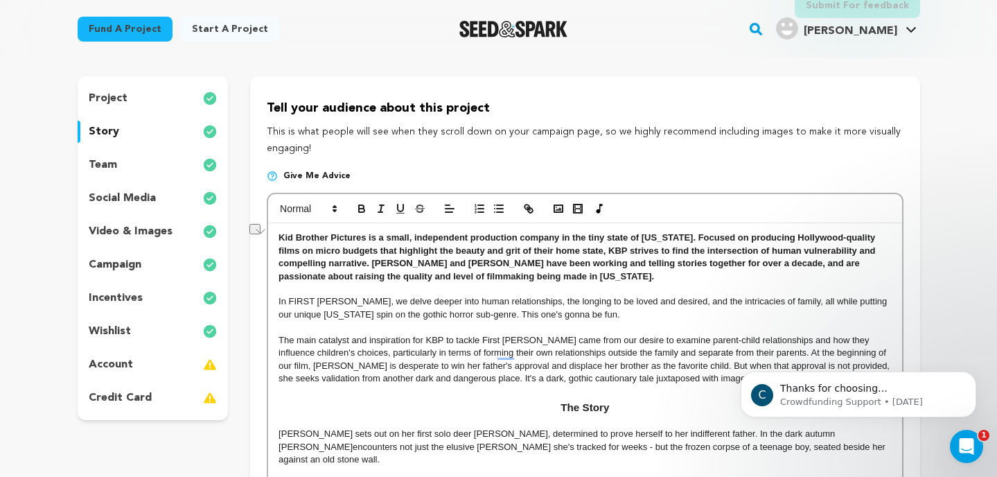
scroll to position [0, 0]
click at [593, 324] on p "To enrich screen reader interactions, please activate Accessibility in Grammarl…" at bounding box center [585, 327] width 613 height 12
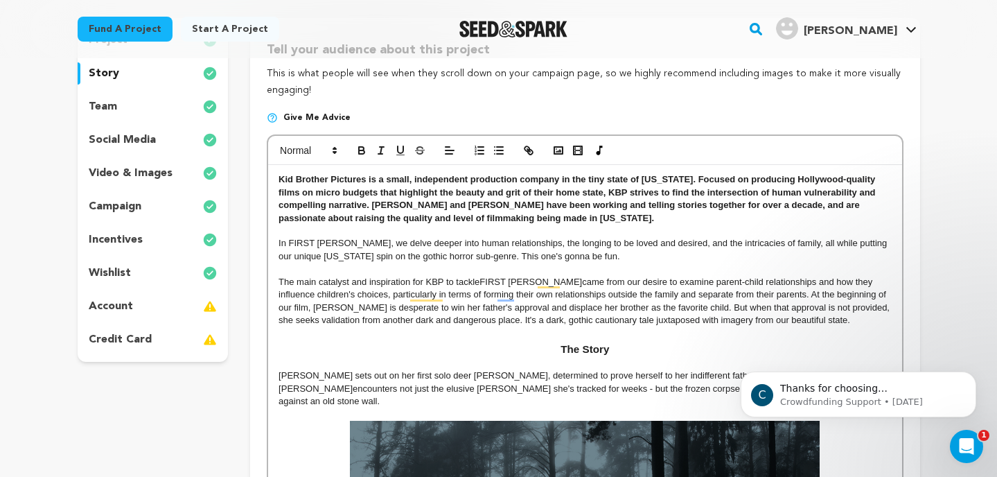
scroll to position [173, 0]
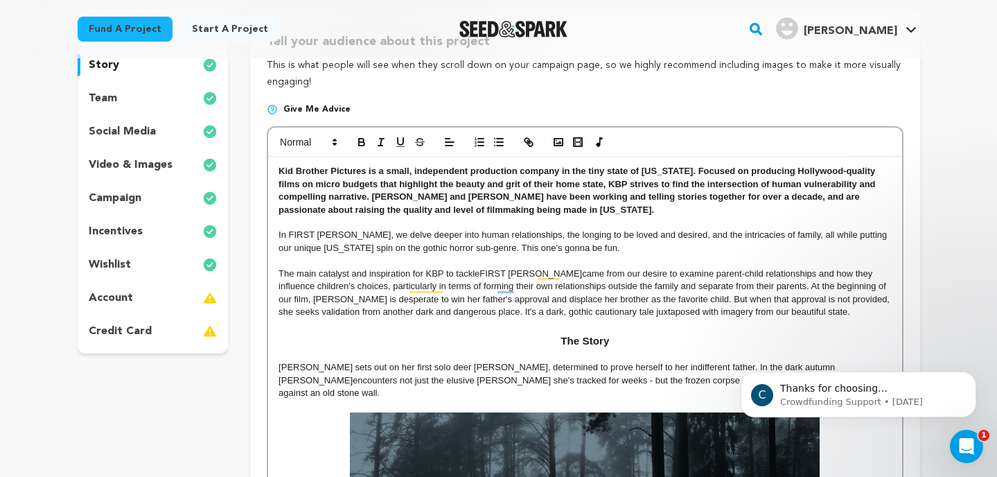
click at [534, 269] on span "FIRST HUNT" at bounding box center [531, 273] width 103 height 10
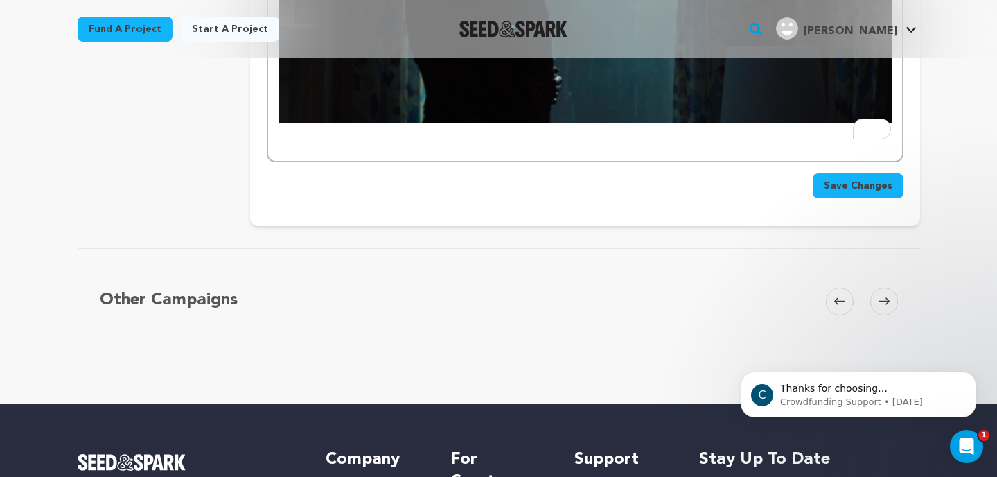
scroll to position [5439, 0]
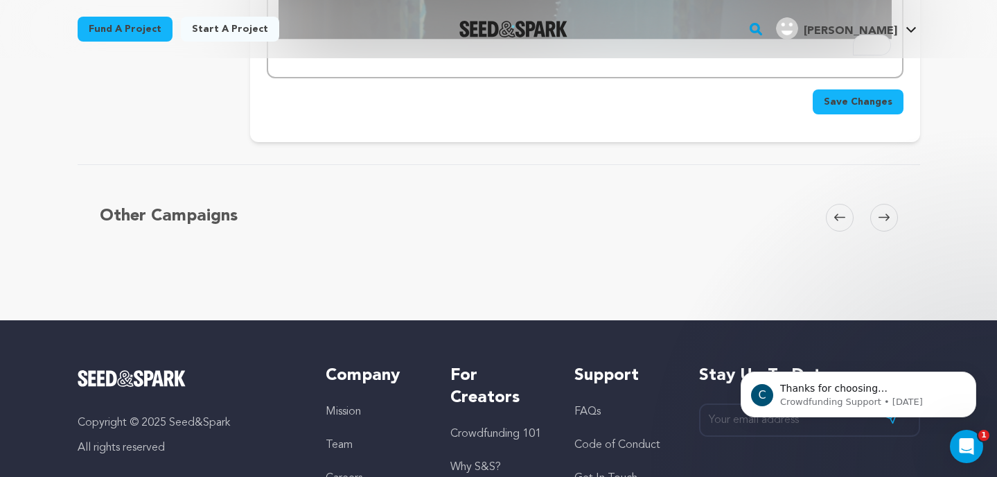
click at [859, 95] on span "Save Changes" at bounding box center [858, 102] width 69 height 14
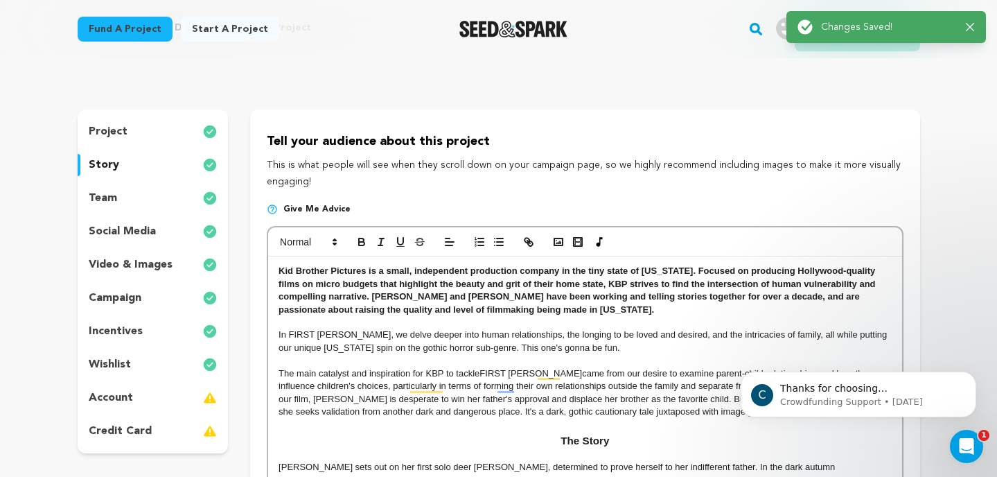
scroll to position [97, 0]
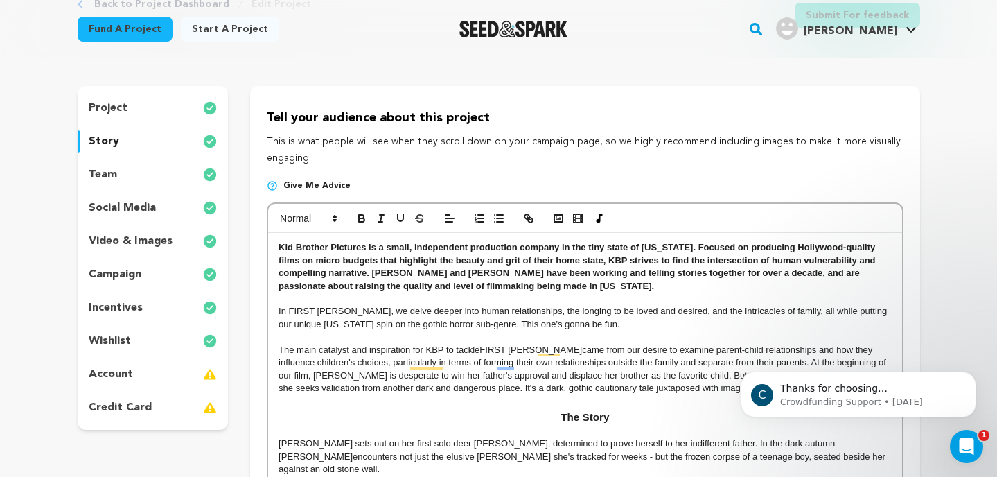
click at [152, 335] on div "wishlist" at bounding box center [153, 341] width 151 height 22
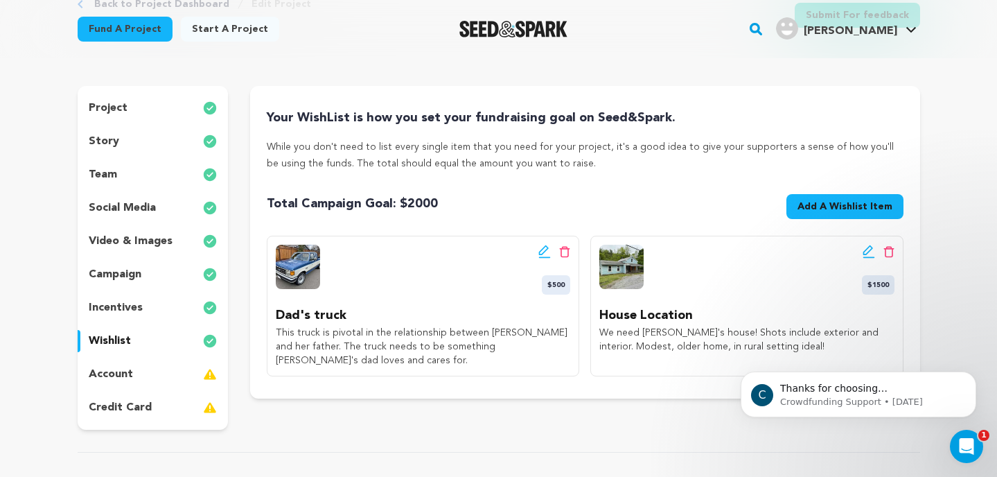
click at [548, 255] on icon at bounding box center [545, 252] width 12 height 14
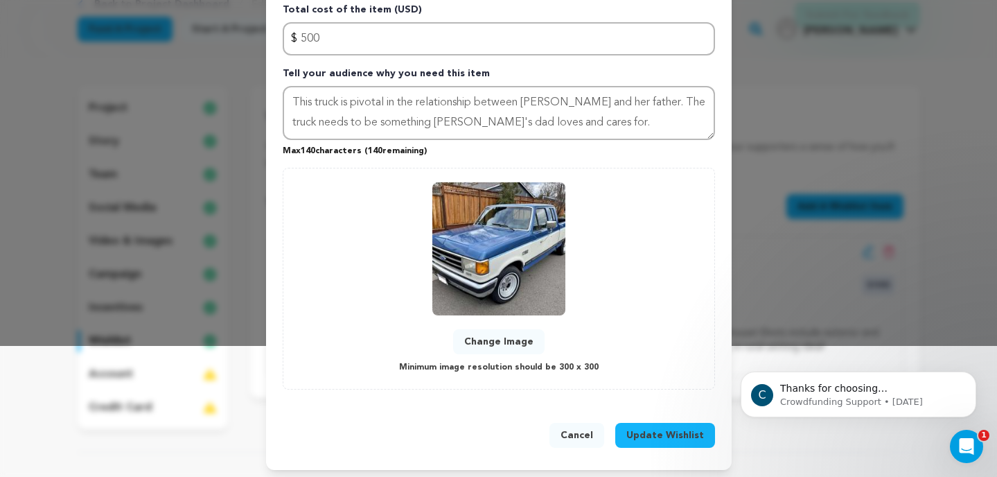
scroll to position [135, 0]
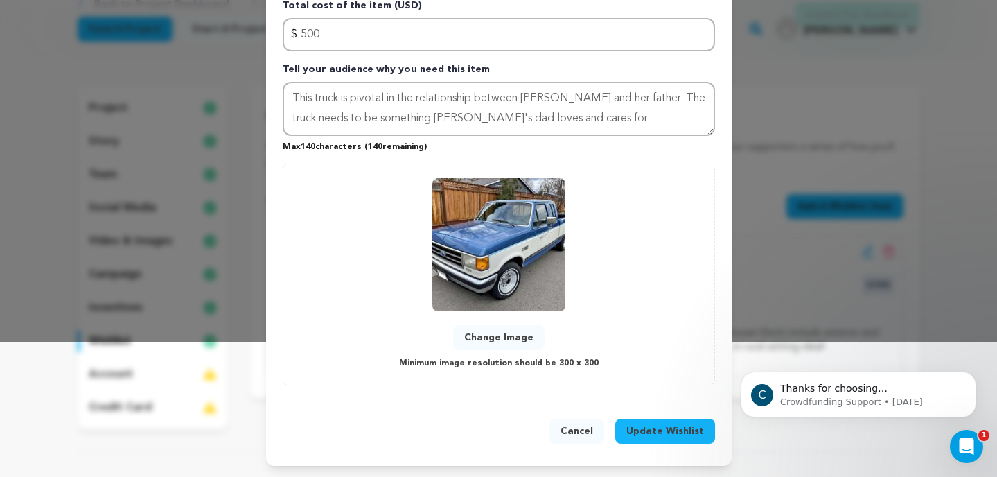
click at [650, 428] on span "Update Wishlist" at bounding box center [666, 431] width 78 height 14
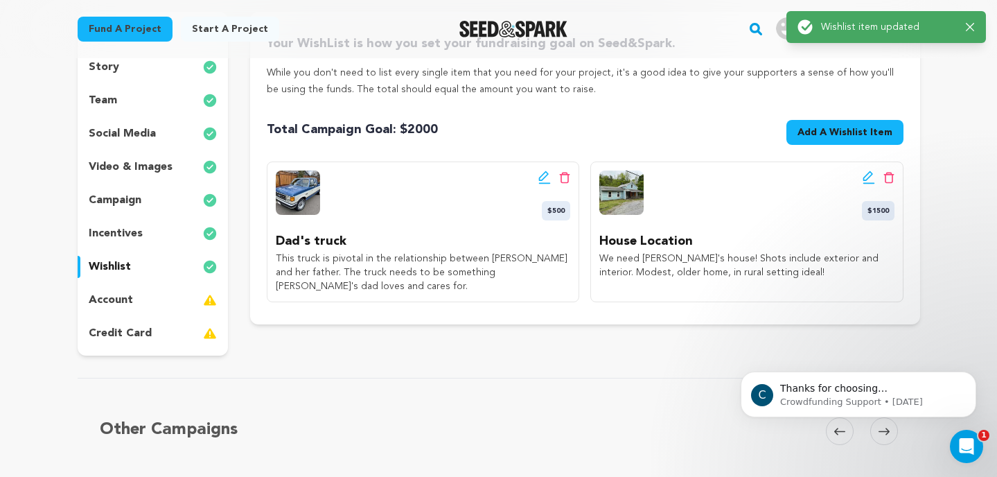
scroll to position [177, 0]
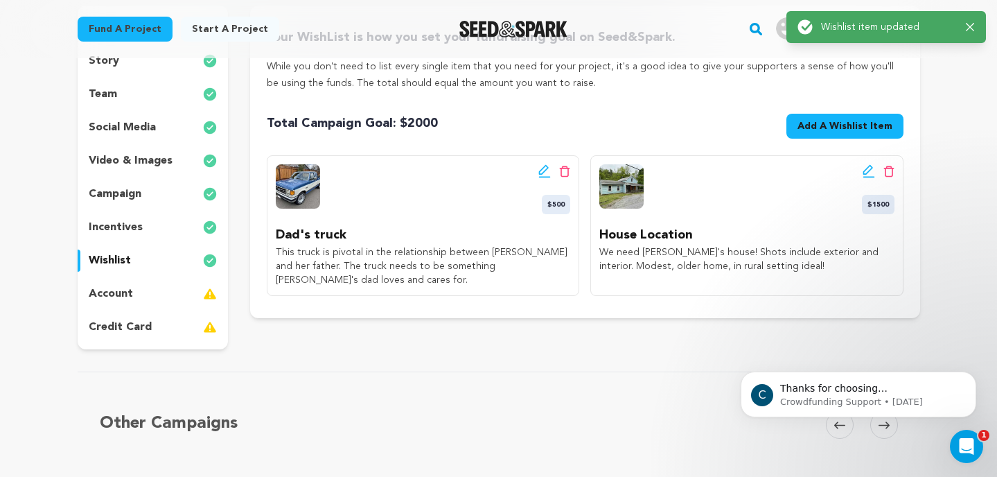
click at [539, 174] on icon at bounding box center [544, 170] width 10 height 10
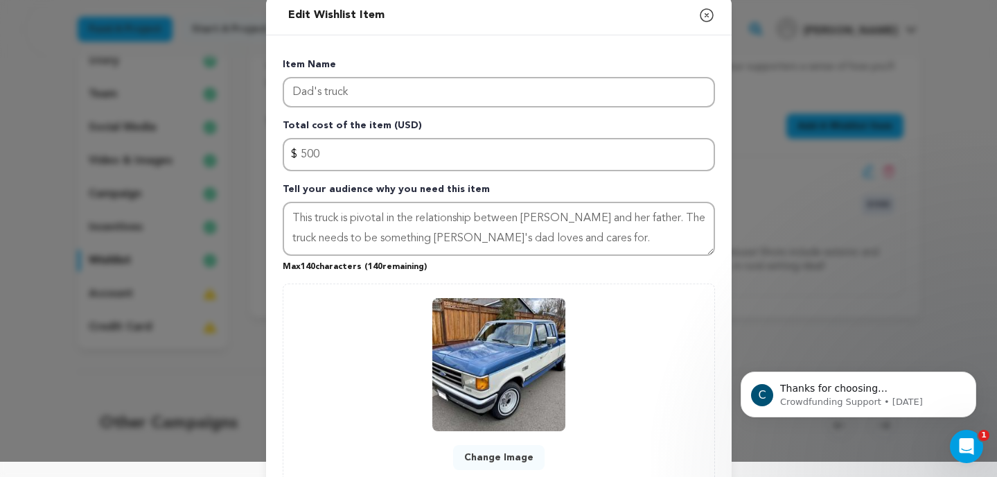
scroll to position [0, 0]
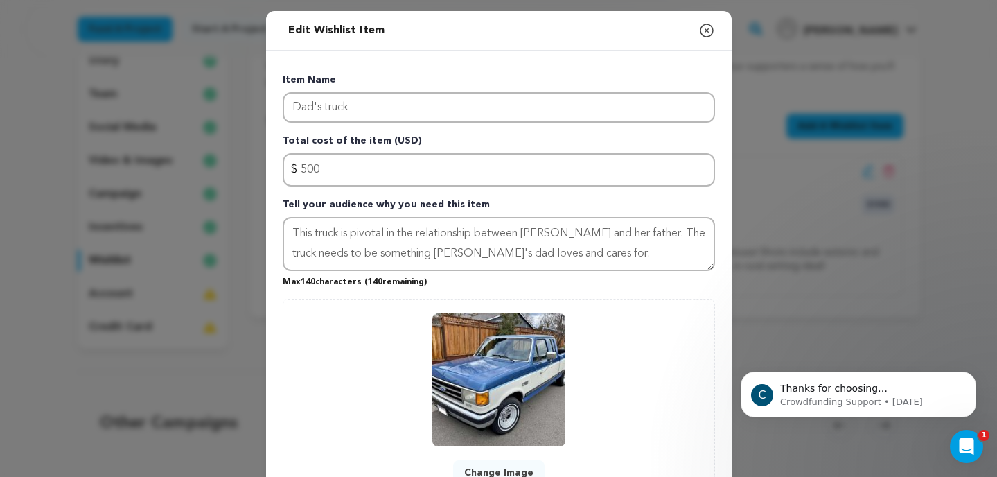
click at [703, 33] on icon "button" at bounding box center [707, 30] width 17 height 17
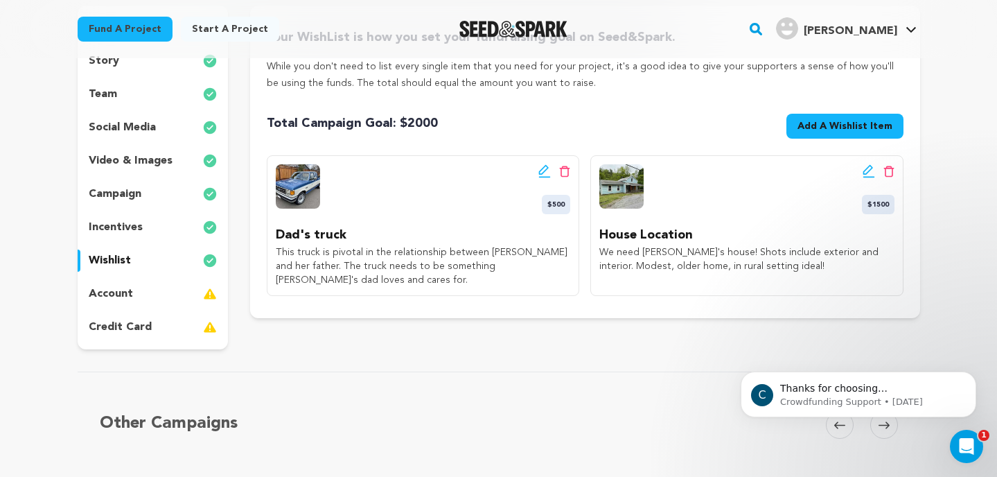
click at [140, 288] on div "account" at bounding box center [153, 294] width 151 height 22
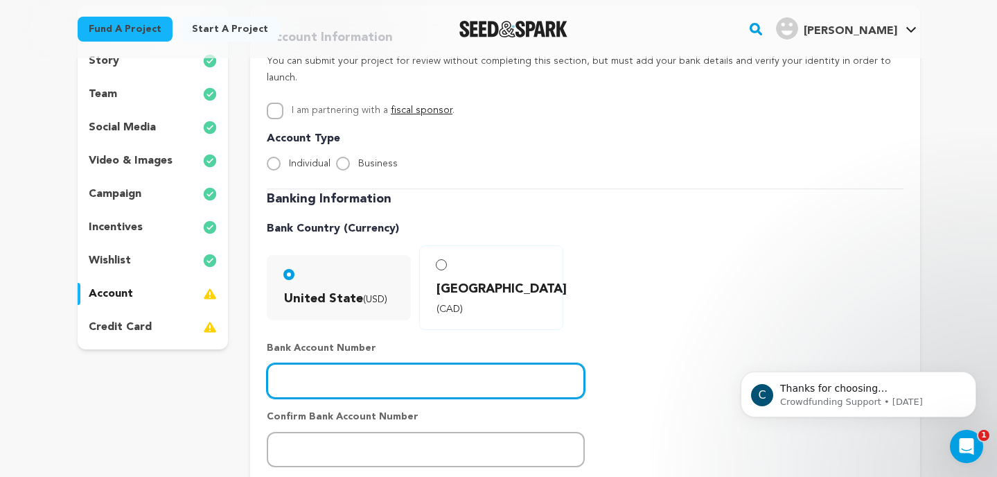
click at [317, 363] on input "number" at bounding box center [426, 380] width 318 height 35
type input "28219960706"
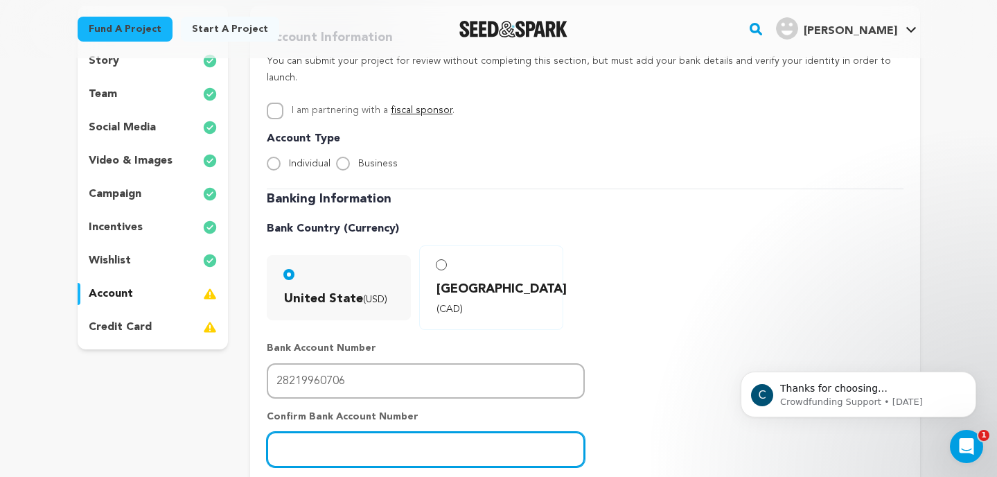
click at [300, 432] on input "number" at bounding box center [426, 449] width 318 height 35
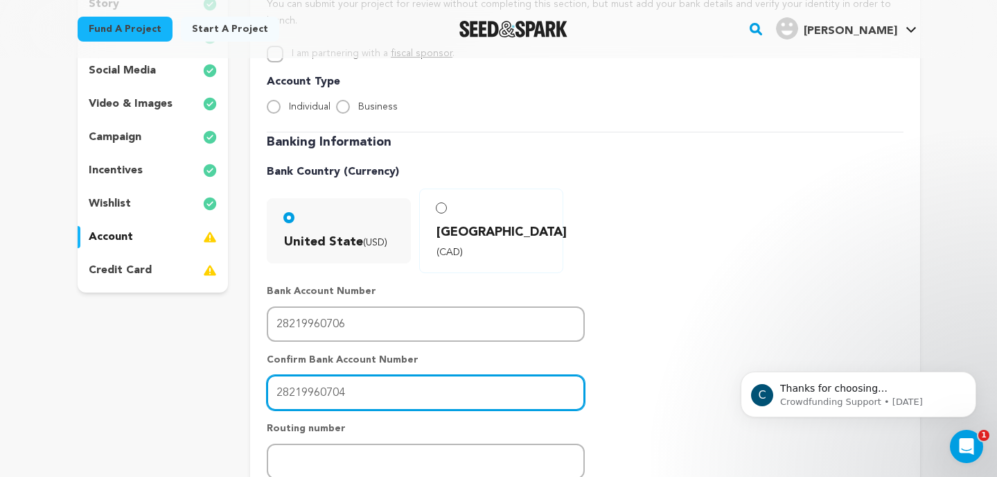
scroll to position [261, 0]
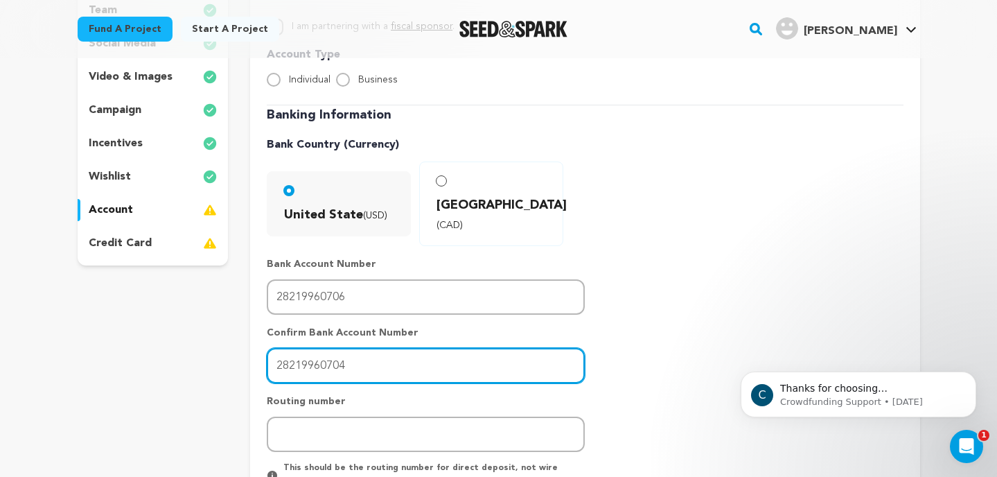
type input "28219960704"
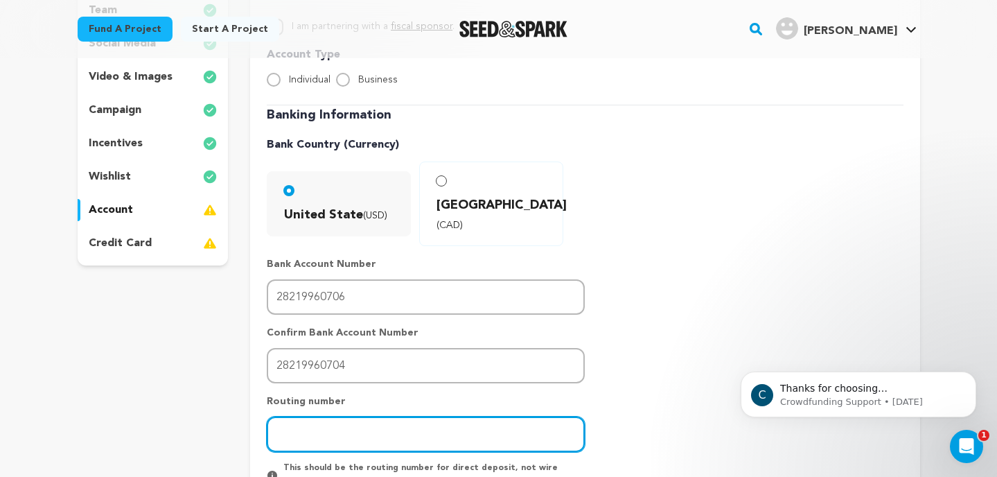
click at [309, 417] on input "number" at bounding box center [426, 434] width 318 height 35
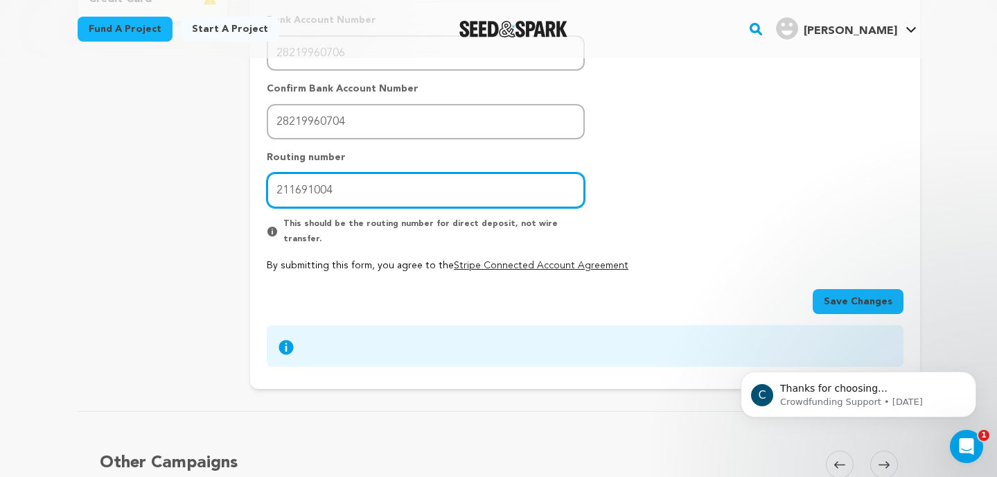
scroll to position [509, 0]
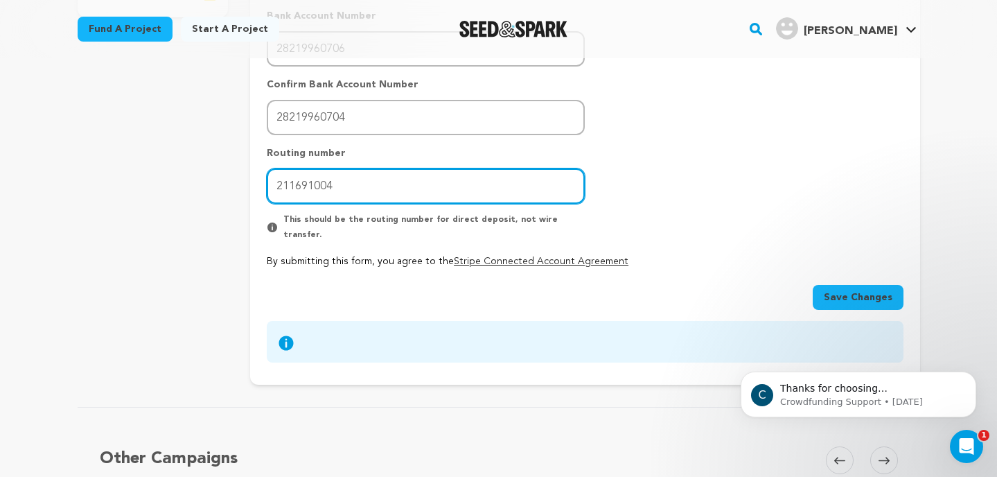
type input "211691004"
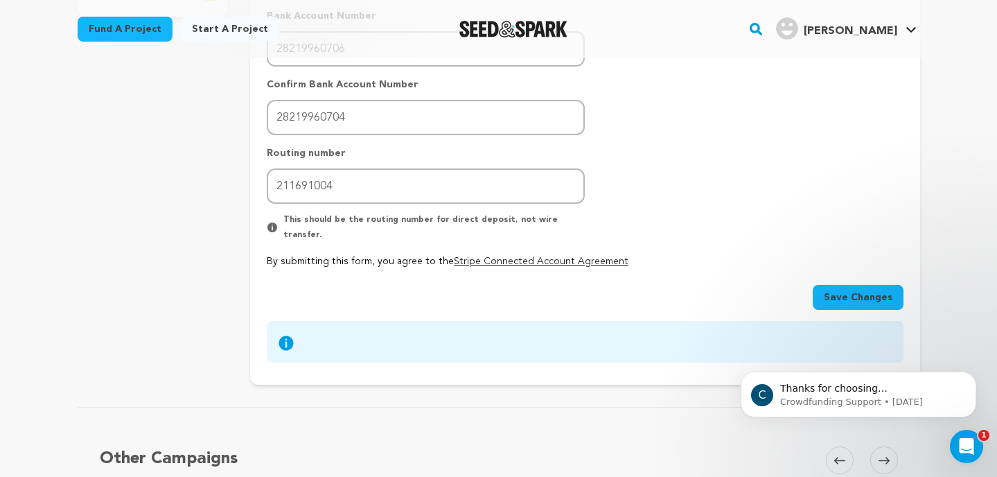
click at [873, 285] on button "Save Changes" at bounding box center [858, 297] width 91 height 25
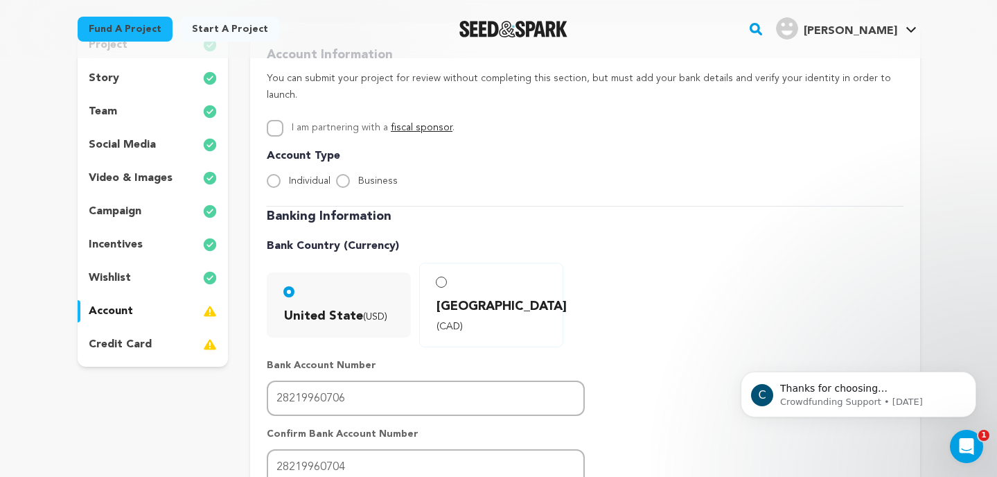
scroll to position [154, 0]
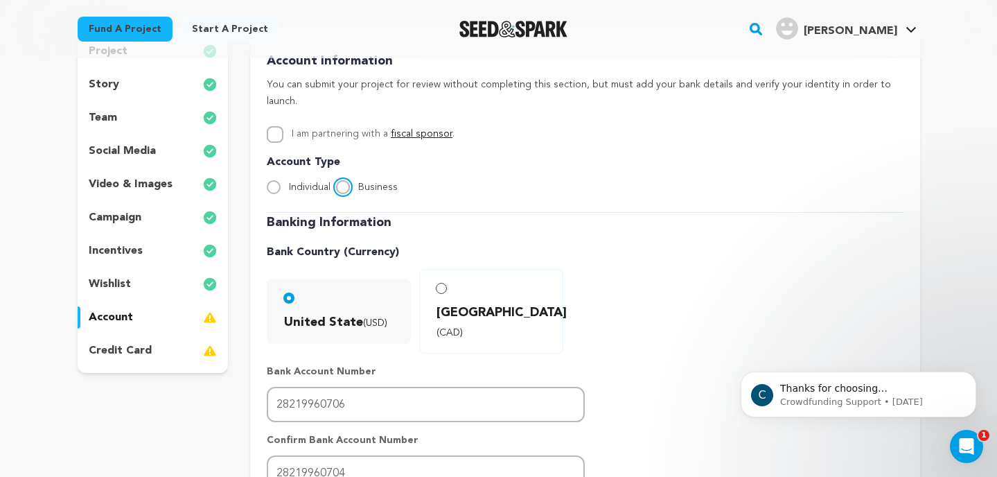
click at [344, 180] on input "Business" at bounding box center [343, 187] width 14 height 14
radio input "true"
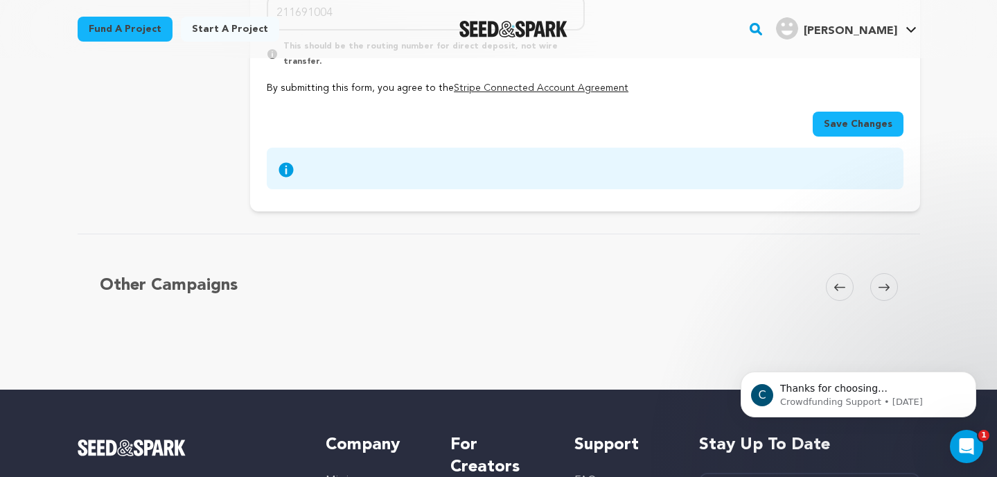
scroll to position [682, 0]
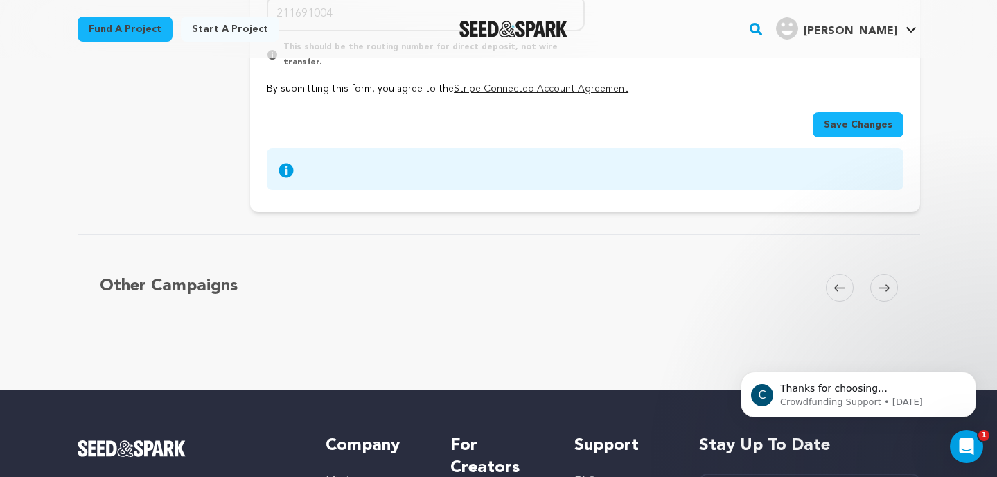
click at [861, 118] on span "Save Changes" at bounding box center [858, 125] width 69 height 14
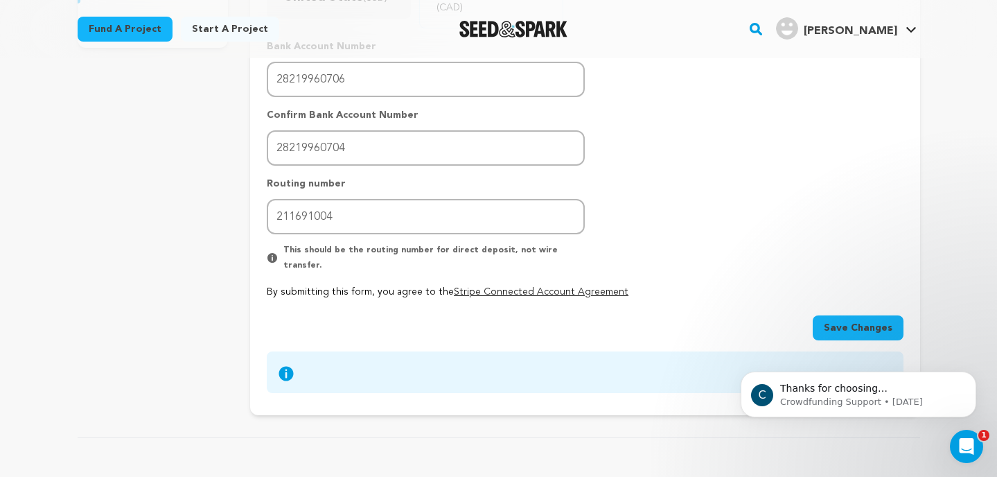
scroll to position [481, 0]
click at [856, 319] on span "Save Changes" at bounding box center [858, 326] width 69 height 14
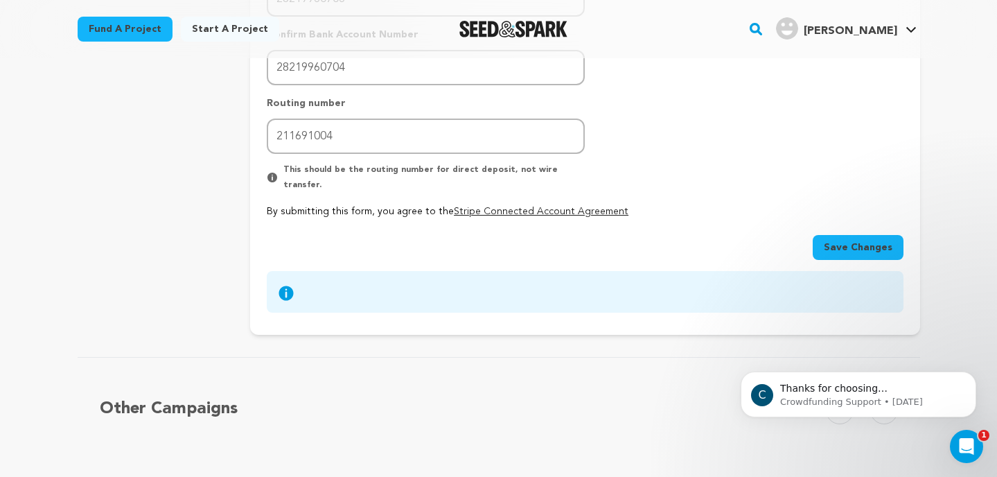
scroll to position [609, 0]
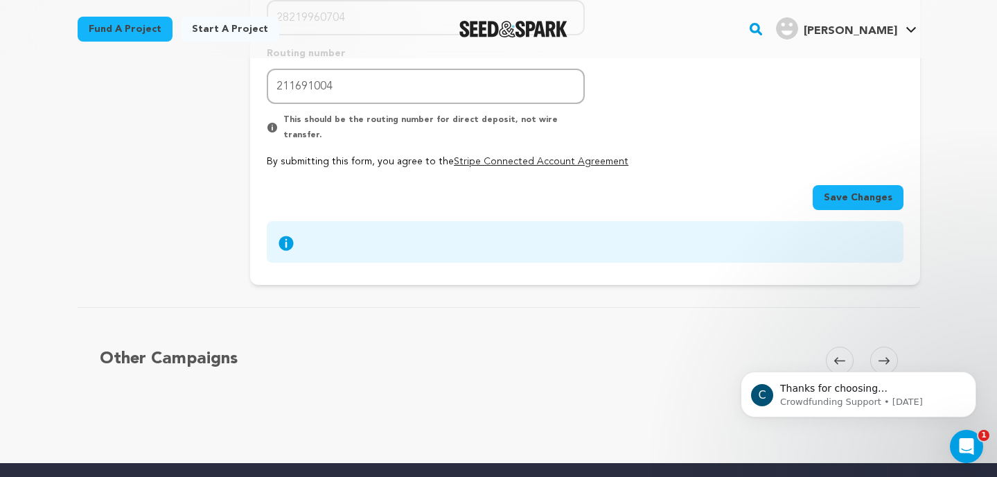
click at [870, 191] on span "Save Changes" at bounding box center [858, 198] width 69 height 14
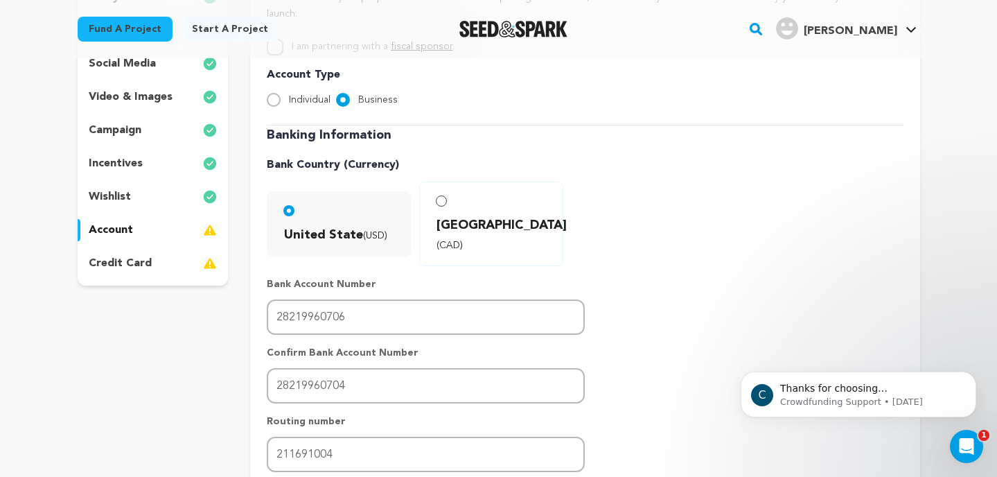
scroll to position [222, 0]
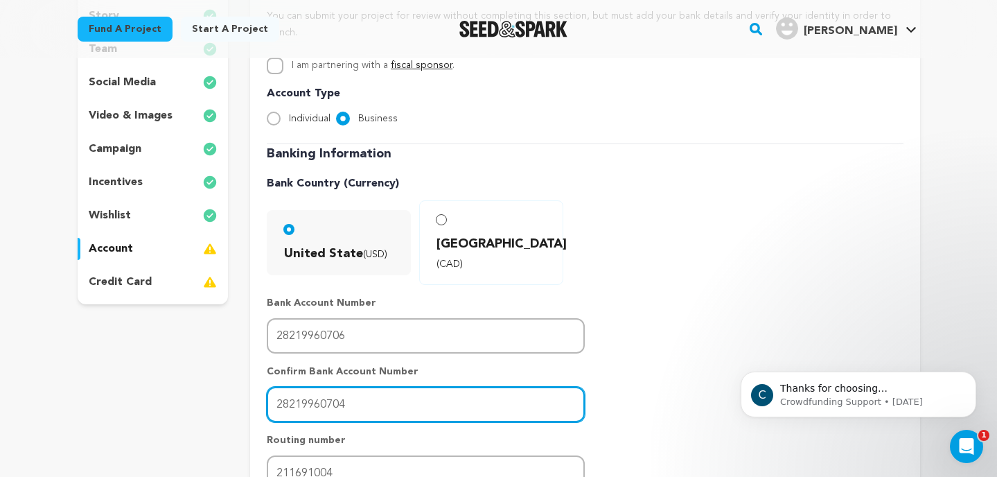
click at [355, 387] on input "28219960704" at bounding box center [426, 404] width 318 height 35
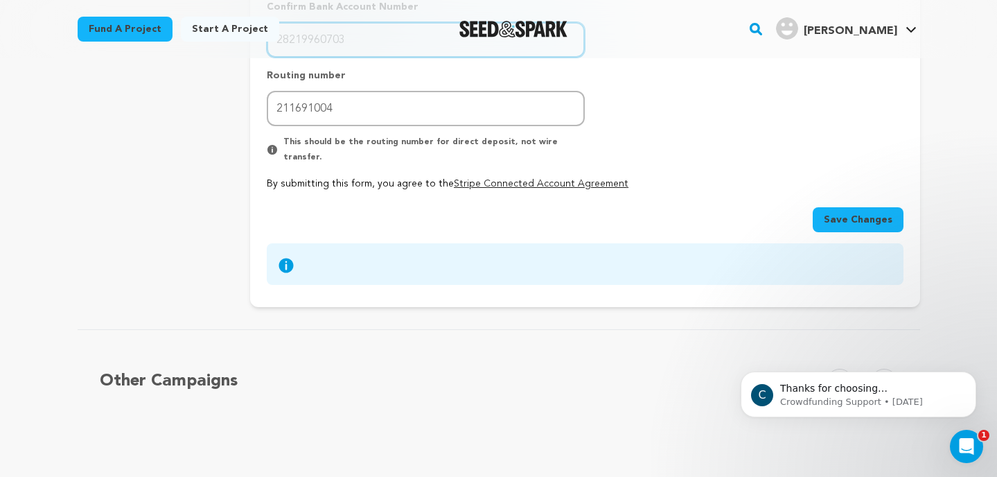
scroll to position [642, 0]
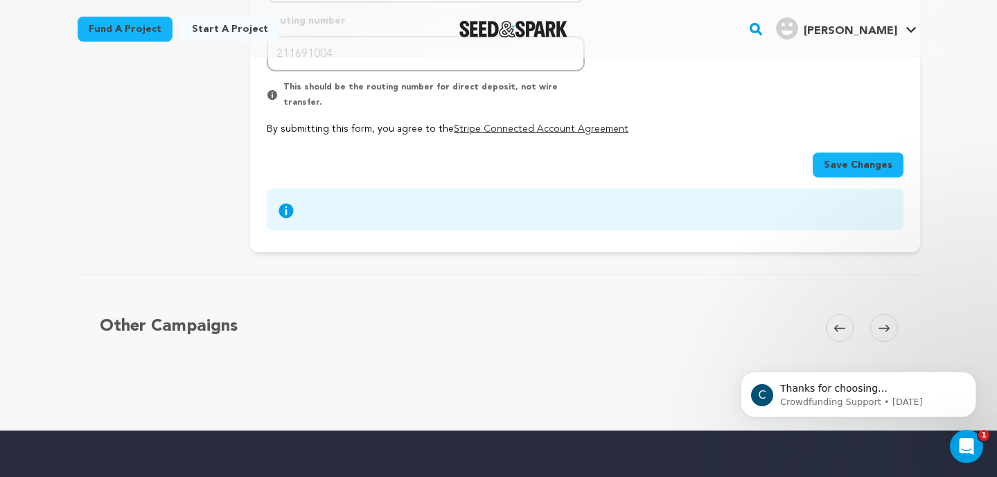
click at [842, 158] on span "Save Changes" at bounding box center [858, 165] width 69 height 14
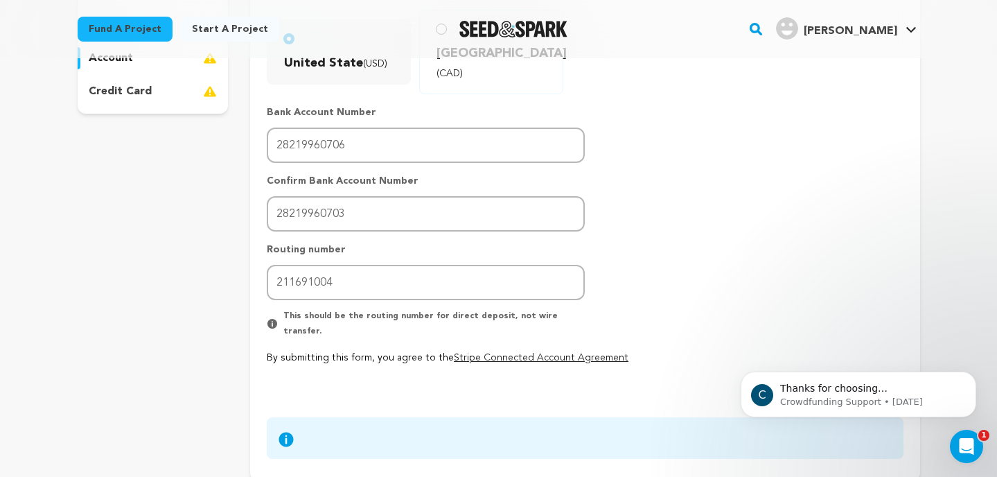
scroll to position [399, 0]
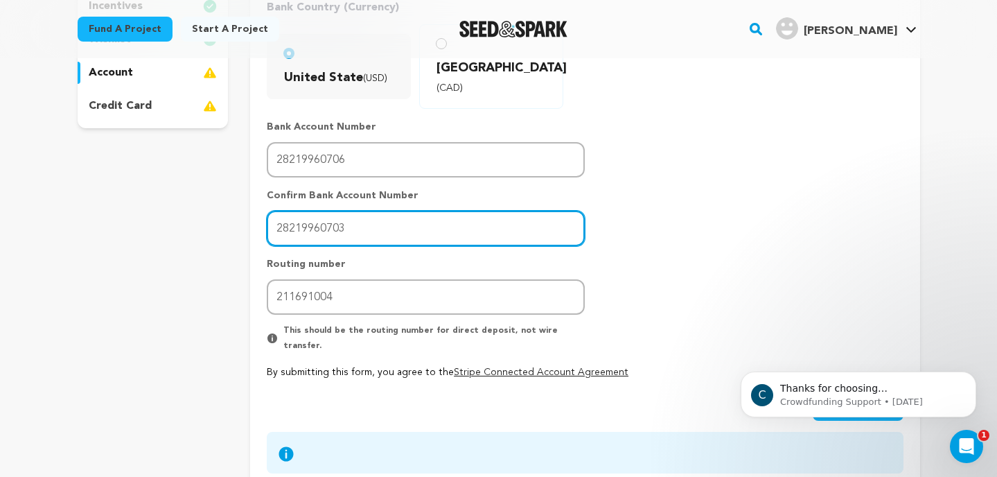
click at [353, 211] on input "28219960703" at bounding box center [426, 228] width 318 height 35
drag, startPoint x: 351, startPoint y: 193, endPoint x: 274, endPoint y: 189, distance: 77.1
click at [274, 211] on input "28219960703" at bounding box center [426, 228] width 318 height 35
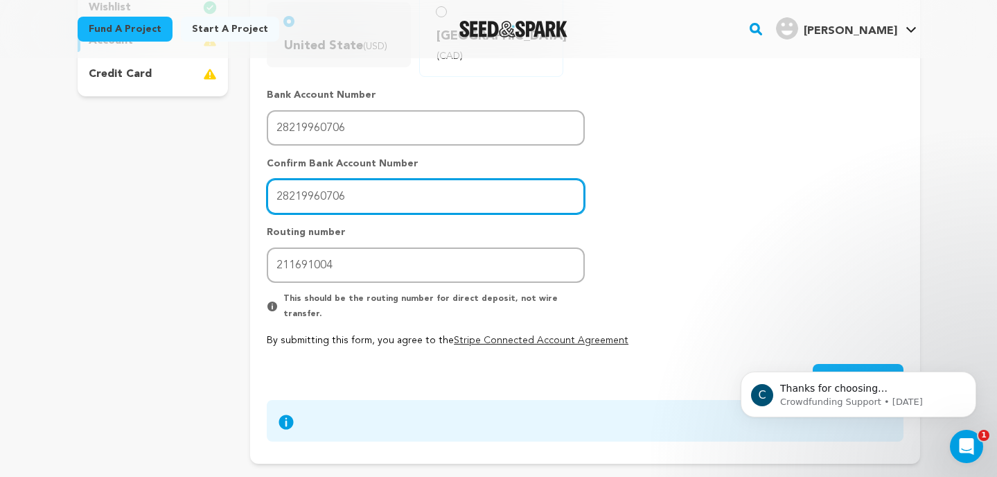
scroll to position [439, 0]
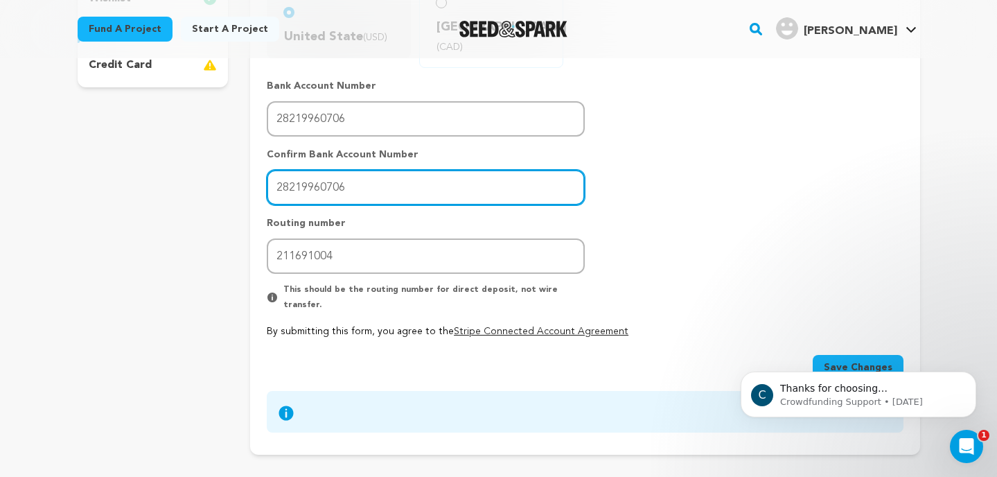
type input "28219960706"
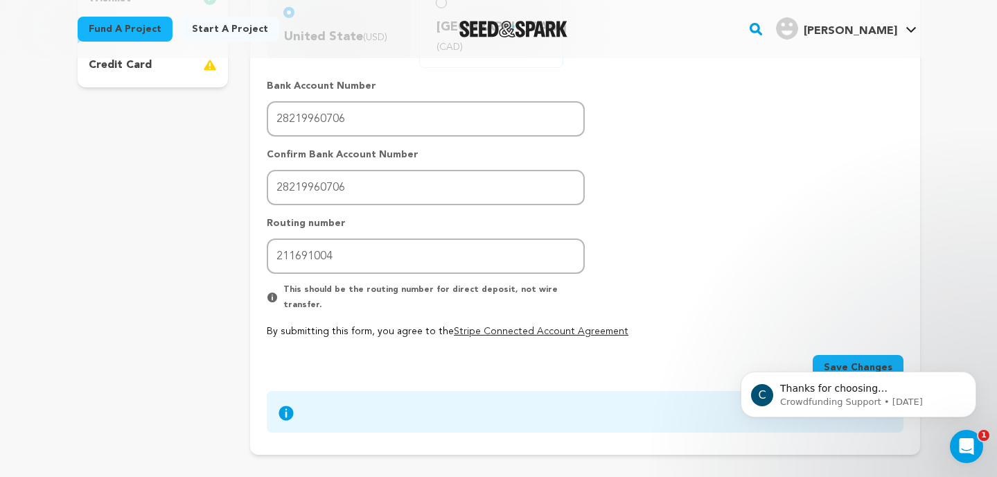
click at [833, 360] on span "Save Changes" at bounding box center [858, 367] width 69 height 14
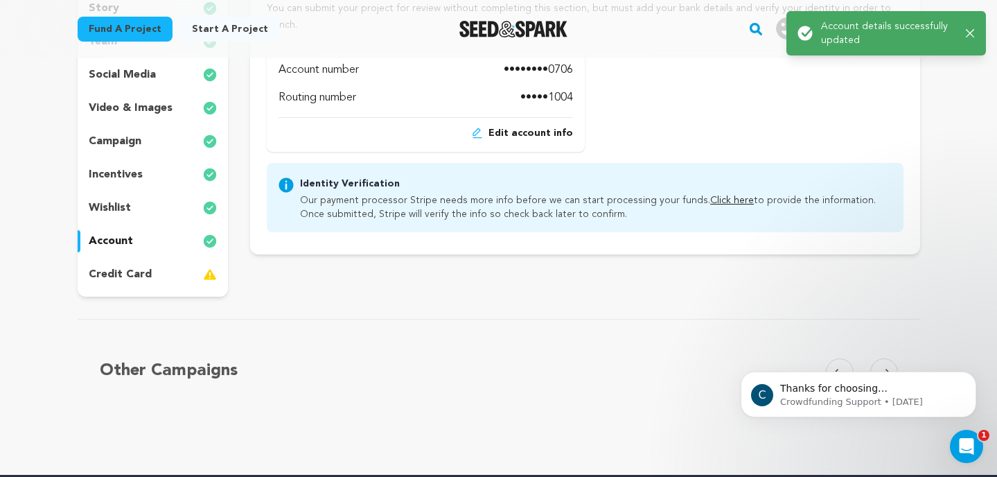
scroll to position [250, 0]
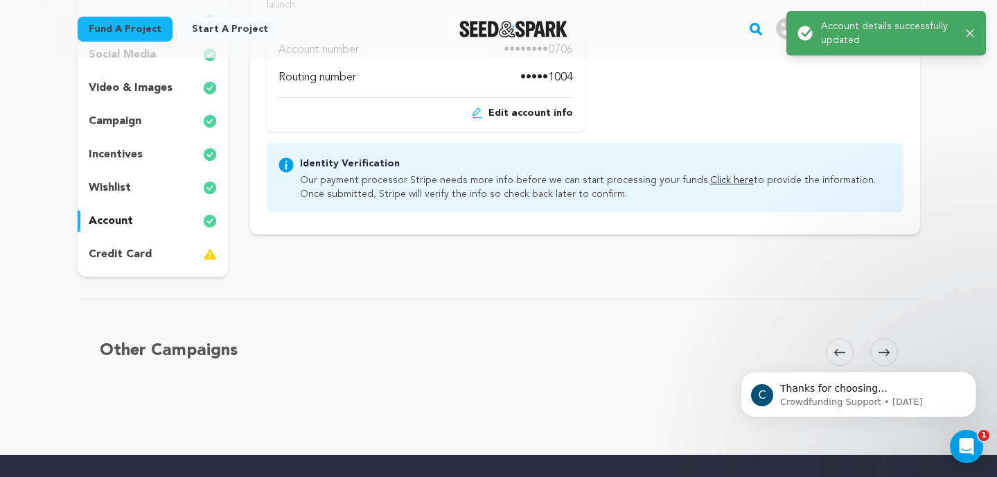
click at [155, 248] on div "credit card" at bounding box center [153, 254] width 151 height 22
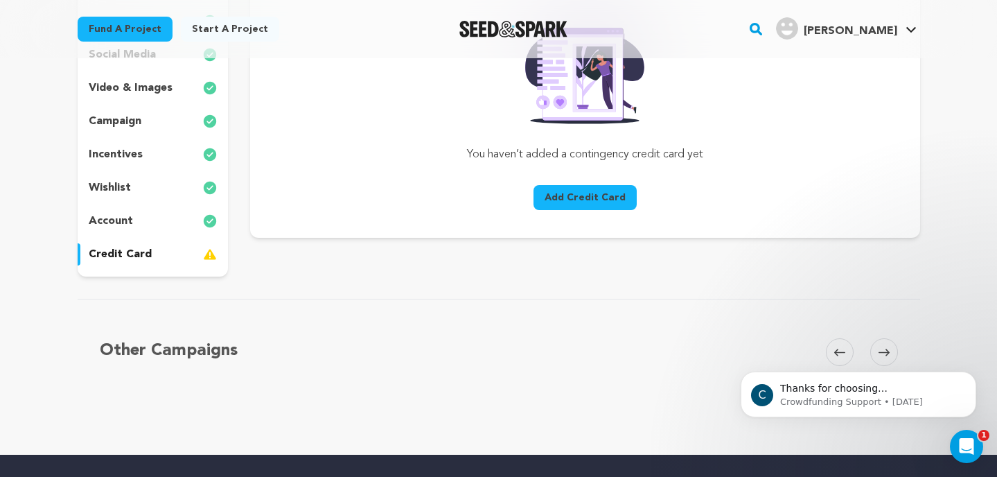
click at [561, 199] on button "Add Credit Card" at bounding box center [585, 197] width 103 height 25
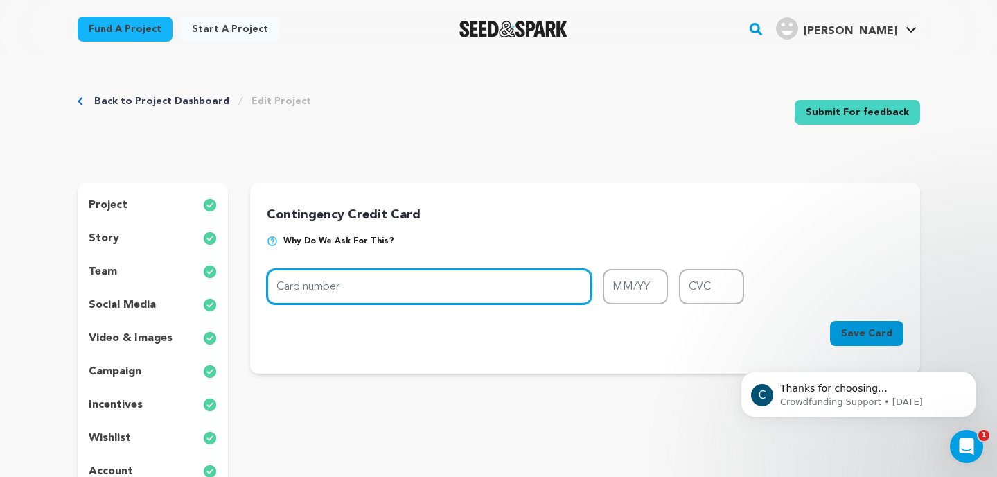
click at [367, 288] on input "Card number" at bounding box center [429, 286] width 325 height 35
type input "4033 4501 0524 5732"
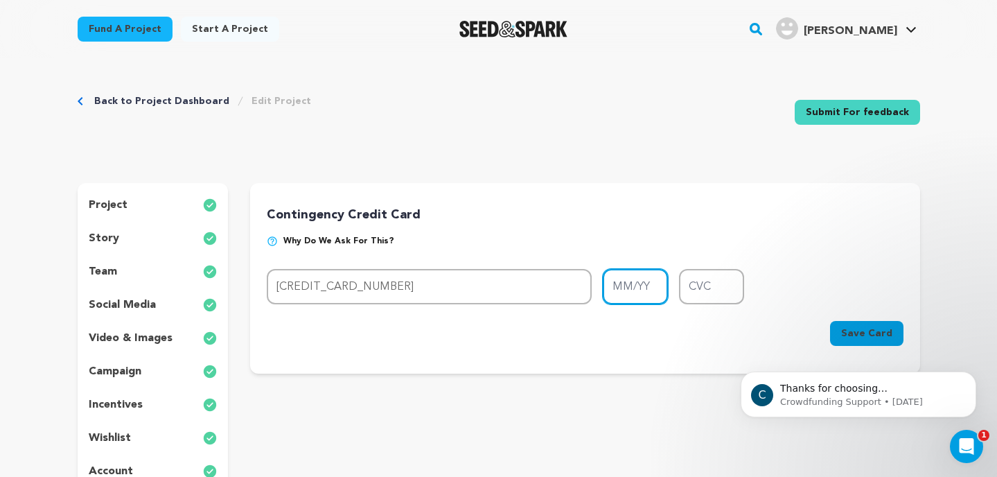
click at [649, 288] on input "MM/YY" at bounding box center [635, 286] width 65 height 35
type input "08/28"
click at [740, 285] on input "CVC" at bounding box center [711, 286] width 65 height 35
type input "798"
click at [869, 325] on button "Save Card" at bounding box center [866, 333] width 73 height 25
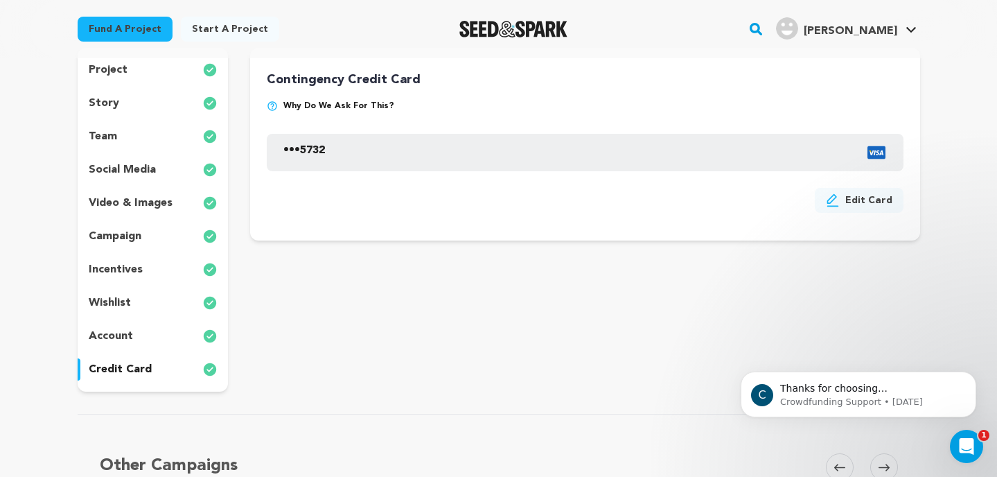
scroll to position [134, 0]
click at [99, 134] on p "team" at bounding box center [103, 138] width 28 height 17
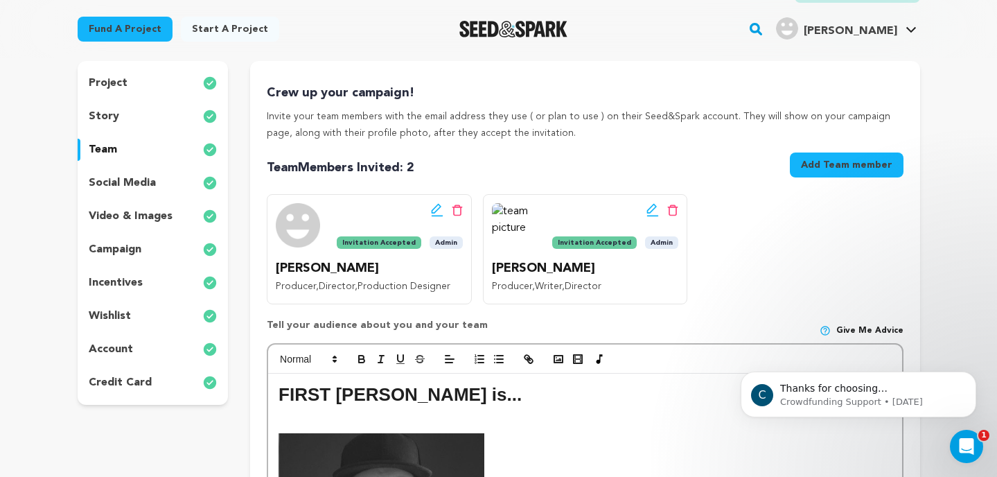
scroll to position [108, 0]
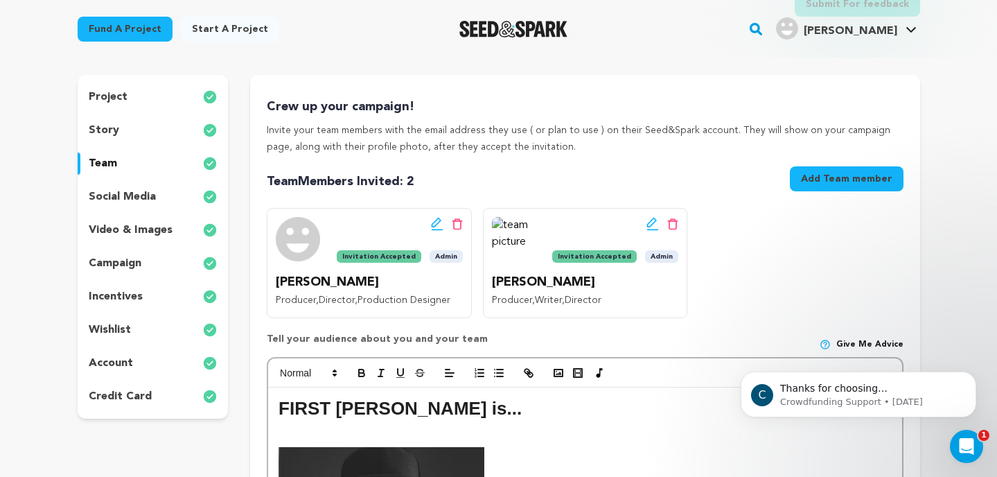
click at [139, 197] on p "social media" at bounding box center [122, 197] width 67 height 17
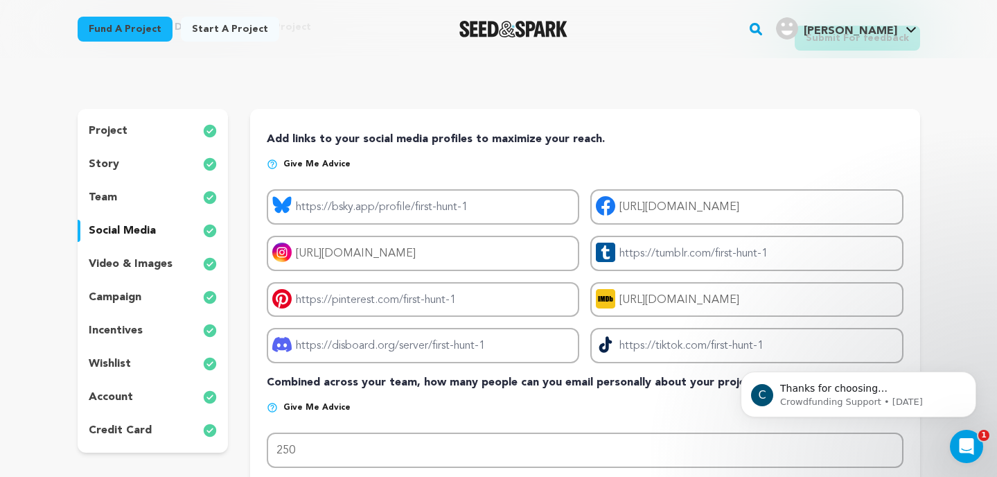
scroll to position [65, 0]
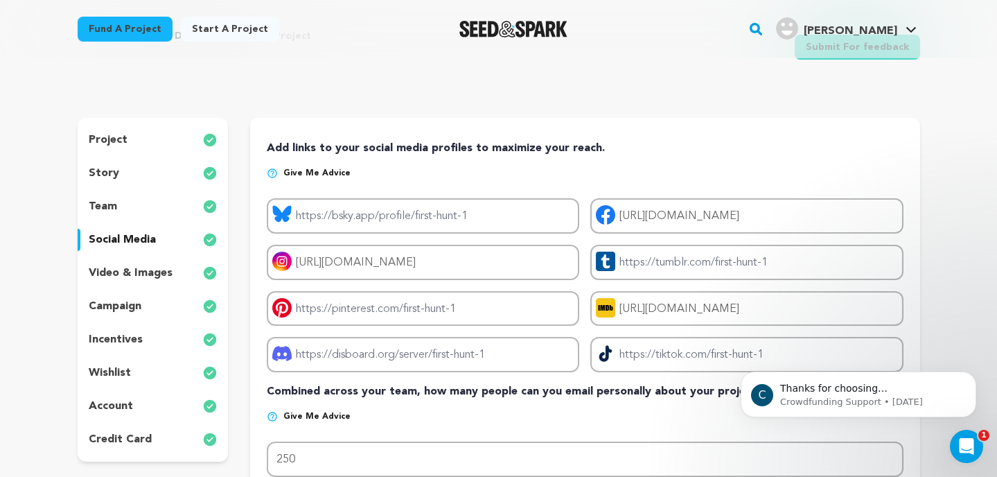
click at [130, 144] on div "project" at bounding box center [153, 140] width 151 height 22
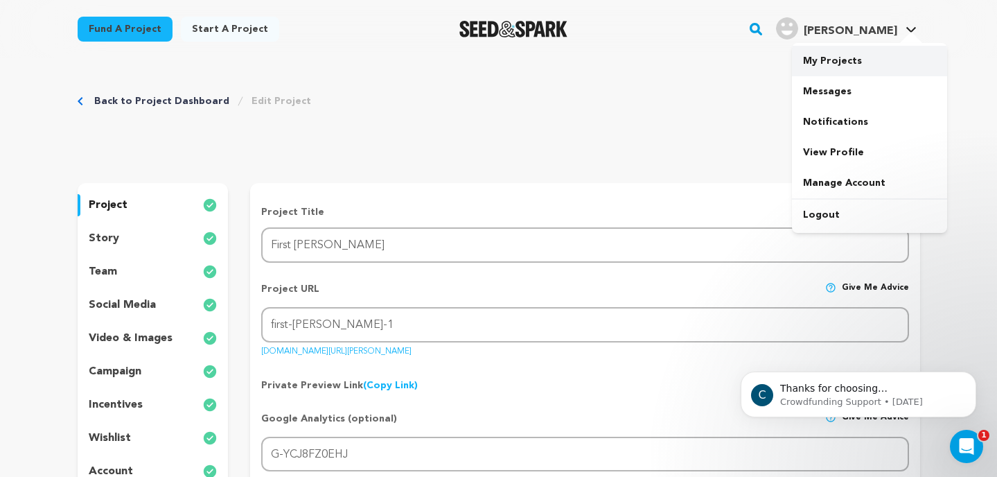
click at [876, 55] on link "My Projects" at bounding box center [869, 61] width 155 height 30
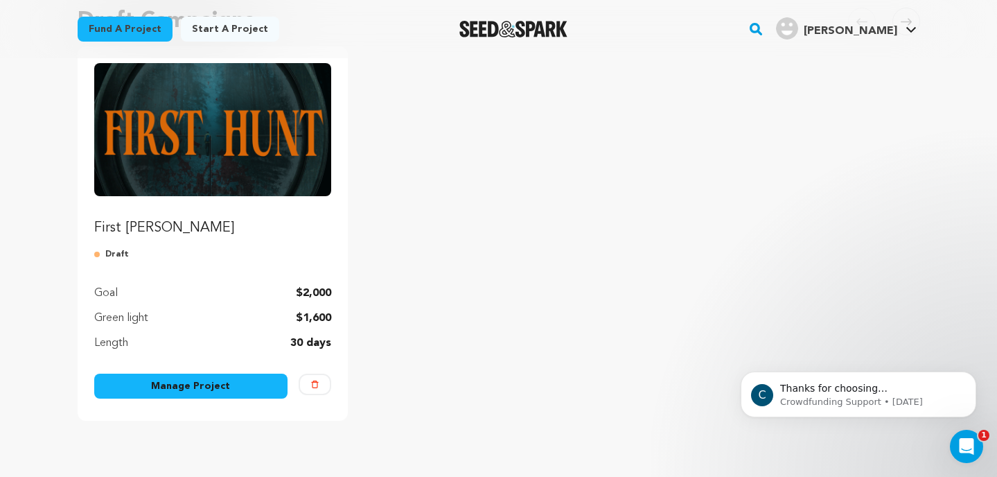
click at [259, 159] on img "Fund First Hunt" at bounding box center [213, 129] width 238 height 133
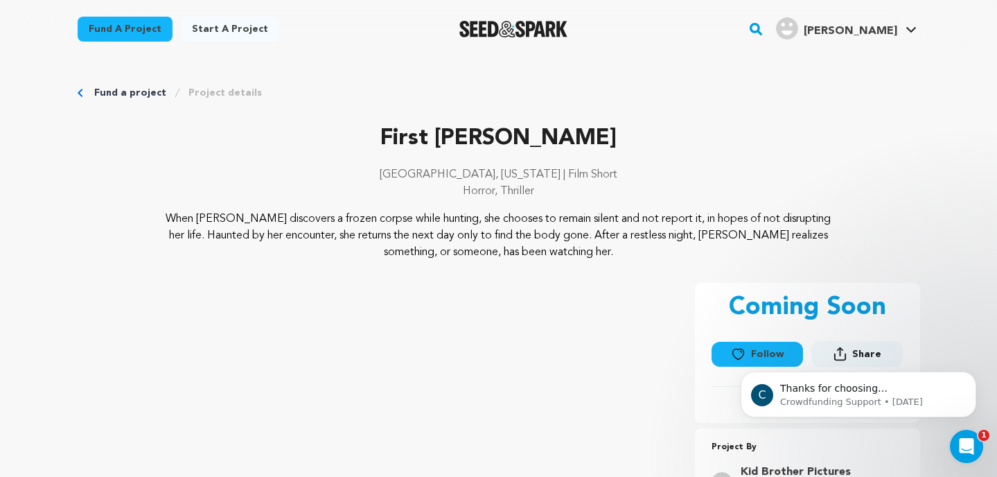
click at [907, 28] on icon at bounding box center [911, 29] width 11 height 7
click at [912, 28] on icon at bounding box center [911, 29] width 11 height 7
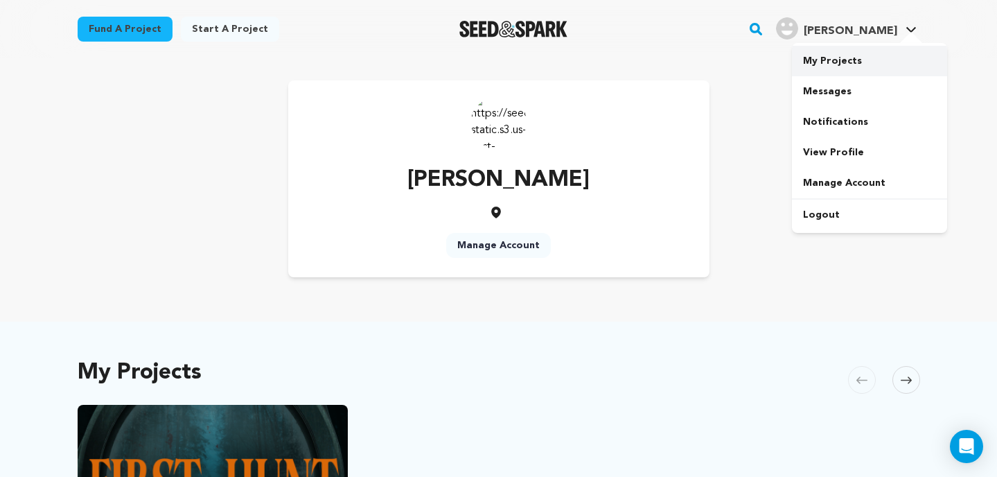
click at [854, 54] on link "My Projects" at bounding box center [869, 61] width 155 height 30
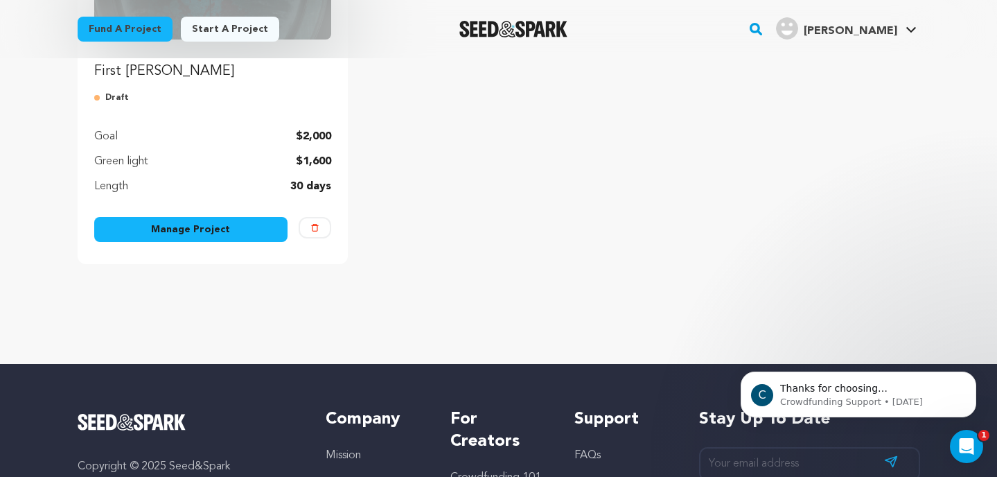
scroll to position [300, 0]
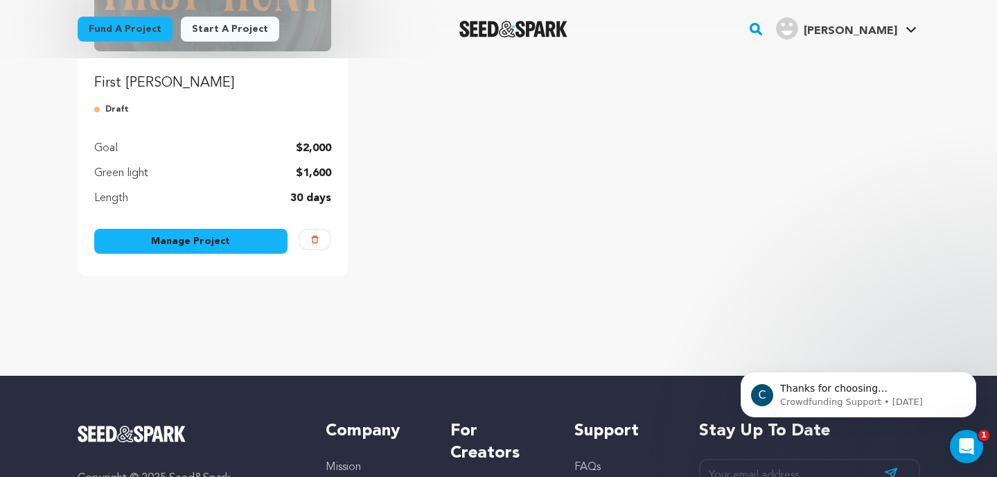
click at [299, 148] on p "$2,000" at bounding box center [313, 148] width 35 height 17
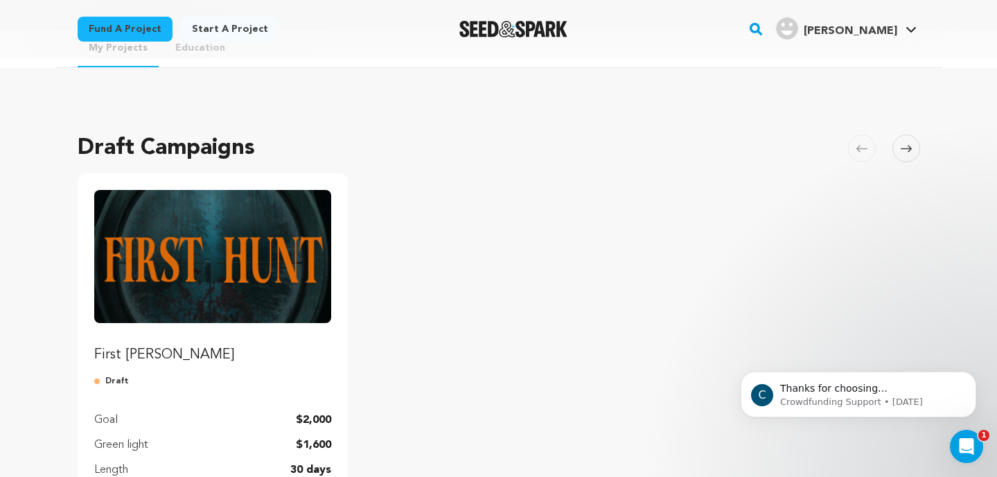
scroll to position [29, 0]
click at [213, 268] on img "Fund First Hunt" at bounding box center [213, 255] width 238 height 133
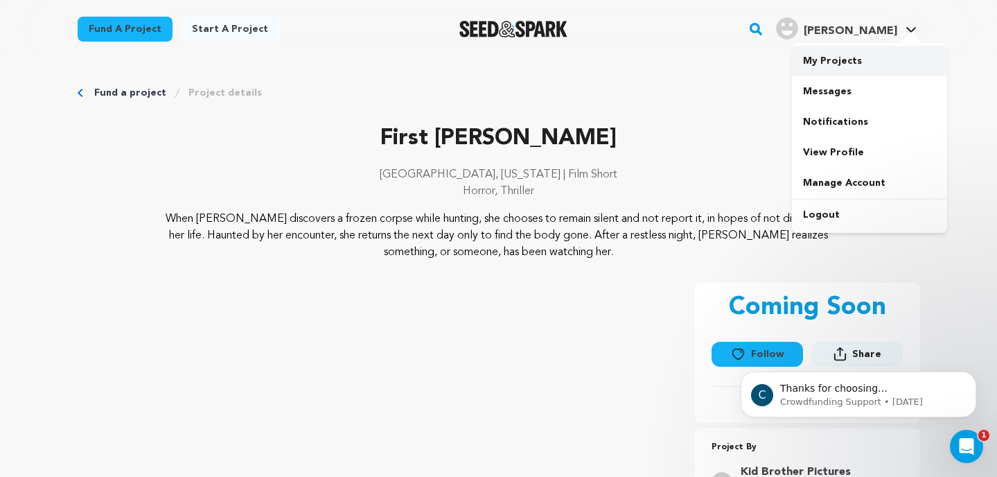
click at [875, 52] on link "My Projects" at bounding box center [869, 61] width 155 height 30
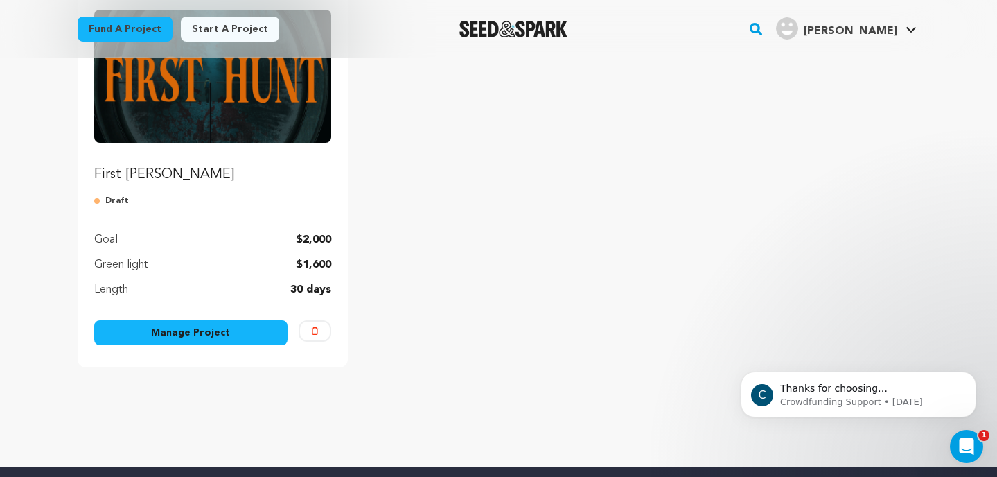
scroll to position [214, 0]
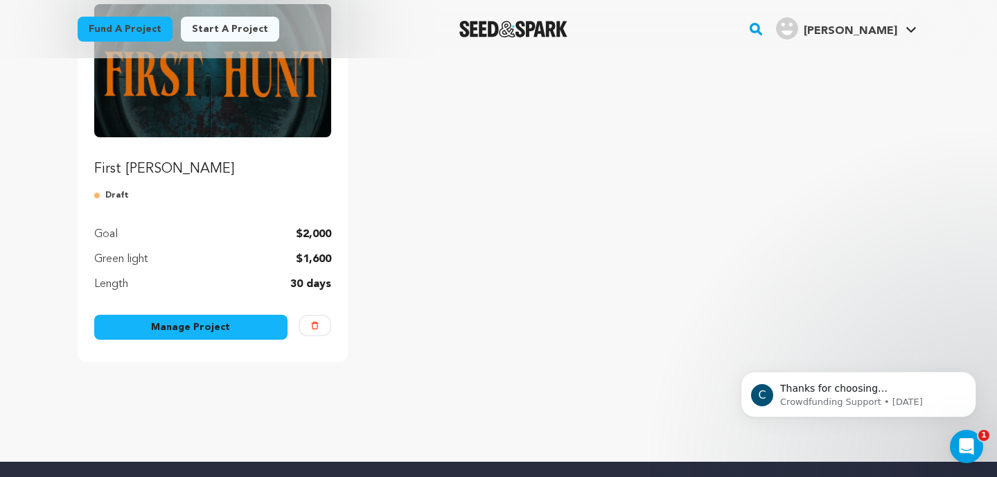
click at [239, 320] on link "Manage Project" at bounding box center [191, 327] width 194 height 25
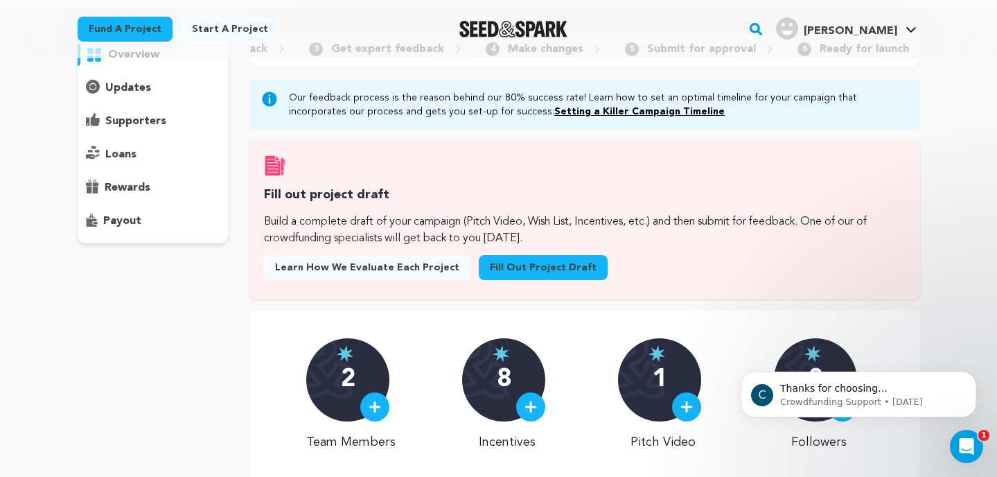
scroll to position [108, 0]
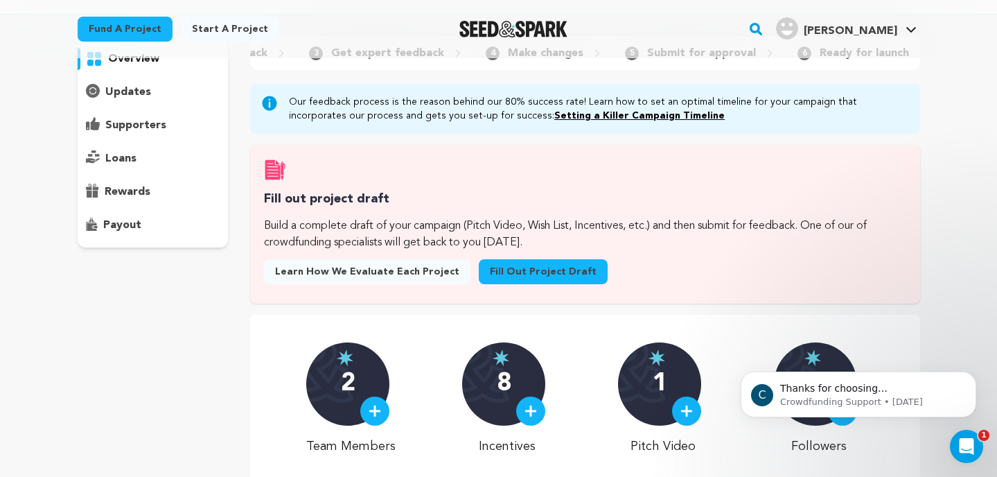
click at [512, 274] on link "Fill out project draft" at bounding box center [543, 271] width 129 height 25
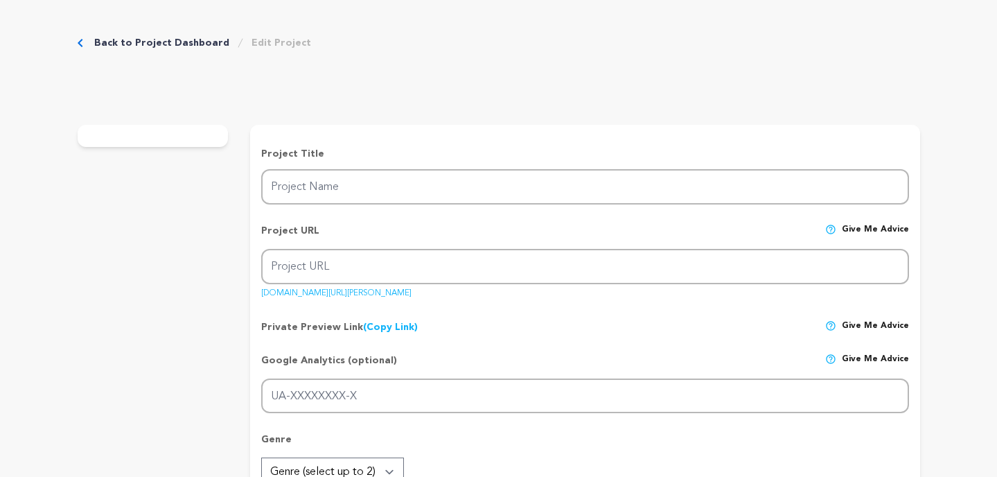
type input "First [PERSON_NAME]"
type input "first-[PERSON_NAME]-1"
type input "G-YCJ8FZ0EHJ"
type input "When [PERSON_NAME] finds a dead boy, she’s drawn by a connection deeper than fe…"
type textarea "When [PERSON_NAME] discovers a frozen corpse while hunting, she chooses to rema…"
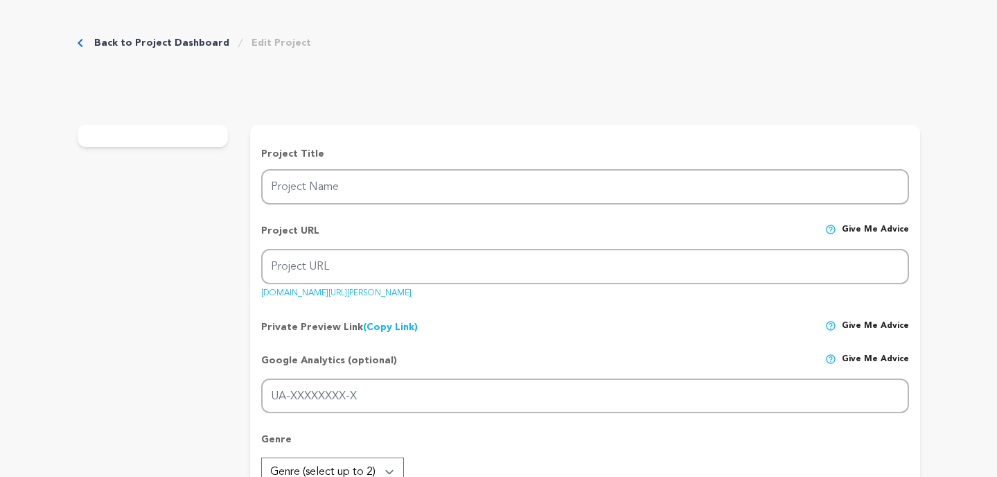
type textarea "Kid Brother Pictures' goal is to produce high-production-value [US_STATE]-based…"
type textarea "The Green Knight, 2022, short film. [URL][DOMAIN_NAME]"
radio input "true"
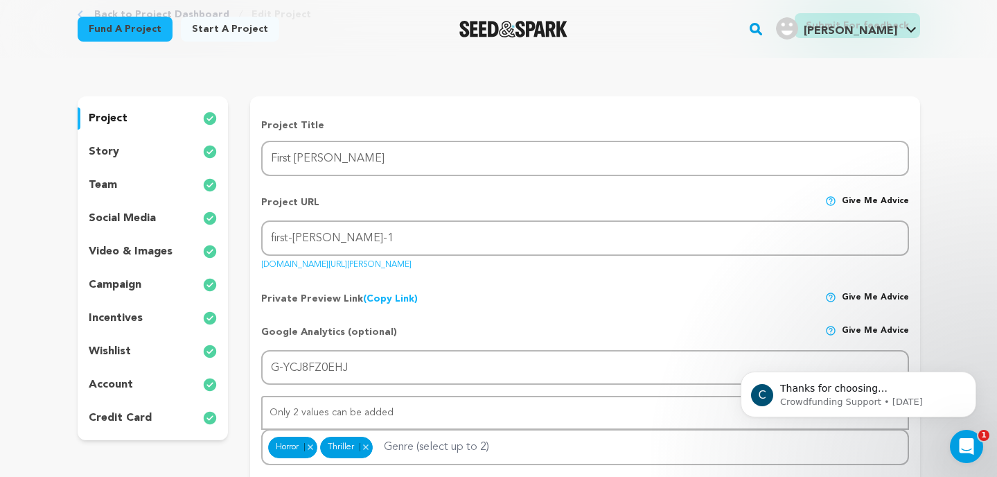
scroll to position [96, 0]
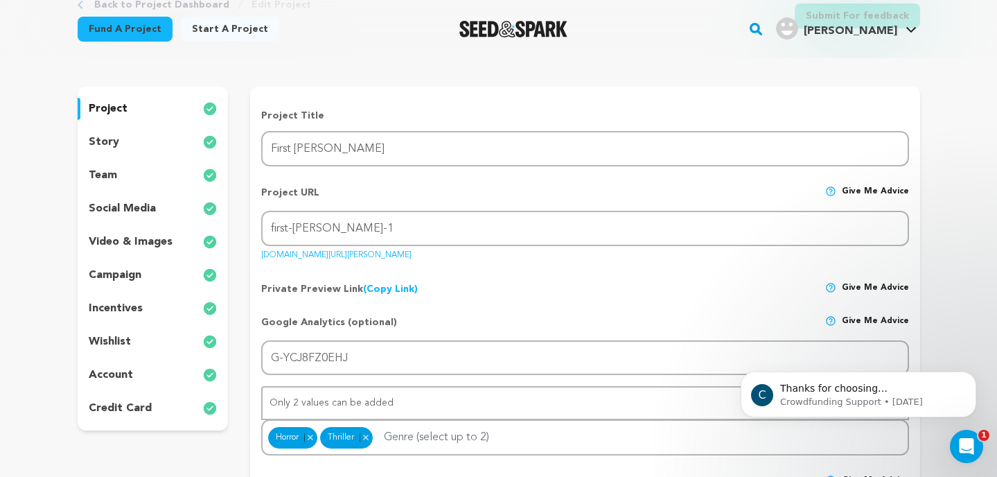
click at [143, 272] on div "campaign" at bounding box center [153, 275] width 151 height 22
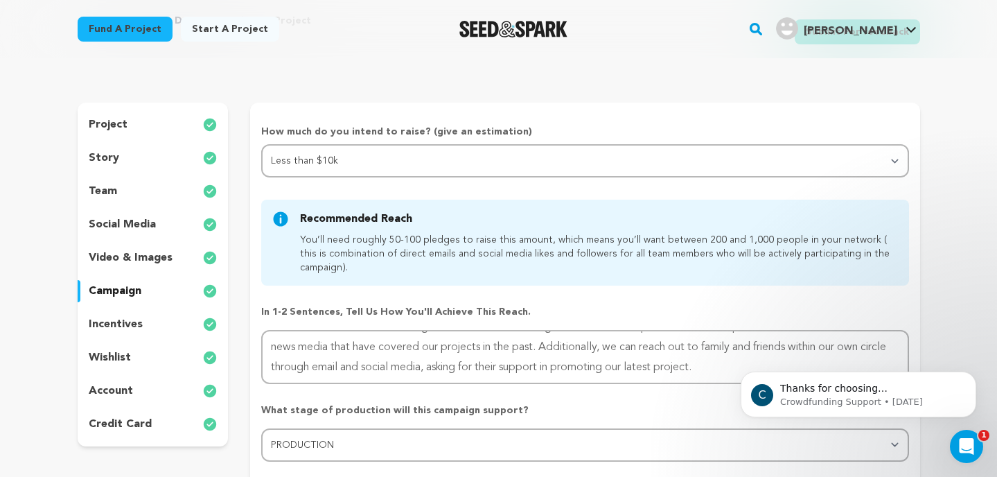
scroll to position [77, 0]
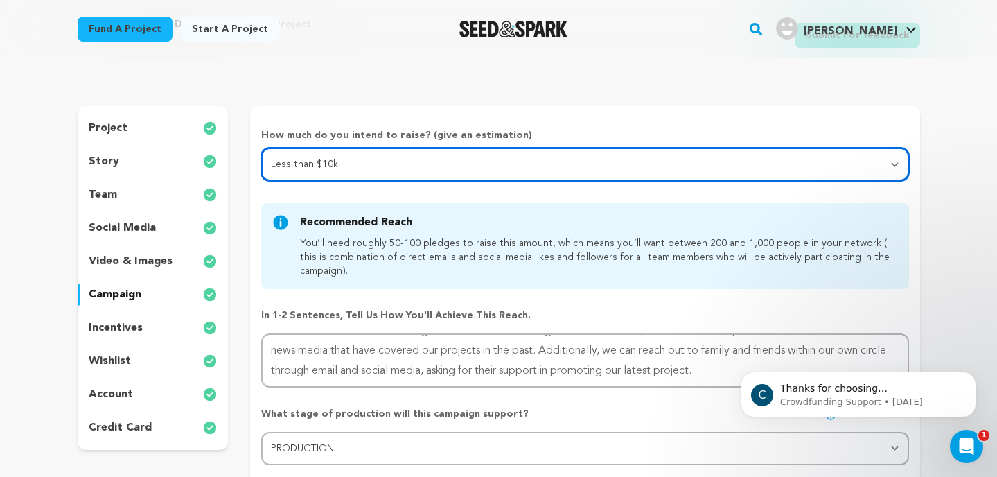
click at [898, 166] on select "Select your range Less than $10k 10k - $14k 15k - $24k 25k - $49k 50k or more" at bounding box center [584, 164] width 647 height 33
select select "2"
click at [261, 148] on select "Select your range Less than $10k 10k - $14k 15k - $24k 25k - $49k 50k or more" at bounding box center [584, 164] width 647 height 33
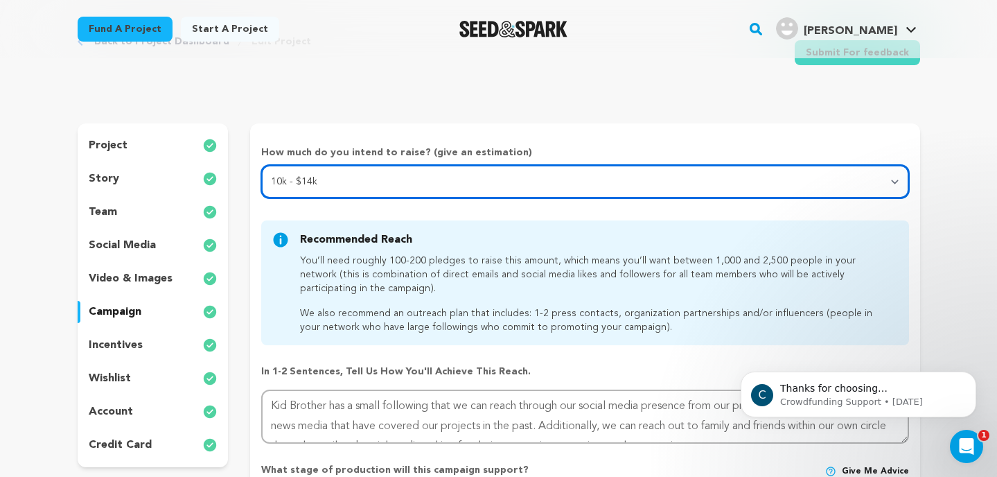
scroll to position [56, 0]
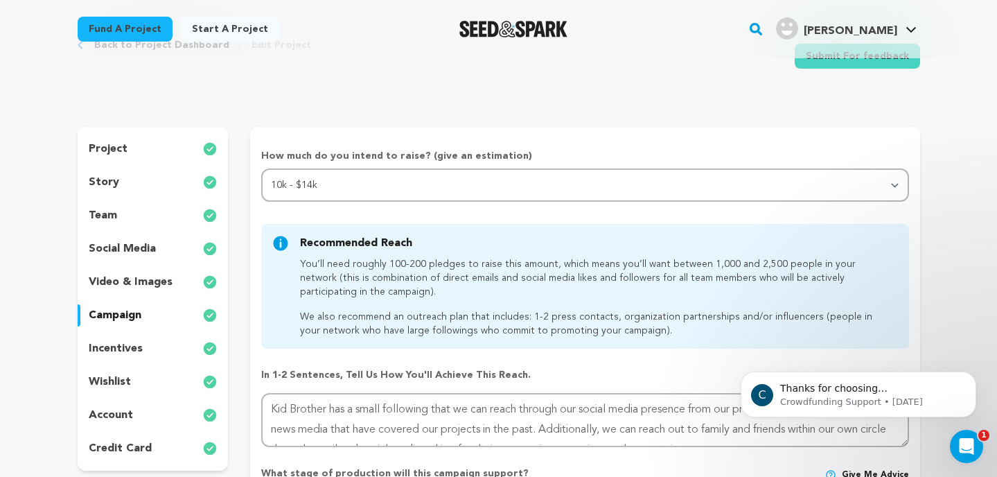
click at [114, 150] on p "project" at bounding box center [108, 149] width 39 height 17
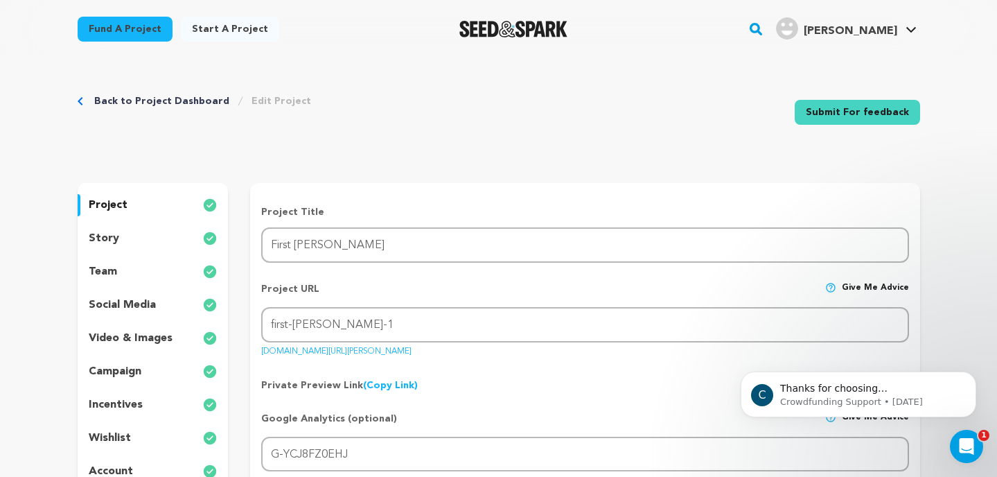
click at [127, 269] on div "team" at bounding box center [153, 272] width 151 height 22
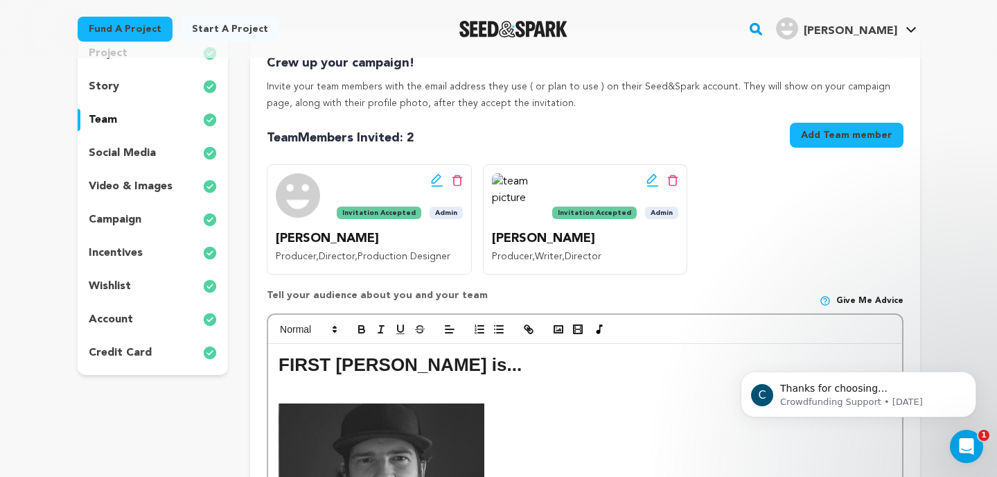
scroll to position [103, 0]
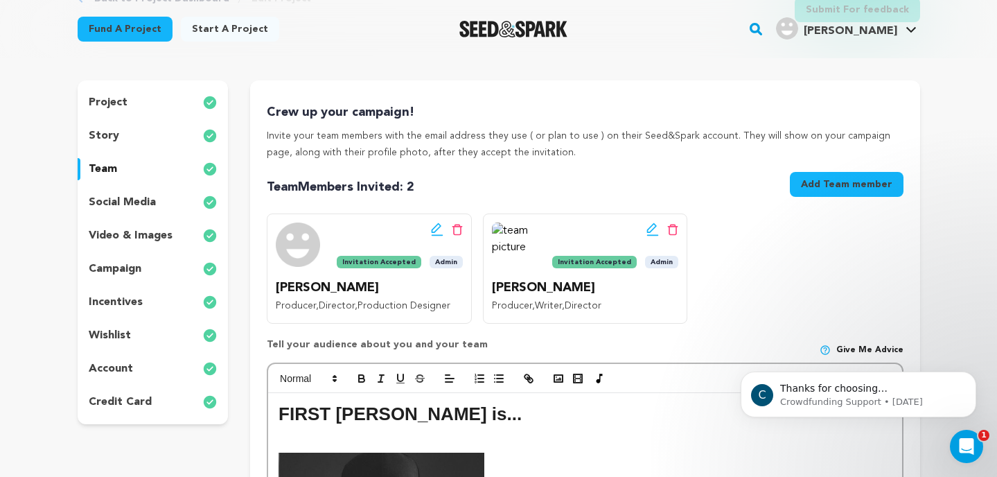
click at [140, 191] on div "social media" at bounding box center [153, 202] width 151 height 22
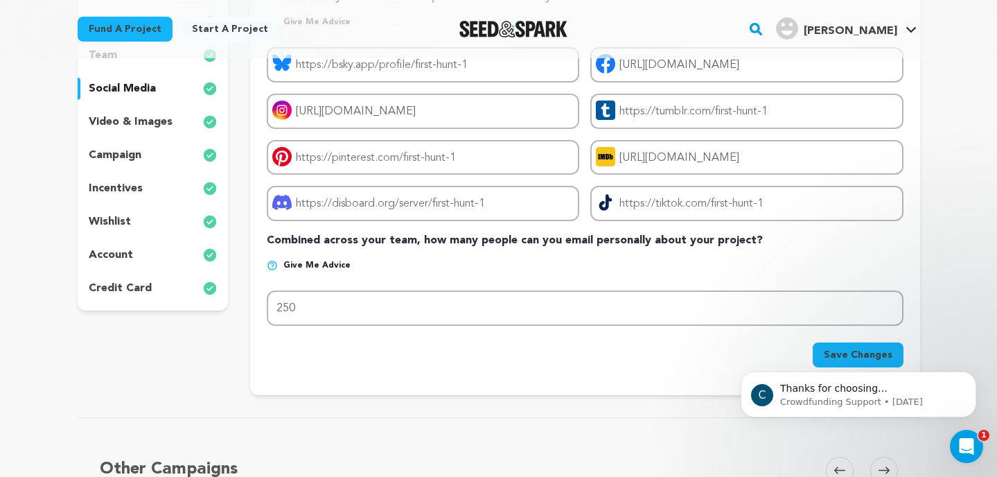
scroll to position [201, 0]
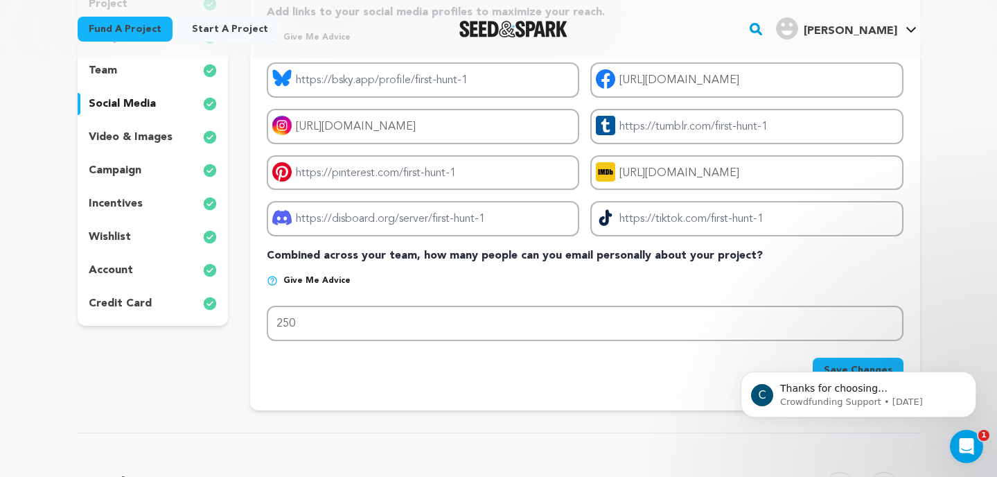
click at [112, 233] on p "wishlist" at bounding box center [110, 237] width 42 height 17
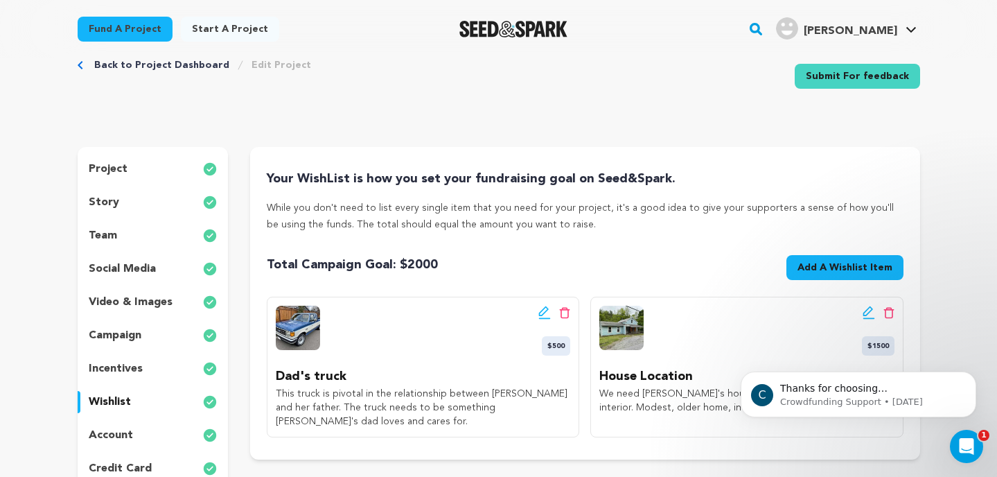
scroll to position [71, 0]
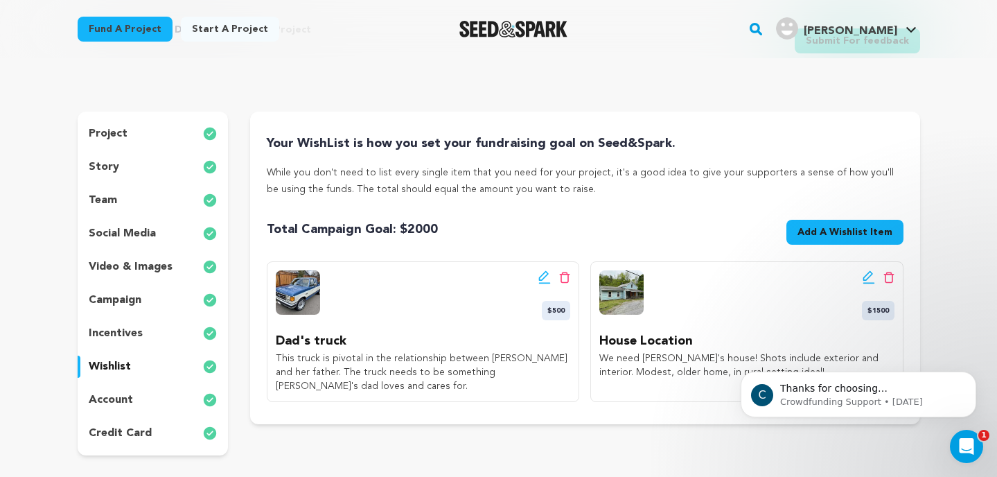
click at [425, 231] on span "2000" at bounding box center [423, 229] width 30 height 12
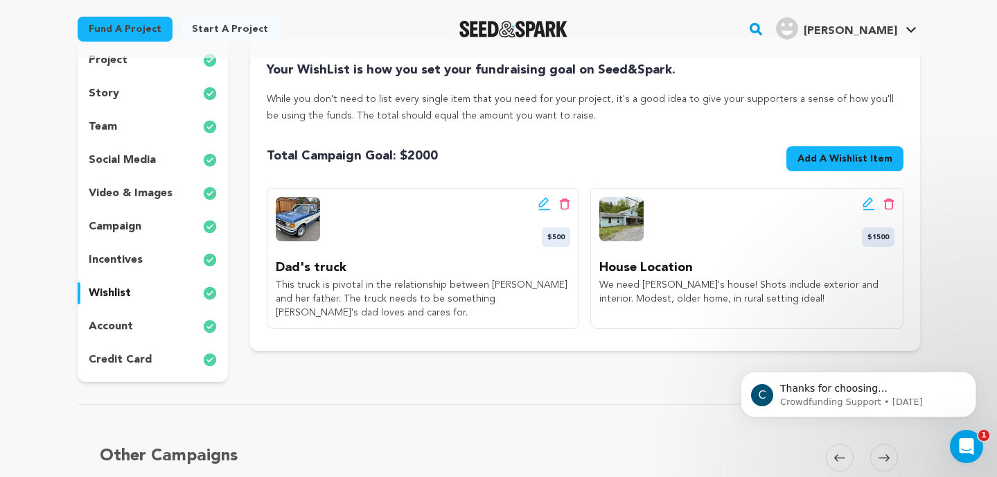
scroll to position [152, 0]
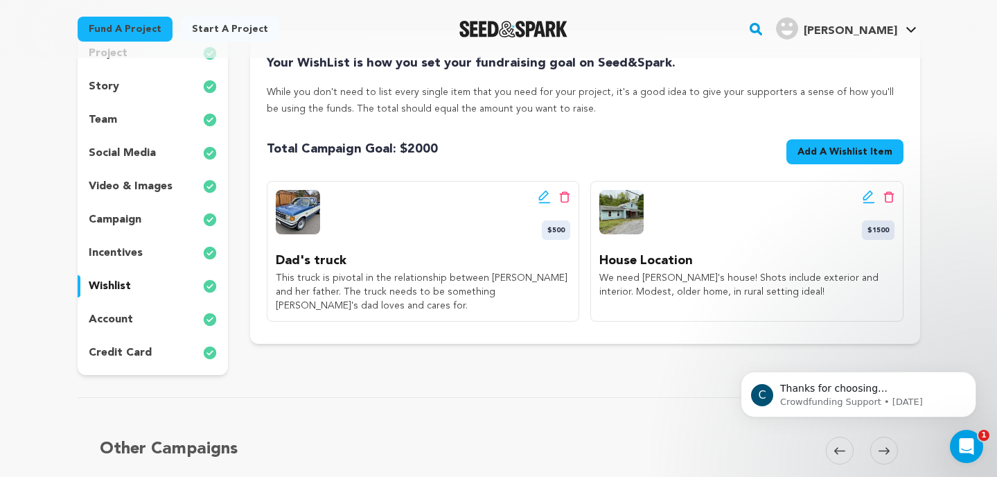
click at [818, 156] on span "Add A Wishlist Item" at bounding box center [845, 152] width 95 height 14
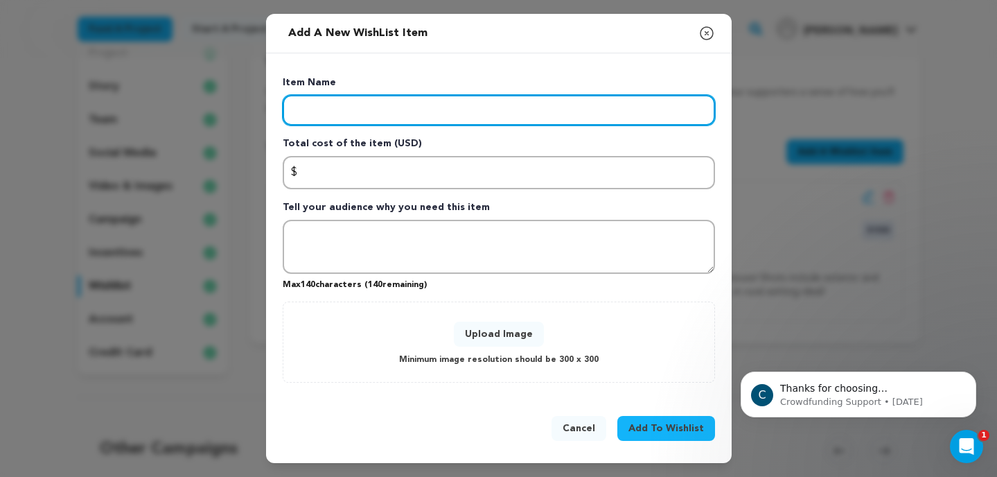
click at [352, 112] on input "Enter item name" at bounding box center [499, 110] width 432 height 30
type input "Crew"
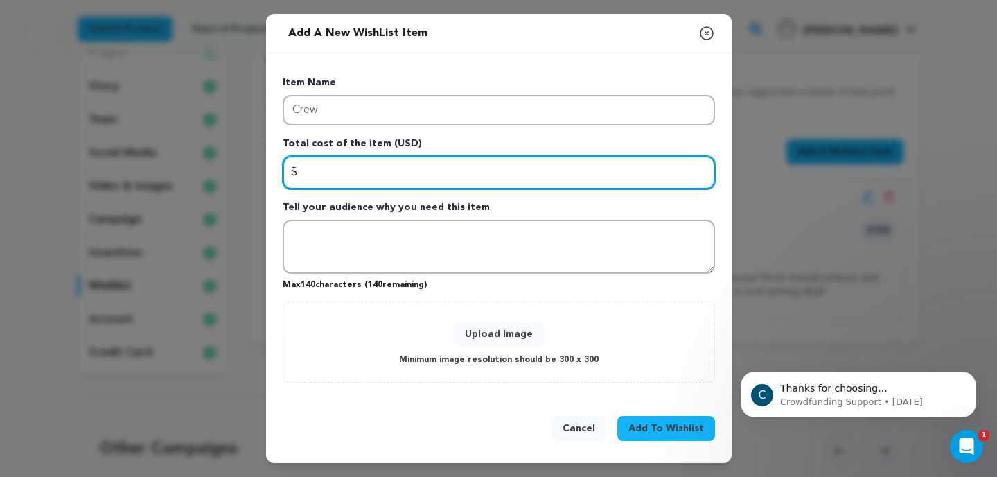
click at [342, 170] on input "Enter total cost of the item" at bounding box center [499, 172] width 432 height 33
type input "5000"
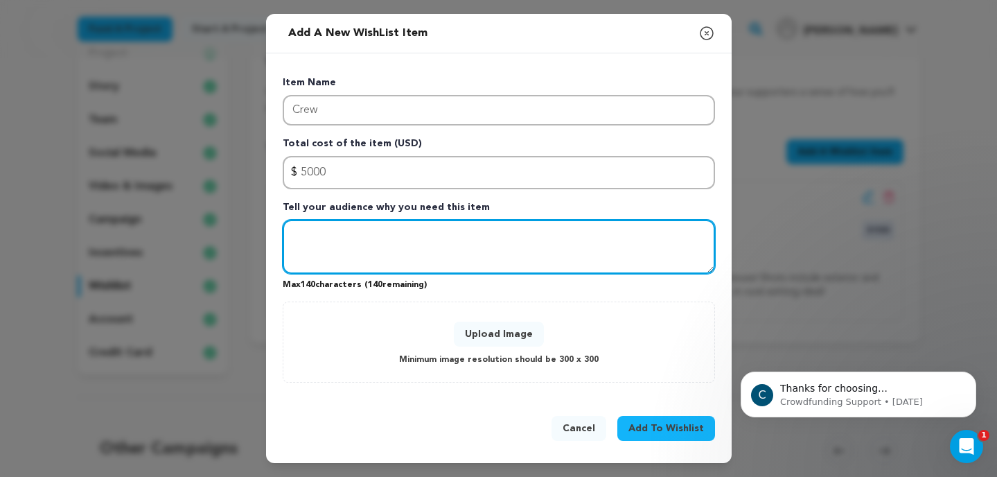
click at [341, 229] on textarea "Tell your audience why you need this item" at bounding box center [499, 247] width 432 height 54
click at [367, 234] on textarea "We have a flat rate" at bounding box center [499, 247] width 432 height 54
click at [419, 238] on textarea "We have a flat daily rate" at bounding box center [499, 247] width 432 height 54
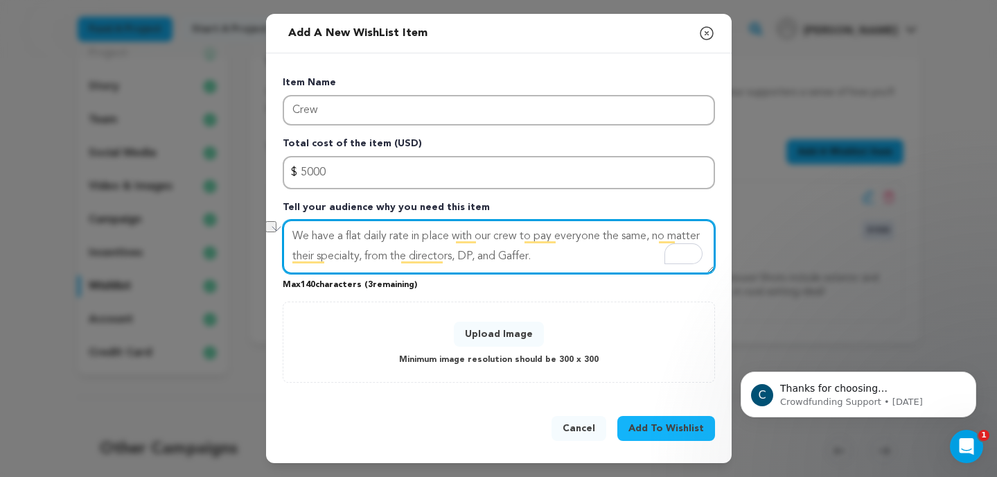
drag, startPoint x: 532, startPoint y: 254, endPoint x: 490, endPoint y: 254, distance: 42.3
click at [490, 254] on textarea "We have a flat daily rate in place with our crew to pay everyone the same, no m…" at bounding box center [499, 247] width 432 height 54
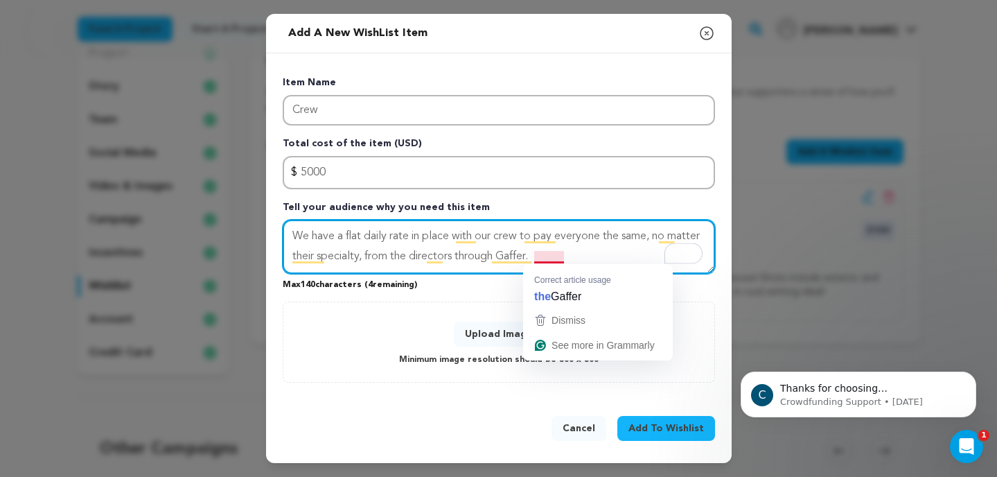
click at [542, 254] on textarea "We have a flat daily rate in place with our crew to pay everyone the same, no m…" at bounding box center [499, 247] width 432 height 54
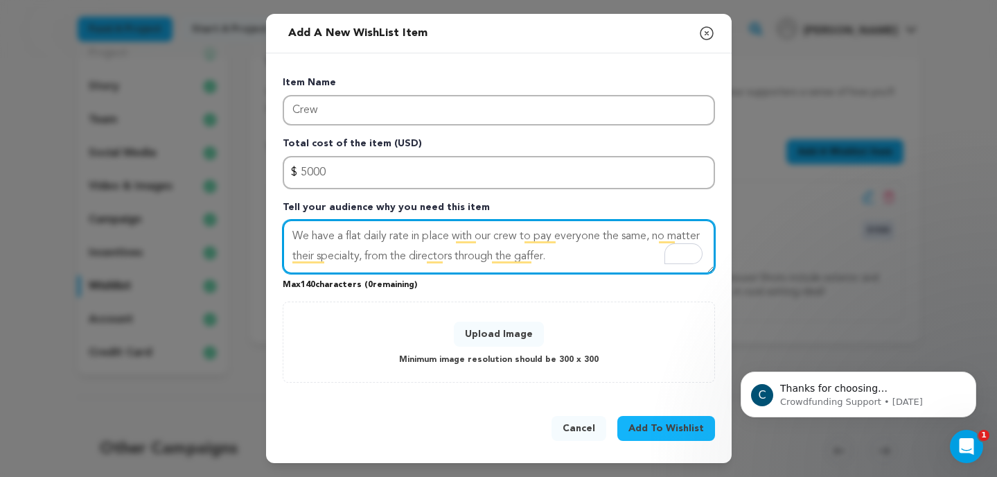
type textarea "We have a flat daily rate in place with our crew to pay everyone the same, no m…"
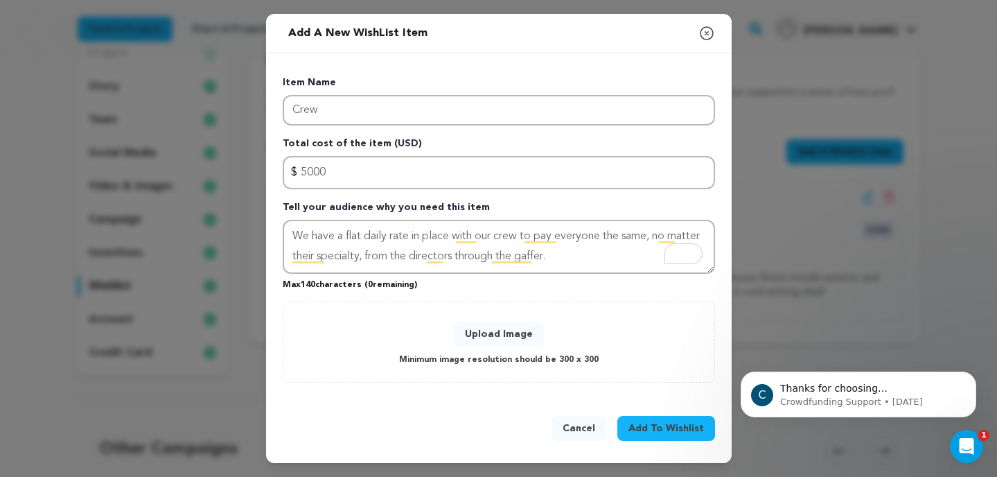
click at [510, 330] on button "Upload Image" at bounding box center [499, 334] width 90 height 25
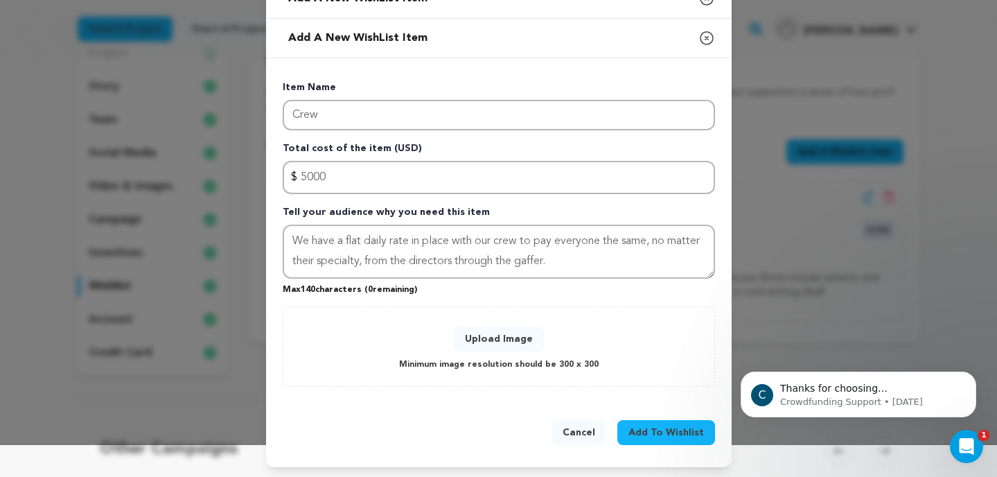
scroll to position [33, 0]
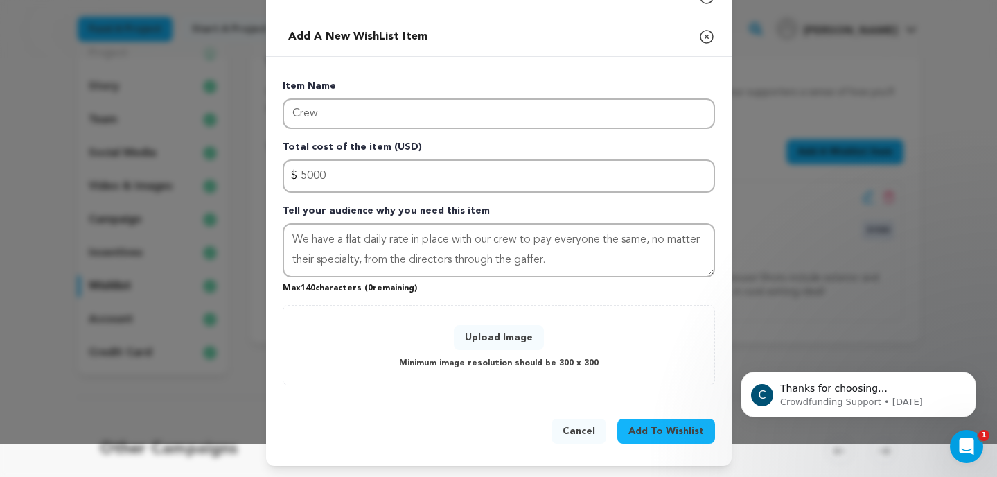
click at [514, 331] on button "Upload Image" at bounding box center [499, 337] width 90 height 25
click at [507, 335] on button "Upload Image" at bounding box center [499, 337] width 90 height 25
click at [663, 430] on span "Add To Wishlist" at bounding box center [667, 431] width 76 height 14
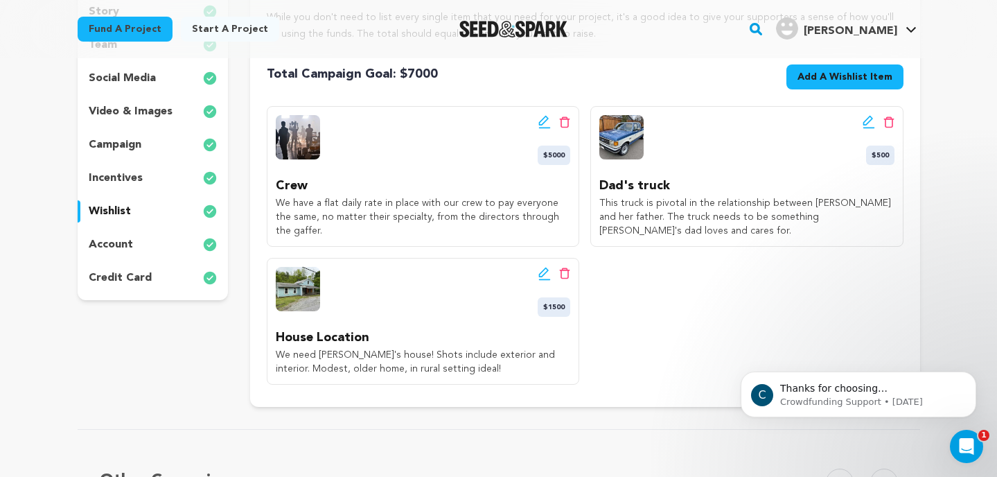
scroll to position [211, 0]
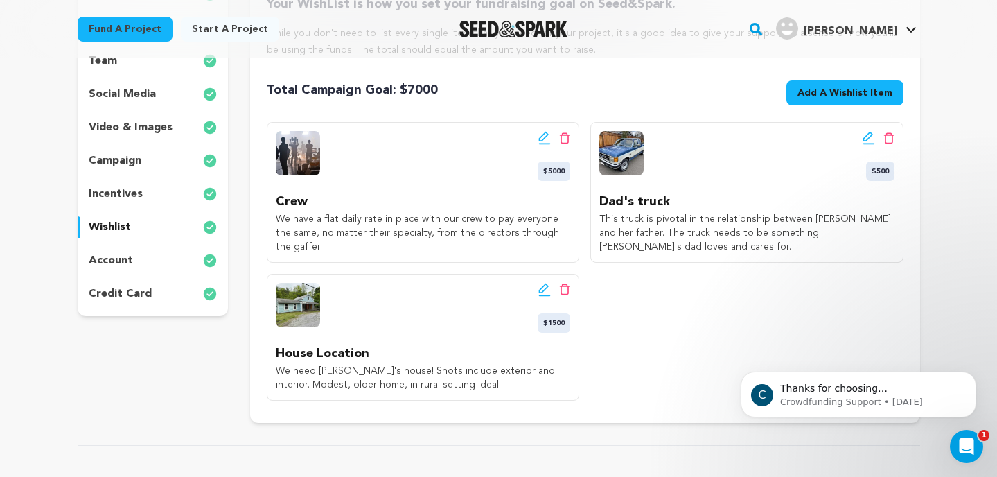
click at [819, 98] on span "Add A Wishlist Item" at bounding box center [845, 93] width 95 height 14
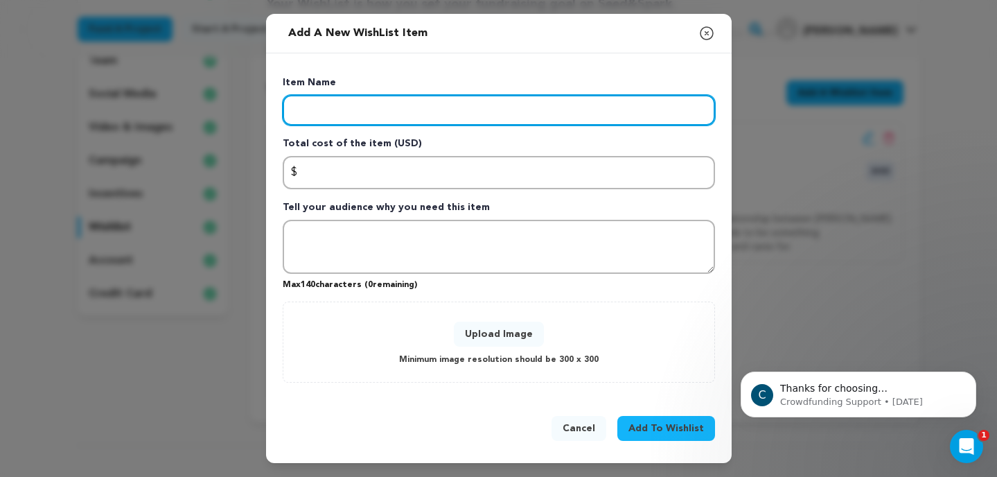
click at [334, 113] on input "Enter item name" at bounding box center [499, 110] width 432 height 30
type input "Cast"
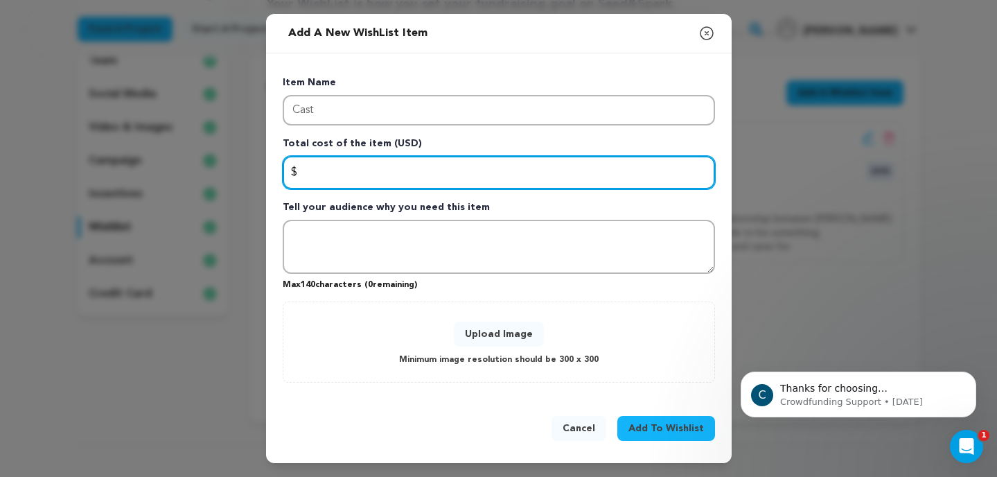
click at [320, 177] on input "Enter total cost of the item" at bounding box center [499, 172] width 432 height 33
type input "3"
type input "2500"
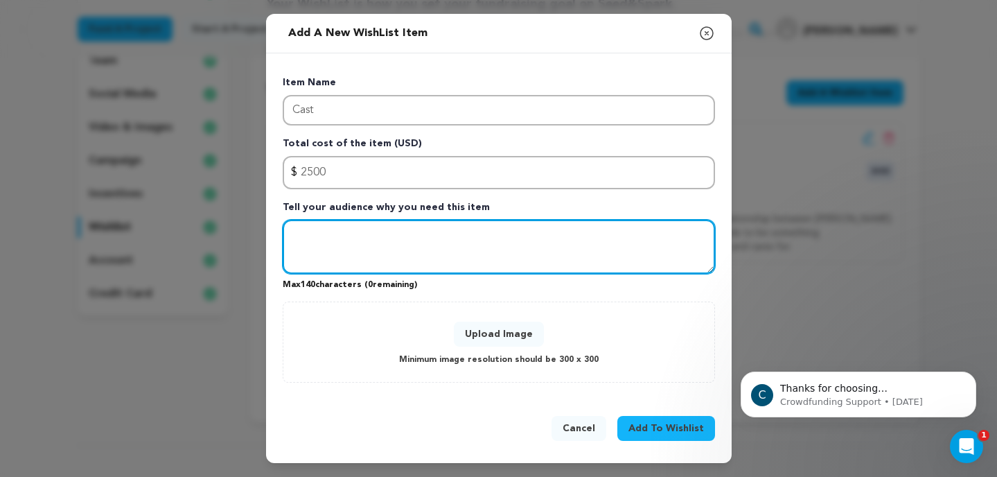
click at [324, 229] on textarea "Tell your audience why you need this item" at bounding box center [499, 247] width 432 height 54
click at [545, 234] on textarea "Like our crew, we will pay our actors the same daily rate as our crew." at bounding box center [499, 247] width 432 height 54
click at [649, 234] on textarea "Like our crew, we will pay our actors the same daily flat rate as our crew." at bounding box center [499, 247] width 432 height 54
type textarea "Like our crew, we will pay our actors the same daily flat rate as our crew."
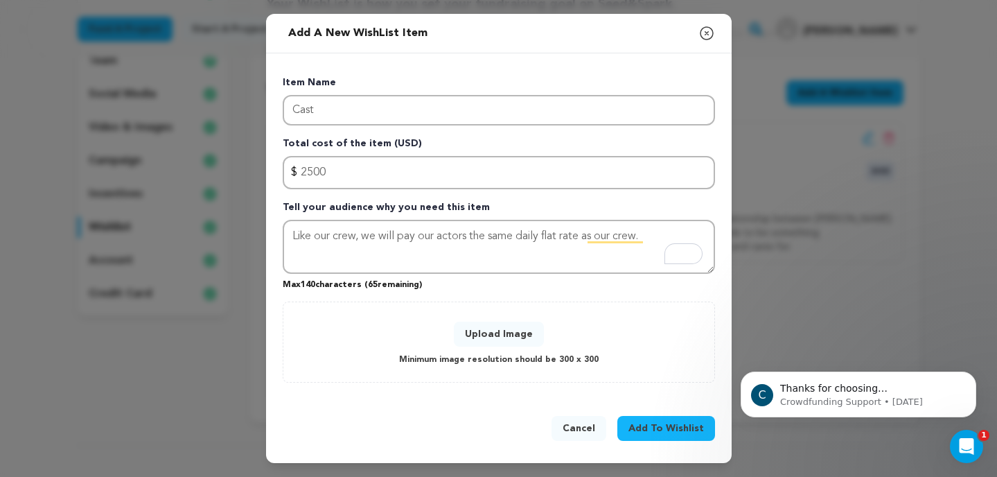
click at [505, 338] on button "Upload Image" at bounding box center [499, 334] width 90 height 25
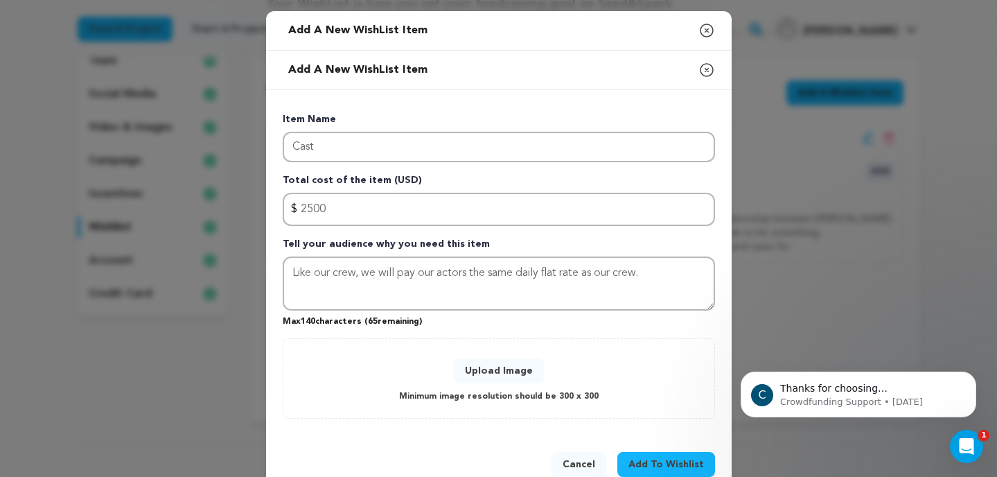
click at [674, 464] on span "Add To Wishlist" at bounding box center [667, 464] width 76 height 14
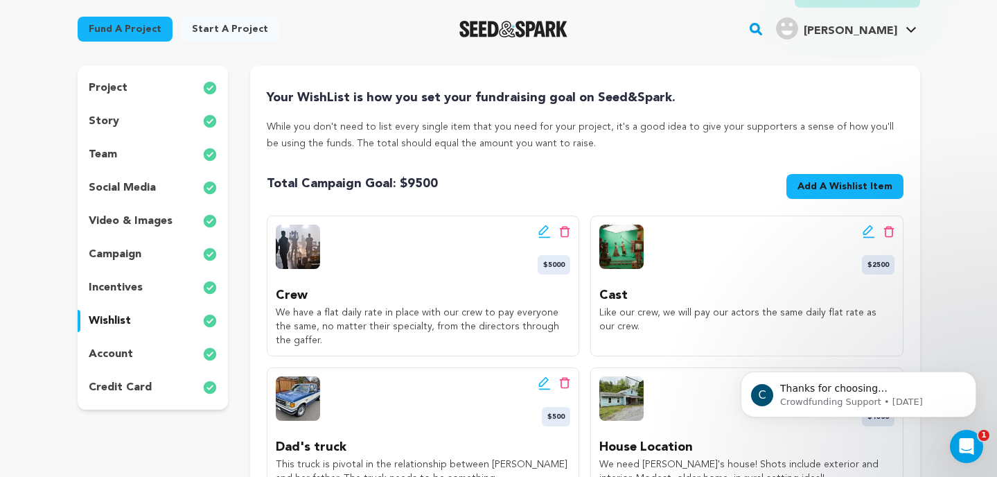
scroll to position [116, 0]
click at [864, 231] on icon at bounding box center [868, 231] width 10 height 10
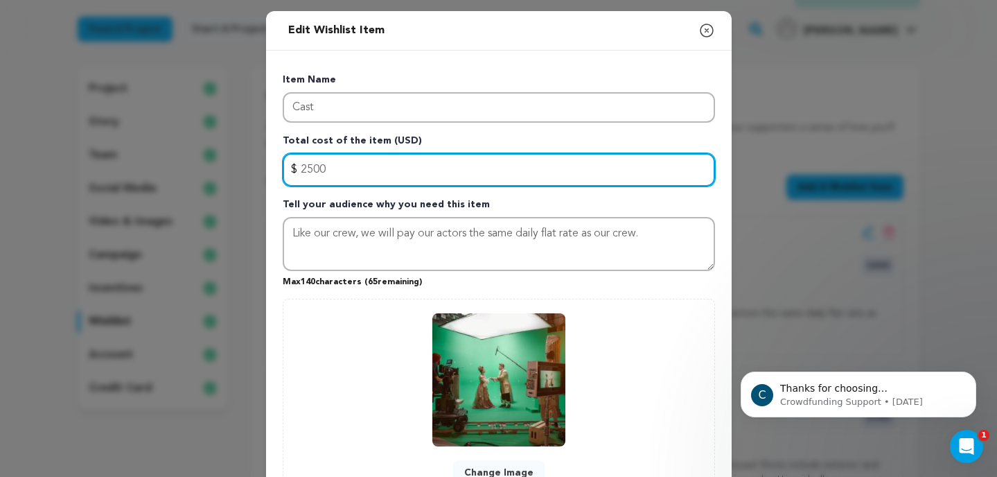
drag, startPoint x: 329, startPoint y: 170, endPoint x: 302, endPoint y: 171, distance: 26.4
click at [302, 171] on input "2500" at bounding box center [499, 169] width 432 height 33
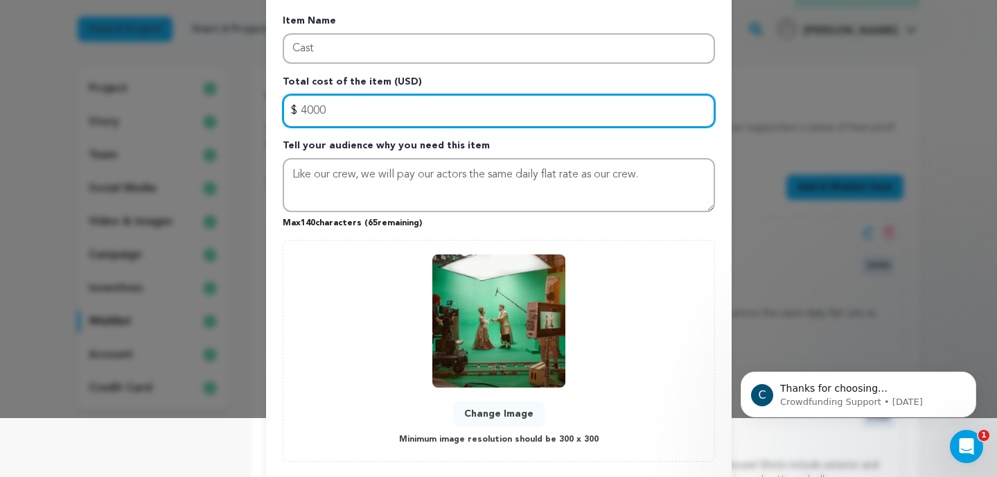
scroll to position [135, 0]
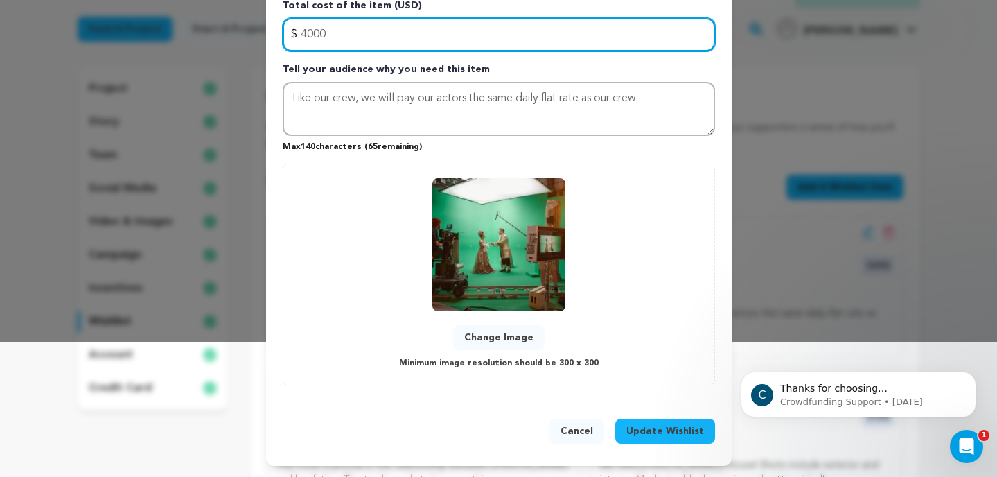
type input "4000"
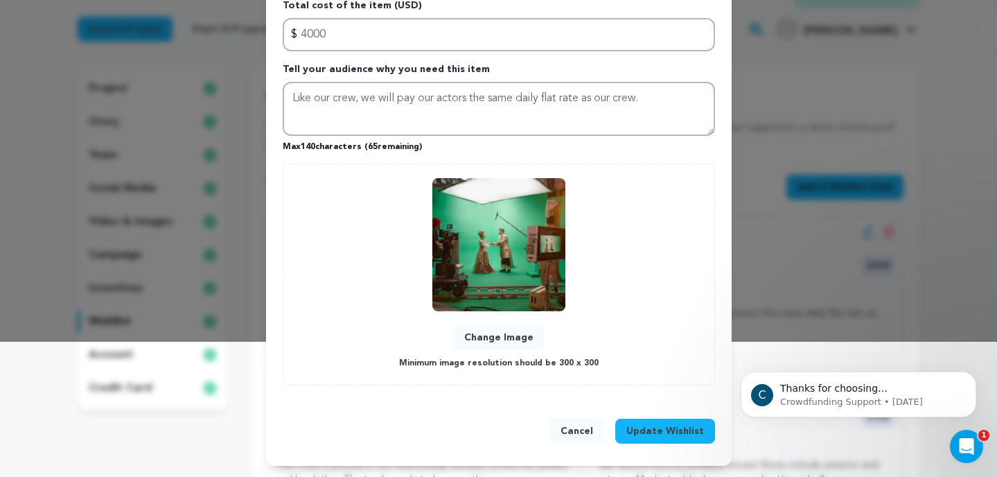
click at [651, 434] on span "Update Wishlist" at bounding box center [666, 431] width 78 height 14
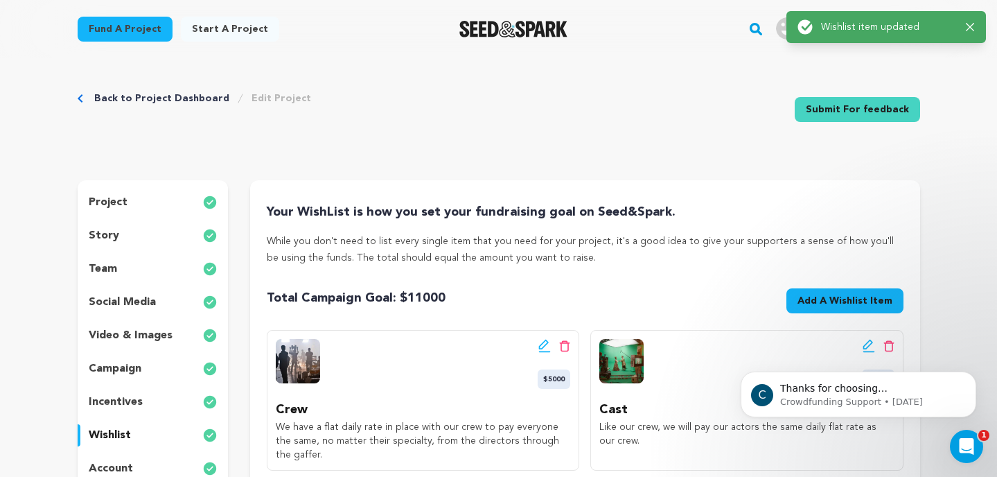
scroll to position [0, 0]
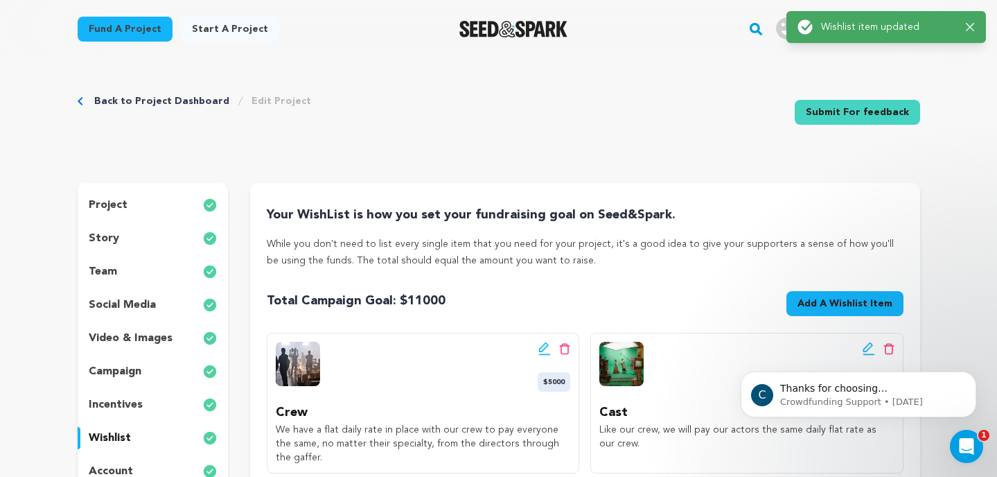
click at [540, 348] on icon at bounding box center [544, 347] width 10 height 10
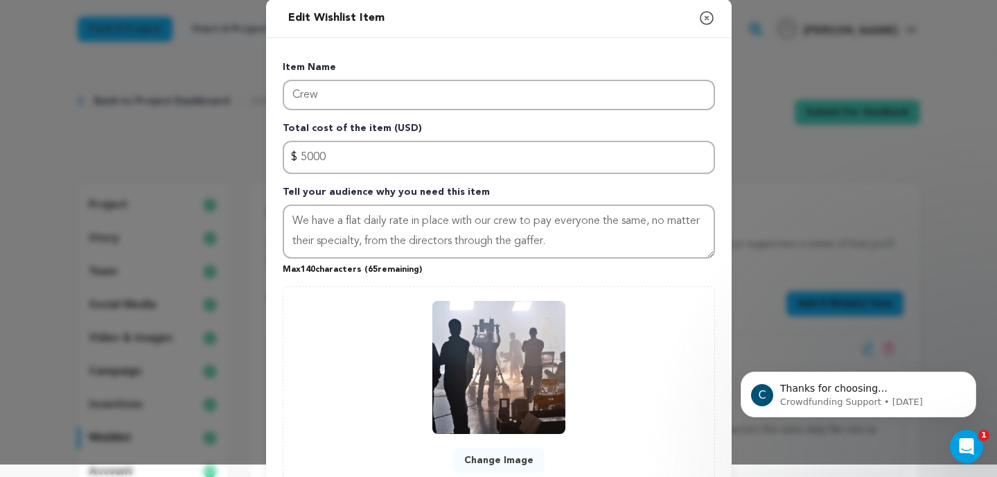
scroll to position [14, 0]
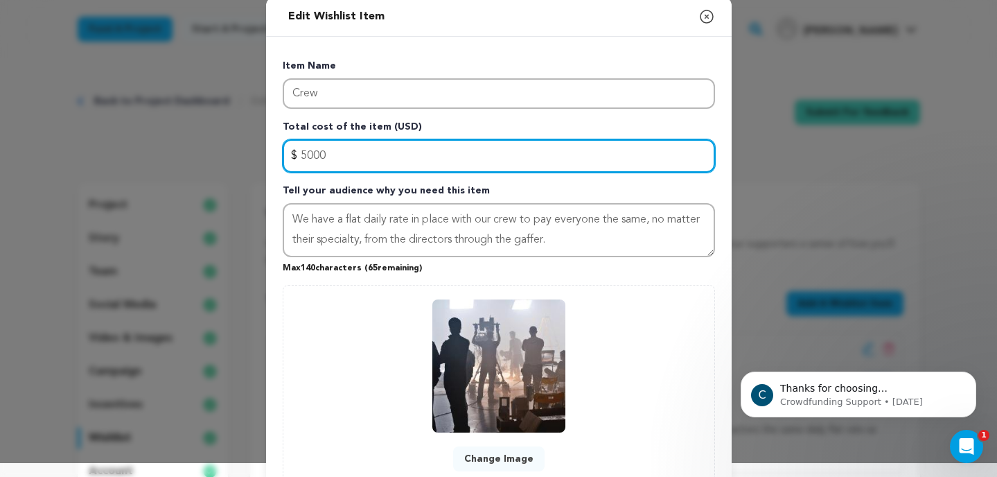
drag, startPoint x: 326, startPoint y: 154, endPoint x: 301, endPoint y: 157, distance: 25.1
click at [301, 157] on input "5000" at bounding box center [499, 155] width 432 height 33
type input "7"
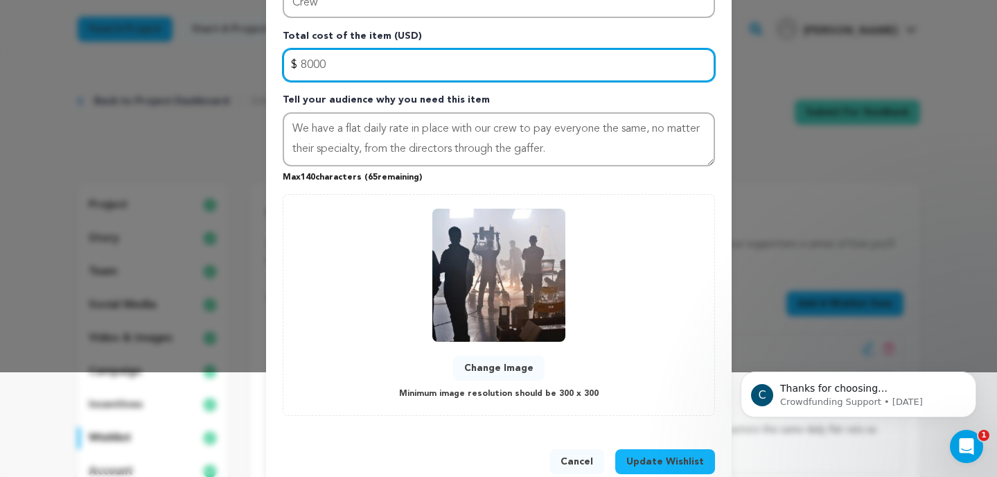
scroll to position [135, 0]
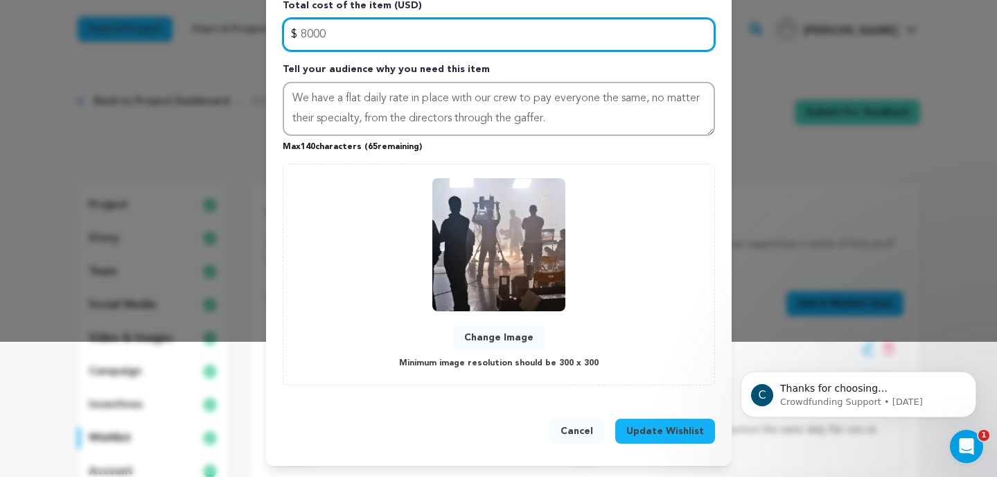
type input "8000"
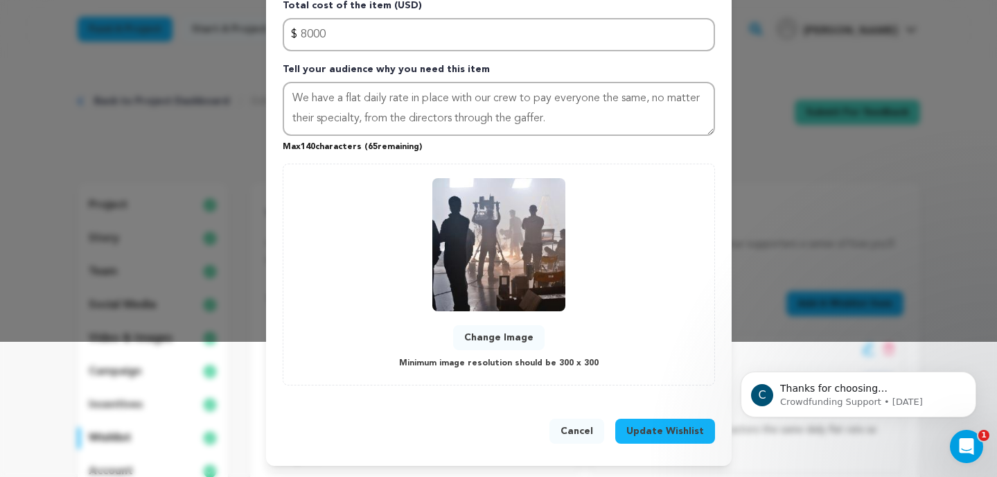
click at [664, 440] on button "Update Wishlist" at bounding box center [665, 431] width 100 height 25
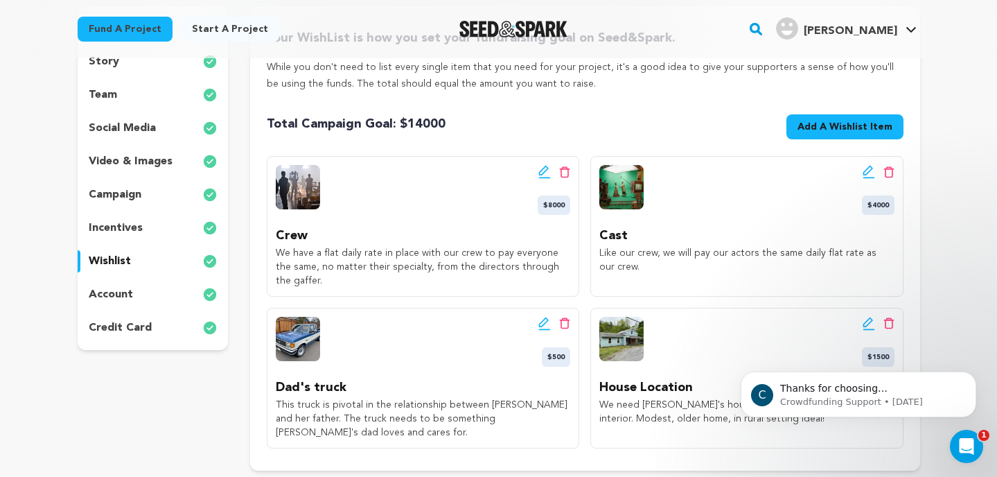
scroll to position [0, 0]
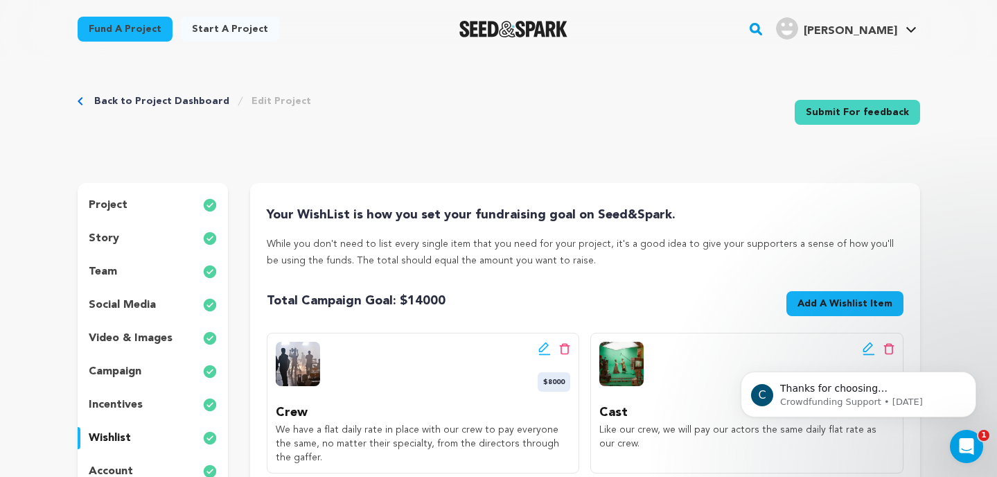
click at [828, 296] on button "Add A Wishlist Item New Wishlist Item" at bounding box center [845, 303] width 117 height 25
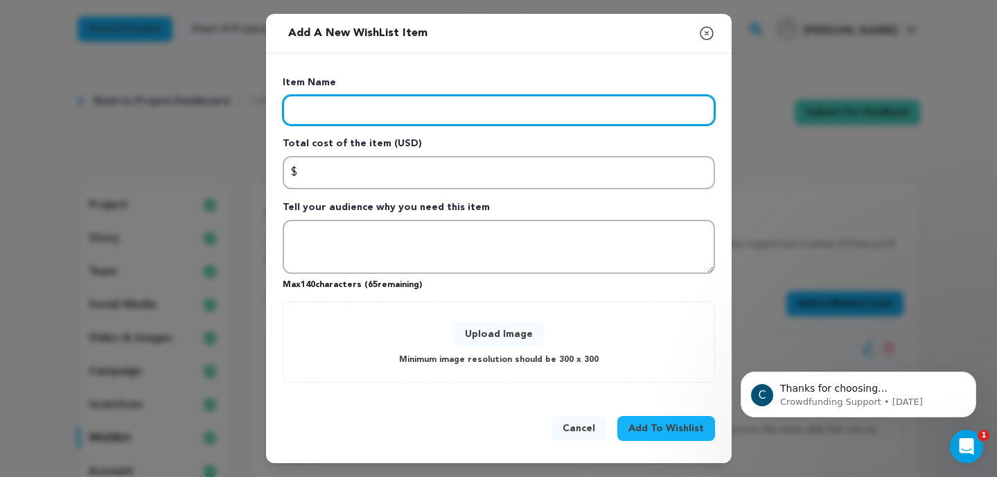
click at [410, 116] on input "Enter item name" at bounding box center [499, 110] width 432 height 30
type input "Craft Services"
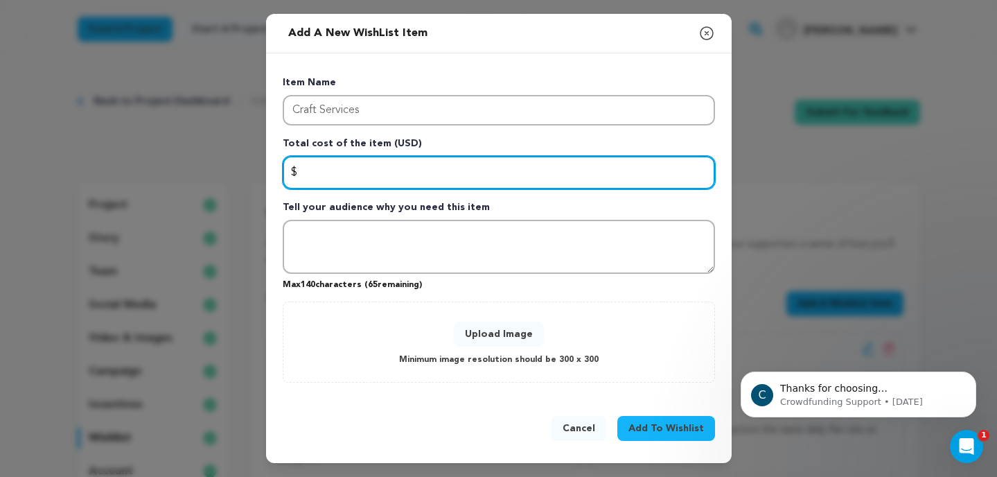
click at [399, 170] on input "Enter total cost of the item" at bounding box center [499, 172] width 432 height 33
type input "1000"
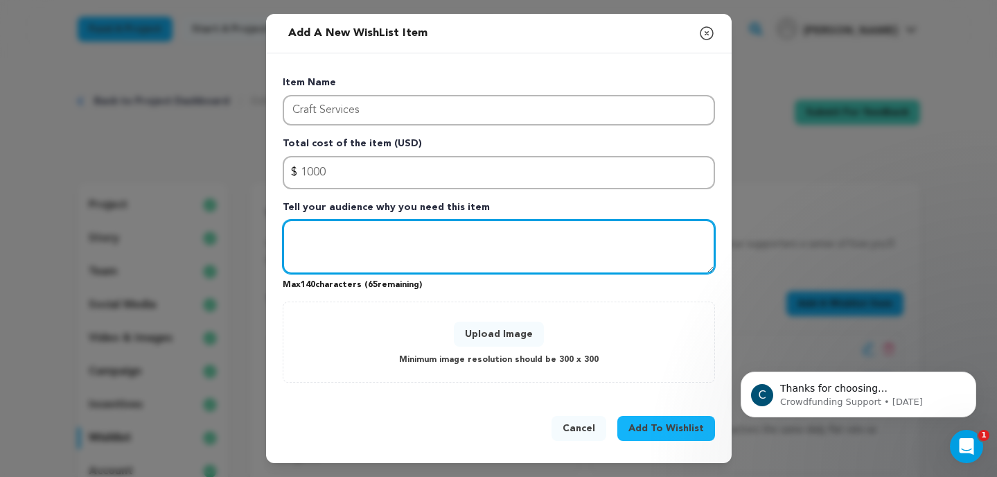
click at [348, 230] on textarea "Tell your audience why you need this item" at bounding box center [499, 247] width 432 height 54
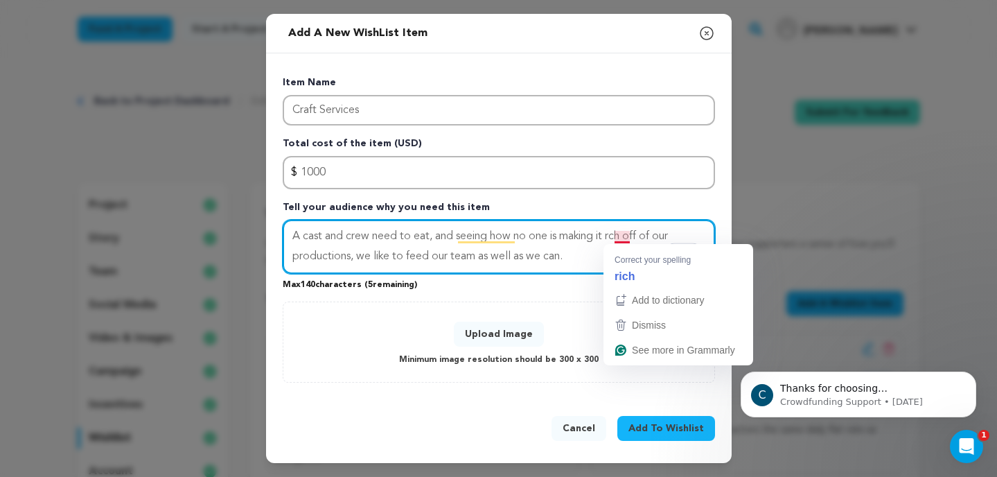
click at [620, 238] on textarea "A cast and crew need to eat, and seeing how no one is making it rch off of our …" at bounding box center [499, 247] width 432 height 54
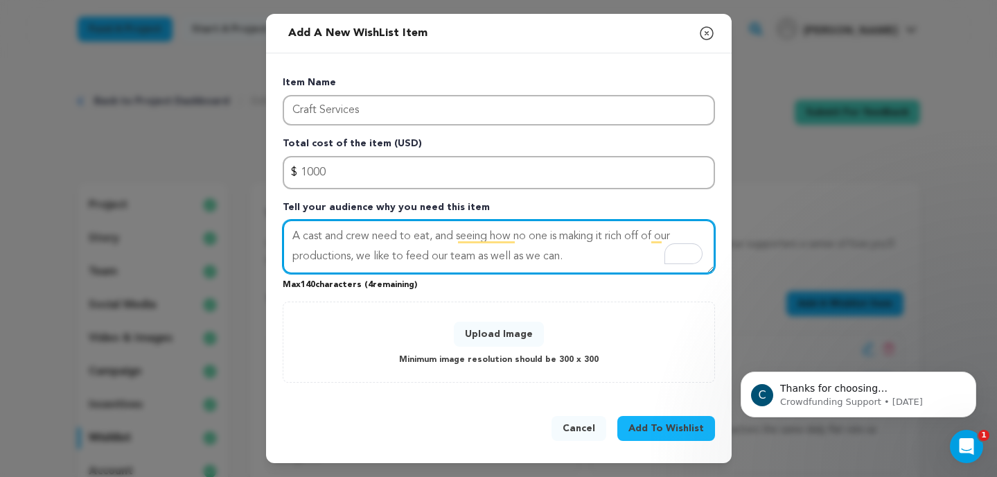
type textarea "A cast and crew need to eat, and seeing how no one is making it rich off of our…"
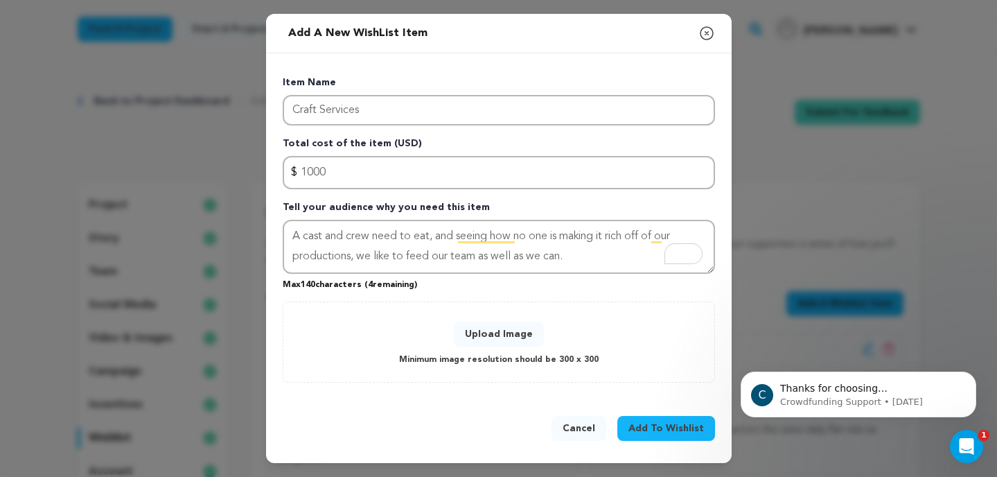
click at [526, 339] on button "Upload Image" at bounding box center [499, 334] width 90 height 25
click at [515, 335] on button "Upload Image" at bounding box center [499, 334] width 90 height 25
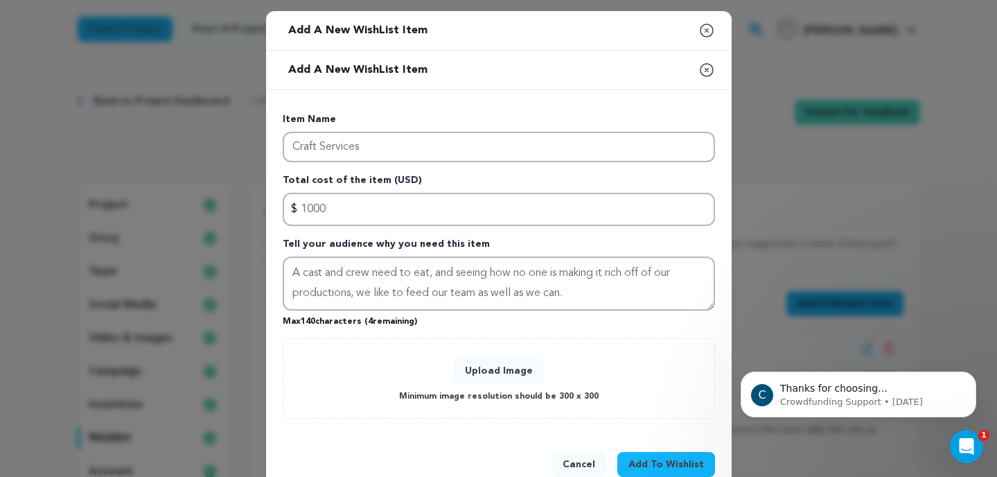
click at [667, 456] on button "Add To Wishlist" at bounding box center [667, 464] width 98 height 25
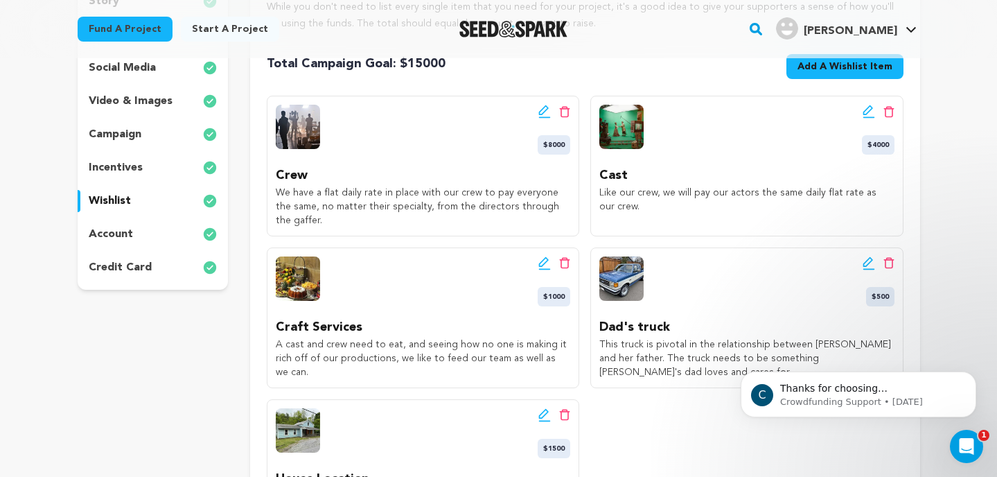
scroll to position [127, 0]
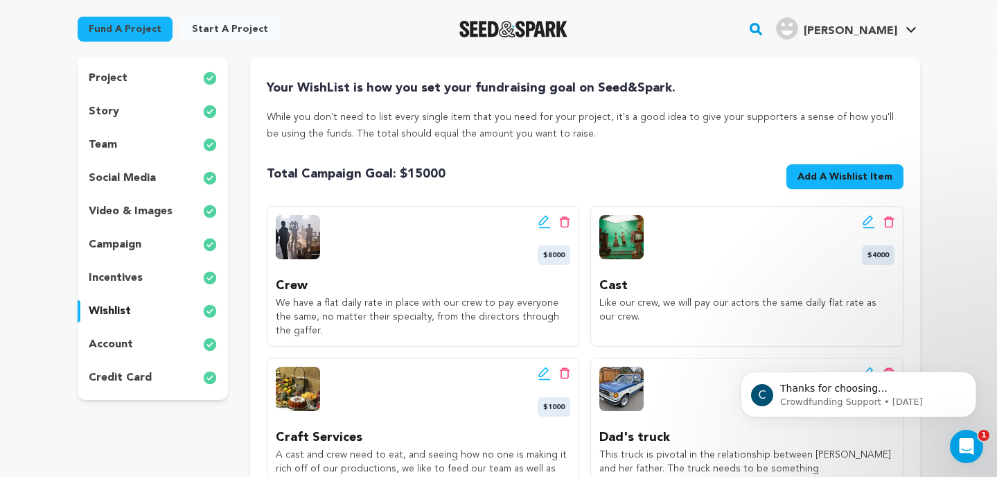
click at [822, 171] on span "Add A Wishlist Item" at bounding box center [845, 177] width 95 height 14
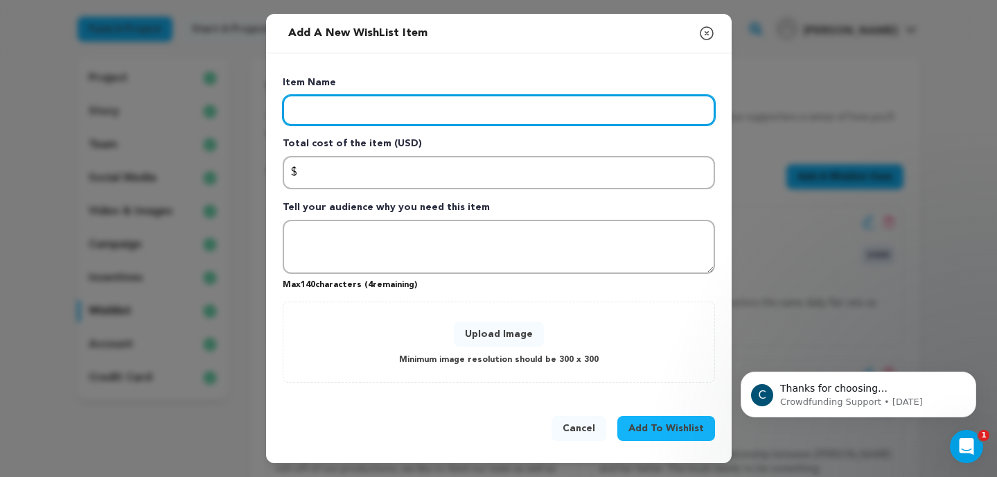
click at [537, 115] on input "Enter item name" at bounding box center [499, 110] width 432 height 30
type input "Film Score"
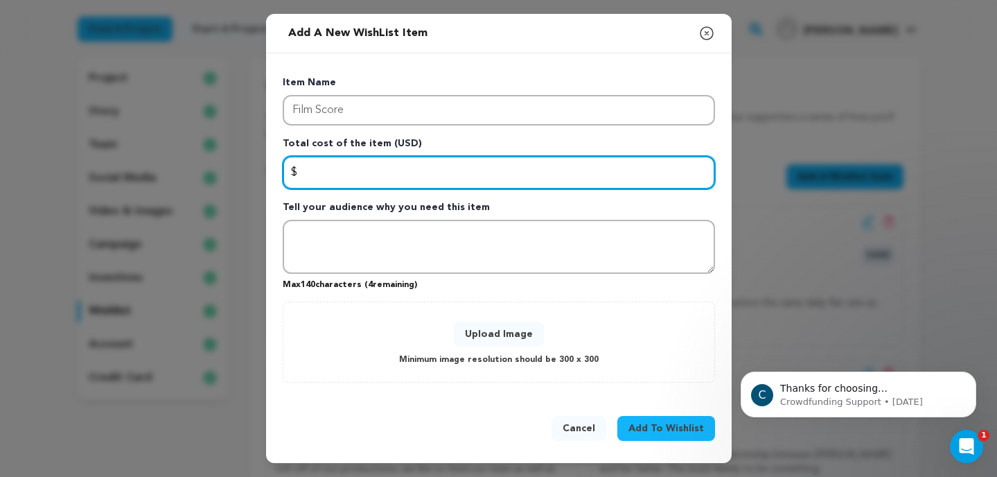
click at [472, 177] on input "Enter total cost of the item" at bounding box center [499, 172] width 432 height 33
type input "2000"
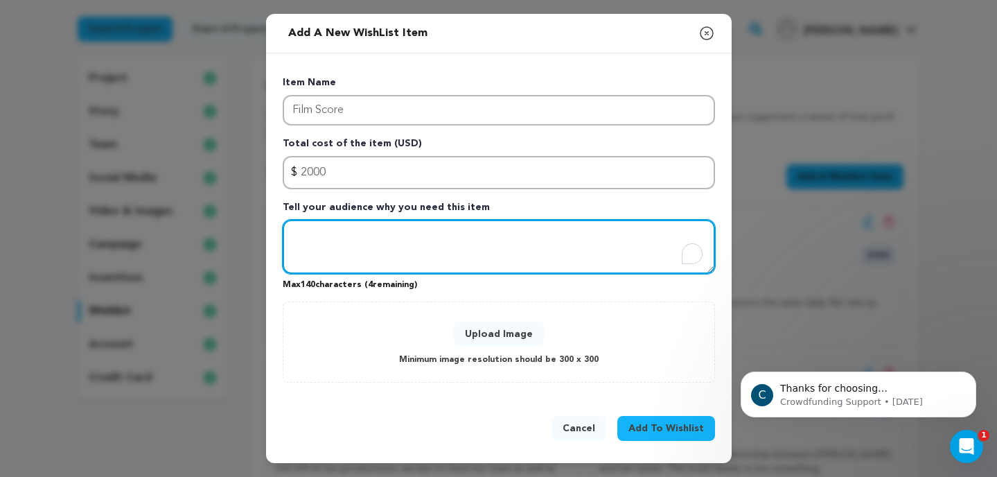
click at [442, 225] on textarea "To enrich screen reader interactions, please activate Accessibility in Grammarl…" at bounding box center [499, 247] width 432 height 54
click at [446, 257] on textarea "Music is always so important, and with a slow-burning, moody horror film, it's …" at bounding box center [499, 247] width 432 height 54
type textarea "Music is always so important, and with a slow-burning, moody horror film, it's …"
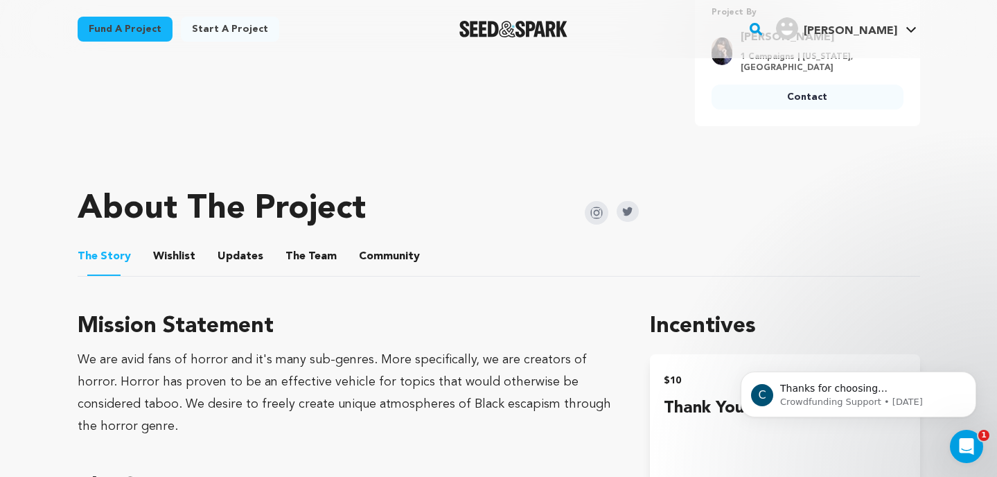
scroll to position [549, 0]
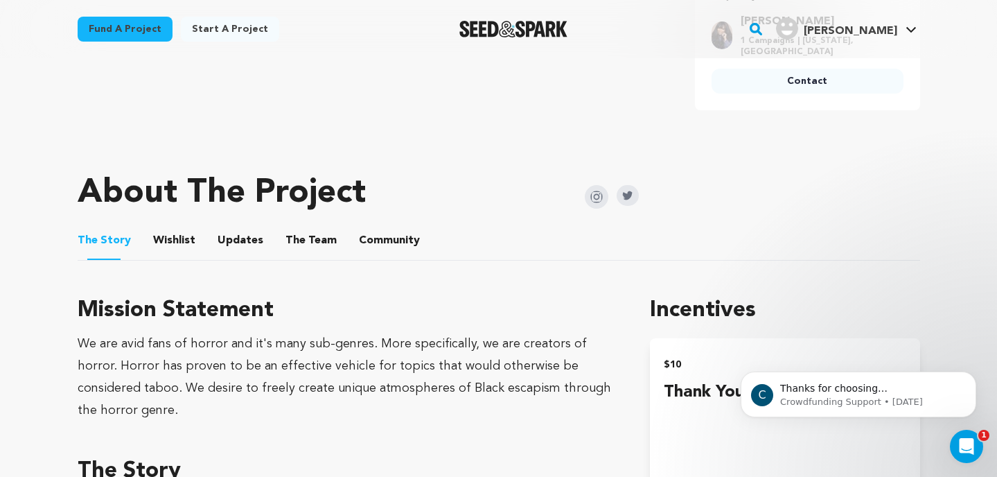
click at [165, 243] on button "Wishlist" at bounding box center [173, 243] width 33 height 33
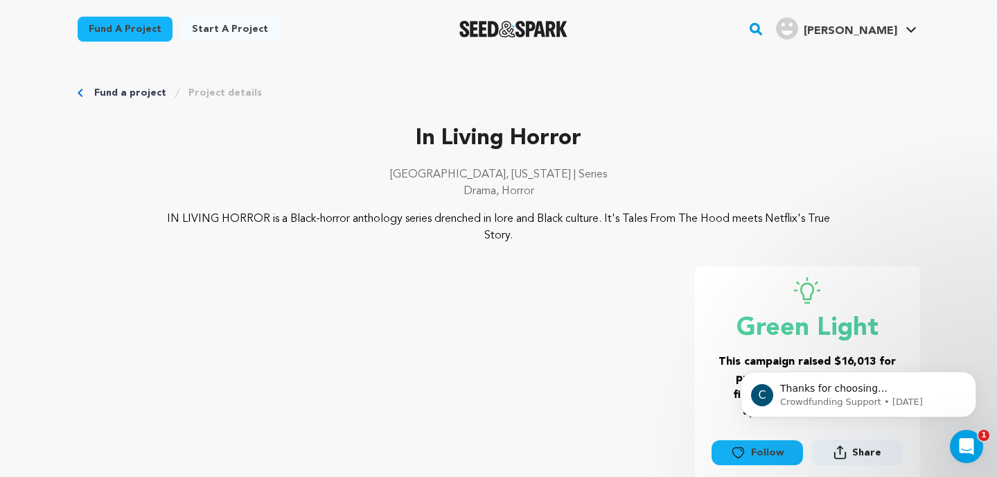
click at [764, 24] on rect "button" at bounding box center [756, 29] width 17 height 17
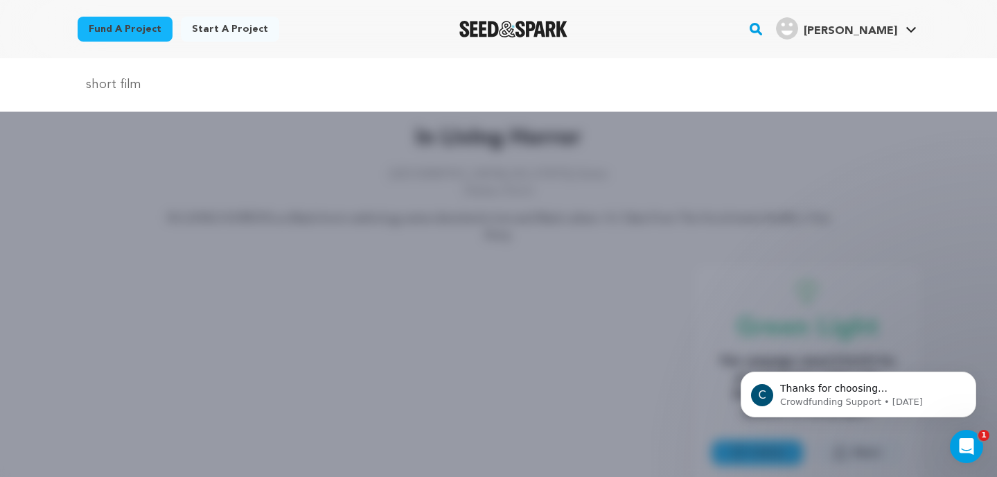
type input "short film horror"
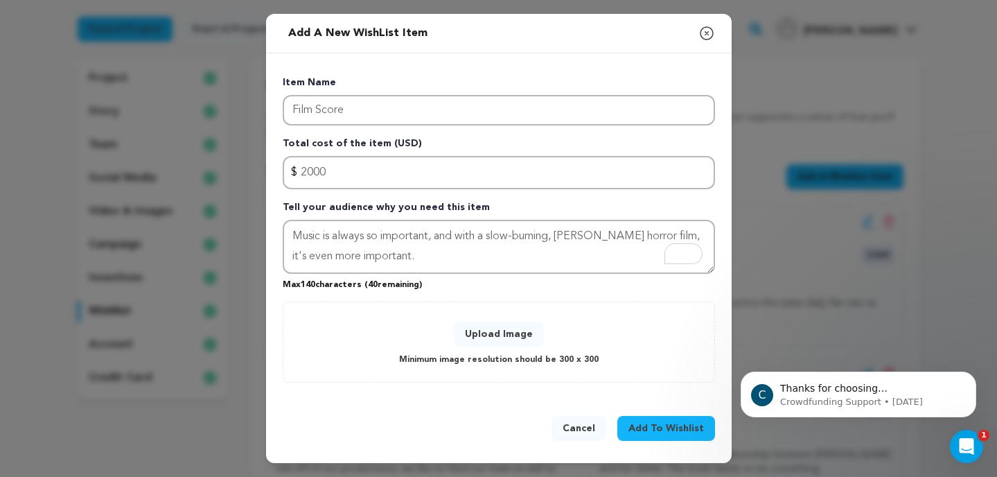
click at [508, 331] on button "Upload Image" at bounding box center [499, 334] width 90 height 25
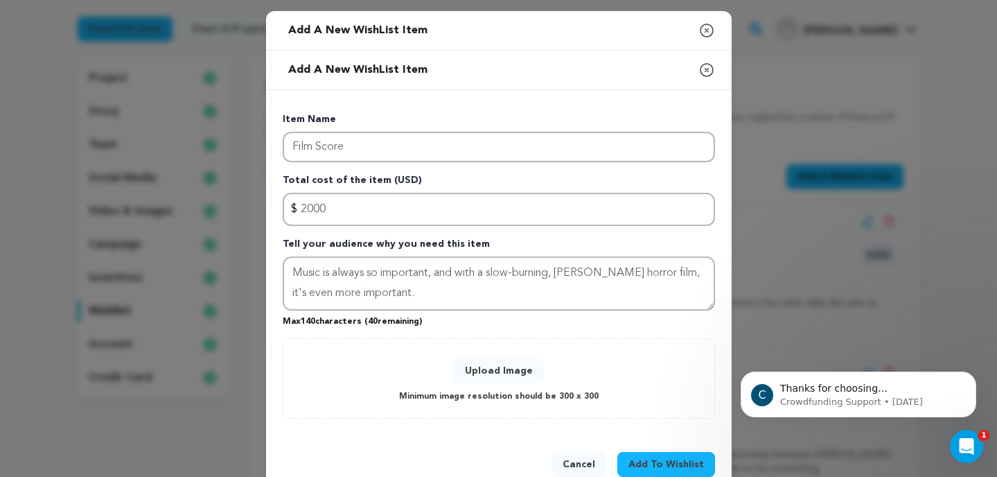
click at [658, 464] on span "Add To Wishlist" at bounding box center [667, 464] width 76 height 14
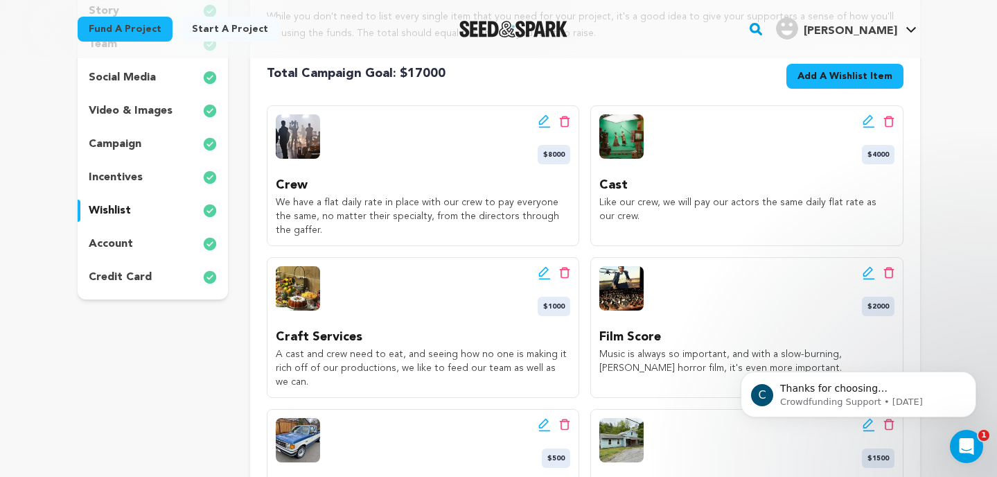
scroll to position [238, 0]
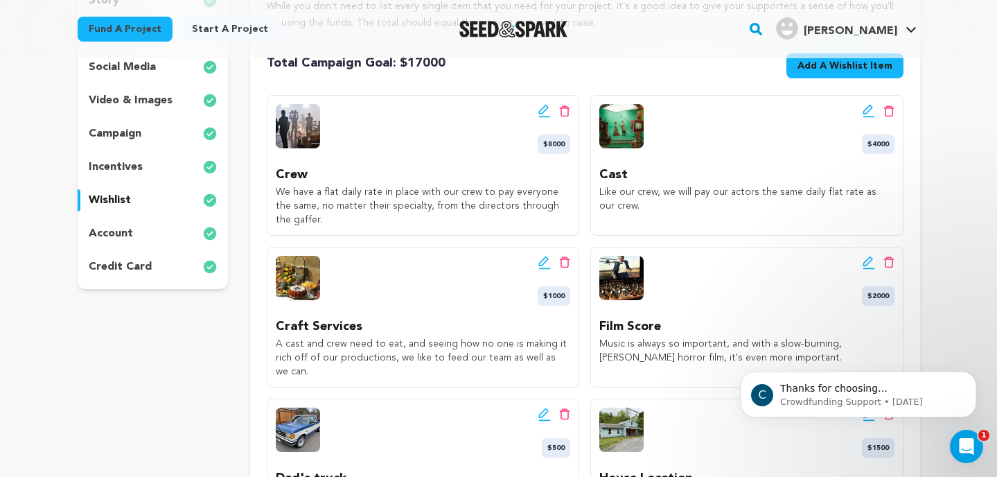
click at [865, 269] on icon at bounding box center [869, 263] width 12 height 14
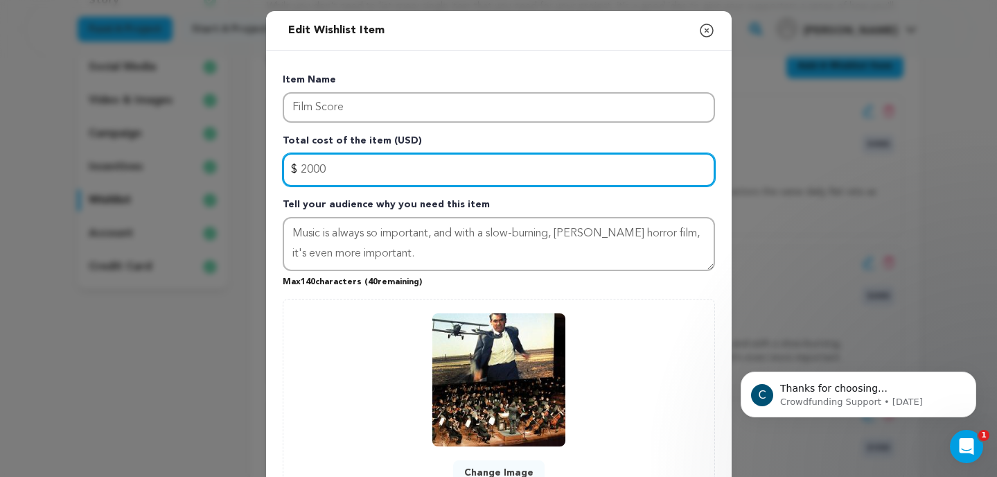
click at [305, 170] on input "2000" at bounding box center [499, 169] width 432 height 33
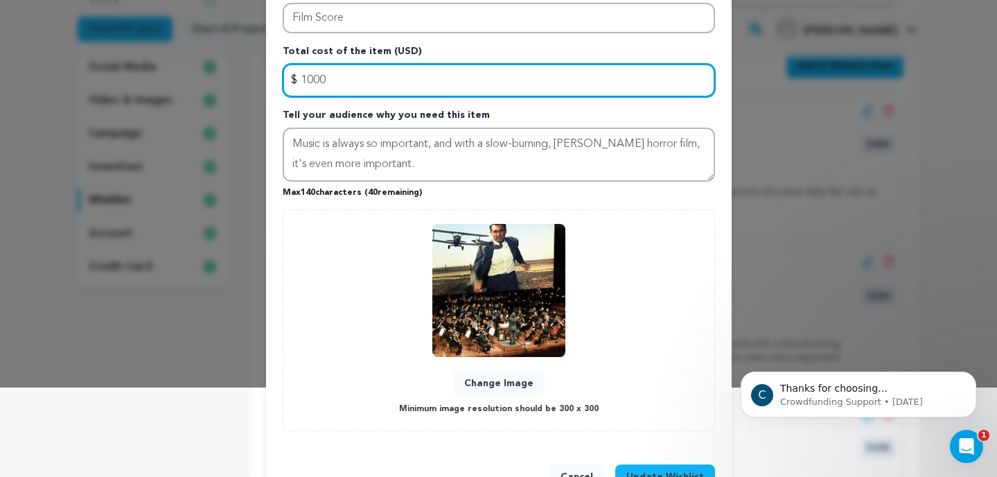
scroll to position [135, 0]
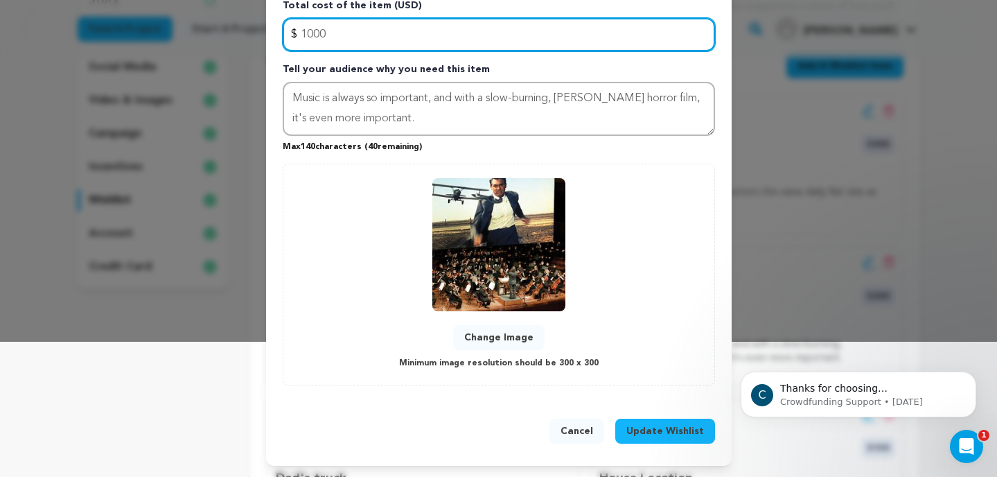
type input "1000"
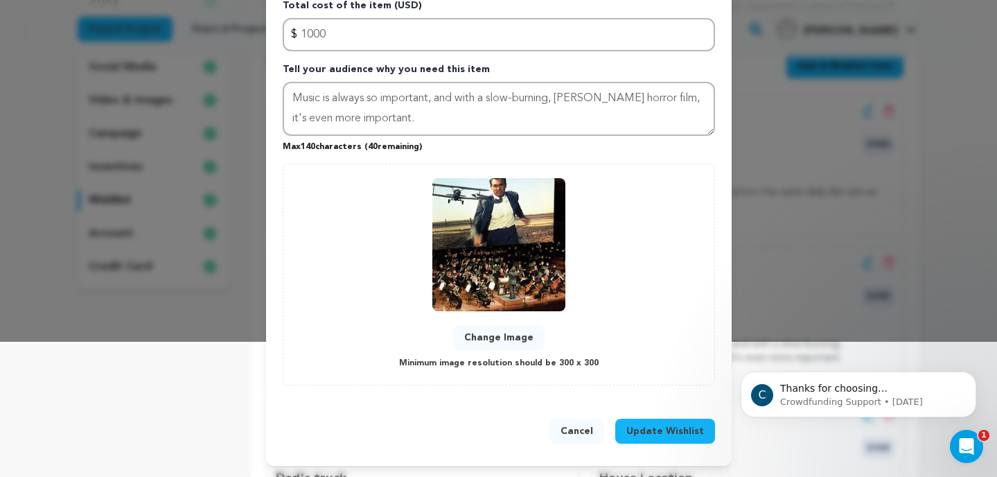
click at [663, 437] on span "Update Wishlist" at bounding box center [666, 431] width 78 height 14
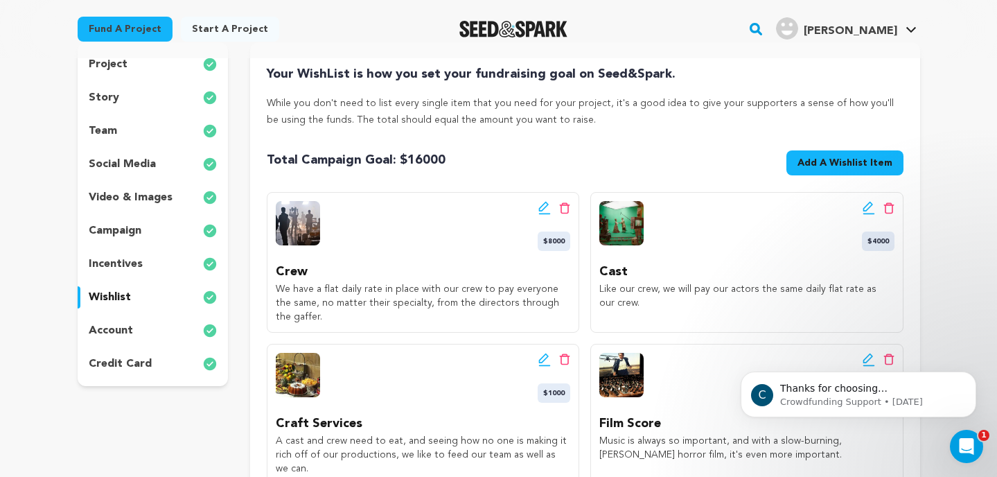
scroll to position [137, 0]
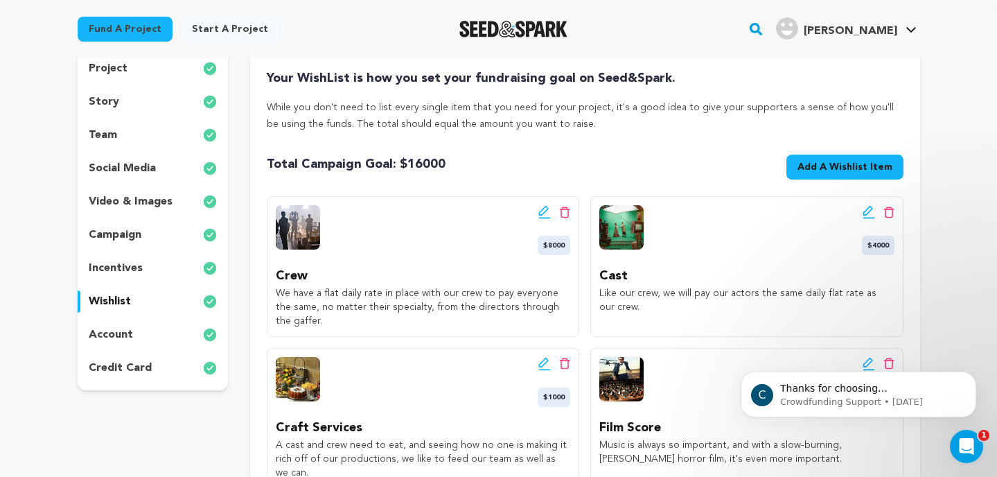
click at [541, 213] on icon at bounding box center [545, 212] width 12 height 14
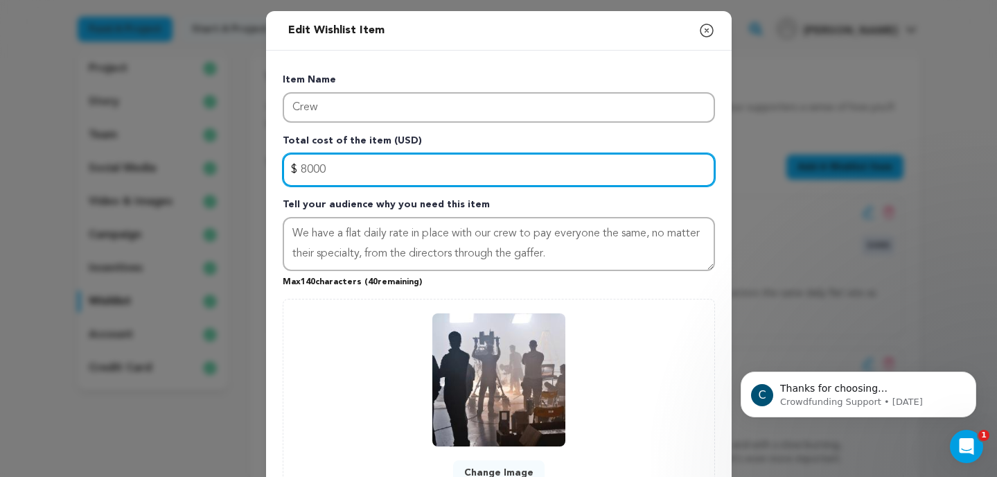
click at [311, 171] on input "8000" at bounding box center [499, 169] width 432 height 33
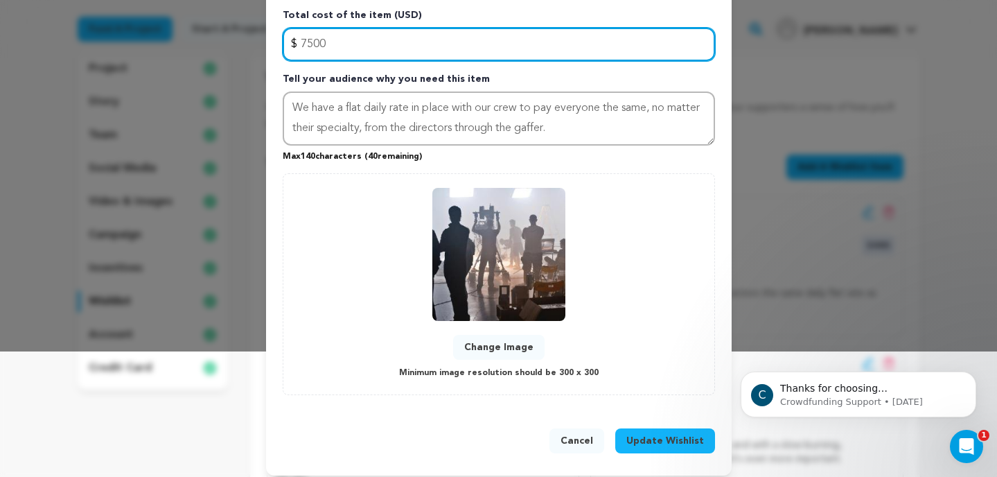
scroll to position [135, 0]
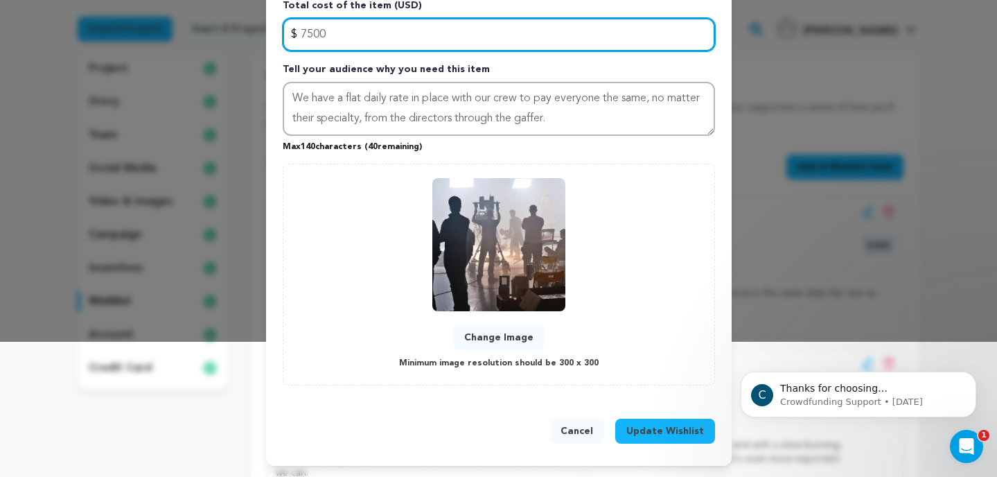
type input "7500"
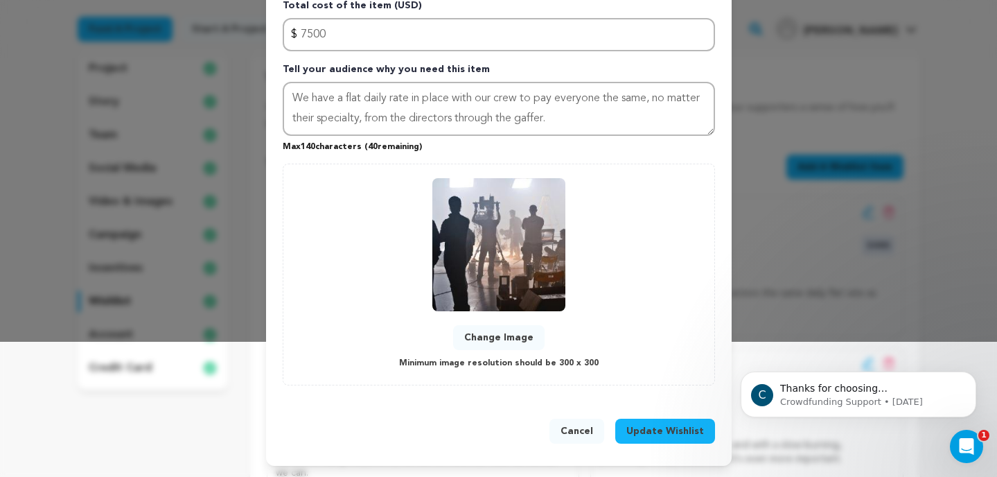
click at [667, 437] on span "Update Wishlist" at bounding box center [666, 431] width 78 height 14
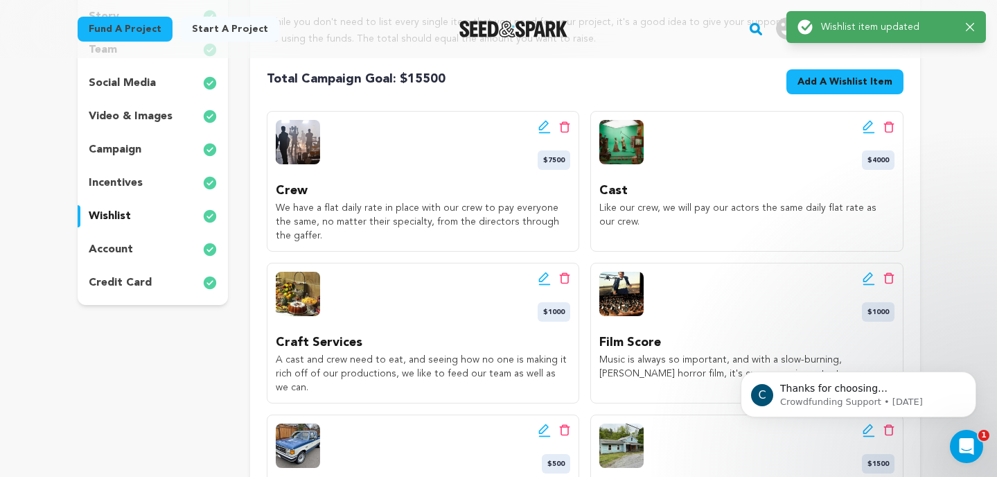
scroll to position [227, 0]
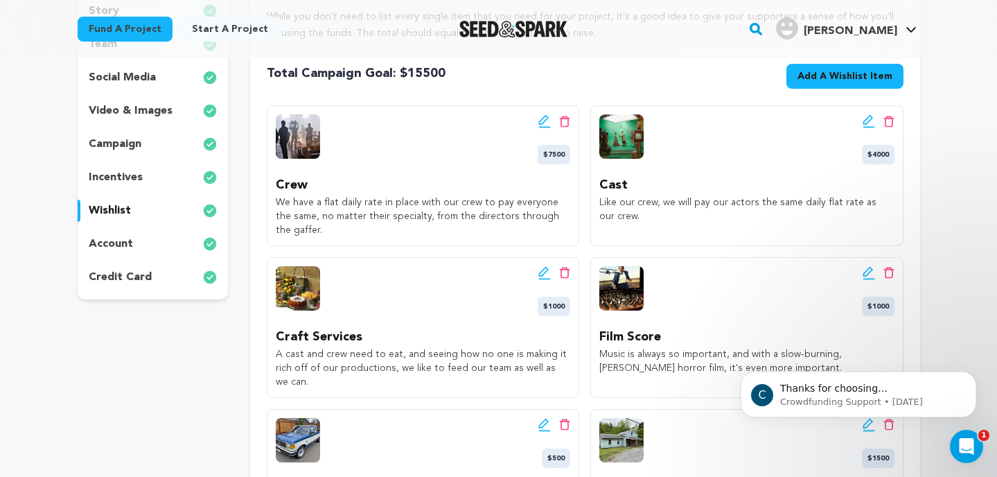
click at [864, 121] on icon at bounding box center [868, 120] width 10 height 10
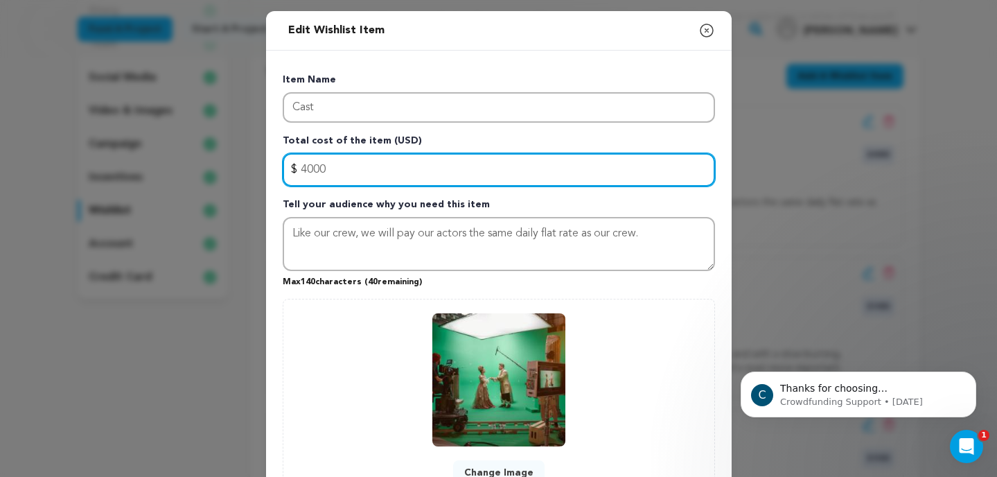
click at [313, 171] on input "4000" at bounding box center [499, 169] width 432 height 33
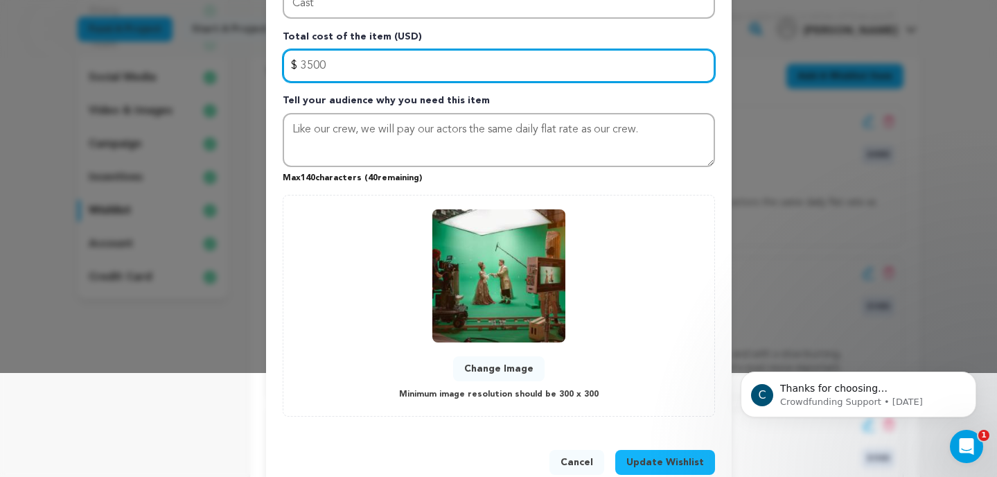
scroll to position [135, 0]
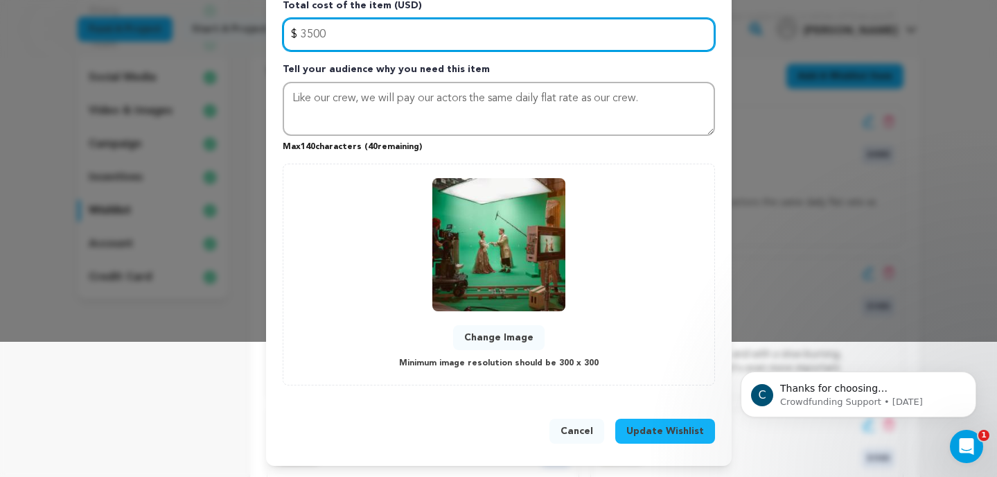
type input "3500"
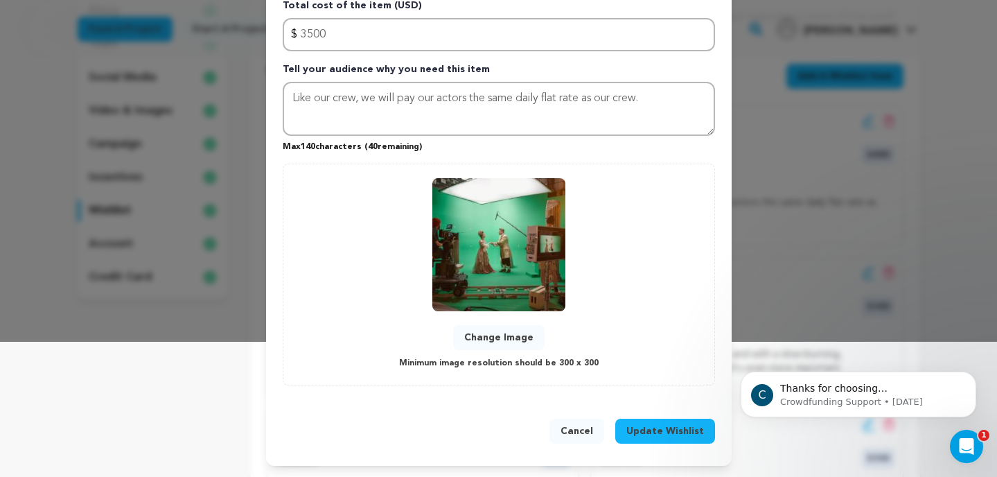
click at [669, 431] on span "Update Wishlist" at bounding box center [666, 431] width 78 height 14
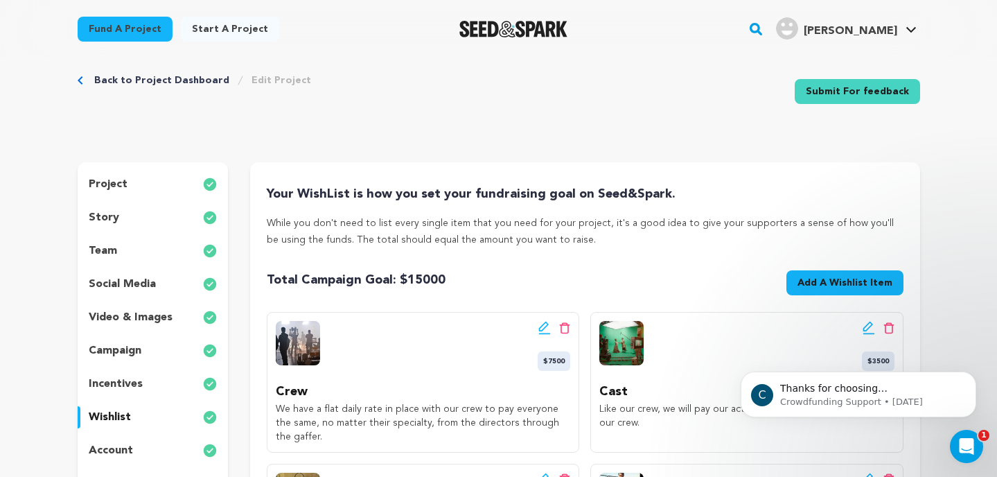
scroll to position [0, 0]
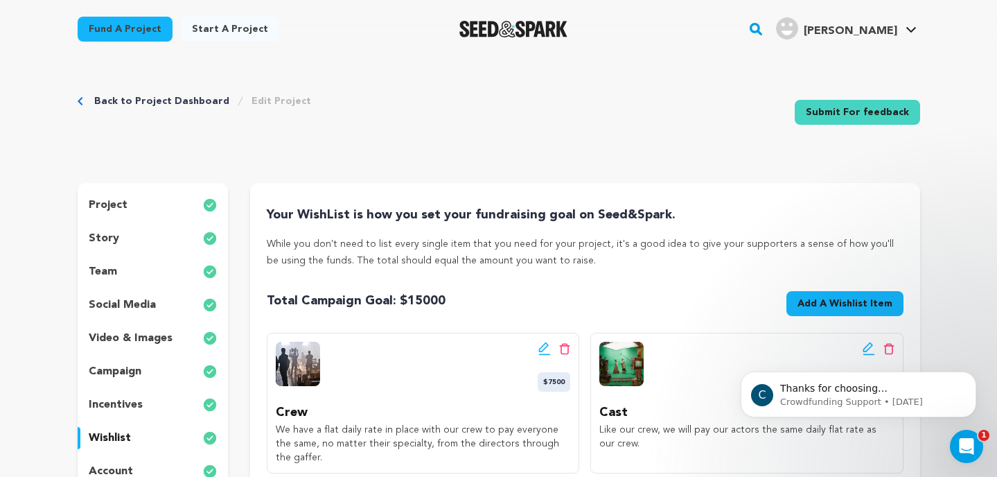
click at [121, 205] on p "project" at bounding box center [108, 205] width 39 height 17
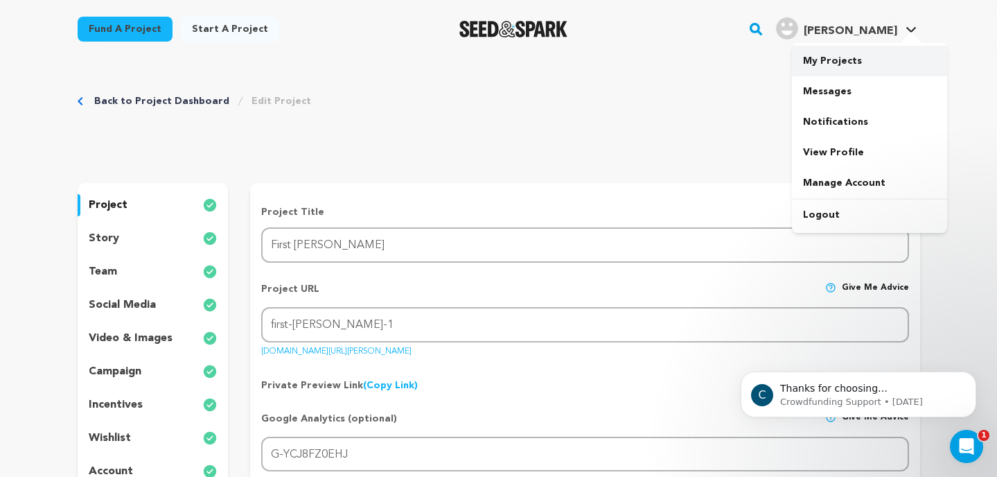
click at [870, 53] on link "My Projects" at bounding box center [869, 61] width 155 height 30
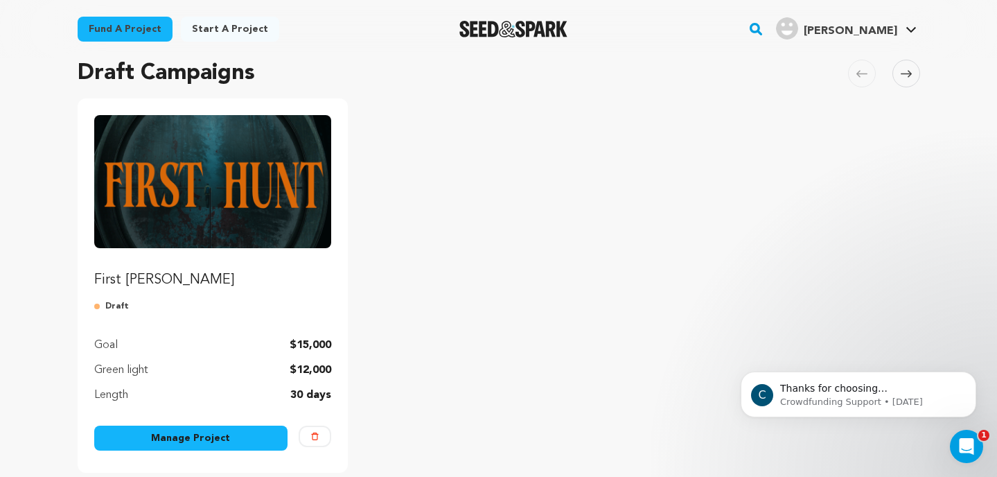
scroll to position [98, 0]
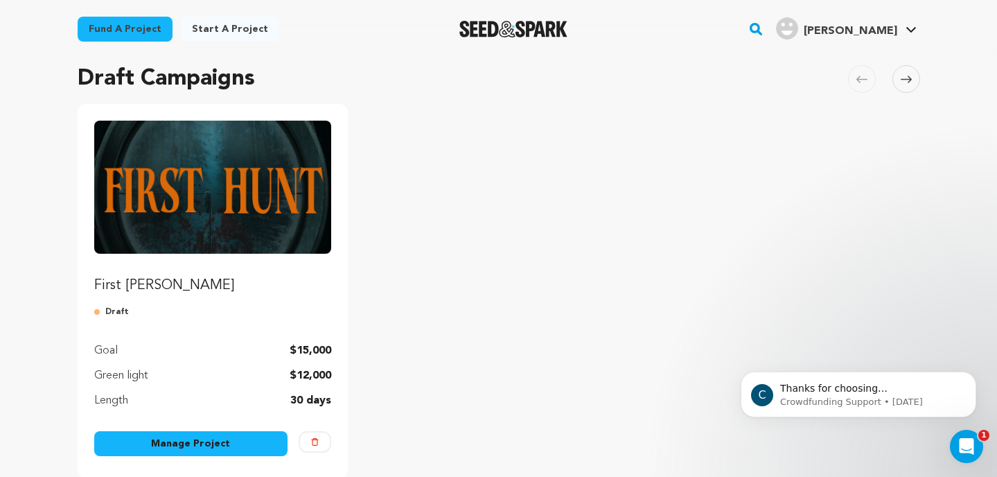
click at [265, 208] on img "Fund First Hunt" at bounding box center [213, 187] width 238 height 133
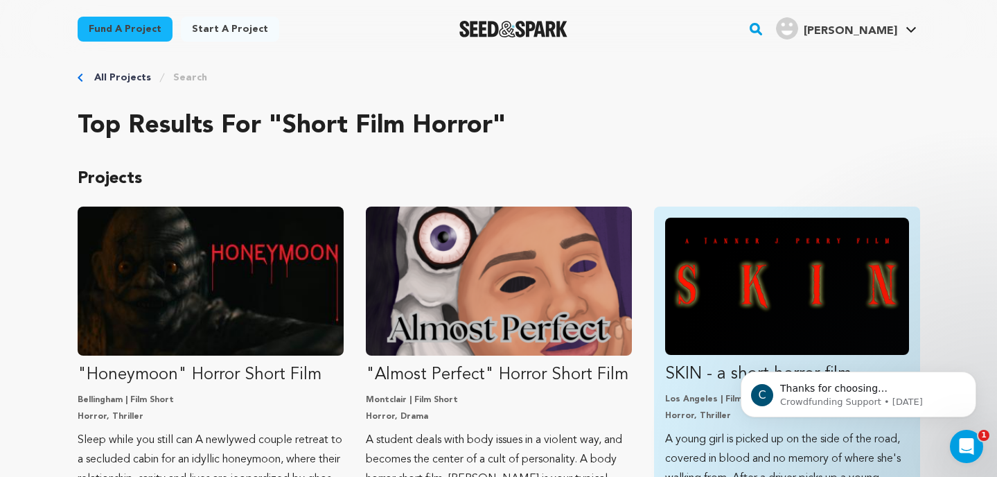
click at [741, 283] on img "Fund SKIN - a short horror film" at bounding box center [787, 286] width 244 height 137
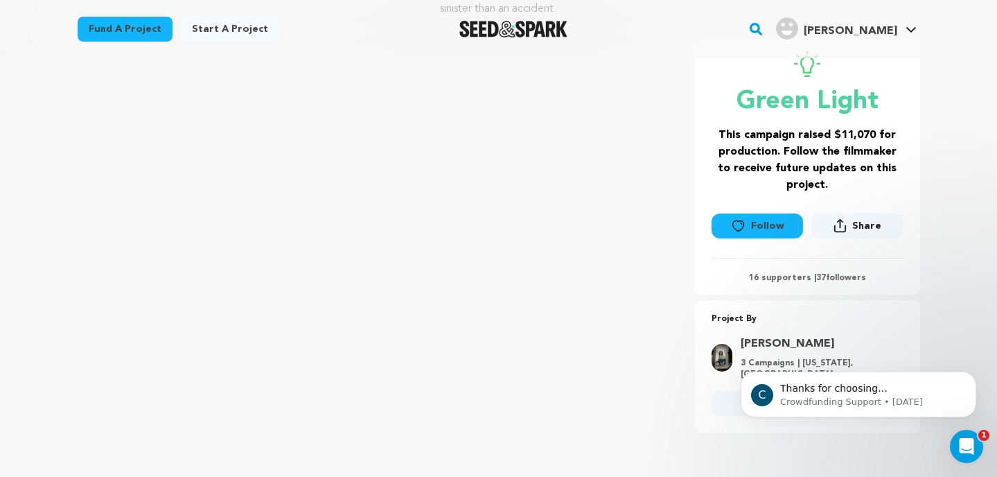
scroll to position [244, 0]
click at [762, 228] on button "Follow" at bounding box center [757, 225] width 91 height 25
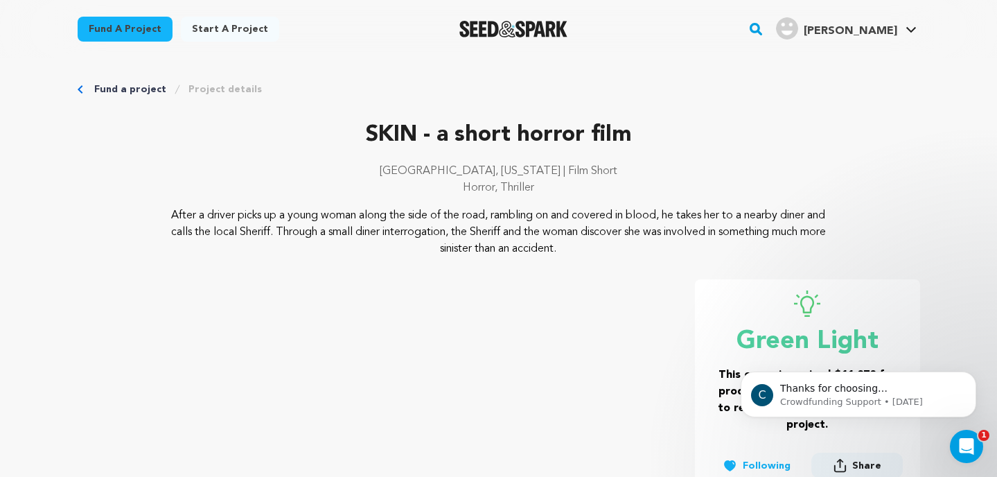
scroll to position [0, 0]
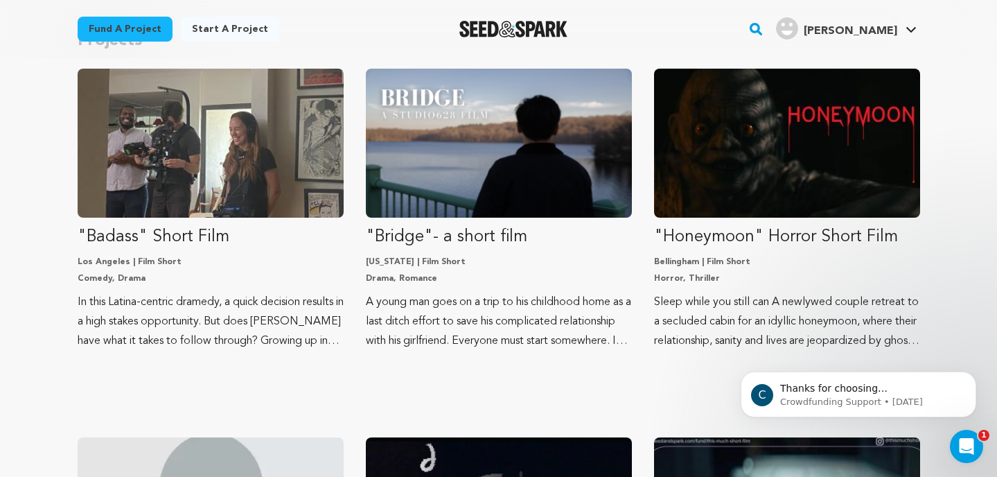
scroll to position [157, 0]
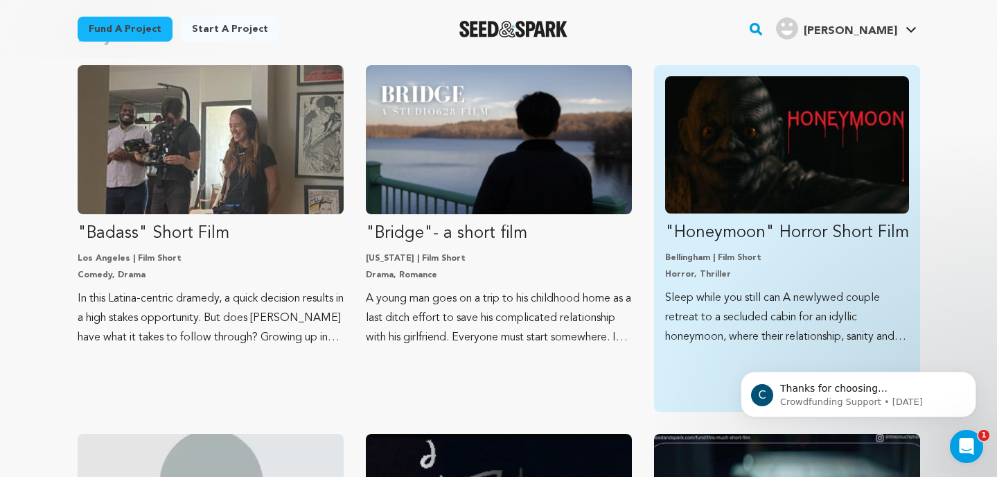
click at [700, 165] on img "Fund &quot;Honeymoon&quot; Horror Short Film" at bounding box center [787, 144] width 244 height 137
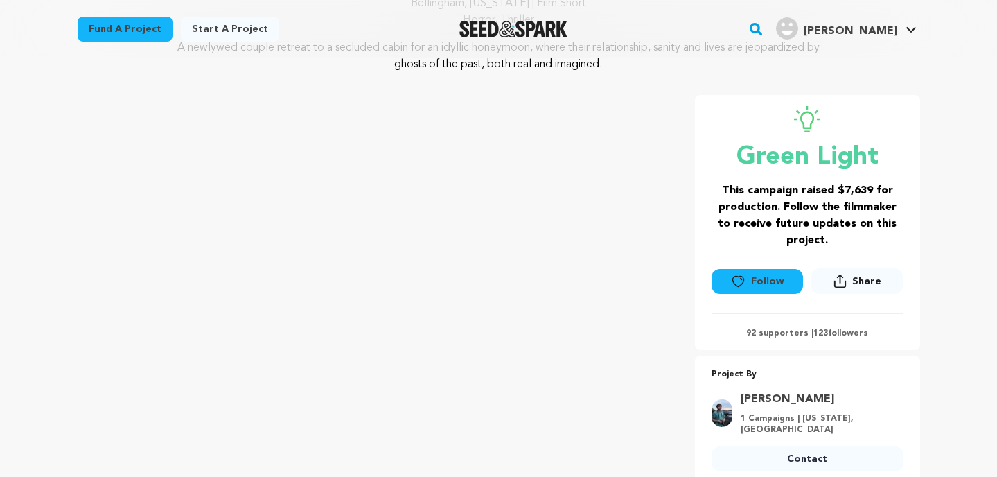
scroll to position [175, 0]
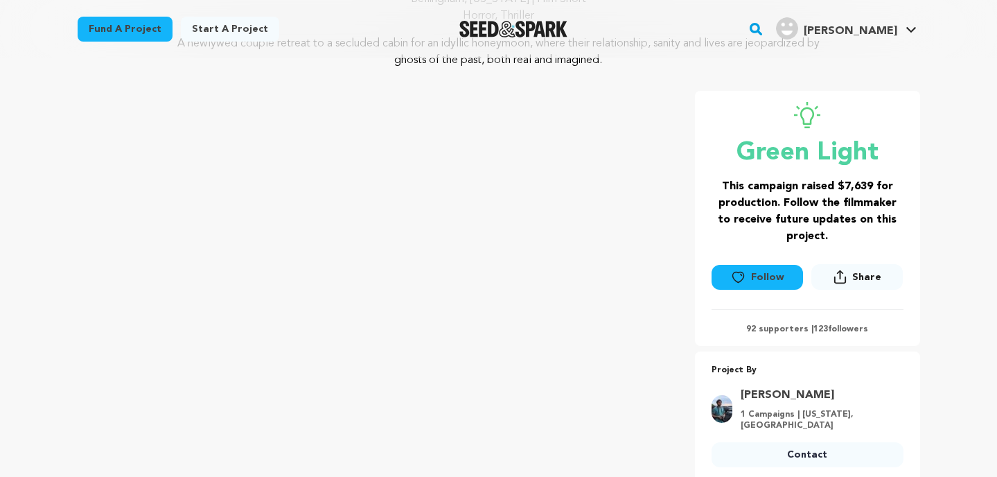
click at [771, 282] on button "Follow" at bounding box center [757, 277] width 91 height 25
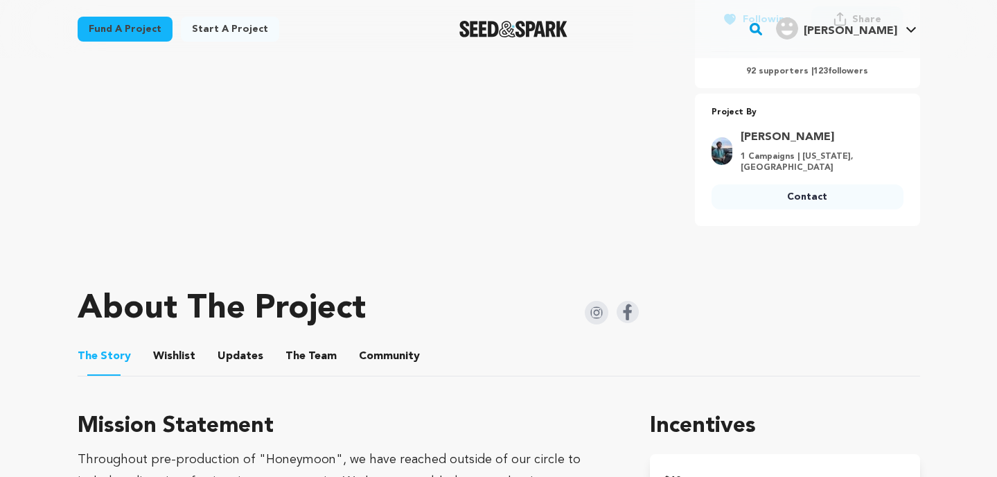
scroll to position [263, 0]
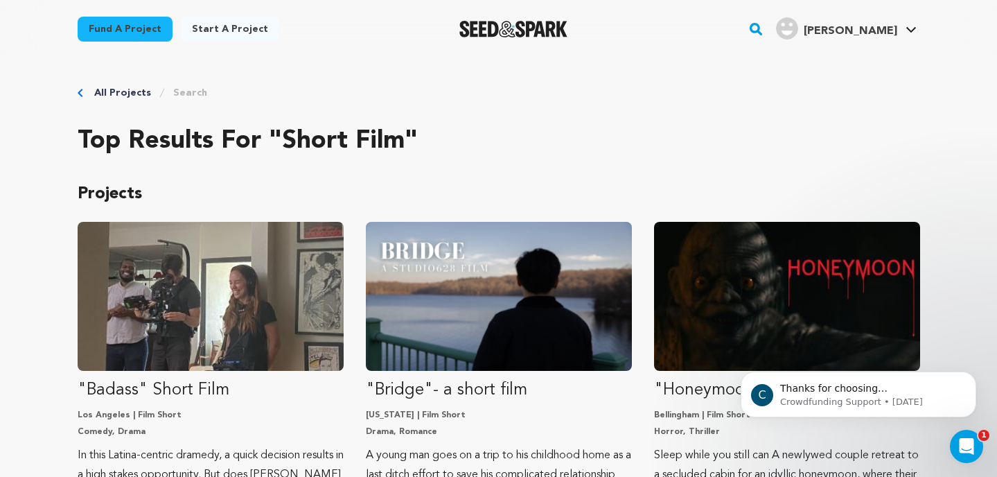
click at [764, 30] on rect "button" at bounding box center [756, 29] width 17 height 17
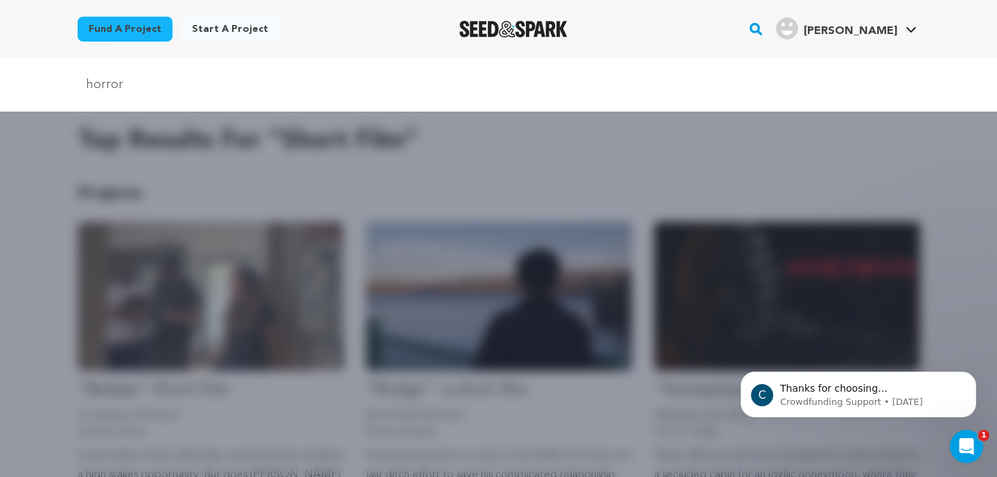
type input "horror"
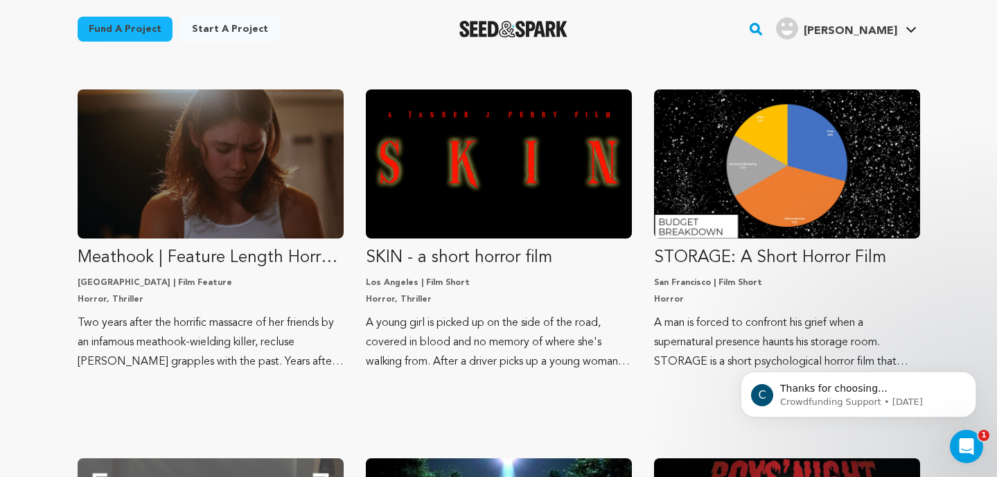
scroll to position [503, 0]
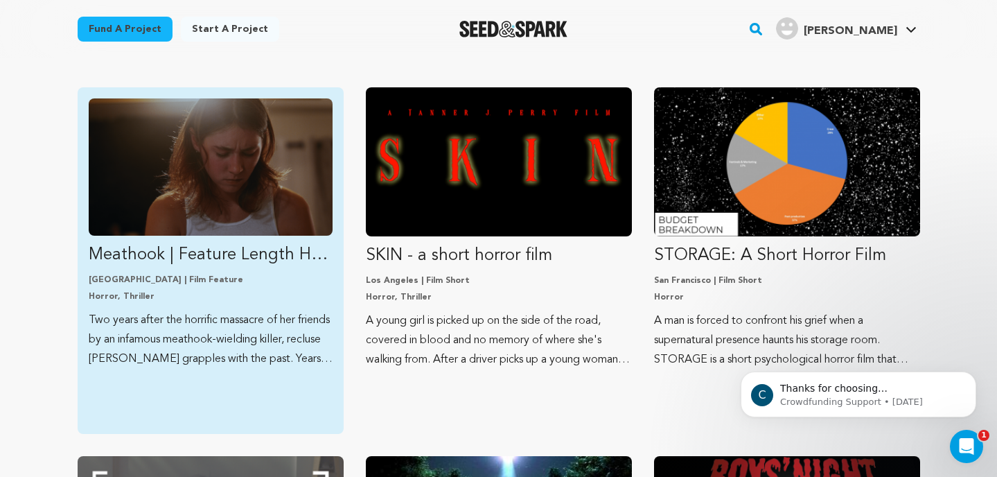
click at [270, 194] on img "Fund Meathook | Feature Length Horror Film" at bounding box center [211, 166] width 244 height 137
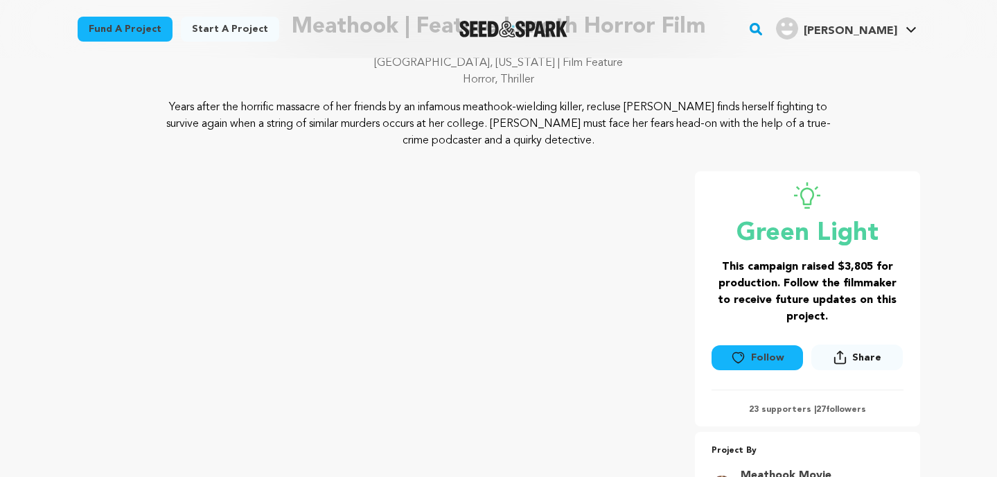
scroll to position [122, 0]
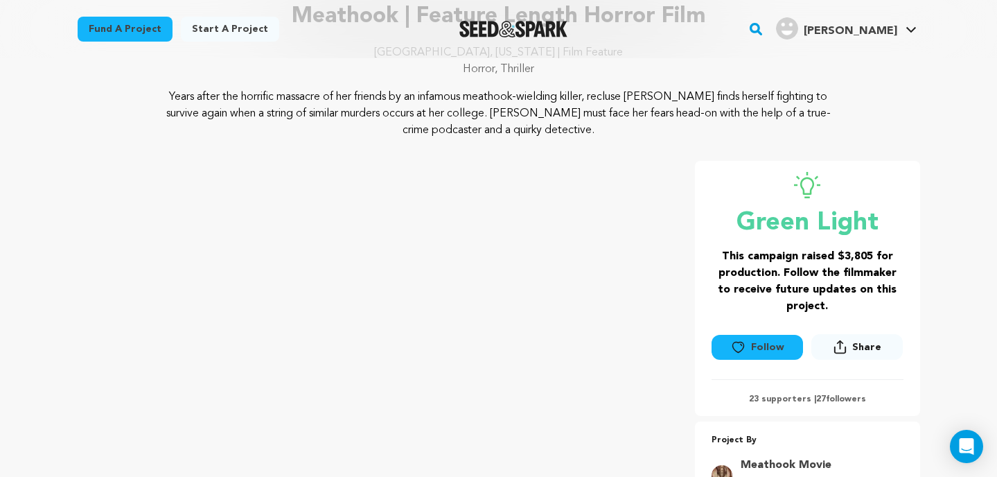
click at [751, 349] on button "Follow" at bounding box center [757, 347] width 91 height 25
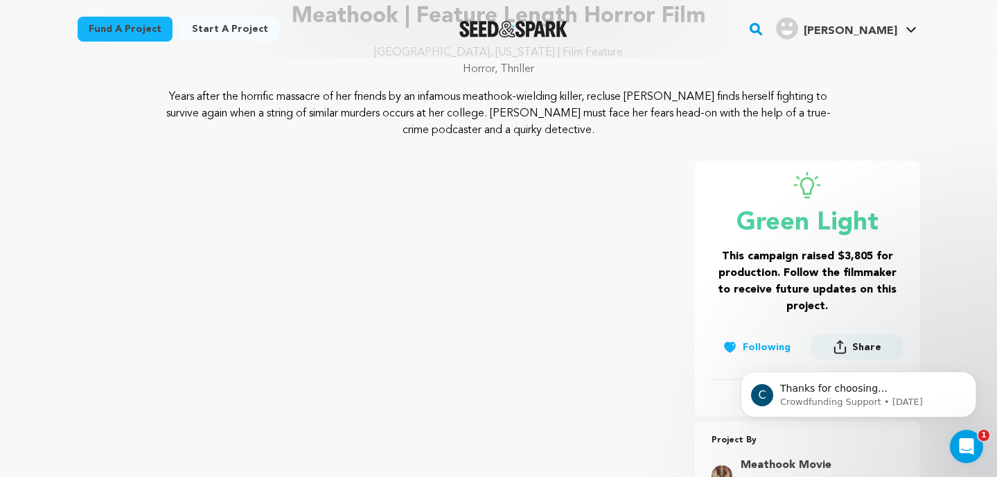
scroll to position [0, 0]
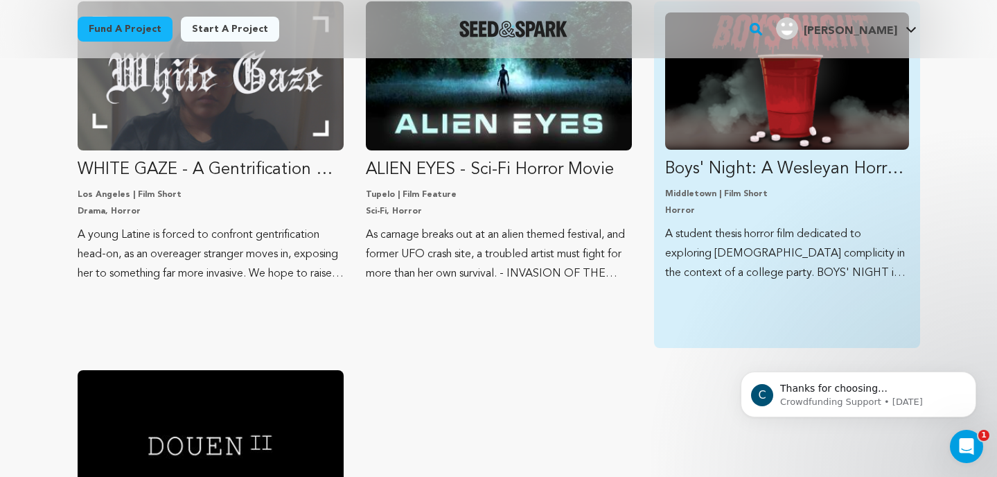
scroll to position [965, 0]
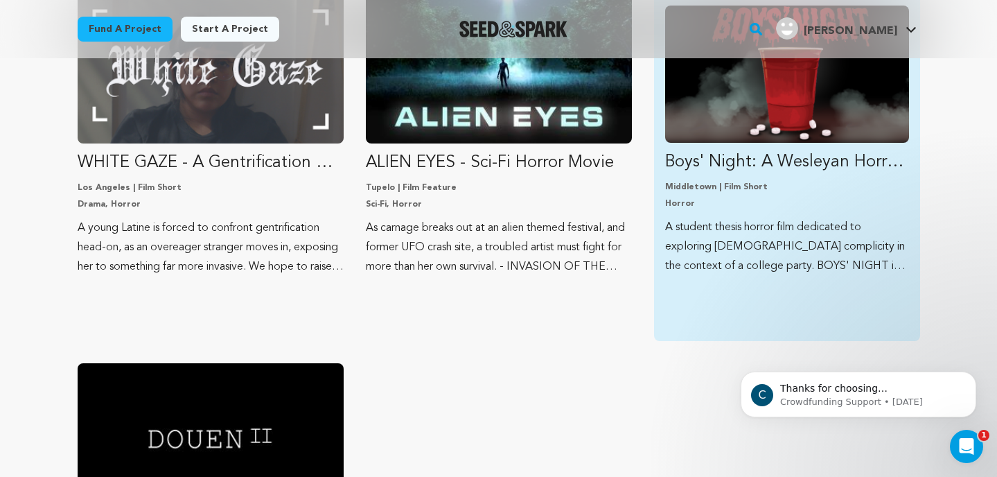
click at [801, 97] on img "Fund Boys&#039; Night: A Wesleyan Horror Thesis" at bounding box center [787, 74] width 244 height 137
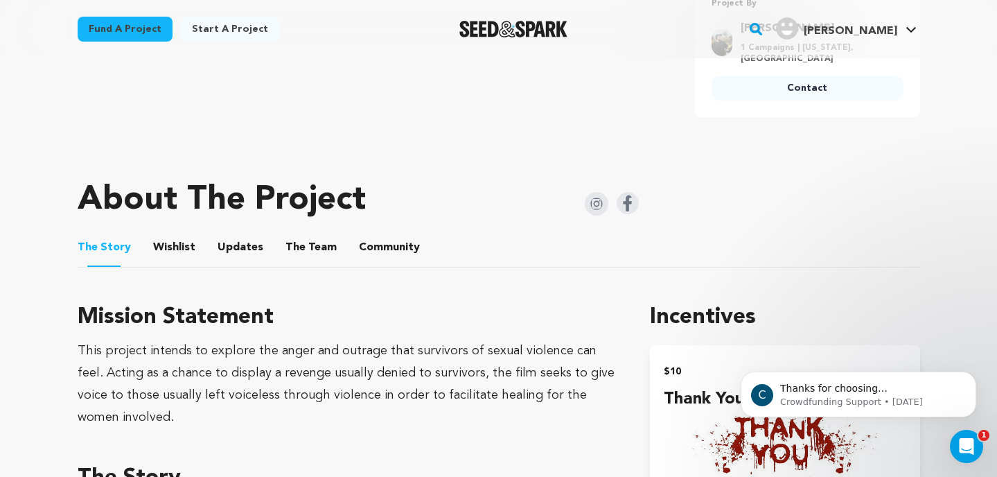
scroll to position [622, 0]
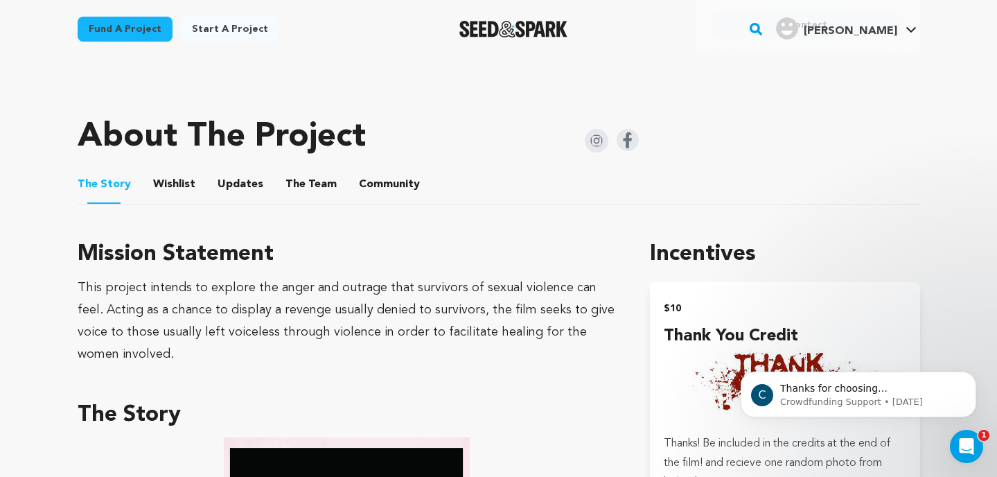
click at [312, 191] on button "The Team" at bounding box center [311, 187] width 33 height 33
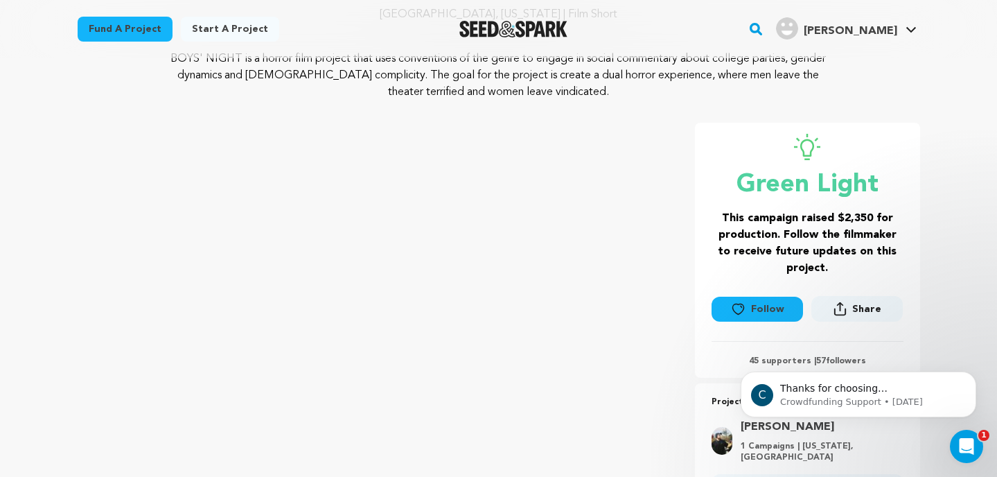
scroll to position [189, 0]
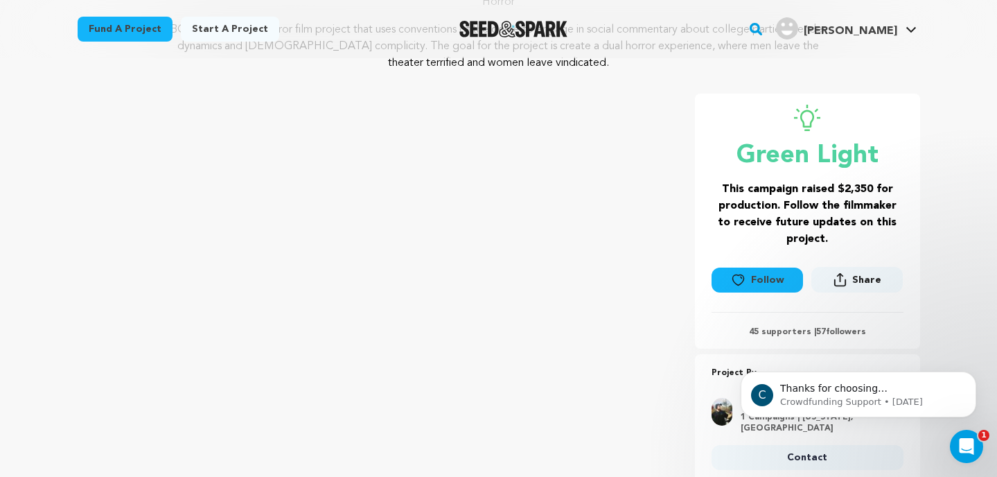
click at [742, 280] on icon at bounding box center [738, 280] width 15 height 14
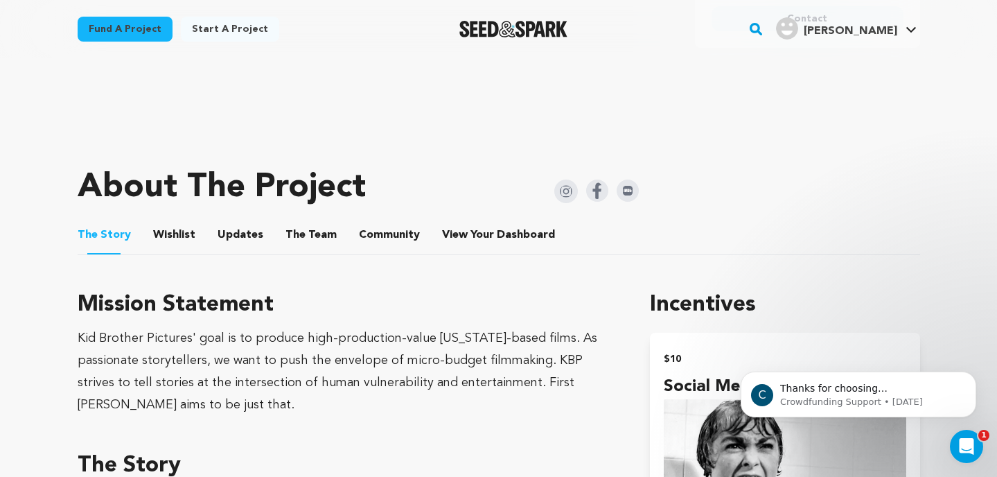
scroll to position [509, 0]
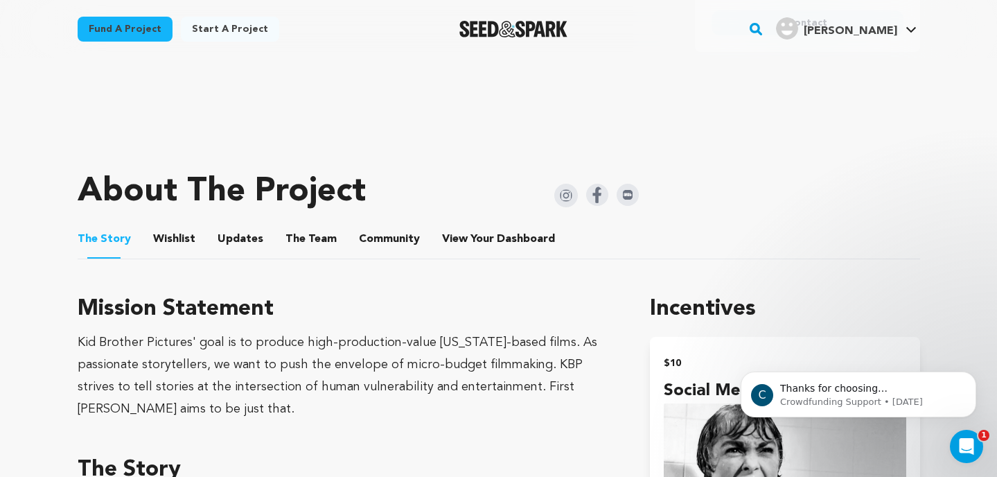
click at [301, 235] on button "The Team" at bounding box center [311, 241] width 33 height 33
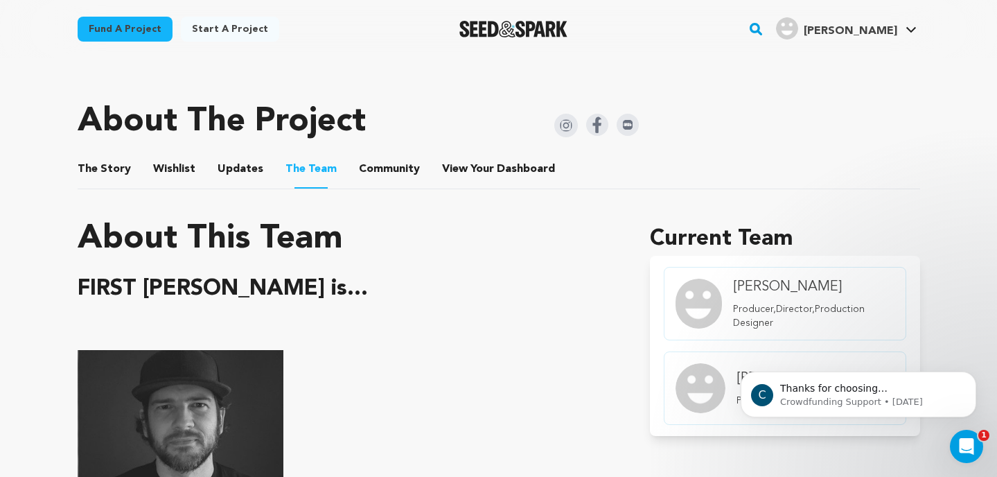
scroll to position [572, 0]
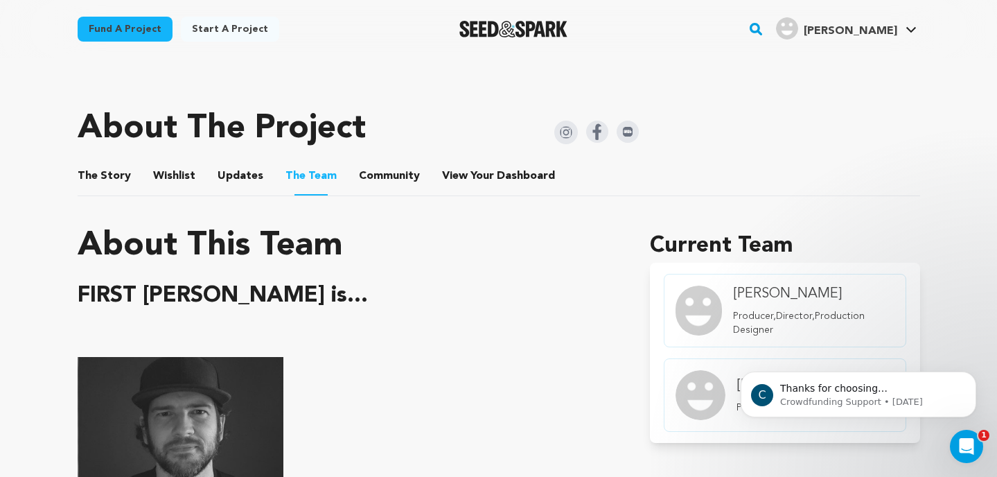
click at [163, 176] on button "Wishlist" at bounding box center [173, 178] width 33 height 33
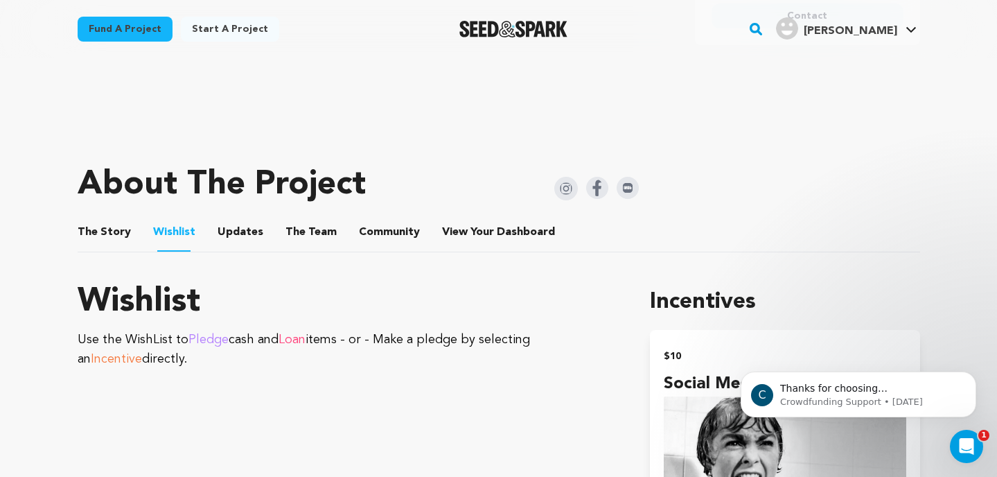
scroll to position [482, 0]
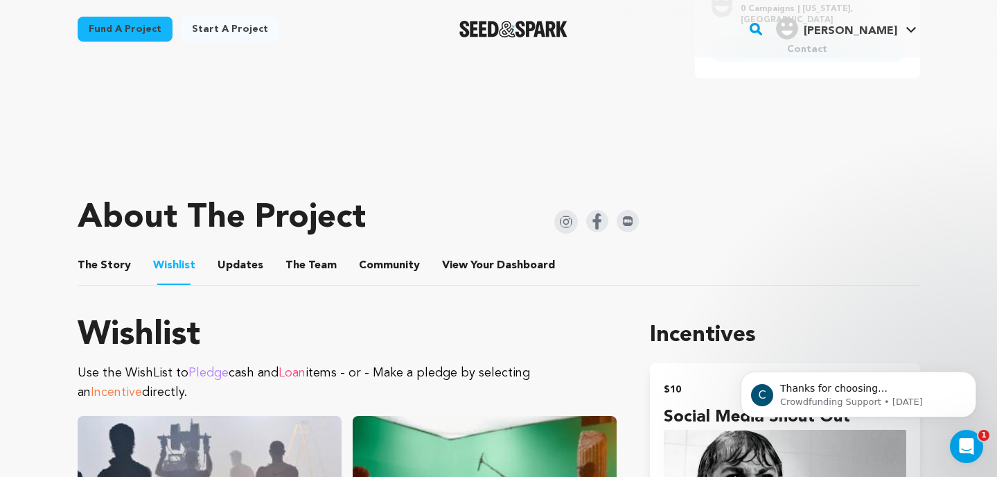
click at [107, 265] on button "The Story" at bounding box center [103, 268] width 33 height 33
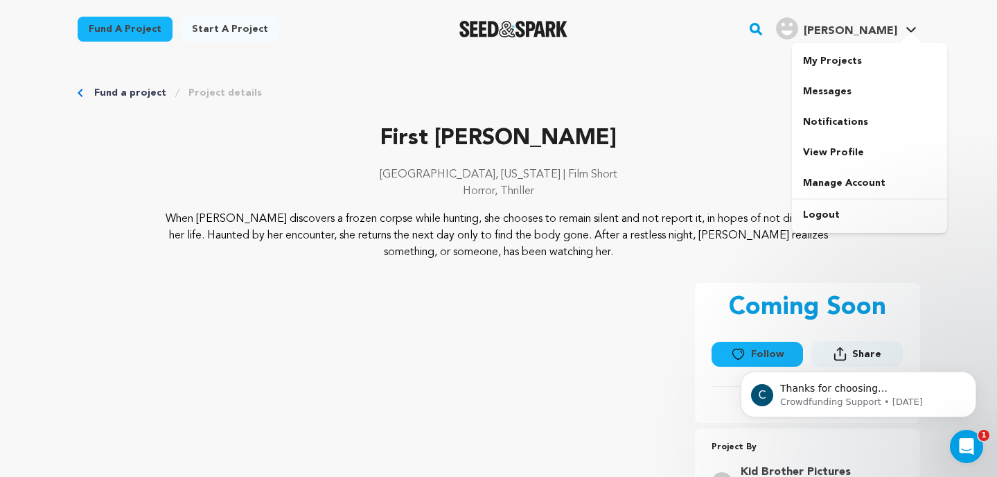
click at [915, 32] on div at bounding box center [912, 39] width 28 height 14
click at [832, 54] on link "My Projects" at bounding box center [869, 61] width 155 height 30
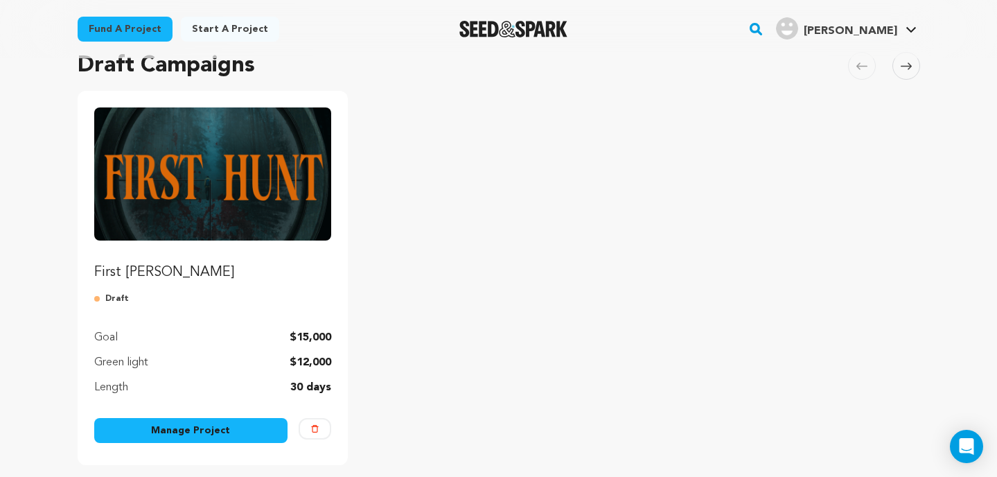
scroll to position [114, 0]
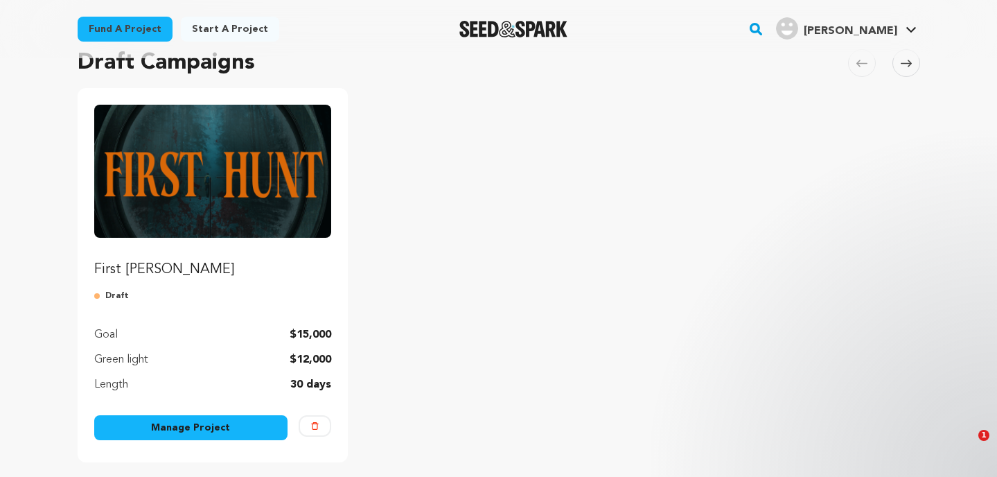
click at [225, 437] on link "Manage Project" at bounding box center [191, 427] width 194 height 25
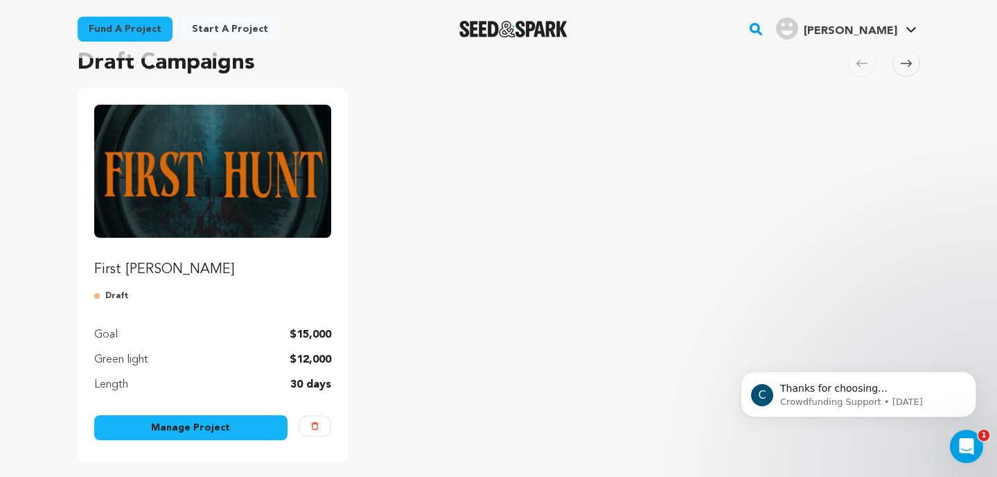
scroll to position [0, 0]
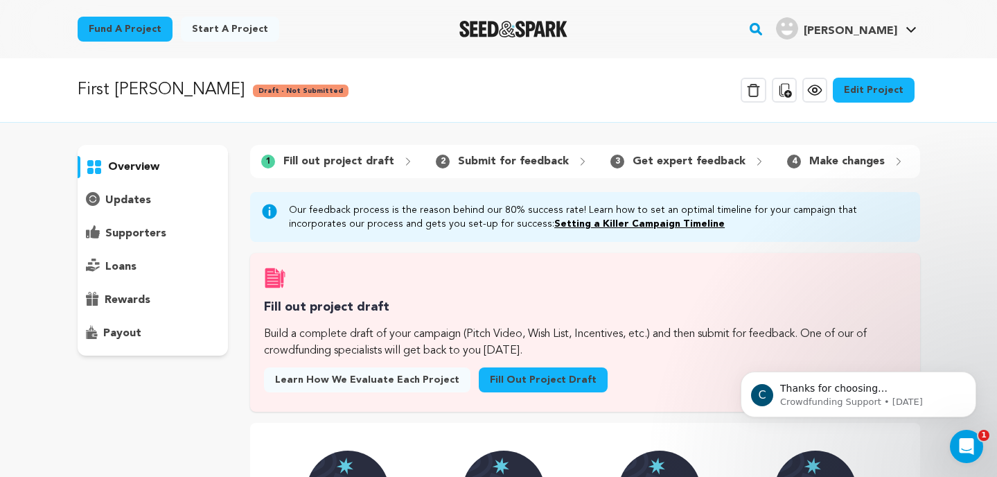
click at [873, 89] on link "Edit Project" at bounding box center [874, 90] width 82 height 25
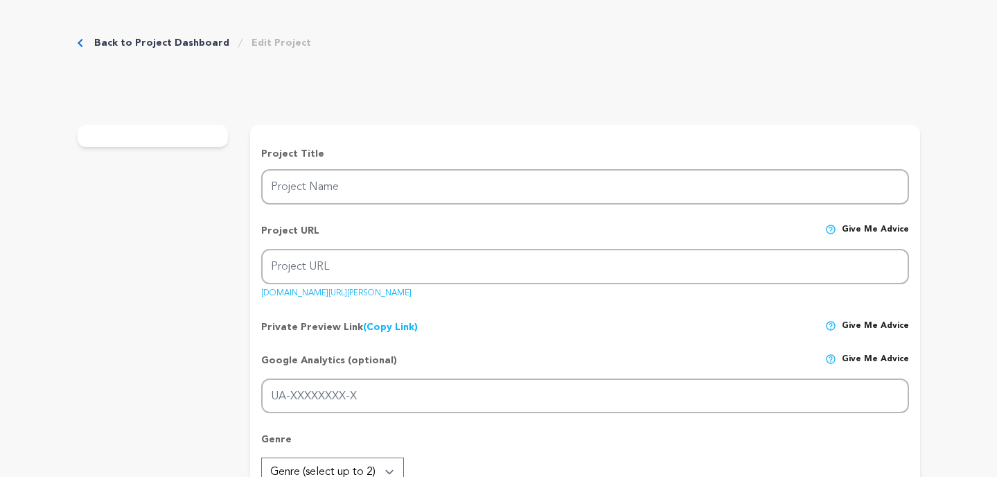
type input "First [PERSON_NAME]"
type input "first-[PERSON_NAME]-1"
type input "G-YCJ8FZ0EHJ"
type input "When [PERSON_NAME] finds a dead boy, she’s drawn by a connection deeper than fe…"
type textarea "When [PERSON_NAME] discovers a frozen corpse while hunting, she chooses to rema…"
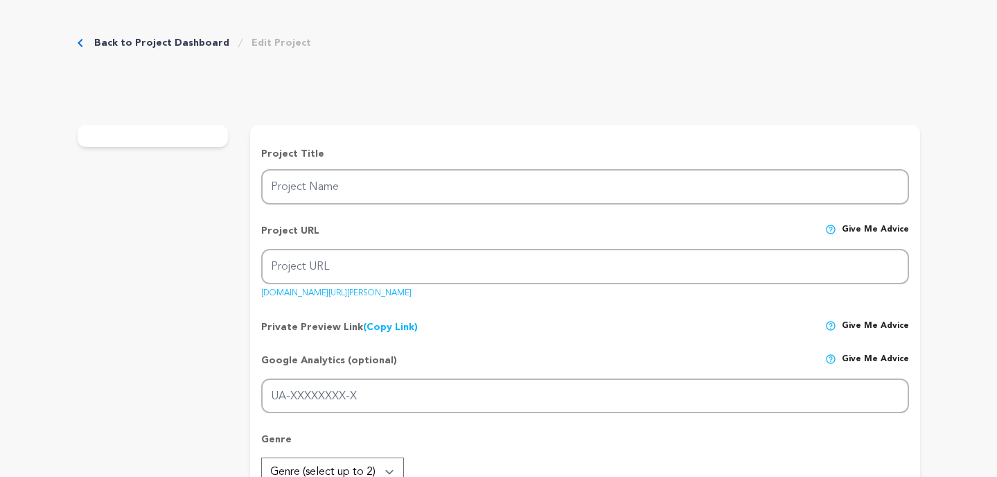
type textarea "Kid Brother Pictures' goal is to produce high-production-value [US_STATE]-based…"
type textarea "The Green Knight, 2022, short film. [URL][DOMAIN_NAME]"
radio input "true"
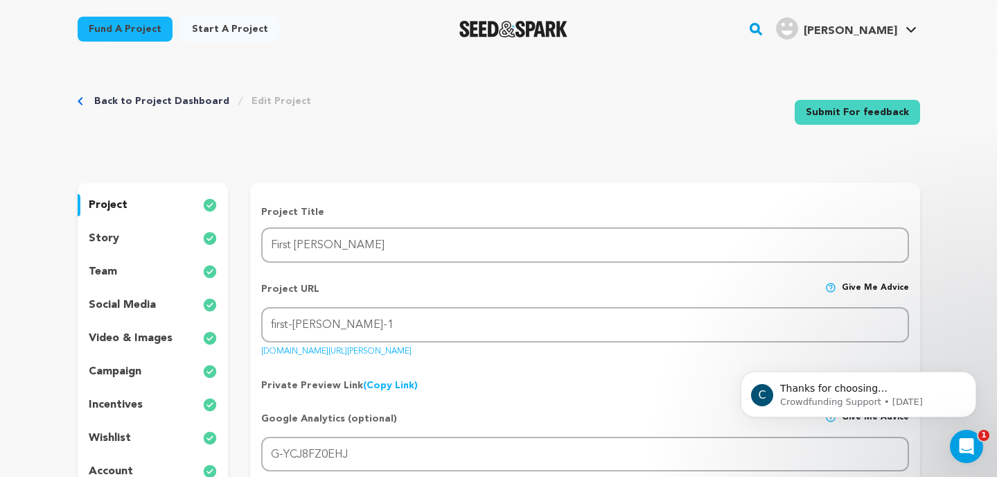
click at [136, 396] on div "incentives" at bounding box center [153, 405] width 151 height 22
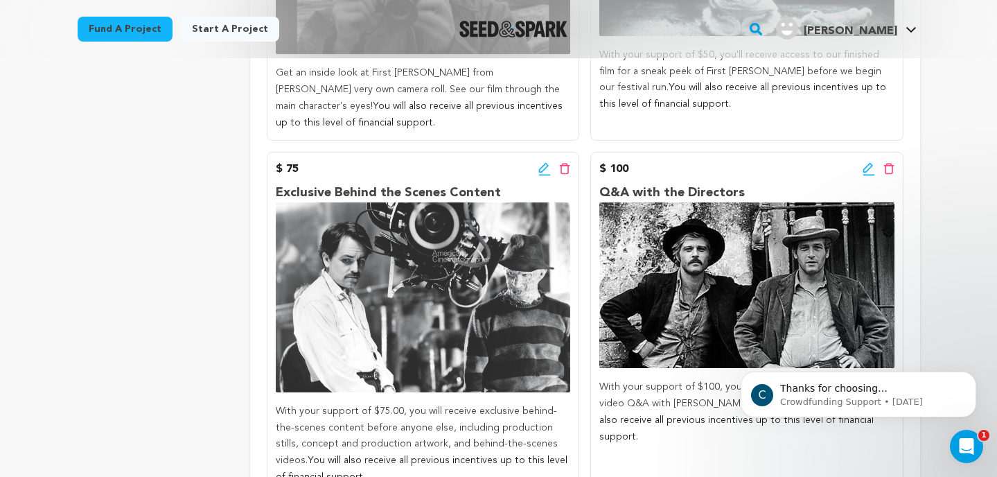
scroll to position [803, 0]
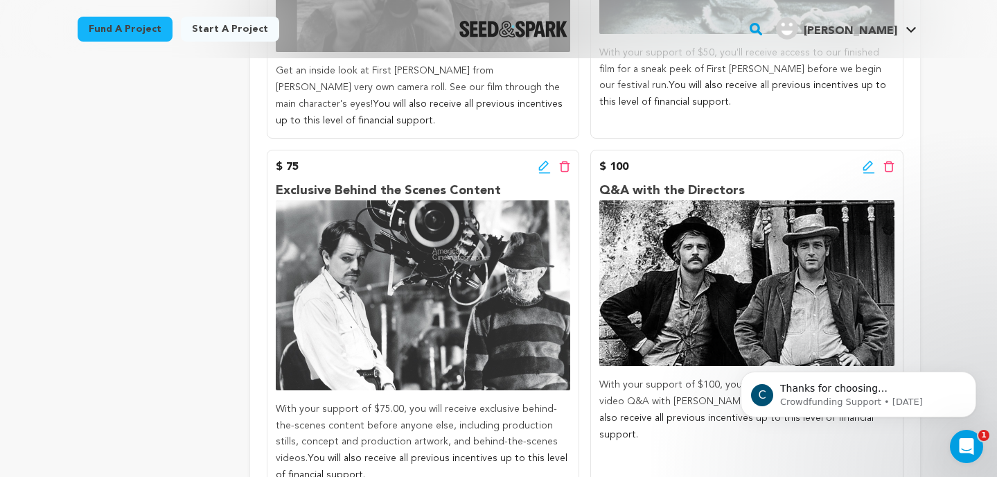
click at [868, 171] on icon at bounding box center [869, 167] width 12 height 14
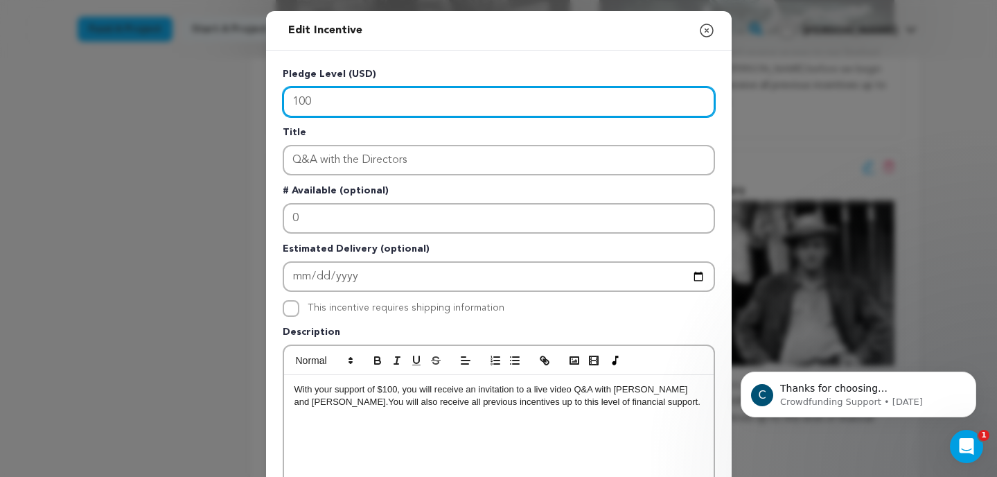
click at [322, 103] on input "100" at bounding box center [499, 102] width 432 height 30
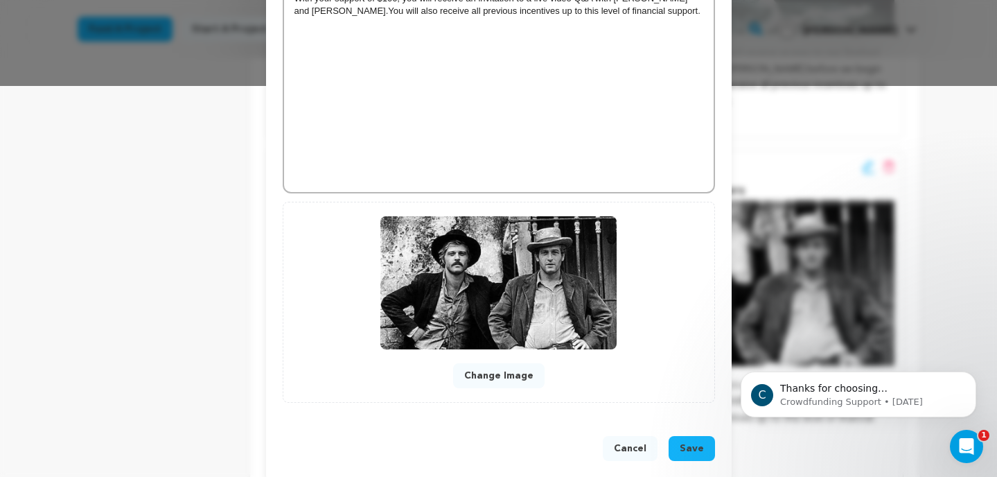
scroll to position [408, 0]
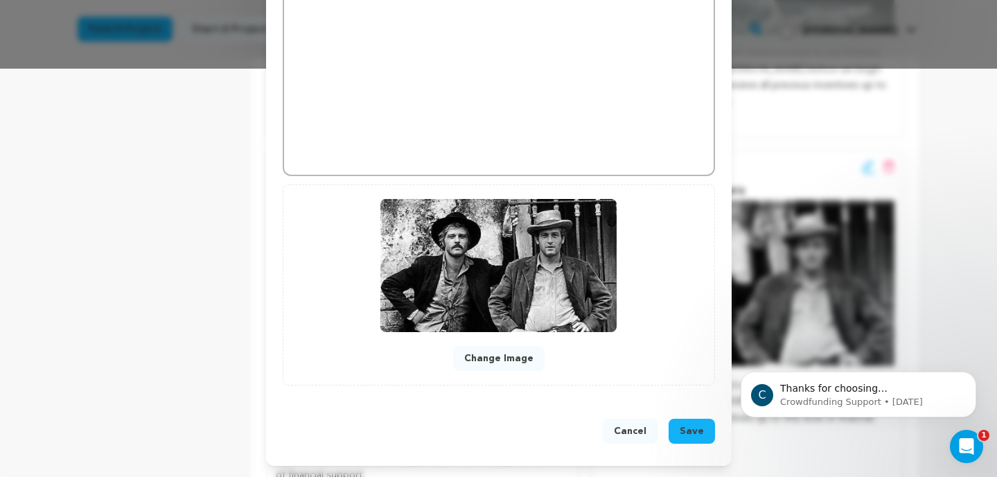
type input "150"
click at [686, 428] on span "Save" at bounding box center [692, 431] width 24 height 14
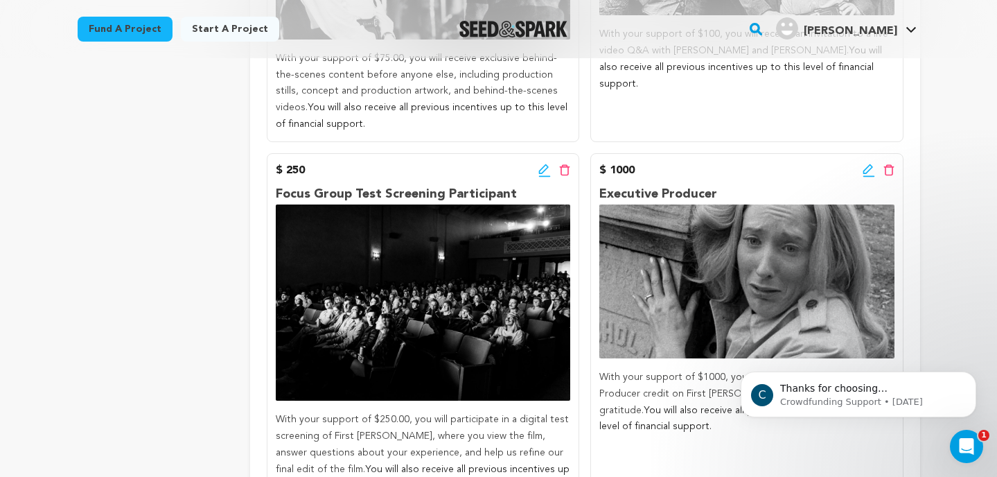
scroll to position [1157, 0]
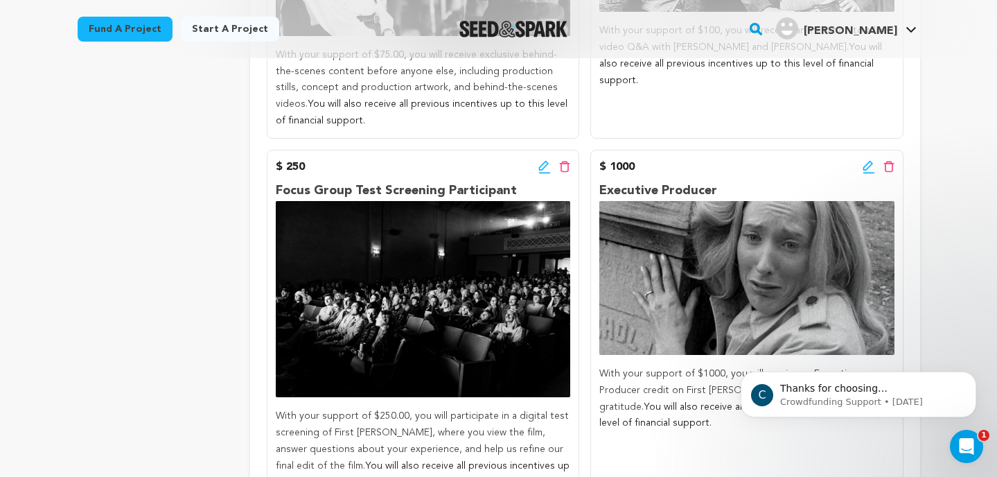
click at [871, 166] on icon at bounding box center [869, 167] width 12 height 14
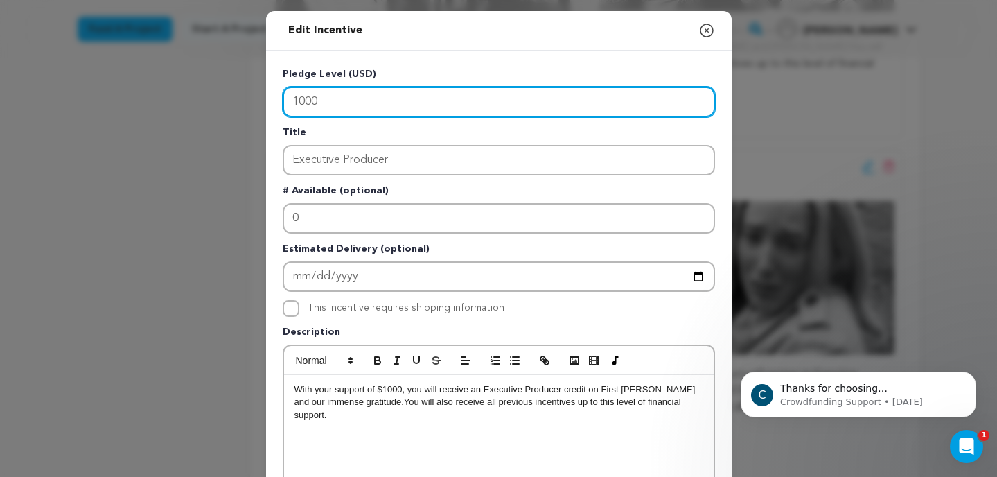
click at [302, 98] on input "1000" at bounding box center [499, 102] width 432 height 30
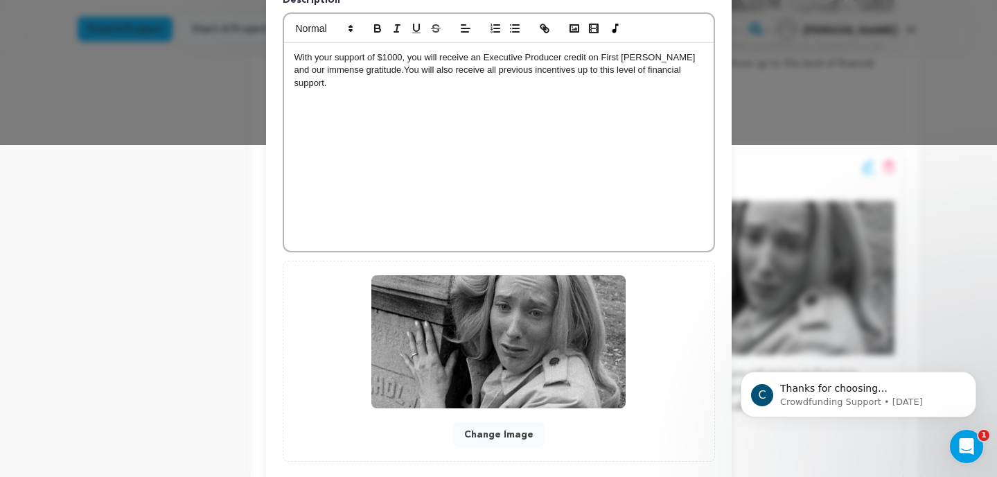
scroll to position [408, 0]
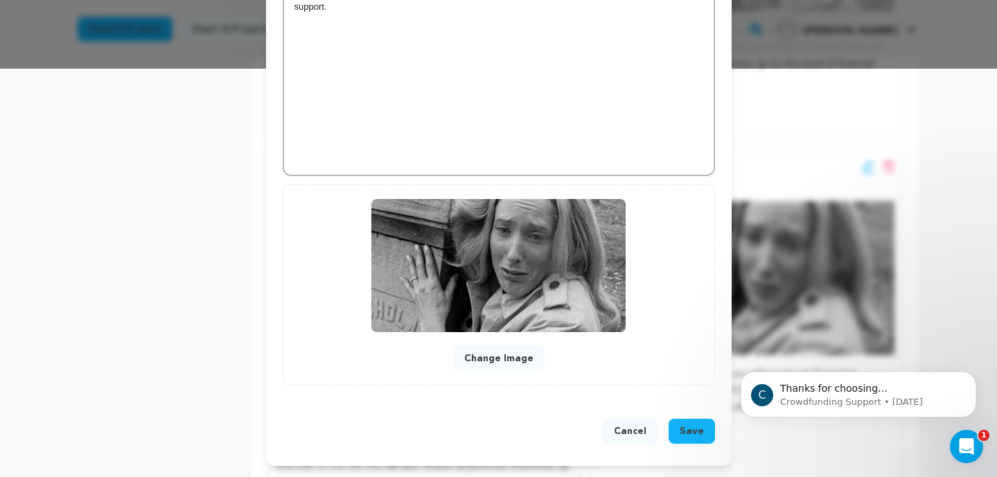
type input "2500"
click at [688, 430] on span "Save" at bounding box center [692, 431] width 24 height 14
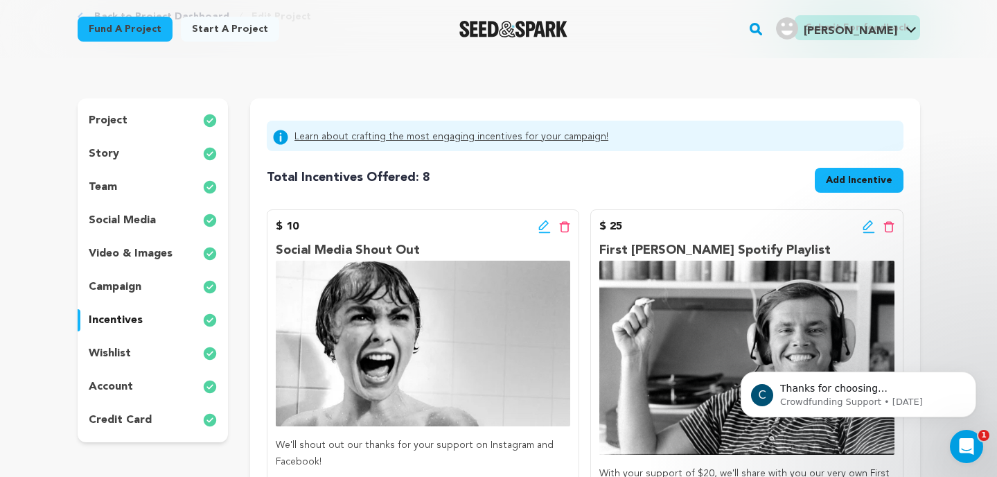
scroll to position [0, 0]
